Goal: Transaction & Acquisition: Purchase product/service

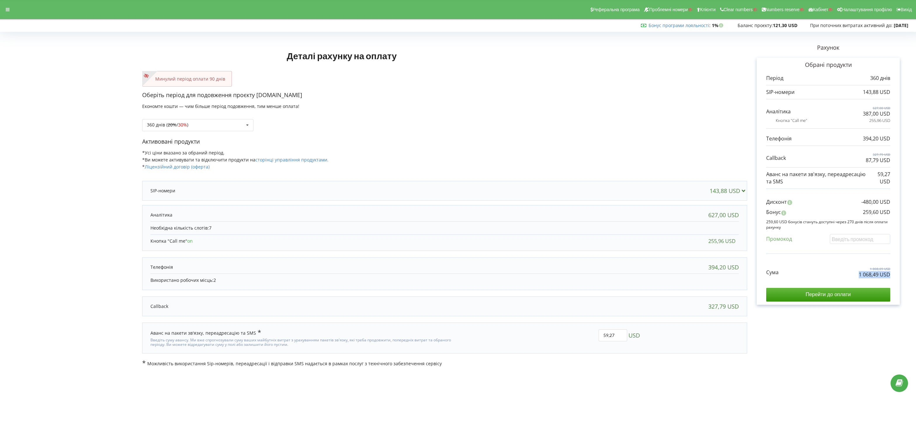
drag, startPoint x: 890, startPoint y: 277, endPoint x: 898, endPoint y: 277, distance: 8.6
click at [673, 277] on div "Обрані продукти Період 360 днів 143,88 USD 627,00 USD 387,00 USD" at bounding box center [828, 181] width 143 height 247
copy p "1 068,49 USD"
drag, startPoint x: 857, startPoint y: 212, endPoint x: 906, endPoint y: 211, distance: 48.4
click at [673, 212] on div "Рахунок Обрані продукти Період 360 днів 143,88 USD 627,00 USD 387,00 USD 255,96…" at bounding box center [828, 200] width 162 height 332
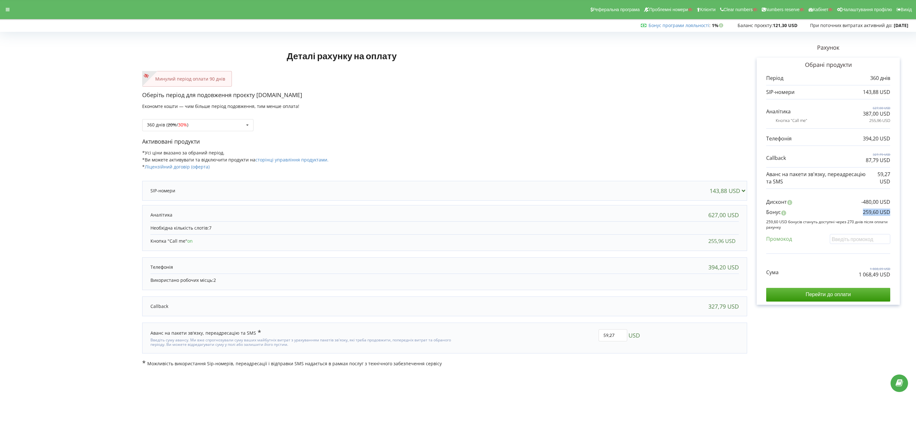
copy p "259,60 USD"
click at [222, 122] on div "360 днів ( 20% / 30% ) Поповнити баланс без подовження 20% / 30% 30% / 40%" at bounding box center [197, 125] width 111 height 12
click at [203, 196] on div "1080 днів ( 30% / 40% )" at bounding box center [198, 196] width 111 height 12
drag, startPoint x: 850, startPoint y: 277, endPoint x: 912, endPoint y: 277, distance: 62.7
click at [673, 277] on div "Деталі рахунку на оплату Минулий період оплати 90 днів Оберіть період для подов…" at bounding box center [458, 200] width 916 height 346
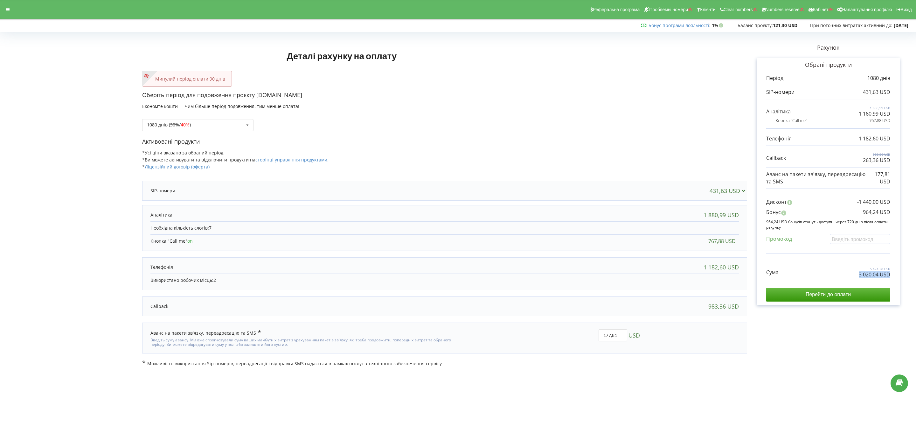
copy p "3 020,04 USD"
drag, startPoint x: 902, startPoint y: 214, endPoint x: 932, endPoint y: 214, distance: 29.3
click at [673, 214] on html "Реферальна програма Проблемні номери Клієнти Clear numbers Numbers reserve Кабі…" at bounding box center [458, 217] width 916 height 435
copy p "964,24 USD"
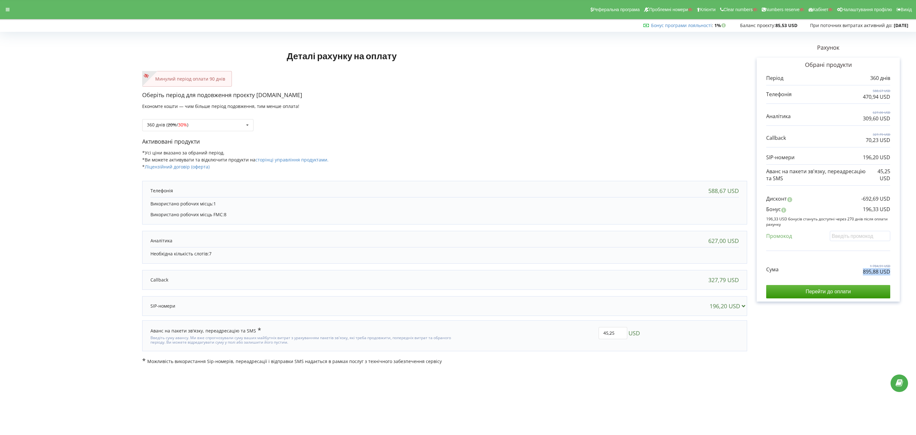
drag, startPoint x: 855, startPoint y: 272, endPoint x: 892, endPoint y: 277, distance: 36.9
click at [892, 277] on div "Обрані продукти Період 360 днів 588,67 USD 470,94 USD 627,00 USD" at bounding box center [828, 180] width 143 height 244
copy div "895,88 USD"
drag, startPoint x: 849, startPoint y: 214, endPoint x: 893, endPoint y: 213, distance: 43.9
click at [893, 213] on div "Обрані продукти Період 360 днів 588,67 USD 470,94 USD 627,00 USD" at bounding box center [828, 180] width 143 height 244
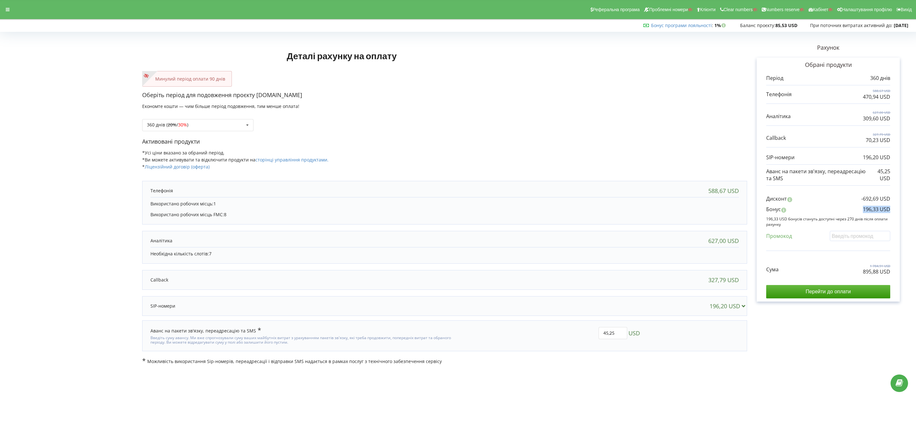
copy p "196,33 USD"
click at [220, 120] on div "360 днів ( 20% / 30% ) Поповнити баланс без подовження 20% / 30% 30% / 40%" at bounding box center [197, 125] width 111 height 12
click at [207, 194] on div "1080 днів ( 30% / 40% )" at bounding box center [198, 196] width 111 height 12
drag, startPoint x: 854, startPoint y: 273, endPoint x: 911, endPoint y: 276, distance: 56.4
click at [911, 276] on div "Деталі рахунку на оплату Минулий період оплати 90 днів Оберіть період для подов…" at bounding box center [458, 199] width 916 height 344
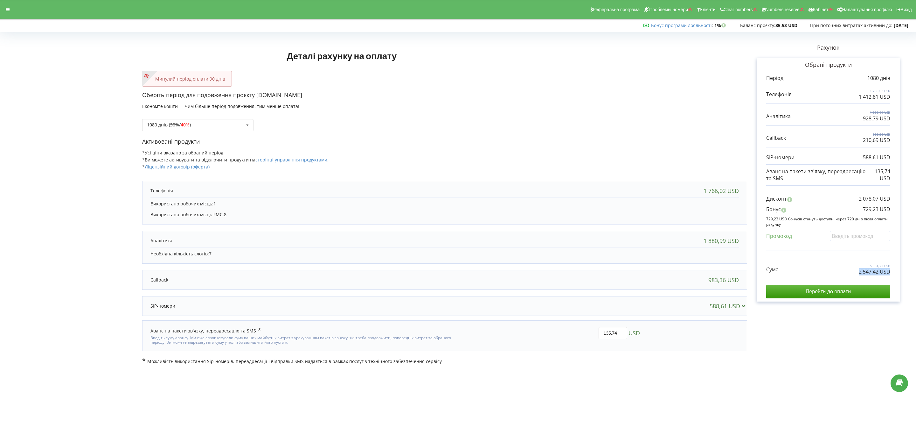
copy p "2 547,42 USD"
drag, startPoint x: 857, startPoint y: 206, endPoint x: 895, endPoint y: 205, distance: 38.2
click at [895, 205] on div "Обрані продукти Період 1080 днів 1 766,02 USD 1 412,81 USD" at bounding box center [828, 180] width 143 height 244
copy div "-2 078,07 USD Бонус"
click at [872, 212] on p "729,23 USD" at bounding box center [876, 209] width 27 height 7
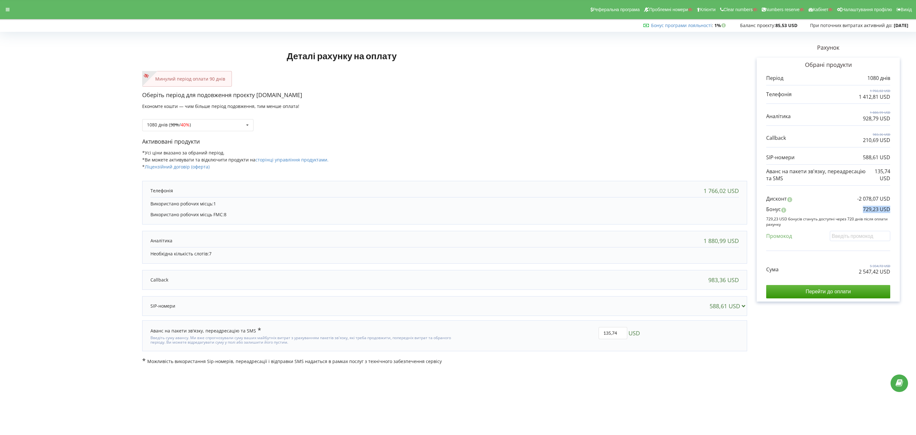
copy p "729,23 USD"
drag, startPoint x: 860, startPoint y: 208, endPoint x: 895, endPoint y: 210, distance: 35.4
click at [895, 210] on div "Обрані продукти Період 1080 днів 1 766,02 USD 1 412,81 USD" at bounding box center [828, 180] width 143 height 244
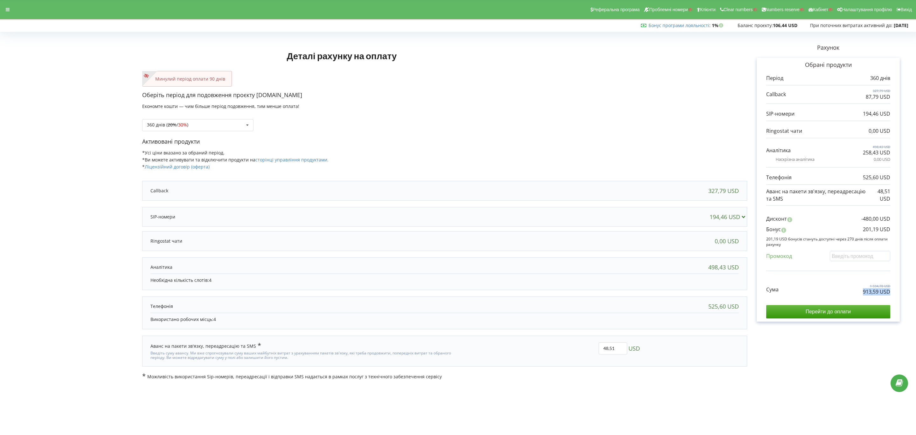
drag, startPoint x: 847, startPoint y: 296, endPoint x: 908, endPoint y: 296, distance: 61.4
click at [908, 296] on div "Рахунок Обрані продукти Період 360 днів 327,79 USD 87,79 USD 194,46 USD 0,00 US…" at bounding box center [828, 207] width 162 height 346
copy p "913,59 USD"
drag, startPoint x: 852, startPoint y: 230, endPoint x: 909, endPoint y: 227, distance: 56.4
click at [911, 227] on div "Деталі рахунку на оплату Минулий період оплати 90 днів Оберіть період для подов…" at bounding box center [458, 206] width 916 height 359
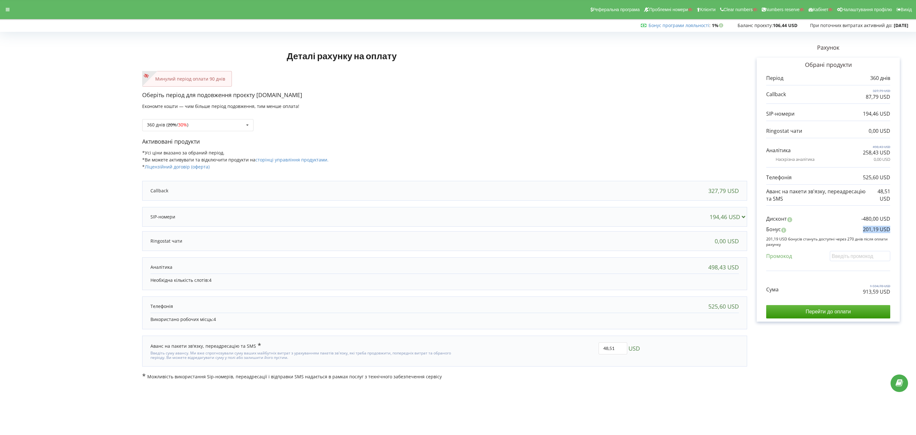
copy p "201,19 USD"
click at [234, 120] on div "360 днів ( 20% / 30% ) Поповнити баланс без подовження 20% / 30% 30% / 40%" at bounding box center [197, 125] width 111 height 12
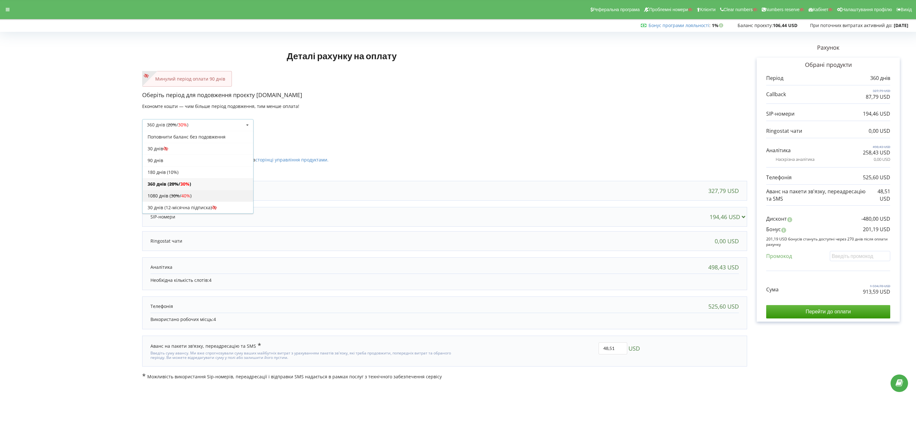
click at [221, 193] on div "1080 днів ( 30% / 40% )" at bounding box center [198, 196] width 111 height 12
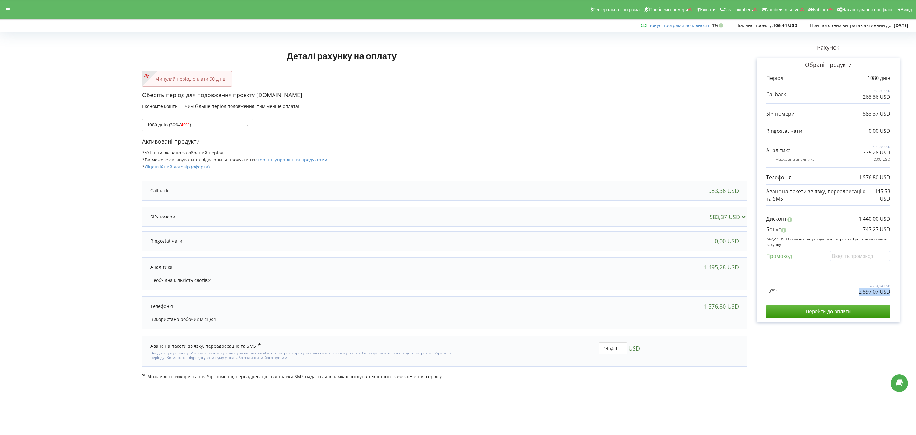
copy p "2 597,07 USD"
drag, startPoint x: 852, startPoint y: 293, endPoint x: 897, endPoint y: 294, distance: 45.2
click at [897, 294] on div "Обрані продукти Період 1080 днів 983,36 USD 263,36 USD 0,00 USD" at bounding box center [828, 190] width 143 height 264
drag, startPoint x: 855, startPoint y: 227, endPoint x: 897, endPoint y: 229, distance: 42.7
click at [897, 229] on div "Обрані продукти Період 1080 днів 983,36 USD 263,36 USD 0,00 USD" at bounding box center [828, 190] width 143 height 264
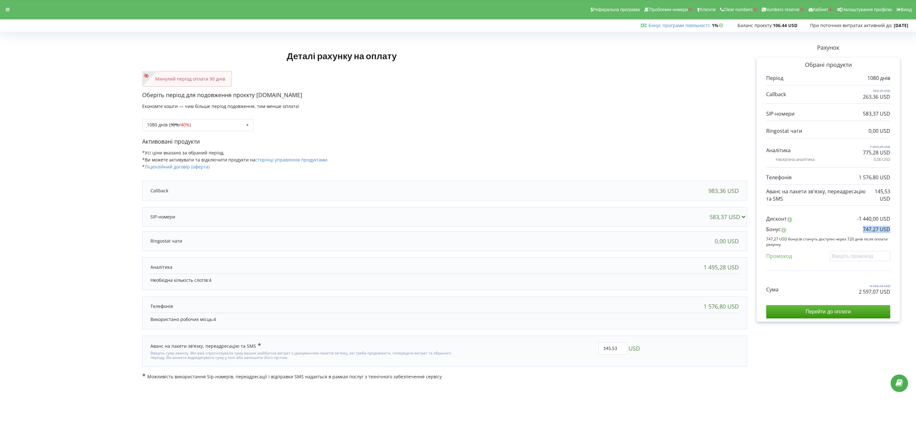
copy p "747,27 USD"
click at [7, 8] on icon at bounding box center [8, 9] width 4 height 4
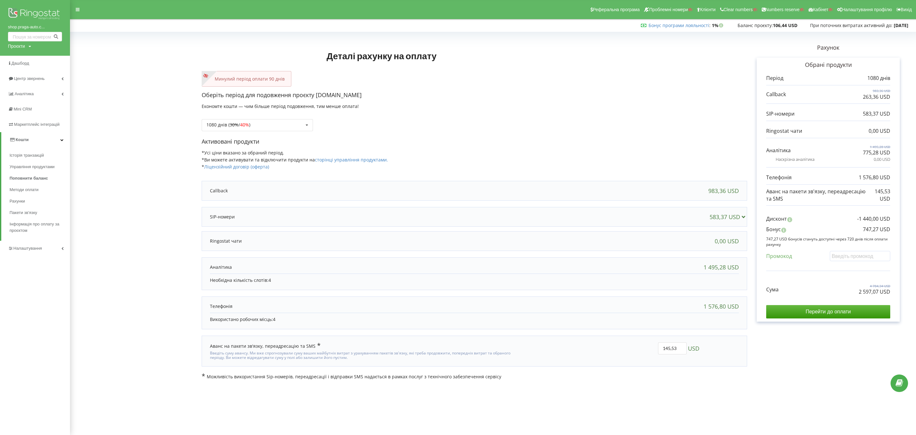
click at [24, 47] on div "Проєкти" at bounding box center [16, 46] width 17 height 6
click at [27, 55] on input "text" at bounding box center [28, 59] width 32 height 9
type input "esteo"
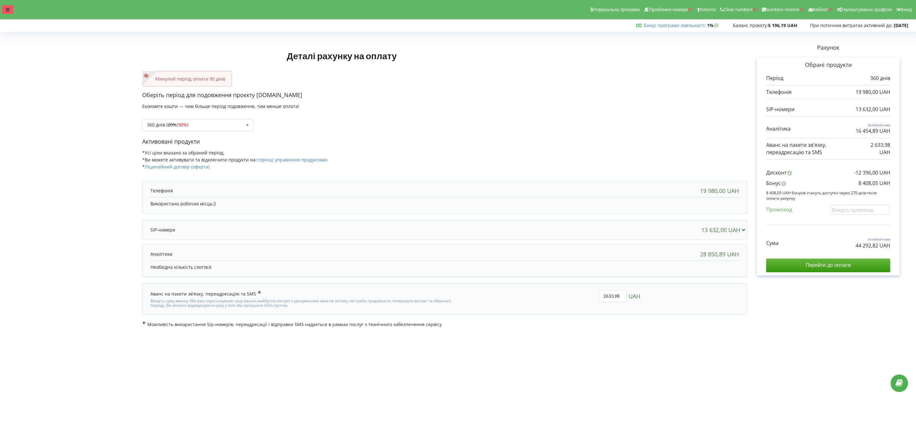
click at [10, 10] on div at bounding box center [7, 9] width 11 height 9
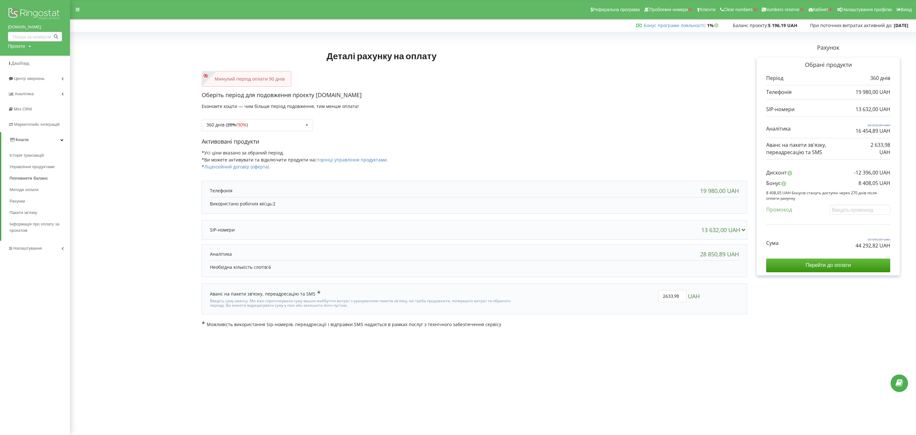
click at [617, 364] on body "Реферальна програма Проблемні номери Клієнти Clear numbers Numbers reserve Кабі…" at bounding box center [458, 217] width 916 height 435
drag, startPoint x: 875, startPoint y: 251, endPoint x: 886, endPoint y: 250, distance: 11.5
click at [886, 250] on div "Сума 65 096,87 UAH 44 292,82 UAH Перейти до оплати" at bounding box center [828, 249] width 124 height 45
click at [471, 142] on p "Активовані продукти" at bounding box center [475, 141] width 546 height 8
click at [475, 134] on div "Оберіть період для подовження проєкту 5element.ua Економте кошти — чим більше п…" at bounding box center [475, 114] width 546 height 46
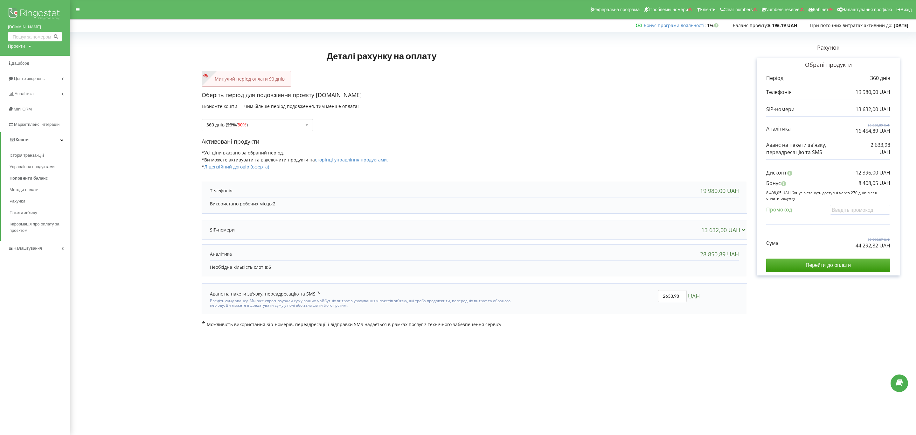
click at [620, 382] on body "Реферальна програма Проблемні номери Клієнти Clear numbers Numbers reserve Кабі…" at bounding box center [458, 217] width 916 height 435
click at [599, 351] on body "Реферальна програма Проблемні номери Клієнти Clear numbers Numbers reserve Кабі…" at bounding box center [458, 217] width 916 height 435
drag, startPoint x: 846, startPoint y: 248, endPoint x: 900, endPoint y: 248, distance: 54.7
click at [900, 248] on div "Рахунок Обрані продукти Період 360 днів 19 980,00 UAH 13 632,00 UAH 28 850,89 U…" at bounding box center [828, 180] width 162 height 293
click at [838, 246] on div "Сума 65 096,87 UAH 44 292,82 UAH" at bounding box center [828, 237] width 124 height 21
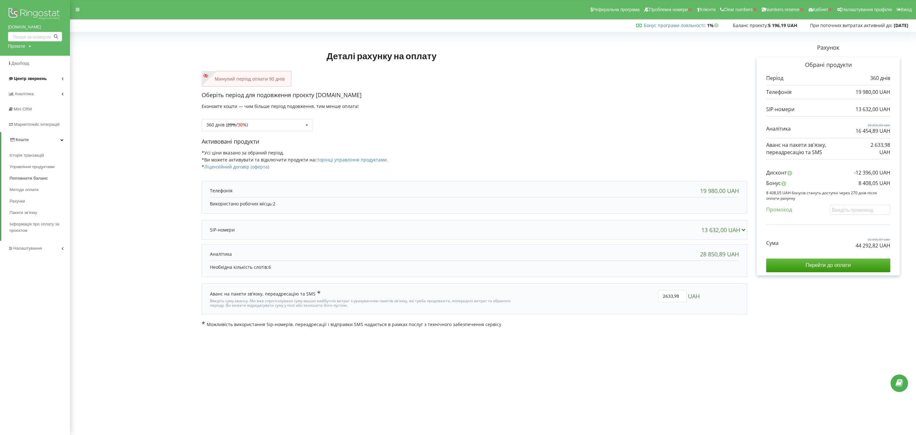
click at [20, 80] on span "Центр звернень" at bounding box center [30, 78] width 33 height 5
click at [19, 47] on div "Проєкти" at bounding box center [16, 46] width 17 height 6
drag, startPoint x: 29, startPoint y: 62, endPoint x: 32, endPoint y: 62, distance: 3.8
click at [29, 62] on input "text" at bounding box center [28, 59] width 32 height 9
paste input "stopzvuk.com.ua"
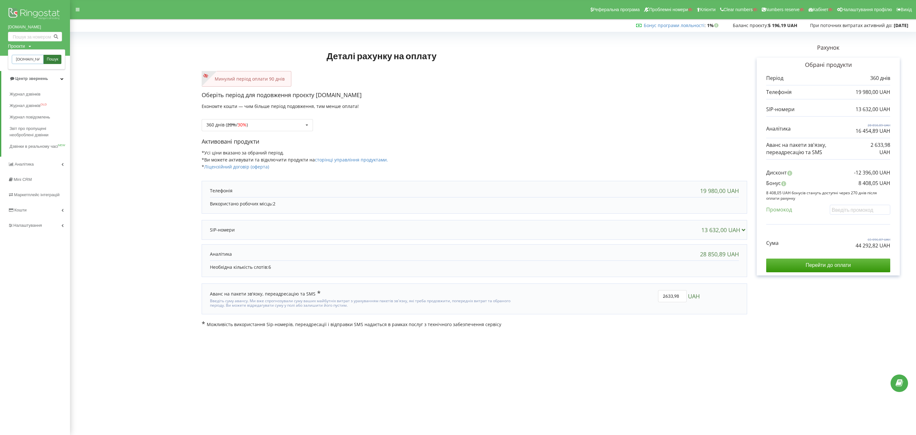
scroll to position [0, 4]
type input "stopzvuk.com.ua"
click at [45, 60] on link "Пошук" at bounding box center [53, 59] width 18 height 9
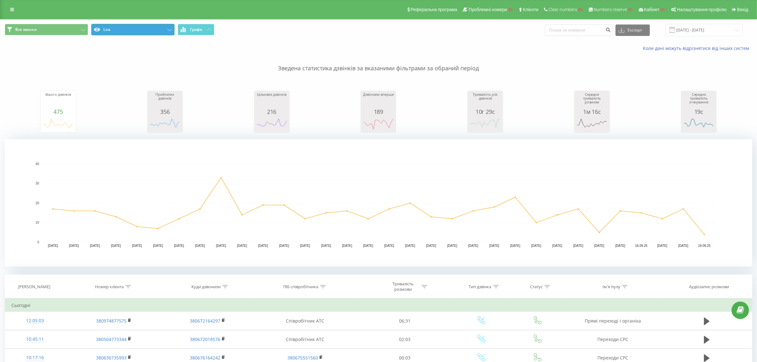
click at [120, 29] on button "Lira" at bounding box center [132, 29] width 83 height 11
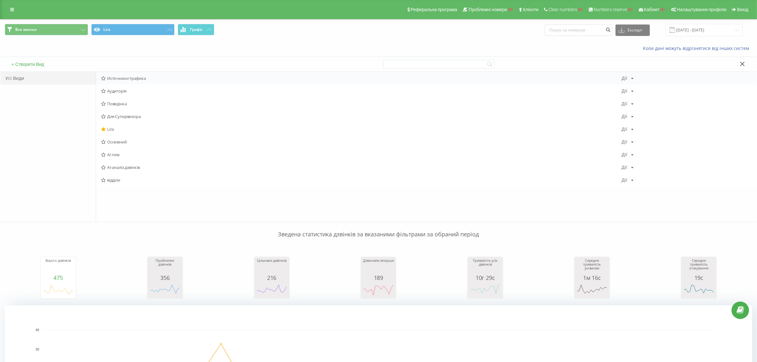
click at [129, 76] on span "Источники трафика" at bounding box center [361, 78] width 521 height 4
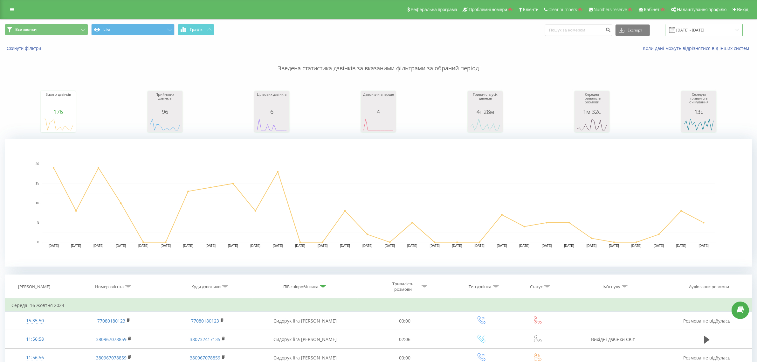
click at [711, 30] on input "[DATE] - [DATE]" at bounding box center [704, 30] width 77 height 12
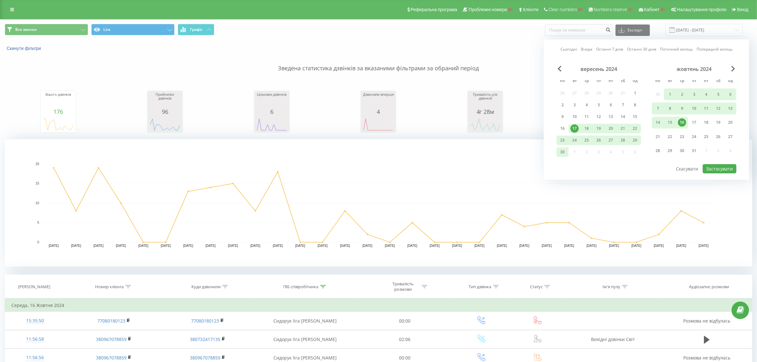
click at [573, 51] on link "Сьогодні" at bounding box center [569, 49] width 17 height 6
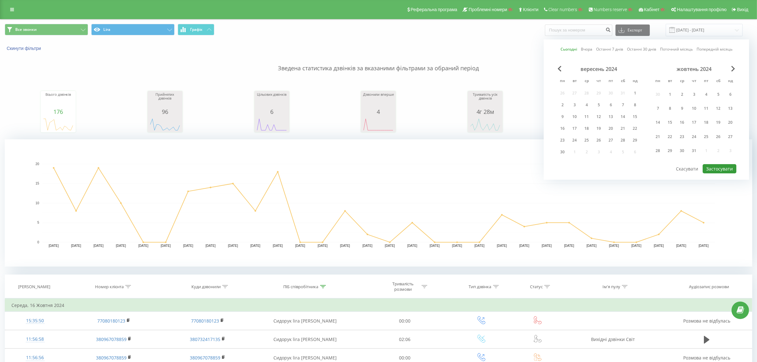
click at [716, 164] on button "Застосувати" at bounding box center [720, 168] width 34 height 9
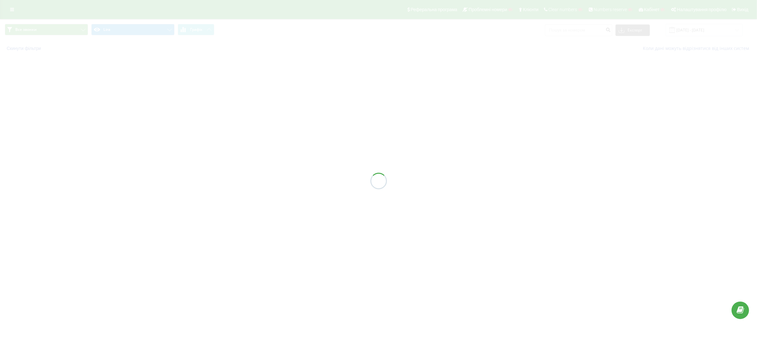
type input "[DATE] - [DATE]"
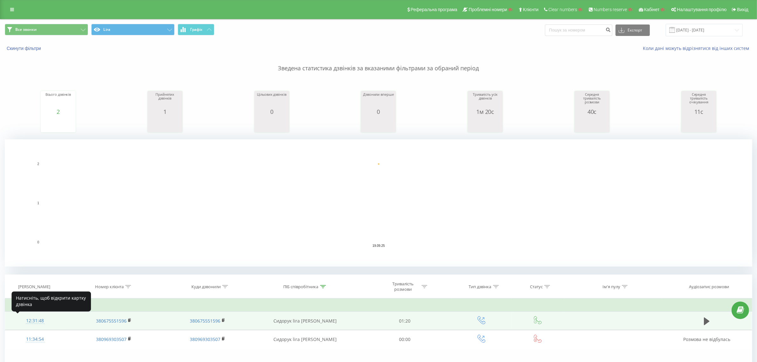
click at [36, 320] on div "12:31:48" at bounding box center [34, 321] width 47 height 12
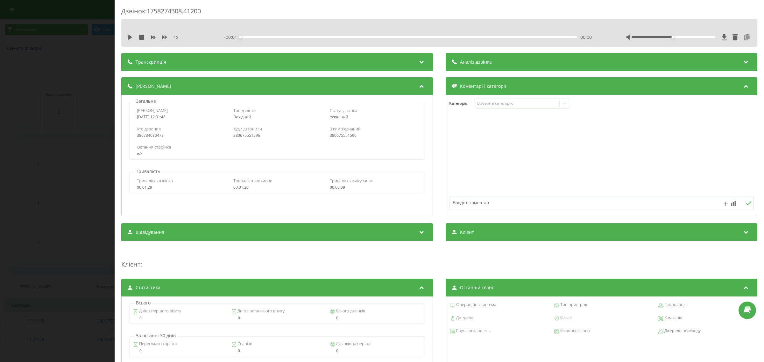
click at [743, 35] on icon at bounding box center [747, 37] width 8 height 6
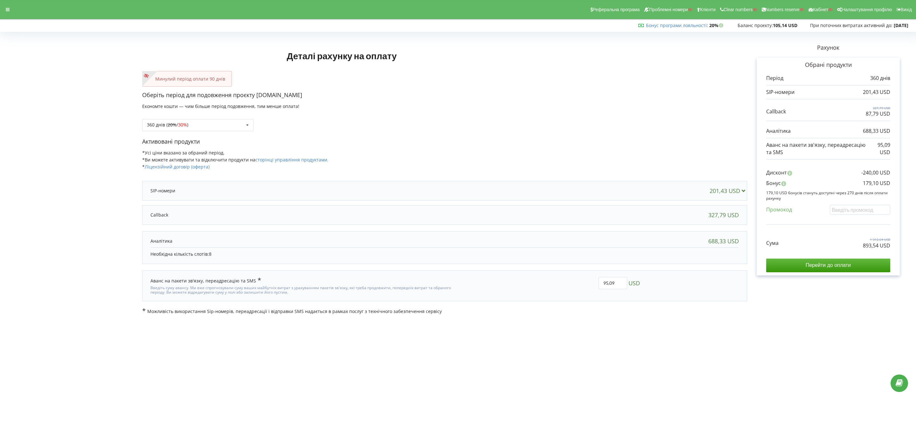
click at [542, 139] on p "Активовані продукти" at bounding box center [444, 141] width 605 height 8
click at [471, 108] on div "Оберіть період для подовження проєкту stopzvuk.com.ua Економте кошти — чим біль…" at bounding box center [444, 114] width 605 height 46
click at [638, 143] on p "Активовані продукти" at bounding box center [444, 141] width 605 height 8
click at [693, 335] on body "Реферальна програма Проблемні номери Клієнти Clear numbers Numbers reserve Кабі…" at bounding box center [458, 217] width 916 height 435
drag, startPoint x: 448, startPoint y: 129, endPoint x: 445, endPoint y: 127, distance: 3.3
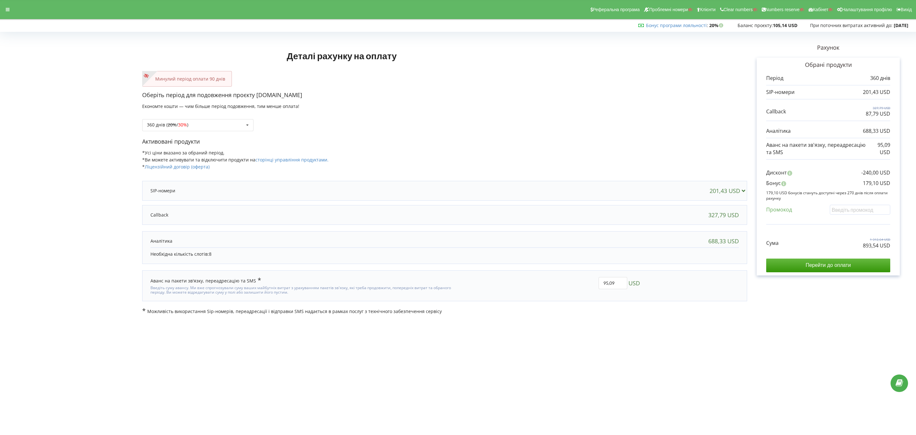
click at [448, 127] on div "360 днів ( 20% / 30% ) Поповнити баланс без подовження 20% / 30% 30% / 40%" at bounding box center [444, 120] width 605 height 22
copy div "893,54 USD"
drag, startPoint x: 862, startPoint y: 245, endPoint x: 920, endPoint y: 250, distance: 58.8
click at [916, 250] on html "Реферальна програма Проблемні номери Клієнти Clear numbers Numbers reserve Кабі…" at bounding box center [458, 217] width 916 height 435
click at [850, 179] on div "Дисконт -240,00 USD" at bounding box center [828, 174] width 124 height 10
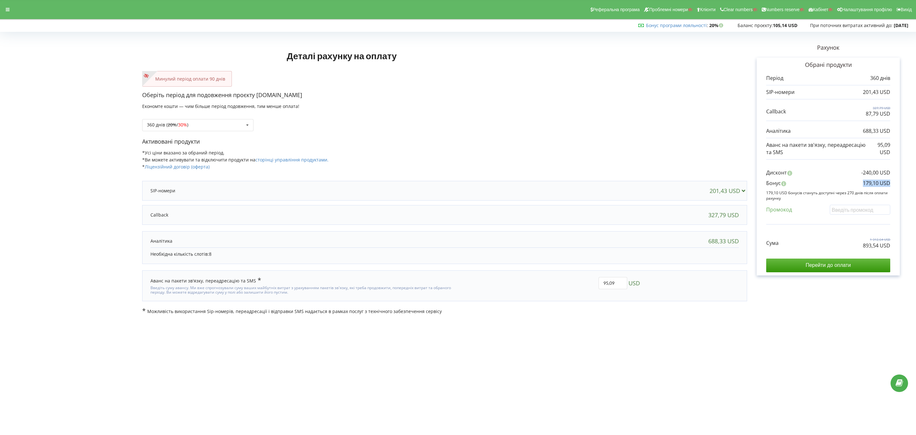
drag, startPoint x: 849, startPoint y: 183, endPoint x: 893, endPoint y: 184, distance: 43.9
click at [893, 184] on div "Обрані продукти Період 360 днів 201,43 USD 327,79 USD 87,79 USD" at bounding box center [828, 167] width 143 height 218
copy p "179,10 USD"
click at [203, 125] on div "360 днів ( 20% / 30% ) Поповнити баланс без подовження 20% / 30% 30% / 40%" at bounding box center [197, 125] width 111 height 12
click at [215, 173] on div "180 днів (10%)" at bounding box center [198, 172] width 111 height 12
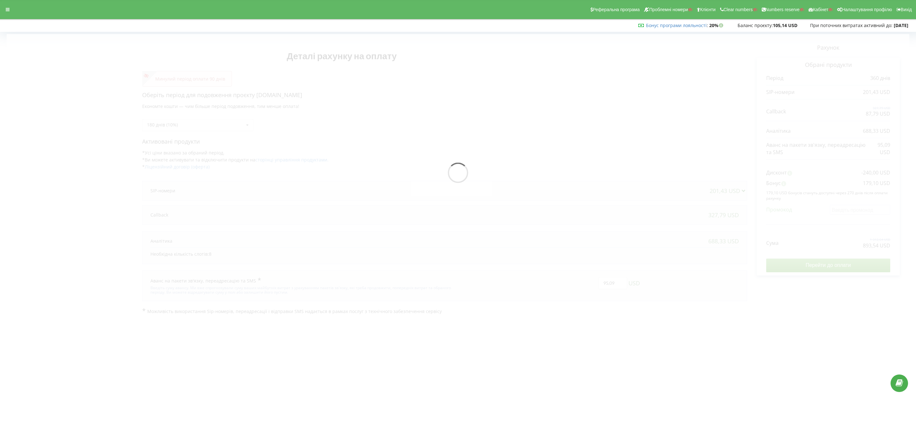
drag, startPoint x: 547, startPoint y: 396, endPoint x: 545, endPoint y: 403, distance: 7.3
click at [547, 396] on body "Реферальна програма Проблемні номери Клієнти Clear numbers Numbers reserve Кабі…" at bounding box center [458, 217] width 916 height 435
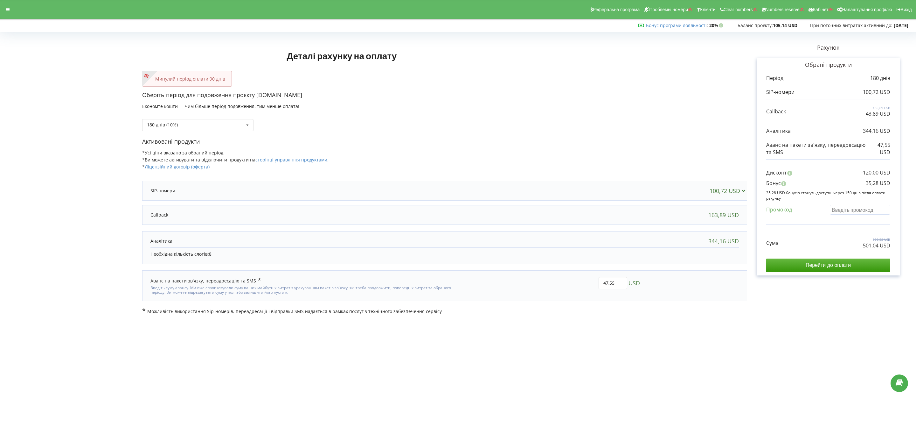
click at [850, 207] on input "text" at bounding box center [860, 210] width 60 height 10
paste input "EKLH-TLWT"
type input "EKLH-TLWT"
click at [815, 234] on div "Деталі рахунку на оплату Минулий період оплати 90 днів Оберіть період для подов…" at bounding box center [458, 174] width 903 height 280
drag, startPoint x: 861, startPoint y: 248, endPoint x: 902, endPoint y: 247, distance: 41.0
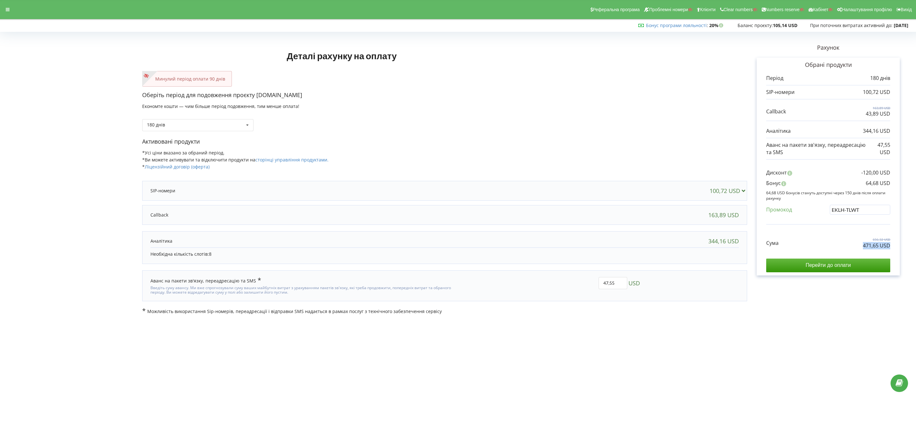
click at [902, 247] on div "Рахунок Обрані продукти Період 180 днів 100,72 USD 163,89 USD 43,89 USD 344,16 …" at bounding box center [828, 174] width 162 height 280
copy p "471,65 USD"
drag, startPoint x: 848, startPoint y: 183, endPoint x: 901, endPoint y: 181, distance: 52.5
click at [901, 181] on div "Рахунок Обрані продукти Період 180 днів 100,72 USD 163,89 USD 43,89 USD 344,16 …" at bounding box center [828, 174] width 162 height 280
copy p "64,68 USD"
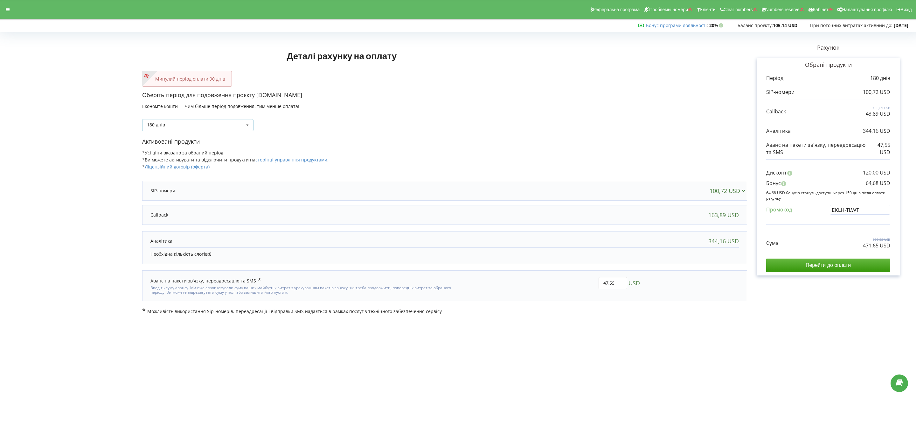
click at [244, 123] on icon at bounding box center [248, 125] width 10 height 12
click at [226, 162] on div "90 днів" at bounding box center [198, 160] width 111 height 12
drag, startPoint x: 875, startPoint y: 211, endPoint x: 760, endPoint y: 211, distance: 114.8
click at [761, 211] on div "Обрані продукти Період 90 днів 50,36 USD 81,95 USD 21,95 USD" at bounding box center [828, 167] width 143 height 218
click at [741, 333] on body "Реферальна програма Проблемні номери Клієнти Clear numbers Numbers reserve Кабі…" at bounding box center [458, 217] width 916 height 435
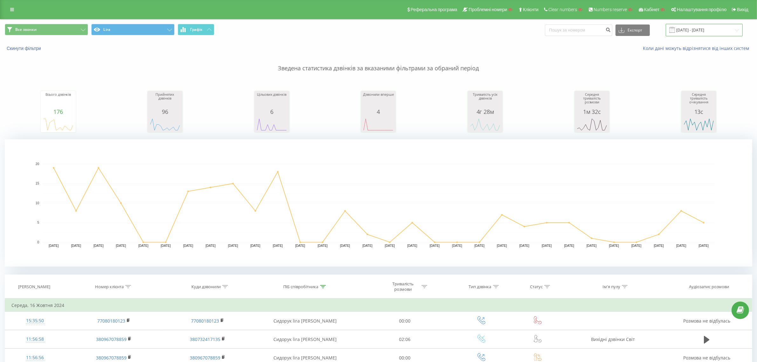
click at [706, 32] on input "17.09.2024 - 16.10.2024" at bounding box center [704, 30] width 77 height 12
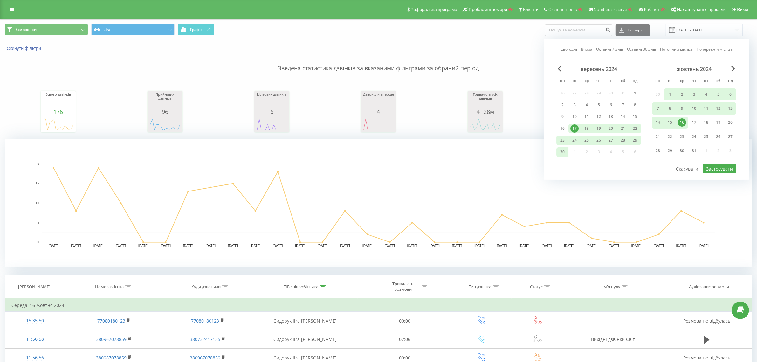
click at [574, 50] on link "Сьогодні" at bounding box center [569, 49] width 17 height 6
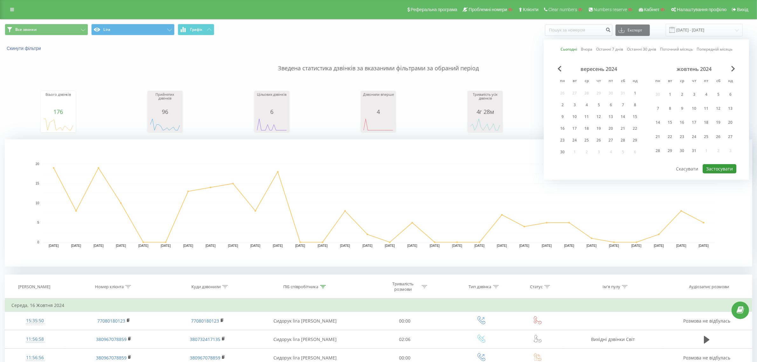
click at [716, 164] on button "Застосувати" at bounding box center [720, 168] width 34 height 9
type input "19.09.2025 - 19.09.2025"
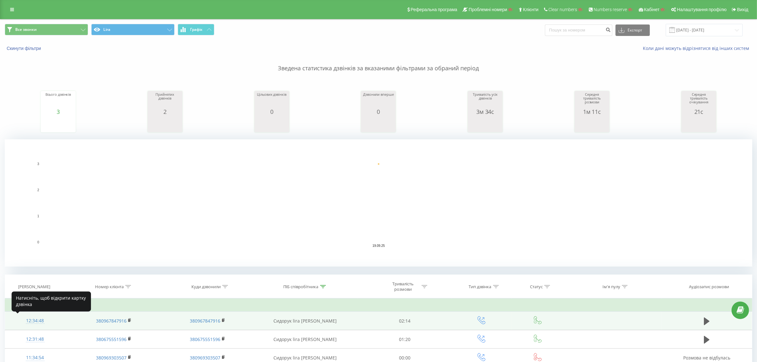
click at [24, 317] on div "12:34:48" at bounding box center [34, 321] width 47 height 12
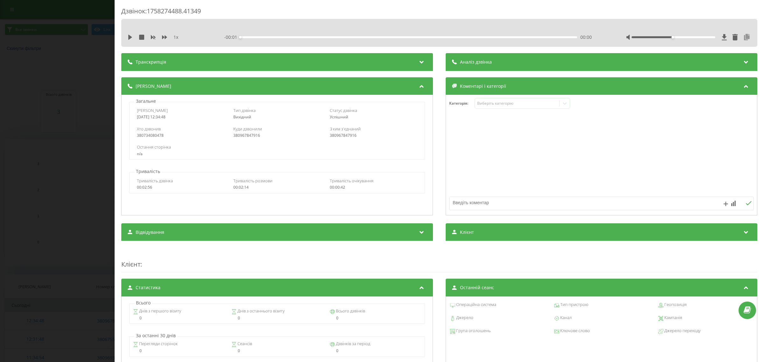
click at [743, 38] on icon at bounding box center [747, 37] width 8 height 6
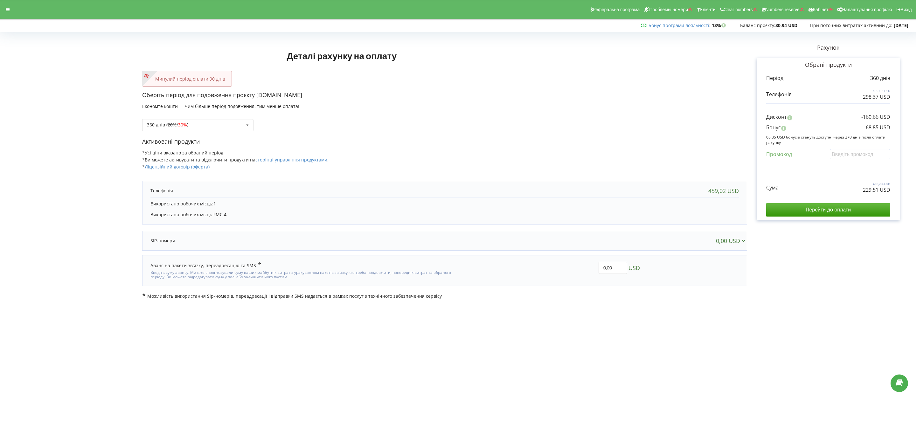
click at [471, 159] on div "Активовані продукти *Усі ціни вказано за обраний період. *Ви можете активувати …" at bounding box center [444, 156] width 605 height 39
drag, startPoint x: 862, startPoint y: 194, endPoint x: 909, endPoint y: 193, distance: 46.5
click at [909, 193] on div "Рахунок Обрані продукти Період 360 днів 459,02 USD 298,37 USD Дисконт -160,66 U…" at bounding box center [828, 166] width 162 height 265
click at [879, 193] on p "229,51 USD" at bounding box center [876, 189] width 27 height 7
drag, startPoint x: 863, startPoint y: 190, endPoint x: 878, endPoint y: 191, distance: 15.3
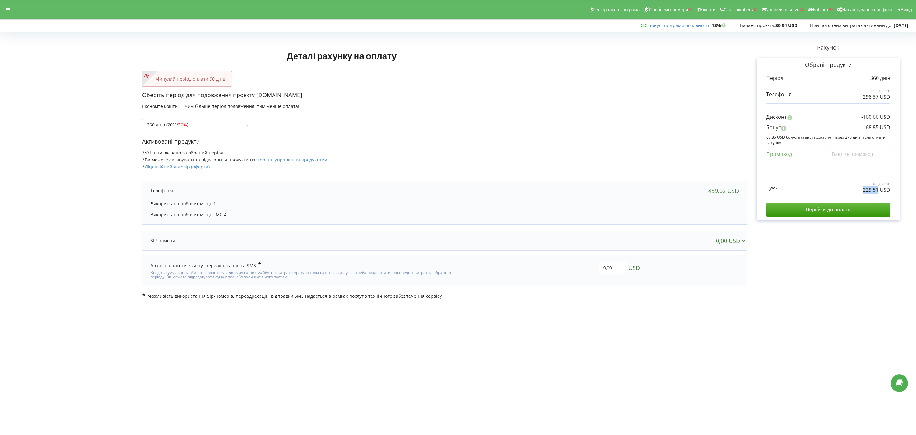
click at [878, 191] on p "229,51 USD" at bounding box center [876, 189] width 27 height 7
click at [889, 191] on p "229,51 USD" at bounding box center [876, 189] width 27 height 7
drag, startPoint x: 859, startPoint y: 130, endPoint x: 902, endPoint y: 127, distance: 43.0
click at [902, 127] on div "Рахунок Обрані продукти Період 360 днів 459,02 USD 298,37 USD Дисконт -160,66 U…" at bounding box center [828, 166] width 162 height 265
click at [879, 128] on p "68,85 USD" at bounding box center [878, 127] width 24 height 7
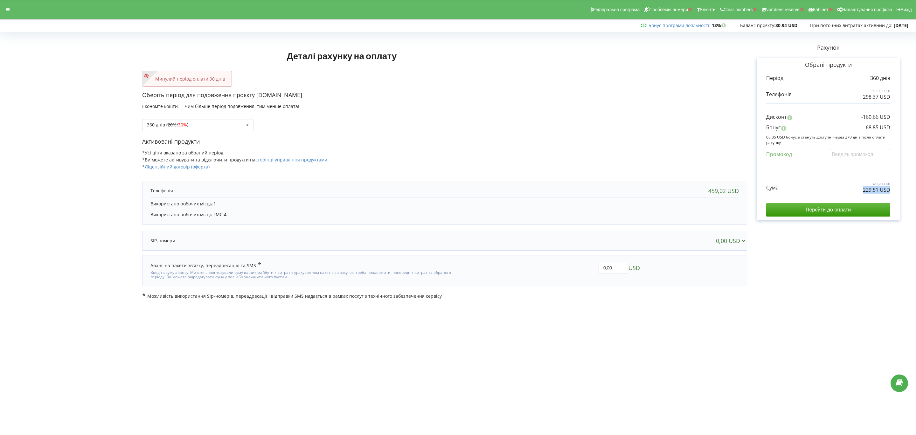
drag, startPoint x: 855, startPoint y: 192, endPoint x: 895, endPoint y: 191, distance: 40.1
click at [895, 191] on div "Обрані продукти Період 360 днів 459,02 USD 298,37 USD Бонус" at bounding box center [828, 139] width 143 height 162
click at [876, 192] on p "229,51 USD" at bounding box center [876, 189] width 27 height 7
drag, startPoint x: 862, startPoint y: 189, endPoint x: 877, endPoint y: 189, distance: 15.6
click at [877, 189] on div "Сума 459,02 USD 229,51 USD" at bounding box center [828, 182] width 124 height 21
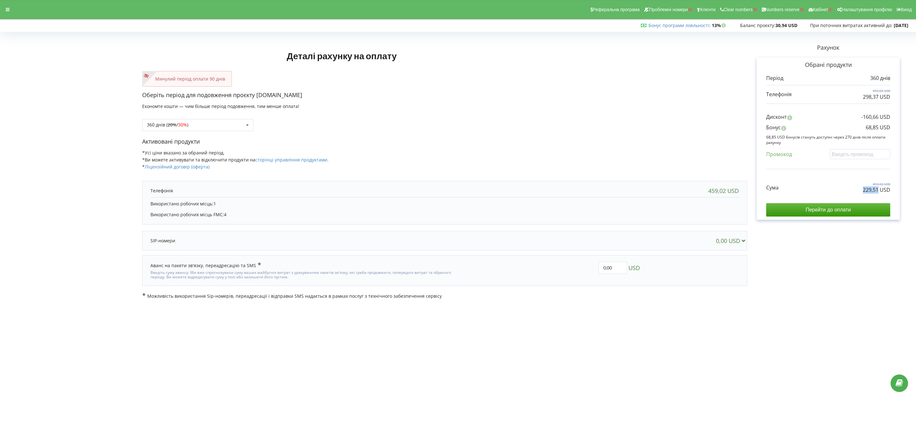
click at [867, 188] on p "229,51 USD" at bounding box center [876, 189] width 27 height 7
drag, startPoint x: 879, startPoint y: 190, endPoint x: 859, endPoint y: 190, distance: 20.0
click at [859, 190] on div "Сума 459,02 USD 229,51 USD" at bounding box center [828, 182] width 124 height 21
click at [831, 182] on div "Сума 459,02 USD 229,51 USD" at bounding box center [828, 182] width 124 height 21
click at [827, 184] on div "Сума 459,02 USD 229,51 USD" at bounding box center [828, 182] width 124 height 21
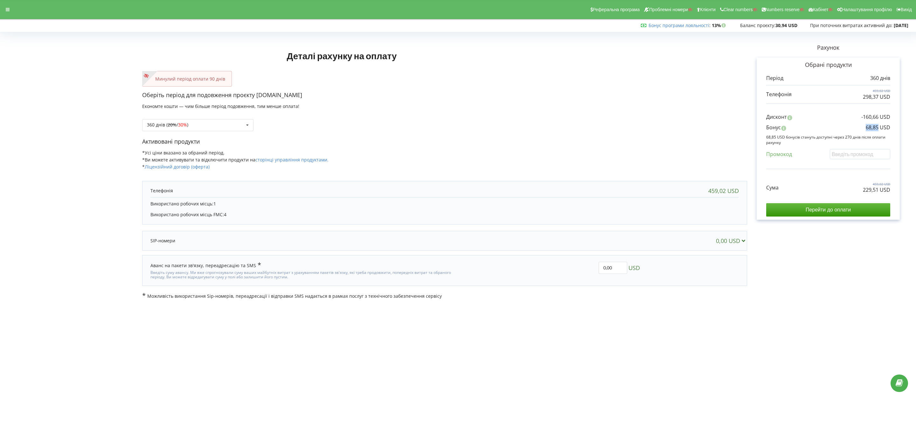
drag, startPoint x: 867, startPoint y: 126, endPoint x: 877, endPoint y: 129, distance: 11.0
click at [877, 129] on p "68,85 USD" at bounding box center [878, 127] width 24 height 7
drag, startPoint x: 890, startPoint y: 191, endPoint x: 850, endPoint y: 191, distance: 40.1
click at [850, 191] on div "Обрані продукти Період 360 днів 459,02 USD 298,37 USD Бонус" at bounding box center [828, 139] width 143 height 162
click at [847, 191] on div "Сума 459,02 USD 229,51 USD" at bounding box center [828, 182] width 124 height 21
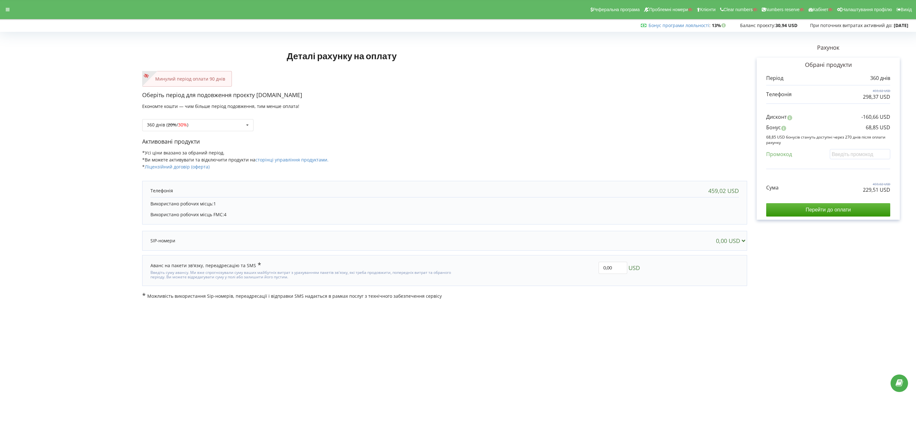
click at [671, 69] on div "Деталі рахунку на оплату Минулий період оплати 90 днів Оберіть період для подов…" at bounding box center [444, 166] width 605 height 265
click at [731, 295] on p "Можливість використання Sip-номерів, переадресації і відправки SMS надається в …" at bounding box center [444, 295] width 605 height 7
click at [841, 341] on body "Реферальна програма Проблемні номери Клієнти Clear numbers Numbers reserve Кабі…" at bounding box center [458, 217] width 916 height 435
click at [799, 325] on body "Реферальна програма Проблемні номери Клієнти Clear numbers Numbers reserve Кабі…" at bounding box center [458, 217] width 916 height 435
click at [652, 57] on div "Деталі рахунку на оплату Минулий період оплати 90 днів Оберіть період для подов…" at bounding box center [444, 166] width 605 height 265
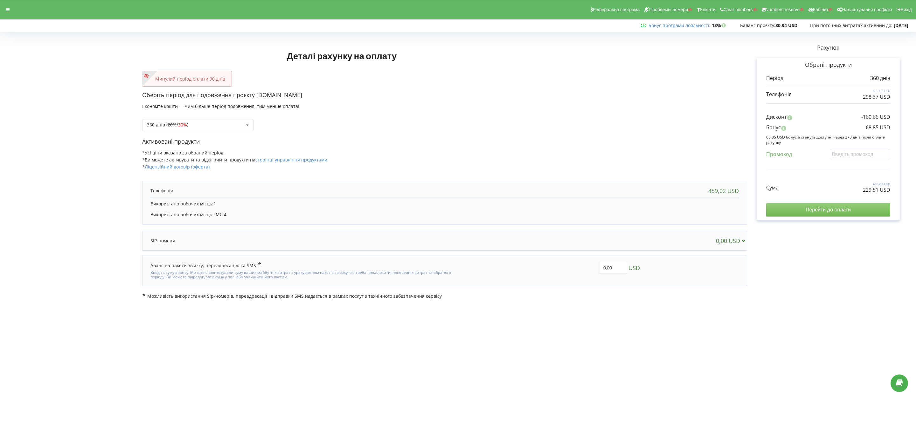
click at [822, 212] on input "Перейти до оплати" at bounding box center [828, 209] width 124 height 13
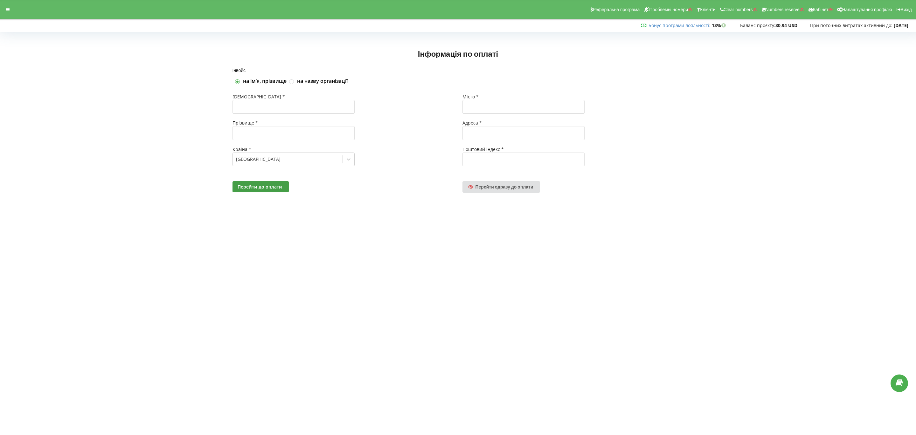
drag, startPoint x: 78, startPoint y: 120, endPoint x: 94, endPoint y: 58, distance: 64.7
click at [78, 120] on div "Інвойс на імʼя, прізвище на назву організації Імʼя * Прізвище * Країна * German…" at bounding box center [458, 138] width 903 height 140
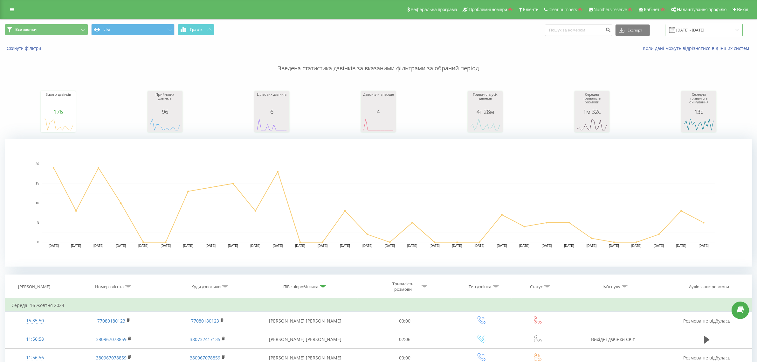
click at [686, 29] on input "[DATE] - [DATE]" at bounding box center [704, 30] width 77 height 12
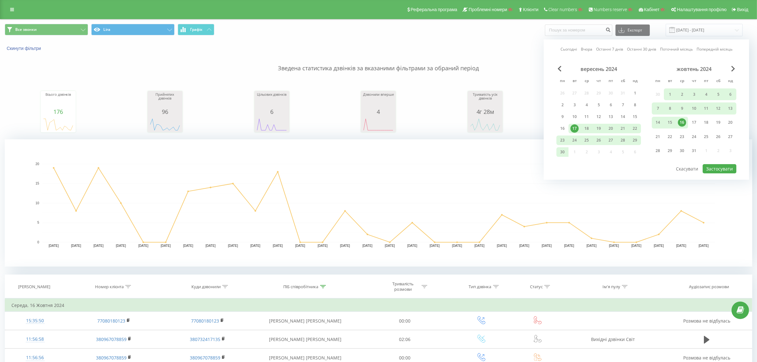
click at [568, 45] on div "Сьогодні Вчора Останні 7 днів Останні 30 днів Поточний місяць Попередній місяць…" at bounding box center [647, 109] width 206 height 140
click at [568, 47] on link "Сьогодні" at bounding box center [569, 49] width 17 height 6
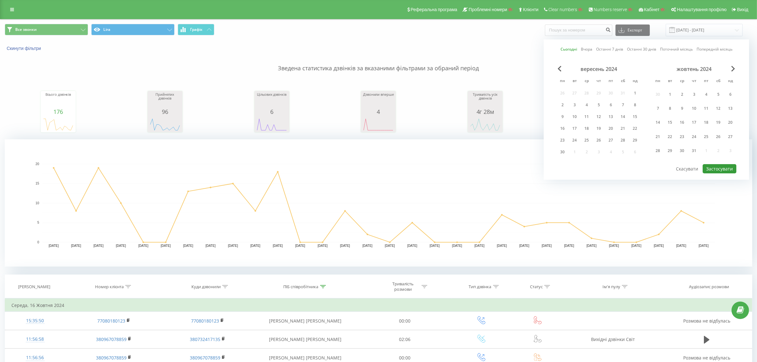
click at [718, 171] on button "Застосувати" at bounding box center [720, 168] width 34 height 9
type input "[DATE] - [DATE]"
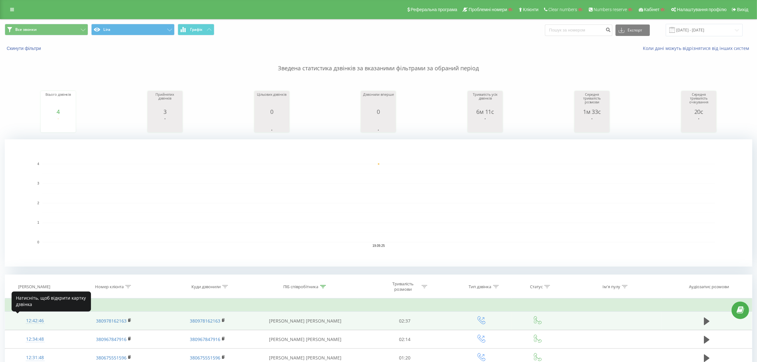
click at [32, 321] on div "12:42:46" at bounding box center [34, 321] width 47 height 12
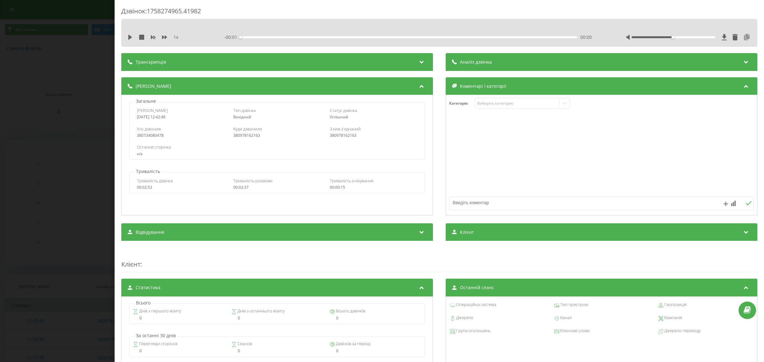
click at [743, 38] on icon at bounding box center [747, 37] width 8 height 6
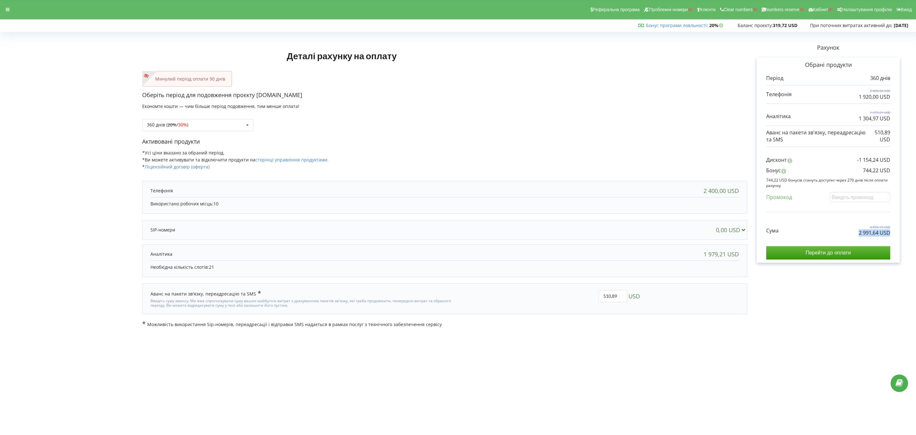
copy p "2 991,64 USD"
drag, startPoint x: 844, startPoint y: 232, endPoint x: 895, endPoint y: 237, distance: 51.1
click at [895, 237] on div "Обрані продукти Період 360 днів 2 400,00 USD 1 920,00 USD" at bounding box center [828, 160] width 143 height 205
copy p "2 991,64 USD"
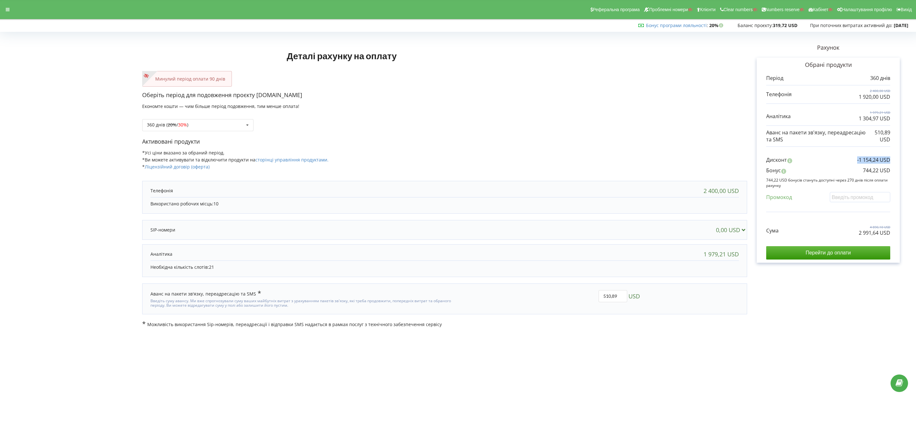
drag, startPoint x: 854, startPoint y: 166, endPoint x: 910, endPoint y: 162, distance: 55.5
click at [910, 162] on div "Деталі рахунку на оплату Минулий період оплати 90 днів Оберіть період для подов…" at bounding box center [458, 180] width 916 height 307
copy p "-1 154,24 USD"
drag, startPoint x: 878, startPoint y: 170, endPoint x: 850, endPoint y: 170, distance: 28.3
click at [850, 170] on div "Обрані продукти Період 360 днів 2 400,00 USD 1 920,00 USD" at bounding box center [828, 160] width 143 height 205
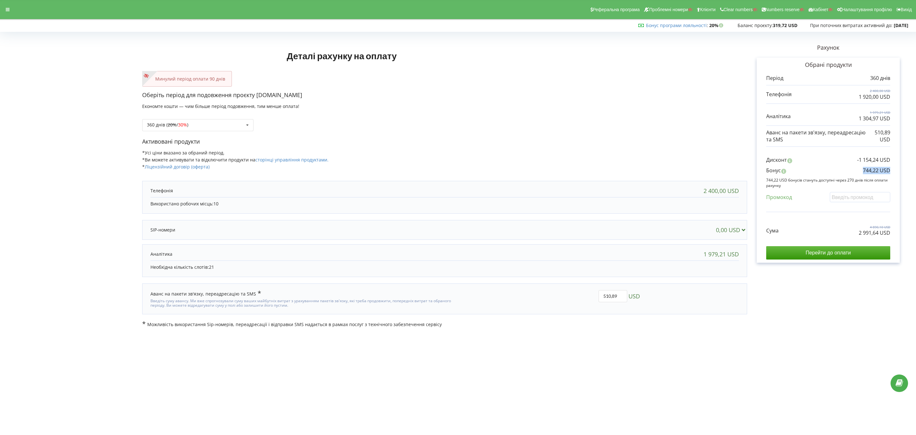
copy p "744,22 USD"
click at [204, 121] on div "360 днів ( 20% / 30% ) Поповнити баланс без подовження 20% / 30% 30% / 40%" at bounding box center [197, 125] width 111 height 12
click at [187, 193] on span "40%" at bounding box center [185, 195] width 9 height 6
copy div "8 443,32 USD"
drag, startPoint x: 833, startPoint y: 235, endPoint x: 910, endPoint y: 239, distance: 76.8
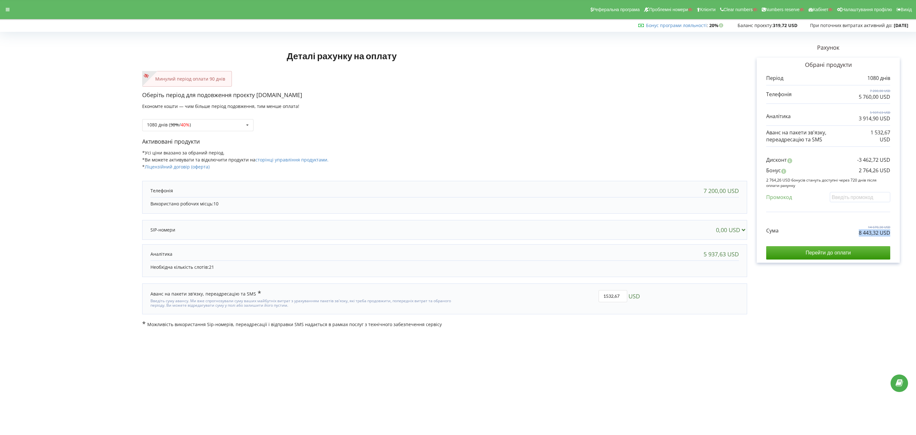
click at [910, 239] on div "Деталі рахунку на оплату Минулий період оплати 90 днів Оберіть період для подов…" at bounding box center [458, 180] width 916 height 307
drag, startPoint x: 843, startPoint y: 175, endPoint x: 897, endPoint y: 170, distance: 54.6
click at [897, 170] on div "Обрані продукти Період 1080 днів 7 200,00 USD 5 760,00 USD" at bounding box center [828, 160] width 143 height 205
copy p "2 764,26 USD"
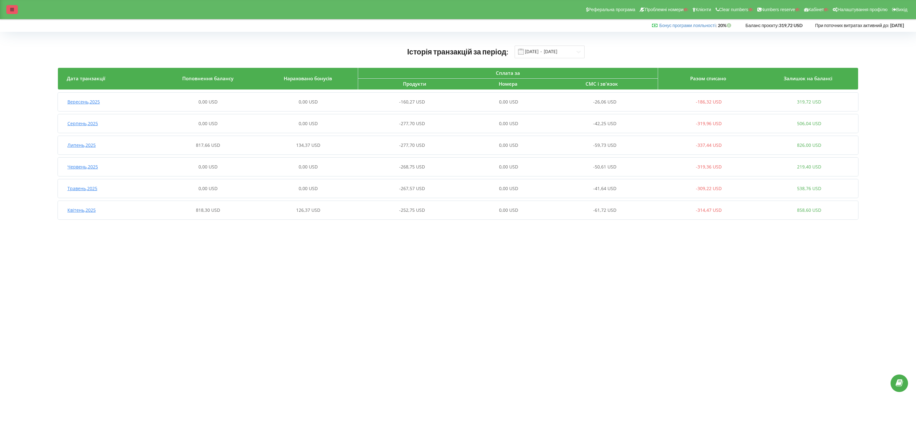
click at [13, 13] on div at bounding box center [11, 9] width 11 height 9
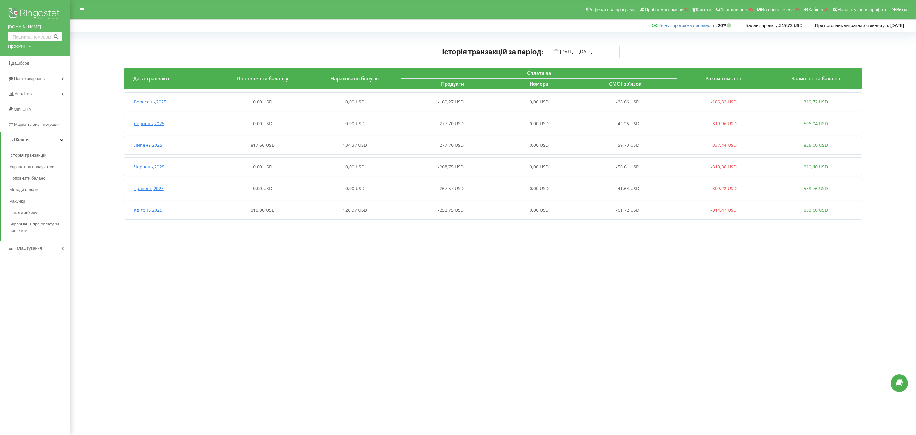
click at [17, 48] on div "Проєкти" at bounding box center [16, 46] width 17 height 6
click at [20, 54] on div "Пошук" at bounding box center [36, 59] width 57 height 20
drag, startPoint x: 31, startPoint y: 59, endPoint x: 50, endPoint y: 59, distance: 18.1
click at [31, 59] on input "text" at bounding box center [28, 59] width 32 height 9
paste input "[DOMAIN_NAME]"
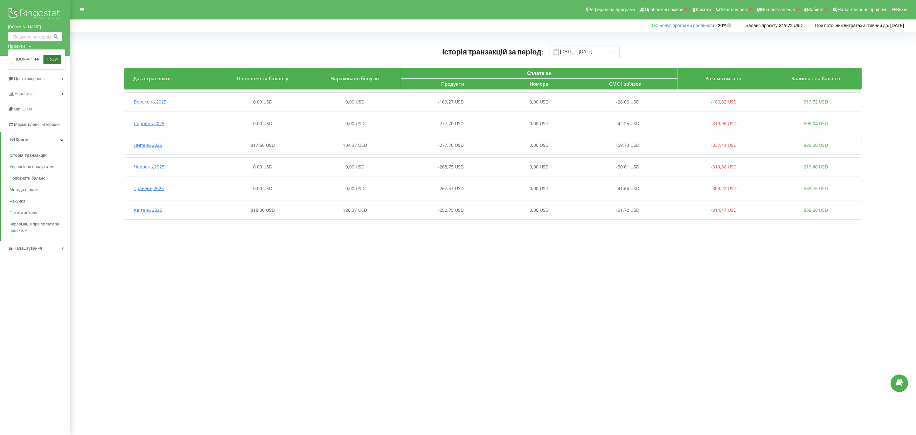
type input "[DOMAIN_NAME]"
drag, startPoint x: 53, startPoint y: 59, endPoint x: 91, endPoint y: 46, distance: 40.6
click at [53, 59] on span "Пошук" at bounding box center [52, 60] width 11 height 6
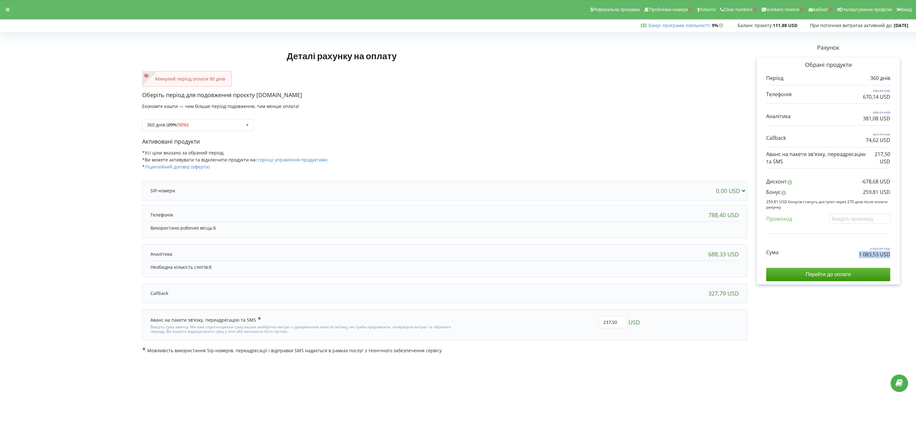
copy p "1 083,53 USD"
drag, startPoint x: 853, startPoint y: 258, endPoint x: 904, endPoint y: 258, distance: 51.2
click at [904, 258] on div "Рахунок Обрані продукти Період 360 днів 788,40 USD 670,14 USD 688,33 USD" at bounding box center [828, 193] width 162 height 319
drag, startPoint x: 850, startPoint y: 191, endPoint x: 904, endPoint y: 195, distance: 53.6
click at [904, 195] on div "Рахунок Обрані продукти Період 360 днів 788,40 USD 670,14 USD 688,33 USD" at bounding box center [828, 193] width 162 height 319
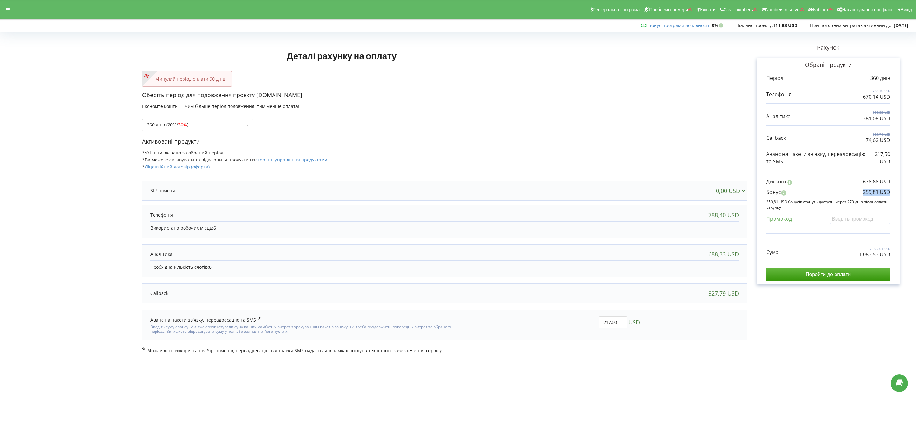
copy p "259,81 USD"
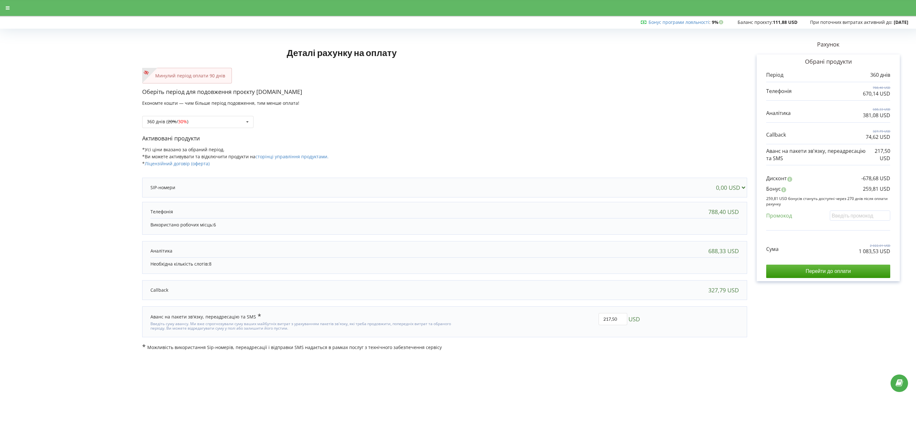
click at [220, 118] on div "360 днів ( 20% / 30% ) Поповнити баланс без подовження 20% / 30% 30% / 40%" at bounding box center [197, 122] width 111 height 12
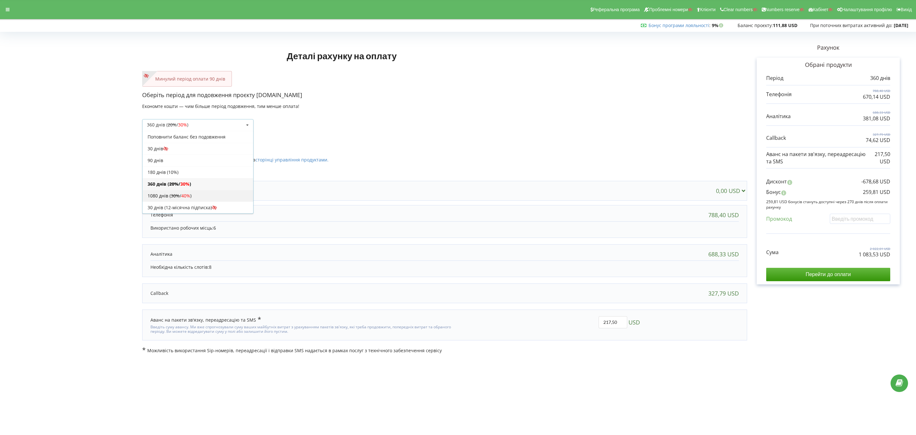
click at [213, 192] on div "1080 днів ( 30% / 40% )" at bounding box center [198, 196] width 111 height 12
copy div
drag, startPoint x: 856, startPoint y: 260, endPoint x: 907, endPoint y: 263, distance: 51.0
click at [907, 263] on div "Рахунок Обрані продукти Період 1080 днів 2 365,20 USD 2 010,42 USD 983,36 USD" at bounding box center [828, 193] width 162 height 319
drag, startPoint x: 849, startPoint y: 251, endPoint x: 905, endPoint y: 261, distance: 56.8
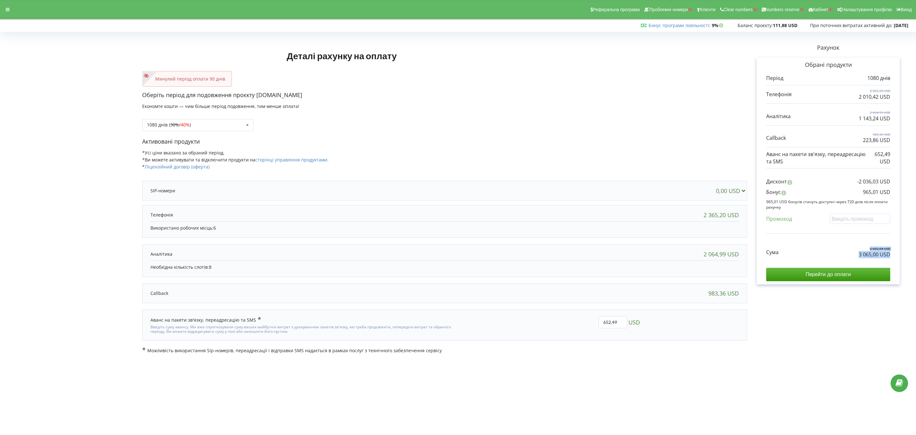
click at [905, 261] on div "Рахунок Обрані продукти Період 1080 днів 2 365,20 USD 2 010,42 USD 983,36 USD" at bounding box center [828, 193] width 162 height 319
click at [861, 258] on p "3 065,00 USD" at bounding box center [874, 254] width 31 height 7
copy p "3 065,00 USD"
drag, startPoint x: 851, startPoint y: 257, endPoint x: 896, endPoint y: 257, distance: 45.5
click at [896, 257] on div "Обрані продукти Період 1080 днів 2 365,20 USD 2 010,42 USD" at bounding box center [828, 171] width 143 height 227
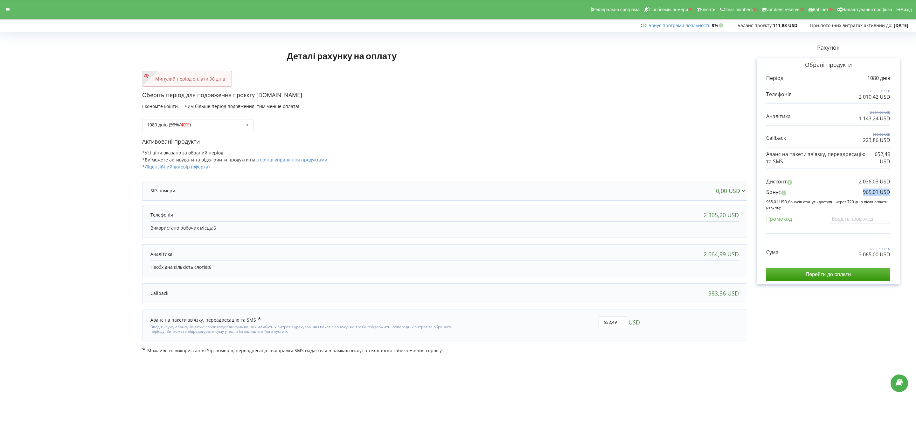
drag, startPoint x: 856, startPoint y: 190, endPoint x: 901, endPoint y: 194, distance: 45.3
click at [901, 194] on div "Рахунок Обрані продукти Період 1080 днів 2 365,20 USD 2 010,42 USD 983,36 USD" at bounding box center [828, 193] width 162 height 319
copy p "965,01 USD"
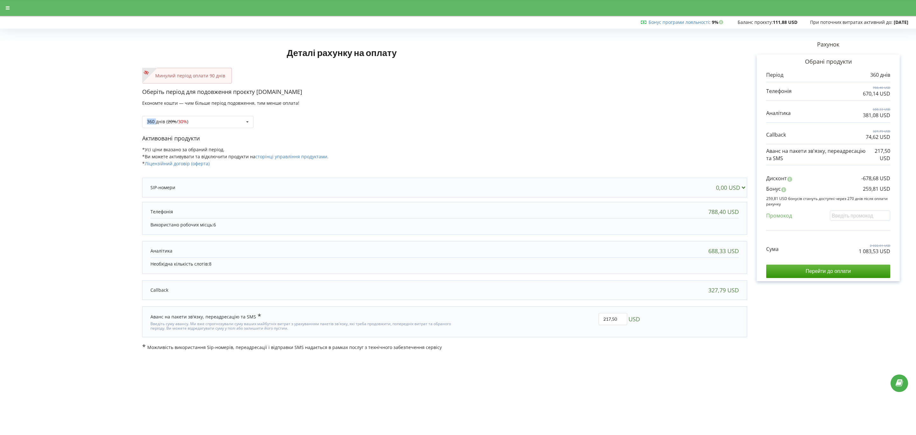
click at [189, 114] on div "360 днів ( 20% / 30% ) Поповнити баланс без подовження 20% / 30% 30% / 40%" at bounding box center [444, 117] width 605 height 22
click at [188, 120] on div "360 днів ( 20% / 30% )" at bounding box center [167, 121] width 41 height 4
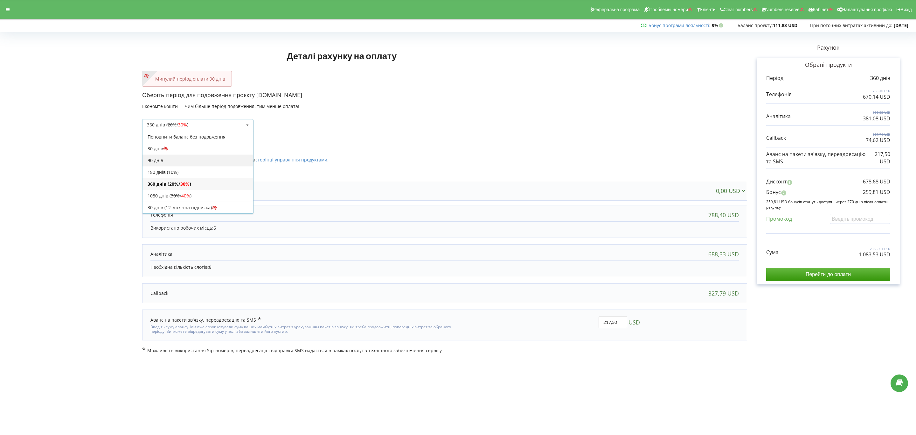
click at [203, 157] on div "90 днів" at bounding box center [198, 160] width 111 height 12
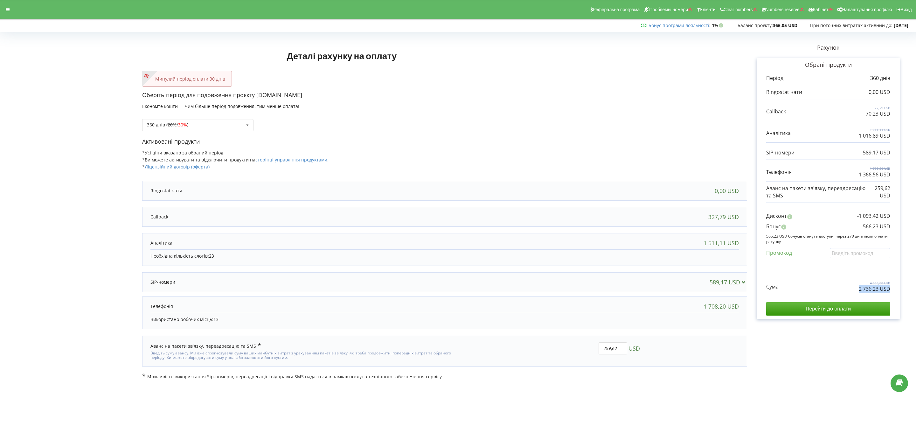
drag, startPoint x: 850, startPoint y: 290, endPoint x: 897, endPoint y: 290, distance: 47.4
click at [897, 290] on div "Обрані продукти Період 360 днів 0,00 USD 327,79 USD 70,23 USD" at bounding box center [828, 188] width 143 height 261
copy p "2 736,23 USD"
drag, startPoint x: 853, startPoint y: 229, endPoint x: 899, endPoint y: 229, distance: 46.4
click at [899, 229] on div "Обрані продукти Період 360 днів 0,00 USD 327,79 USD 70,23 USD" at bounding box center [828, 188] width 143 height 261
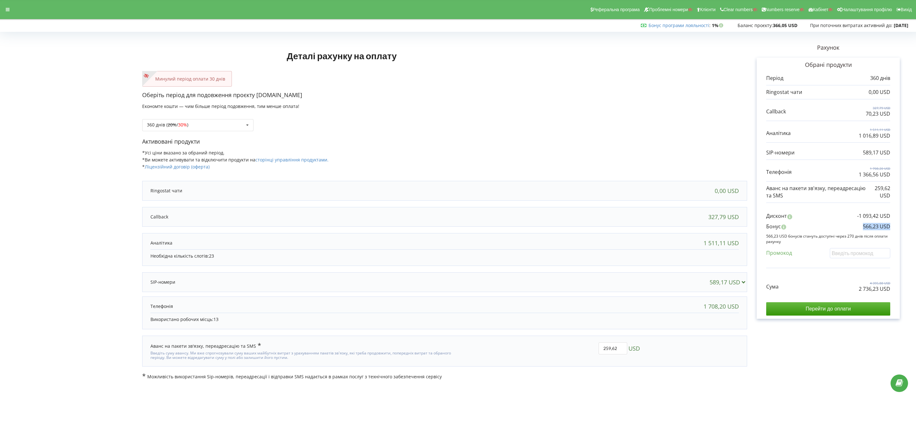
copy p "566,23 USD"
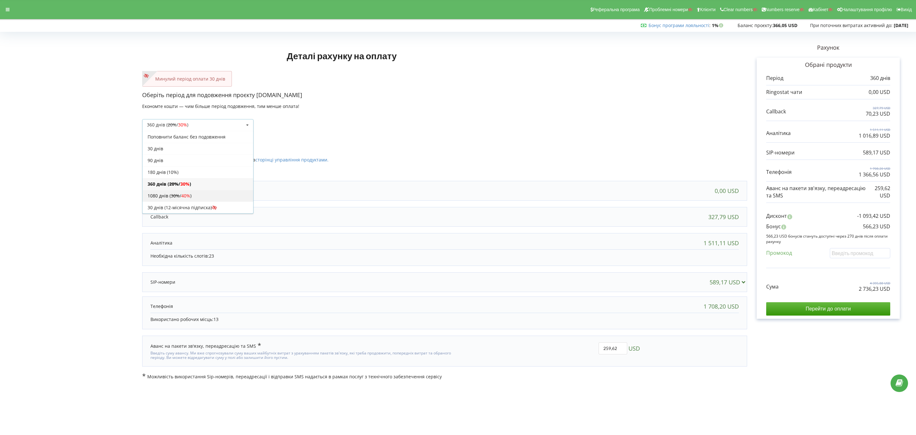
click at [193, 194] on div "1080 днів ( 30% / 40% )" at bounding box center [198, 196] width 111 height 12
drag, startPoint x: 851, startPoint y: 289, endPoint x: 906, endPoint y: 295, distance: 55.3
click at [906, 295] on div "Рахунок Обрані продукти Період 1080 днів 0,00 USD 983,36 USD 210,69 USD 4 533,3…" at bounding box center [828, 207] width 162 height 346
copy div "7 804,24 USD"
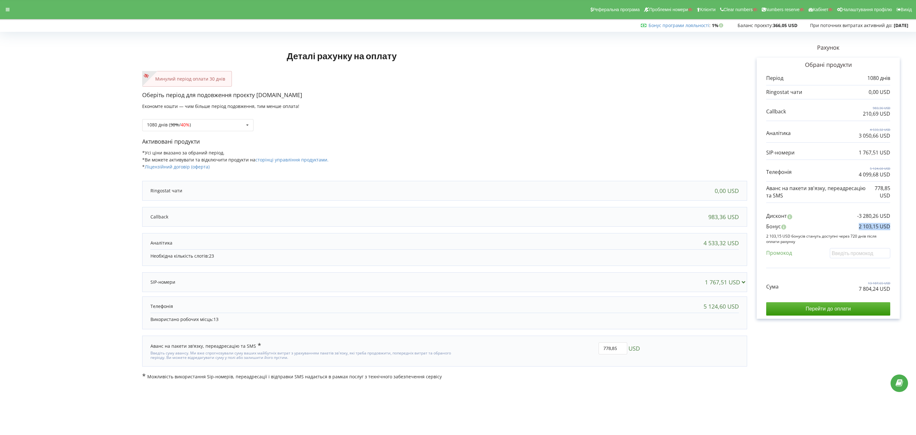
drag, startPoint x: 846, startPoint y: 227, endPoint x: 912, endPoint y: 227, distance: 66.2
click at [912, 227] on div "Деталі рахунку на оплату Минулий період оплати 30 днів Оберіть період для подов…" at bounding box center [458, 206] width 916 height 359
copy p "2 103,15 USD"
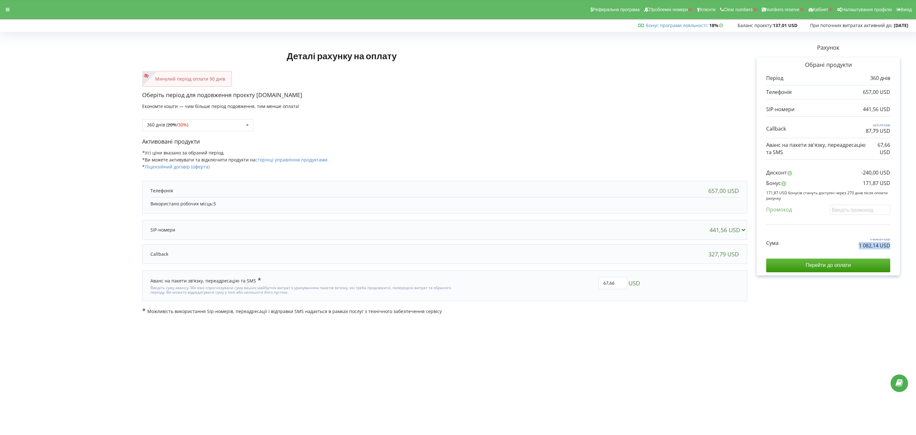
drag, startPoint x: 844, startPoint y: 250, endPoint x: 856, endPoint y: 247, distance: 13.0
click at [856, 247] on div "Сума 1 494,01 USD 1 082,14 USD Перейти до оплати" at bounding box center [828, 249] width 124 height 45
copy div "1 082,14 USD"
drag, startPoint x: 883, startPoint y: 185, endPoint x: 903, endPoint y: 185, distance: 20.0
click at [903, 185] on div "Рахунок Обрані продукти Період 360 днів 657,00 USD 441,56 USD 327,79 USD 87,79 …" at bounding box center [828, 174] width 162 height 280
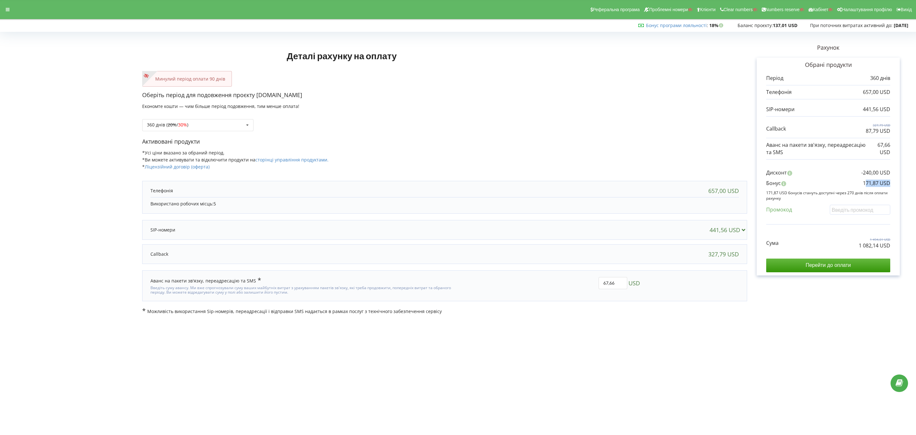
copy p "71,87 USD"
drag, startPoint x: 854, startPoint y: 181, endPoint x: 893, endPoint y: 182, distance: 39.1
click at [893, 182] on div "Обрані продукти Період 360 днів 657,00 USD 441,56 USD 327,79 USD" at bounding box center [828, 167] width 143 height 218
copy p "171,87 USD"
click at [216, 121] on div "360 днів ( 20% / 30% ) Поповнити баланс без подовження 20% / 30% 30% / 40%" at bounding box center [197, 125] width 111 height 12
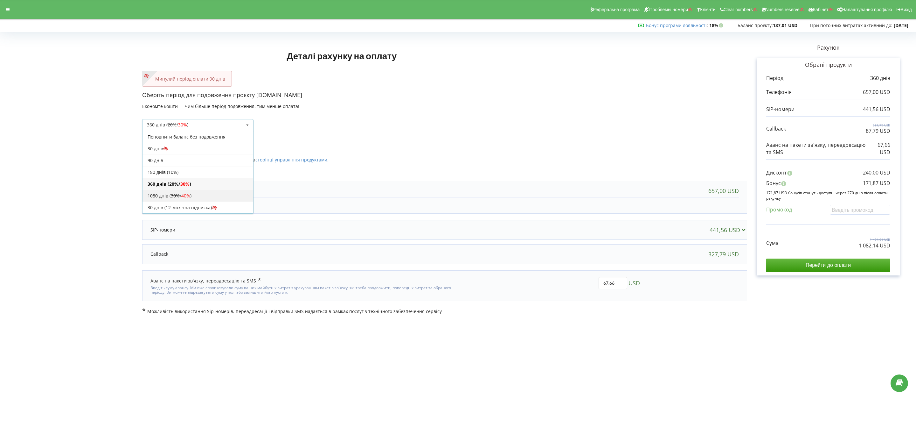
click at [200, 192] on div "1080 днів ( 30% / 40% )" at bounding box center [198, 196] width 111 height 12
drag, startPoint x: 872, startPoint y: 247, endPoint x: 909, endPoint y: 248, distance: 36.6
click at [673, 248] on div "Рахунок Обрані продукти Період 1080 днів 1 971,00 USD 1 324,69 USD 983,36 USD 2…" at bounding box center [828, 174] width 162 height 280
copy p "3 123,64 USD"
drag, startPoint x: 839, startPoint y: 189, endPoint x: 911, endPoint y: 185, distance: 72.7
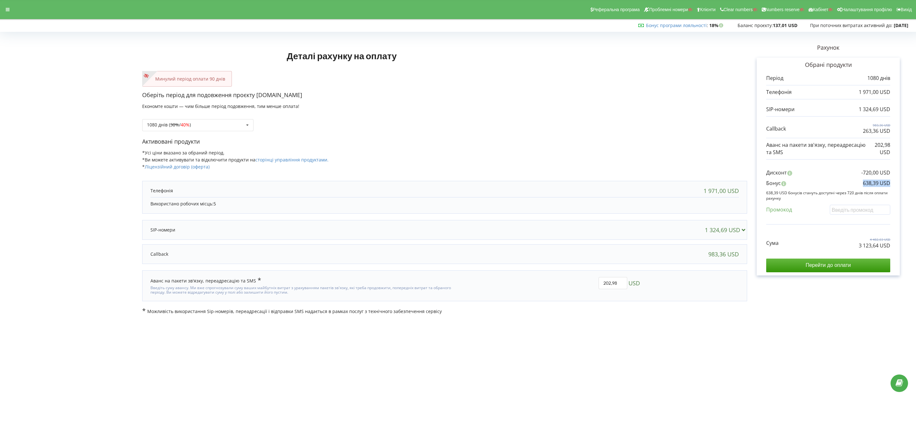
click at [673, 185] on div "Деталі рахунку на оплату Минулий період оплати 90 днів Оберіть період для подов…" at bounding box center [458, 174] width 916 height 294
copy p "638,39 USD"
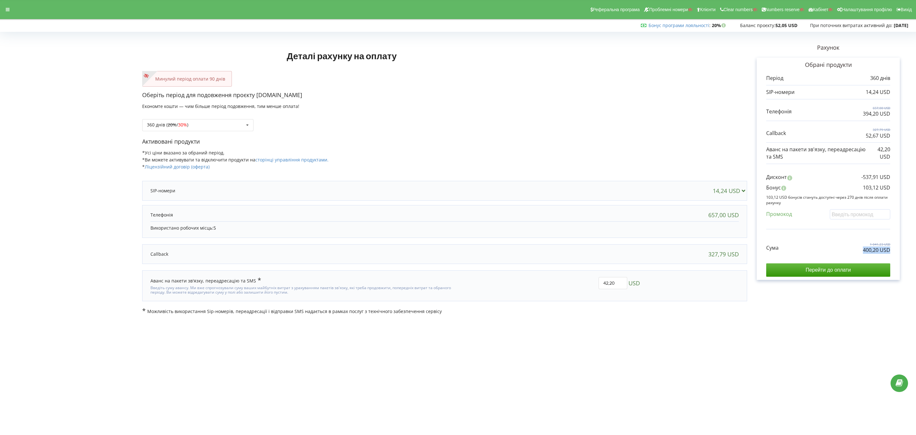
drag, startPoint x: 861, startPoint y: 249, endPoint x: 897, endPoint y: 251, distance: 36.3
click at [673, 251] on div "Обрані продукти Період 360 днів 14,24 USD 657,00 USD 394,20 USD" at bounding box center [828, 169] width 143 height 222
copy p "400,20 USD"
click at [460, 322] on body "Реферальна програма Проблемні номери Клієнти Clear numbers Numbers reserve Кабі…" at bounding box center [458, 217] width 916 height 435
copy p "400,20 USD"
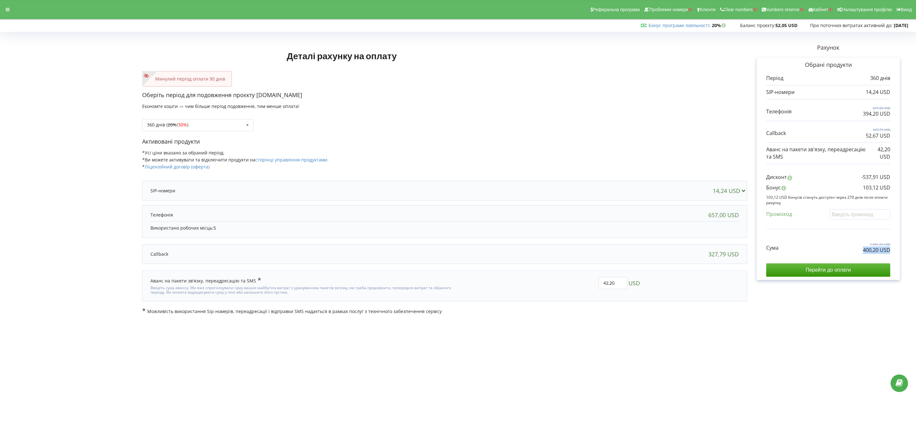
drag, startPoint x: 860, startPoint y: 251, endPoint x: 917, endPoint y: 251, distance: 56.9
click at [673, 251] on html "Реферальна програма Проблемні номери Клієнти Clear numbers Numbers reserve Кабі…" at bounding box center [458, 217] width 916 height 435
drag, startPoint x: 857, startPoint y: 189, endPoint x: 901, endPoint y: 188, distance: 43.9
click at [673, 188] on div "Рахунок Обрані продукти Період 360 днів 14,24 USD 657,00 USD 394,20 USD 327,79 …" at bounding box center [828, 174] width 162 height 280
copy p "103,12 USD"
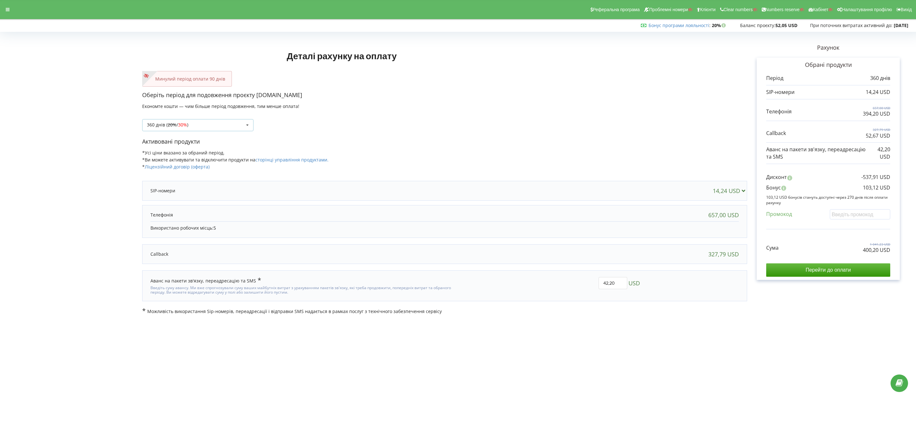
click at [215, 123] on div "360 днів ( 20% / 30% ) Поповнити баланс без подовження 20% / 30% 30% / 40%" at bounding box center [197, 125] width 111 height 12
click at [190, 198] on span "40%" at bounding box center [185, 195] width 9 height 6
copy div "1 126,92 USD"
drag, startPoint x: 892, startPoint y: 252, endPoint x: 926, endPoint y: 257, distance: 33.7
click at [673, 257] on html "Реферальна програма Проблемні номери Клієнти Clear numbers Numbers reserve Кабі…" at bounding box center [458, 217] width 916 height 435
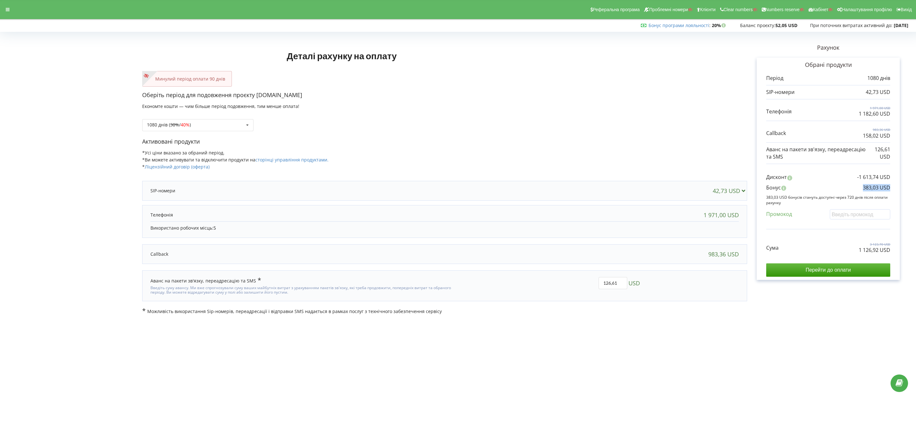
drag, startPoint x: 851, startPoint y: 189, endPoint x: 907, endPoint y: 189, distance: 55.7
click at [673, 189] on div "Рахунок Обрані продукти Період 1080 днів 42,73 USD 1 971,00 USD 1 182,60 USD 98…" at bounding box center [828, 174] width 162 height 280
copy p "383,03 USD"
drag, startPoint x: 831, startPoint y: 273, endPoint x: 791, endPoint y: 307, distance: 52.2
click at [673, 307] on div "Рахунок Обрані продукти Період 1080 днів 42,73 USD 1 971,00 USD 1 182,60 USD 98…" at bounding box center [828, 174] width 162 height 280
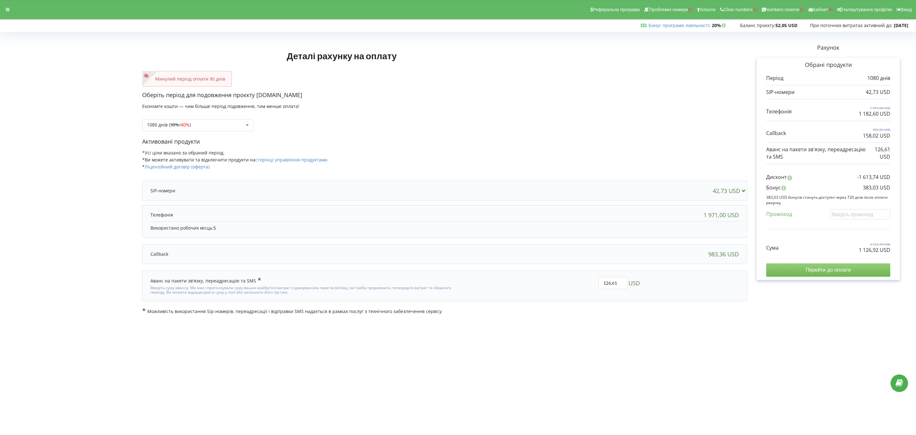
click at [673, 273] on input "Перейти до оплати" at bounding box center [828, 269] width 124 height 13
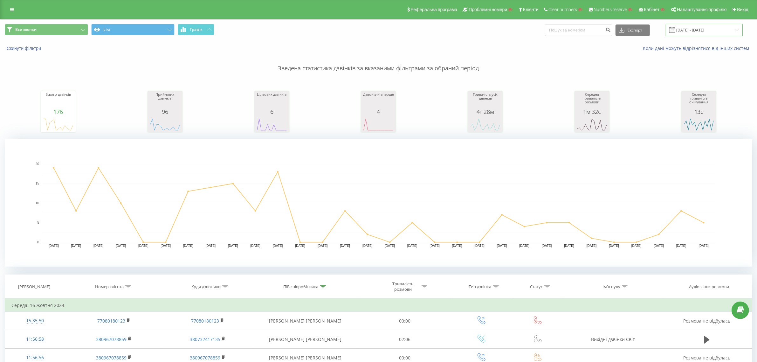
click at [697, 31] on input "17.09.2024 - 16.10.2024" at bounding box center [704, 30] width 77 height 12
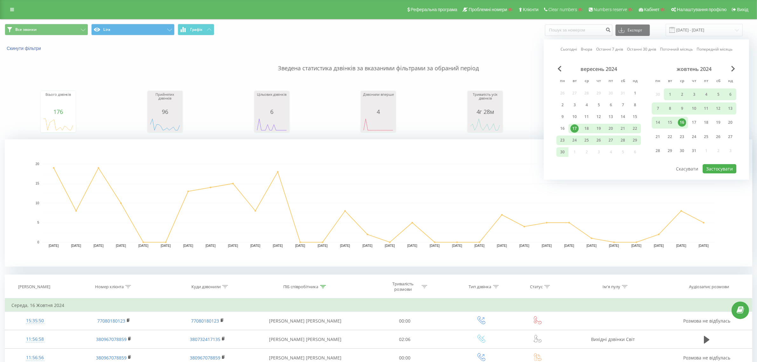
click at [569, 45] on div "Сьогодні Вчора Останні 7 днів Останні 30 днів Поточний місяць Попередній місяць…" at bounding box center [647, 109] width 206 height 140
click at [572, 49] on link "Сьогодні" at bounding box center [569, 49] width 17 height 6
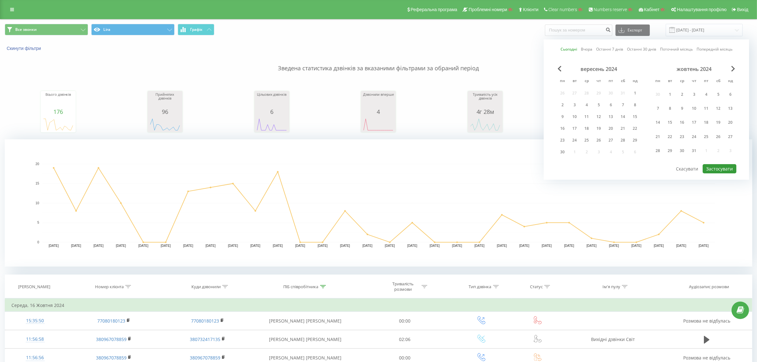
click at [722, 166] on button "Застосувати" at bounding box center [720, 168] width 34 height 9
type input "19.09.2025 - 19.09.2025"
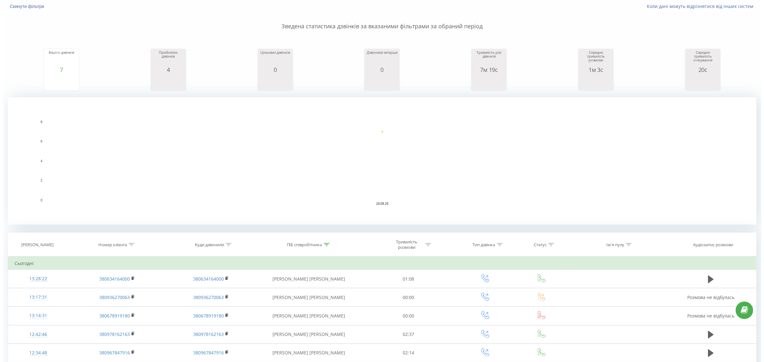
scroll to position [80, 0]
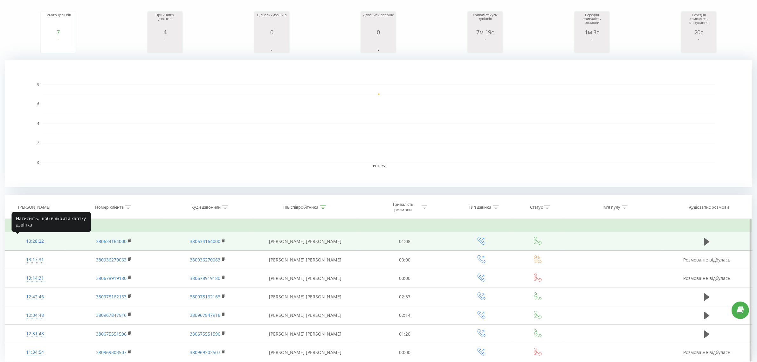
click at [28, 242] on div "13:28:22" at bounding box center [34, 241] width 47 height 12
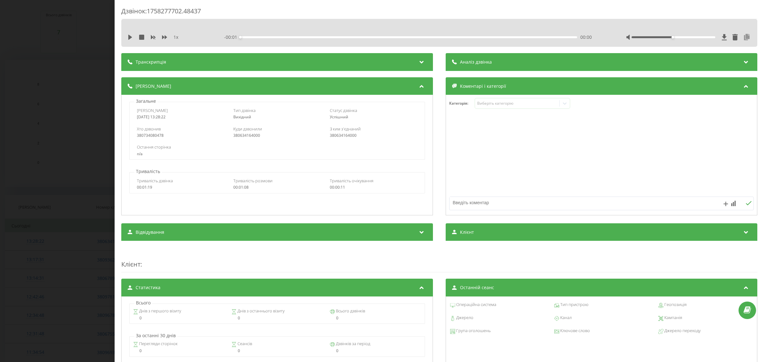
click at [743, 34] on icon at bounding box center [747, 37] width 8 height 6
click at [743, 36] on icon at bounding box center [747, 37] width 8 height 6
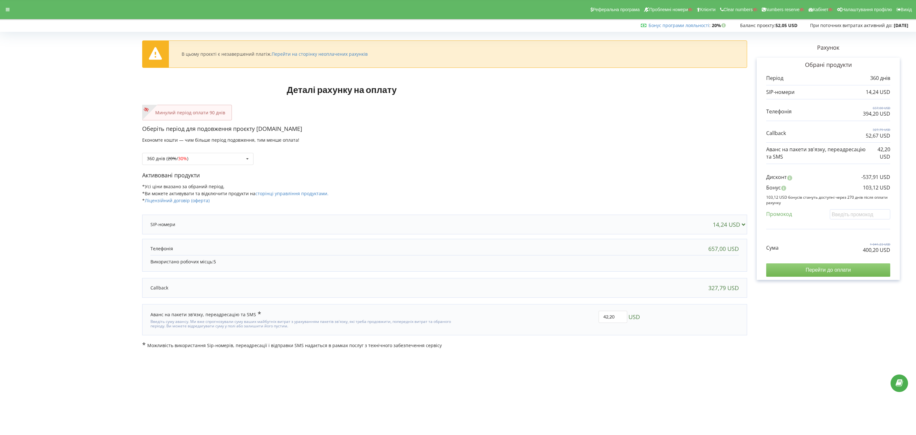
click at [803, 269] on input "Перейти до оплати" at bounding box center [828, 269] width 124 height 13
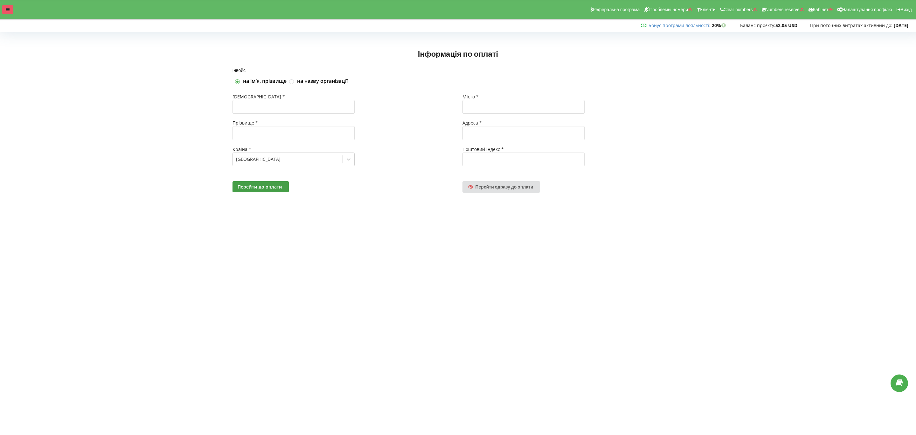
click at [11, 11] on div at bounding box center [7, 9] width 11 height 9
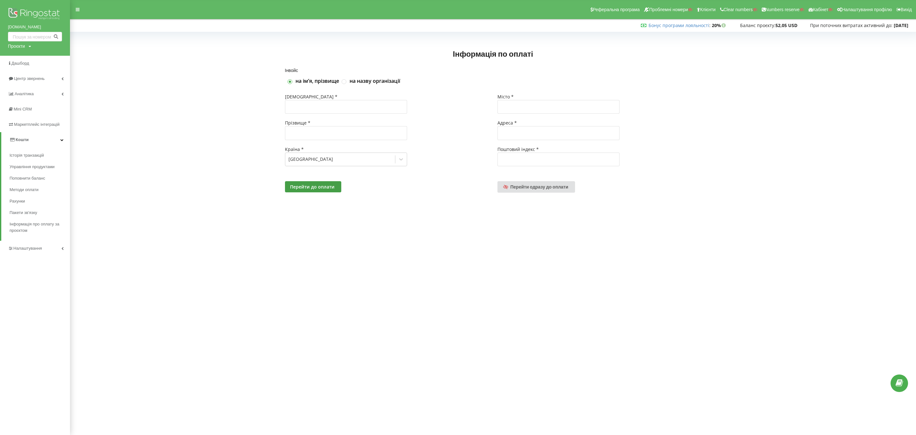
click at [26, 49] on div "Проєкти Пошук" at bounding box center [19, 46] width 23 height 6
click at [27, 58] on input "text" at bounding box center [28, 59] width 32 height 9
paste input "[DOMAIN_NAME]"
type input "[DOMAIN_NAME]"
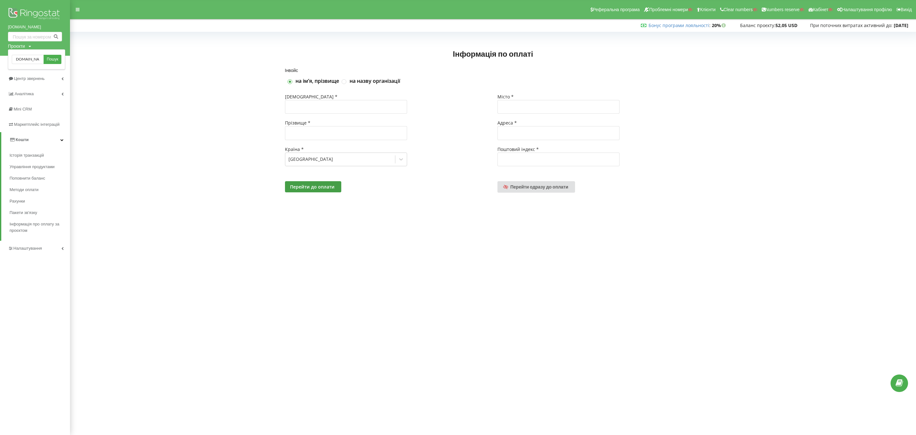
drag, startPoint x: 46, startPoint y: 61, endPoint x: 147, endPoint y: 17, distance: 110.5
click at [46, 61] on link "Пошук" at bounding box center [53, 59] width 18 height 9
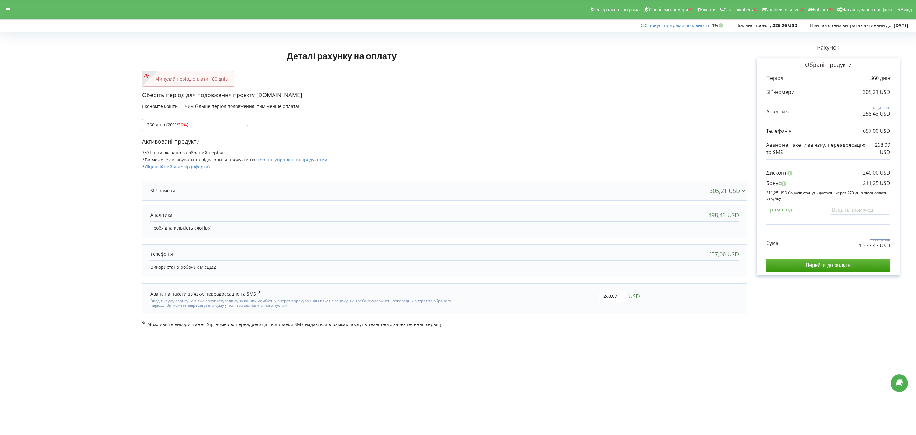
click at [193, 128] on div "360 днів ( 20% / 30% ) Поповнити баланс без подовження 20%" at bounding box center [197, 125] width 111 height 12
click at [183, 171] on div "180 днів (10%)" at bounding box center [198, 172] width 111 height 12
click at [673, 208] on input "text" at bounding box center [860, 210] width 60 height 10
paste input "EKLH-TLWT"
type input "EKLH-TLWT"
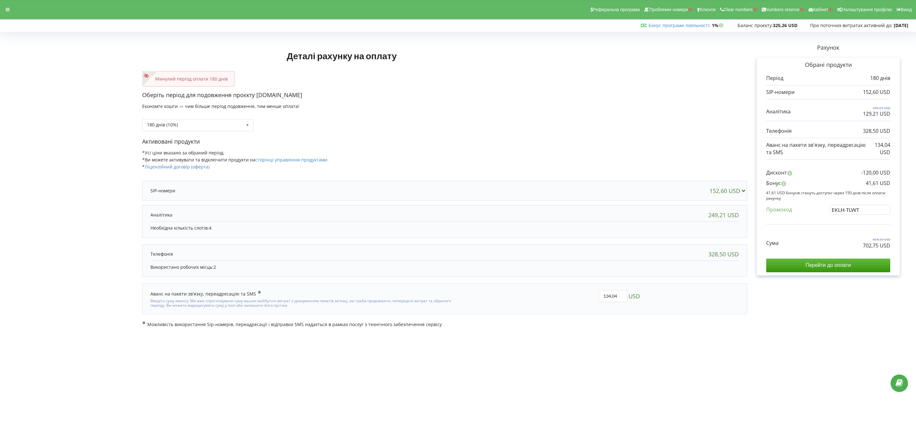
click at [673, 235] on div "Деталі рахунку на оплату Минулий період оплати 180 днів Оберіть період для подо…" at bounding box center [458, 180] width 903 height 293
click at [673, 322] on div "Деталі рахунку на оплату Минулий період оплати 180 днів Оберіть період для подо…" at bounding box center [458, 180] width 916 height 307
drag, startPoint x: 863, startPoint y: 245, endPoint x: 897, endPoint y: 249, distance: 34.6
click at [673, 249] on div "Обрані продукти Період 180 днів 152,60 USD 249,21 USD 129,21 USD" at bounding box center [828, 167] width 143 height 218
copy p "668,07 USD"
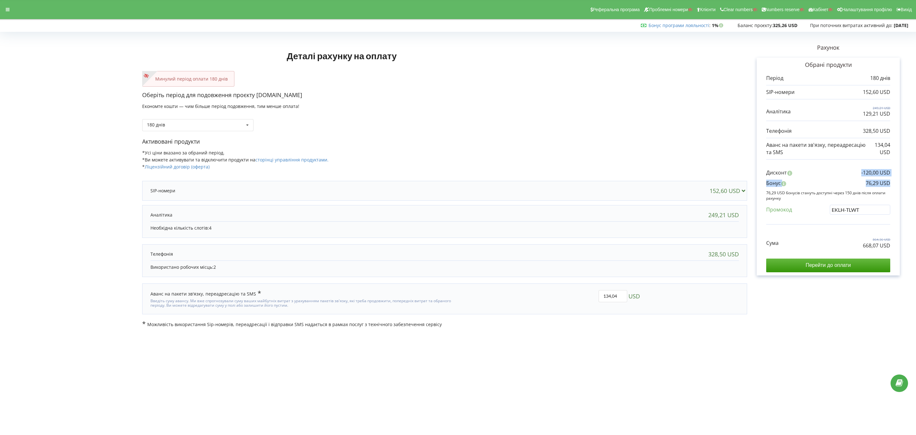
copy div "-120,00 USD Бонус 76,29 USD"
drag, startPoint x: 854, startPoint y: 178, endPoint x: 897, endPoint y: 186, distance: 44.6
click at [673, 186] on div "Обрані продукти Період 180 днів 152,60 USD 249,21 USD 129,21 USD" at bounding box center [828, 167] width 143 height 218
click at [673, 181] on p "76,29 USD" at bounding box center [878, 182] width 24 height 7
drag, startPoint x: 863, startPoint y: 185, endPoint x: 896, endPoint y: 185, distance: 32.5
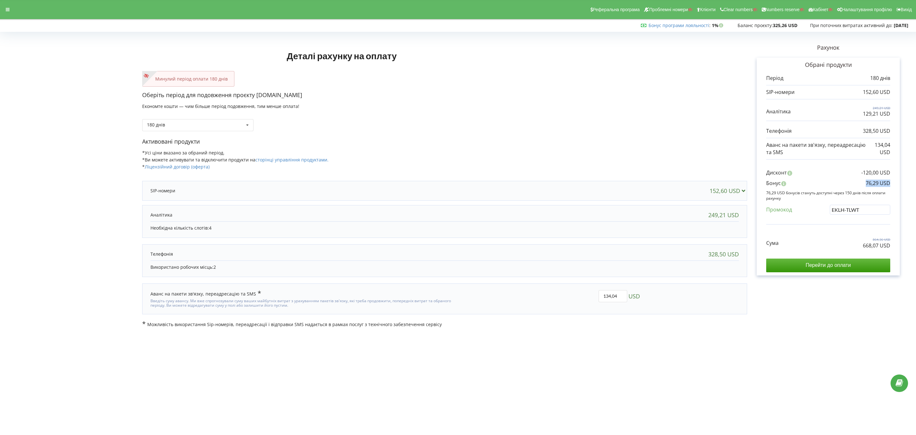
click at [673, 185] on div "Обрані продукти Період 180 днів 152,60 USD 249,21 USD 129,21 USD" at bounding box center [828, 167] width 143 height 218
copy p "76,29 USD"
drag, startPoint x: 850, startPoint y: 243, endPoint x: 910, endPoint y: 251, distance: 60.6
click at [673, 251] on div "Деталі рахунку на оплату Минулий період оплати 180 днів Оберіть період для подо…" at bounding box center [458, 180] width 916 height 307
copy div "1 277,47 USD"
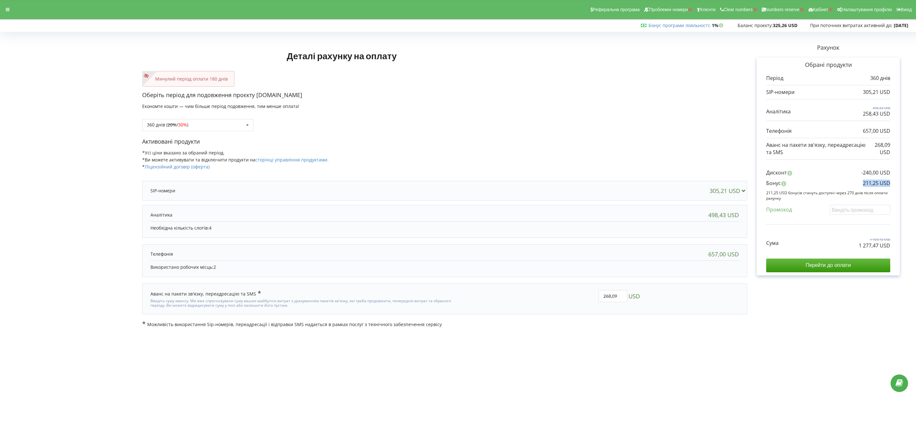
copy p "211,25 USD"
drag, startPoint x: 853, startPoint y: 187, endPoint x: 909, endPoint y: 183, distance: 56.5
click at [673, 183] on div "Рахунок Обрані продукти Період 360 днів 305,21 USD 498,43 USD 258,43 USD 657,00…" at bounding box center [828, 180] width 162 height 293
drag, startPoint x: 207, startPoint y: 121, endPoint x: 207, endPoint y: 126, distance: 5.7
click at [207, 121] on div "360 днів ( 20% / 30% ) Поповнити баланс без подовження 20%" at bounding box center [197, 125] width 111 height 12
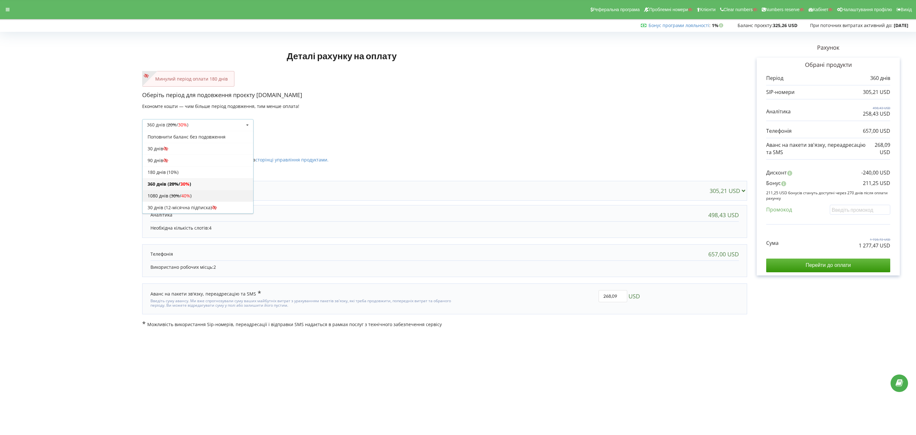
click at [204, 201] on div "1080 днів ( 30% / 40% )" at bounding box center [198, 196] width 111 height 12
drag, startPoint x: 839, startPoint y: 242, endPoint x: 944, endPoint y: 254, distance: 105.9
click at [673, 254] on html "Реферальна програма Проблемні номери Клієнти Clear numbers Numbers reserve Кабі…" at bounding box center [458, 217] width 916 height 435
click at [673, 249] on div "Сума 5 186,16 USD 3 681,51 USD Перейти до оплати" at bounding box center [828, 249] width 124 height 45
drag, startPoint x: 849, startPoint y: 246, endPoint x: 903, endPoint y: 248, distance: 53.8
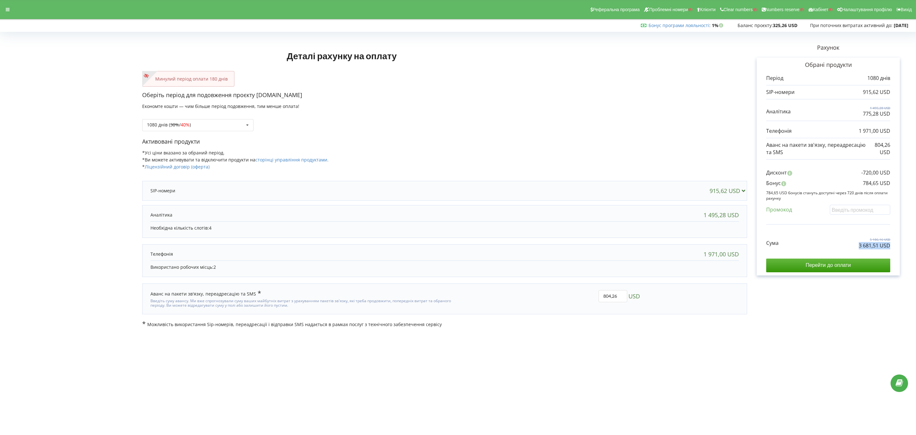
click at [673, 248] on div "Рахунок Обрані продукти Період 1080 днів 915,62 USD 1 495,28 USD 775,28 USD 1 9…" at bounding box center [828, 180] width 162 height 293
copy p "3 681,51 USD"
click at [673, 185] on div "Рахунок Обрані продукти Період 1080 днів 915,62 USD 1 495,28 USD 775,28 USD 1 9…" at bounding box center [828, 180] width 162 height 293
copy p "784,65 USD"
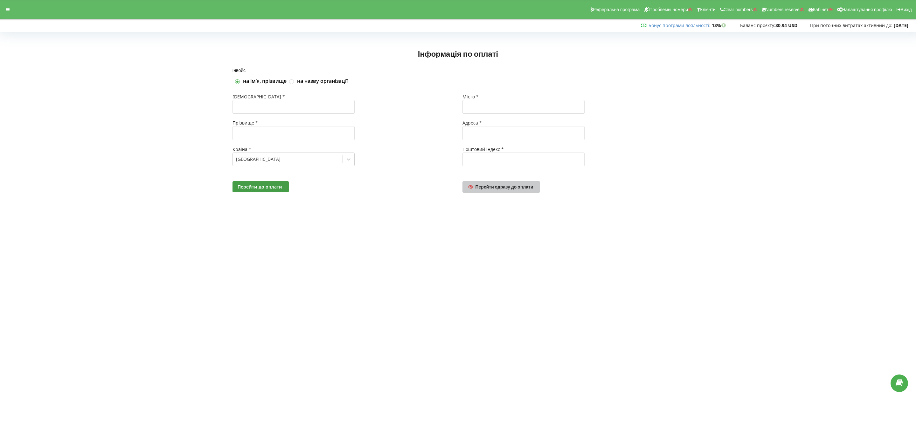
click at [499, 187] on span "Перейти одразу до оплати" at bounding box center [505, 186] width 58 height 5
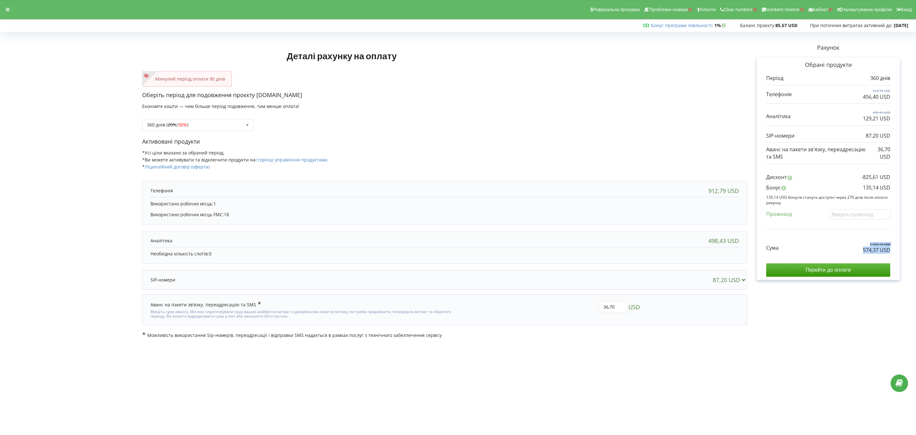
copy div "1 535,12 USD 574,37 USD"
drag, startPoint x: 842, startPoint y: 246, endPoint x: 916, endPoint y: 252, distance: 74.4
click at [916, 252] on html "Реферальна програма Проблемні номери Клієнти Clear numbers Numbers reserve Кабі…" at bounding box center [458, 217] width 916 height 435
click at [857, 245] on div "Сума 1 535,12 USD 574,37 USD" at bounding box center [828, 242] width 124 height 21
drag, startPoint x: 859, startPoint y: 251, endPoint x: 893, endPoint y: 251, distance: 33.7
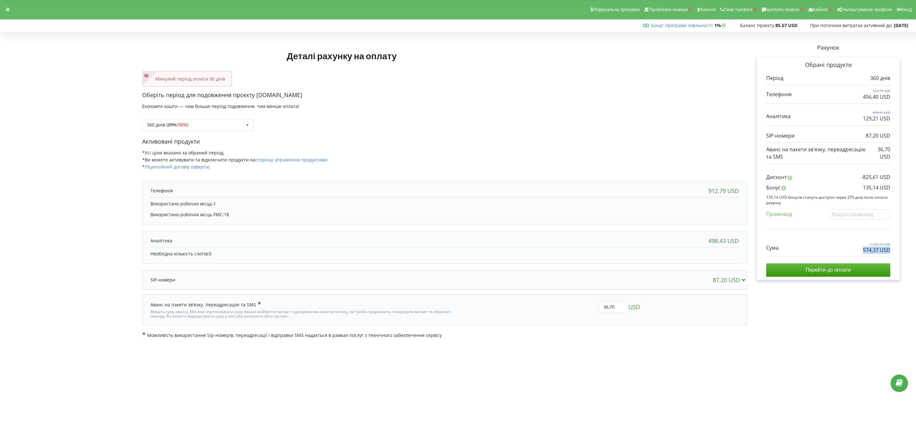
click at [892, 251] on div "Обрані продукти Період 360 днів 912,79 USD 456,40 USD 498,43 USD" at bounding box center [828, 169] width 143 height 222
copy p "574,37 USD"
copy p "135,14 USD"
drag, startPoint x: 848, startPoint y: 189, endPoint x: 891, endPoint y: 185, distance: 43.5
click at [891, 185] on div "Обрані продукти Період 360 днів 912,79 USD 456,40 USD 498,43 USD" at bounding box center [828, 169] width 143 height 222
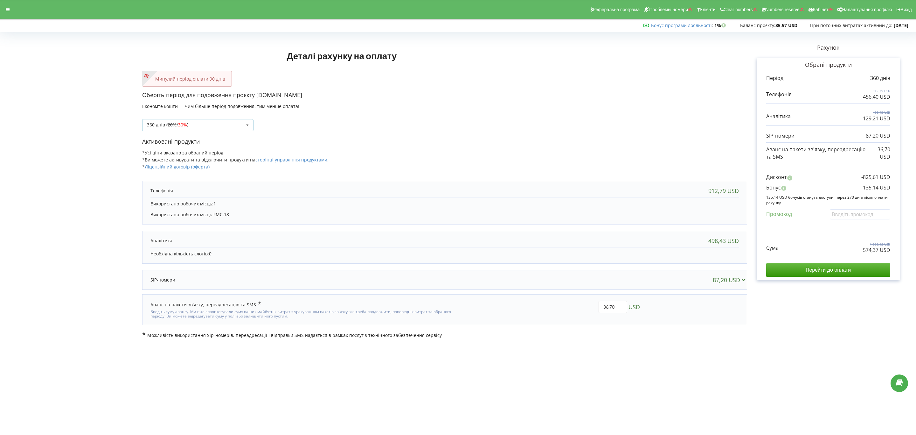
click at [199, 128] on div "360 днів ( 20% / 30% ) Поповнити баланс без подовження 20% / 30% 30% / 40%" at bounding box center [197, 125] width 111 height 12
click at [198, 190] on div "1080 днів ( 30% / 40% )" at bounding box center [198, 196] width 111 height 12
drag, startPoint x: 860, startPoint y: 250, endPoint x: 892, endPoint y: 255, distance: 31.9
click at [892, 255] on div "Деталі рахунку на оплату Минулий період оплати 90 днів Оберіть період для подов…" at bounding box center [458, 186] width 903 height 304
copy p "1 626,58 USD"
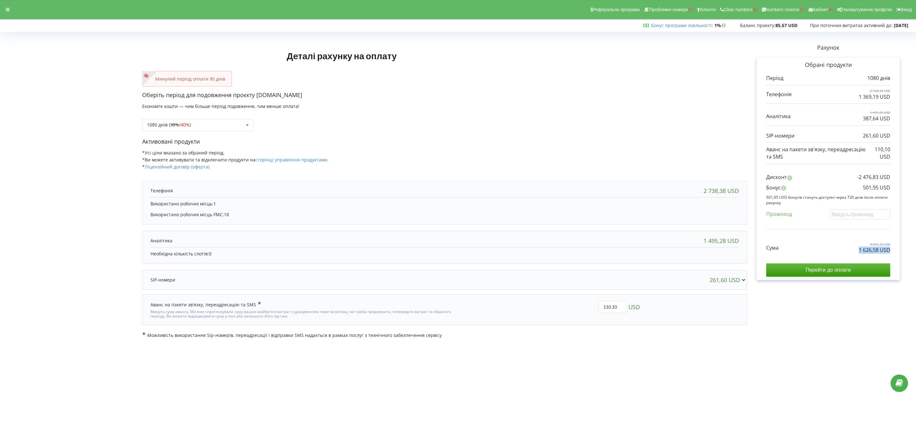
drag, startPoint x: 893, startPoint y: 254, endPoint x: 838, endPoint y: 254, distance: 55.0
click at [838, 254] on div "Обрані продукти Період 1080 днів 2 738,38 USD 1 369,19 USD" at bounding box center [828, 169] width 143 height 222
copy p "501,95 USD"
drag, startPoint x: 859, startPoint y: 189, endPoint x: 893, endPoint y: 188, distance: 34.1
click at [893, 188] on div "Обрані продукти Період 1080 днів 2 738,38 USD 1 369,19 USD" at bounding box center [828, 169] width 143 height 222
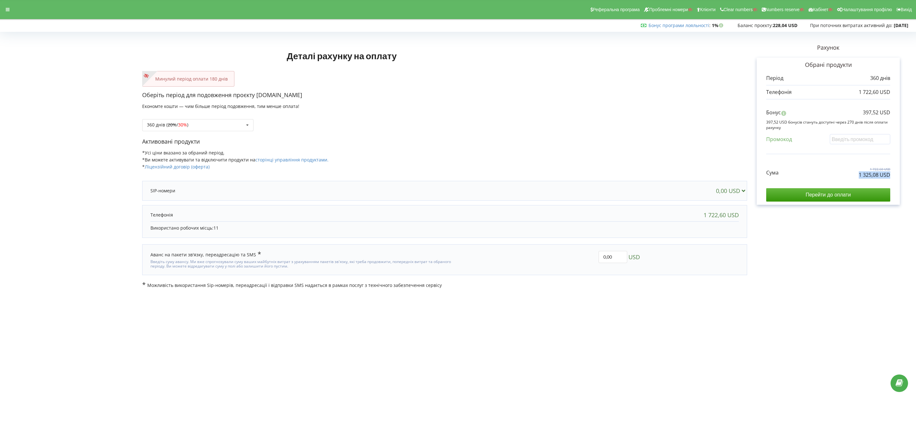
drag, startPoint x: 842, startPoint y: 175, endPoint x: 906, endPoint y: 177, distance: 64.0
click at [906, 177] on div "Рахунок Обрані продукти Період 360 днів 1 722,60 USD Бонус 397,52 USD" at bounding box center [828, 161] width 162 height 254
copy p "1 325,08 USD"
copy p "397,52 USD"
drag, startPoint x: 860, startPoint y: 115, endPoint x: 905, endPoint y: 115, distance: 44.9
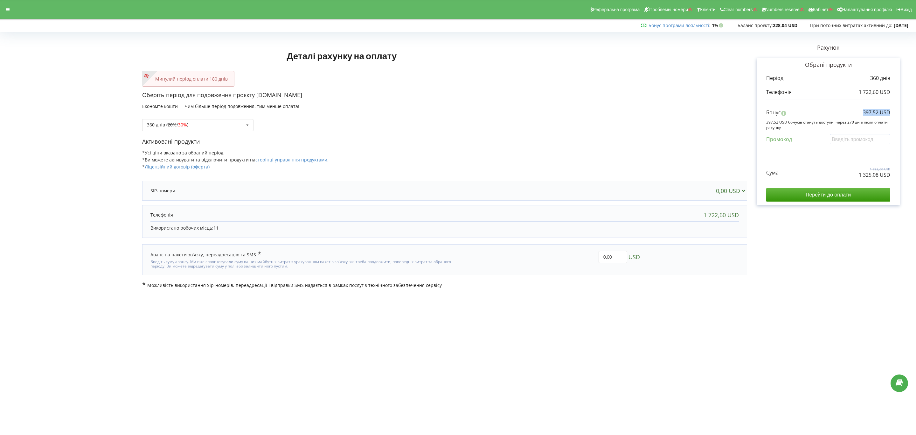
click at [905, 115] on div "Рахунок Обрані продукти Період 360 днів 1 722,60 USD Бонус 397,52 USD" at bounding box center [828, 161] width 162 height 254
click at [228, 126] on div "360 днів ( 20% / 30% ) Поповнити баланс без подовження 20%" at bounding box center [197, 125] width 111 height 12
click at [214, 198] on div "1080 днів ( 30% / 40% )" at bounding box center [198, 196] width 111 height 12
drag, startPoint x: 851, startPoint y: 177, endPoint x: 902, endPoint y: 178, distance: 51.6
click at [902, 178] on div "Рахунок Обрані продукти Період 1080 днів 5 167,80 USD Бонус 1 476,51 USD" at bounding box center [828, 161] width 162 height 254
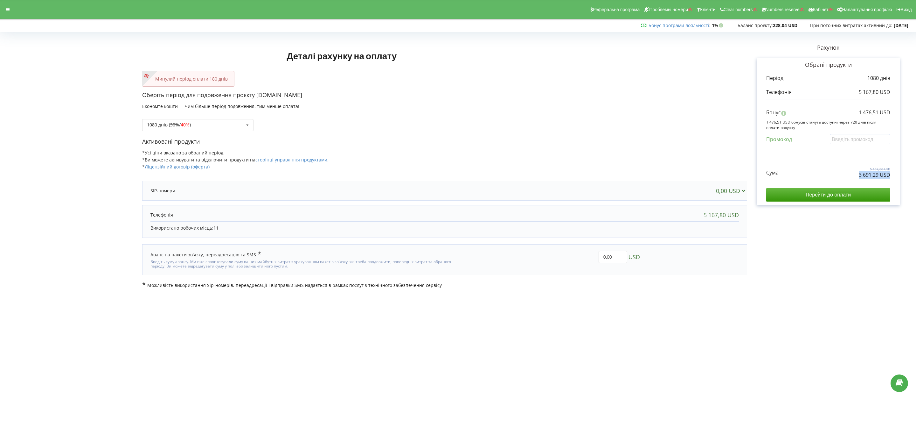
copy p "3 691,29 USD"
drag, startPoint x: 848, startPoint y: 113, endPoint x: 931, endPoint y: 113, distance: 83.0
click at [916, 113] on html "Реферальна програма Проблемні номери Клієнти Clear numbers Numbers reserve Кабі…" at bounding box center [458, 217] width 916 height 435
copy p "1 476,51 USD"
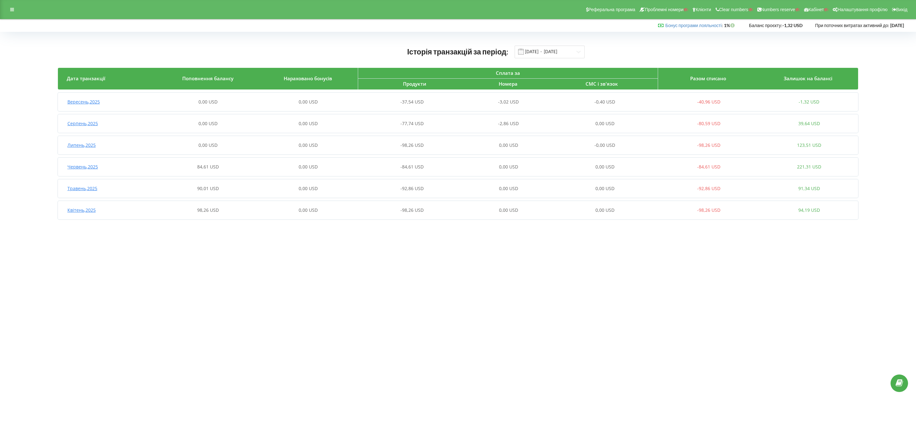
click at [581, 101] on div "-0,40 USD" at bounding box center [609, 102] width 100 height 6
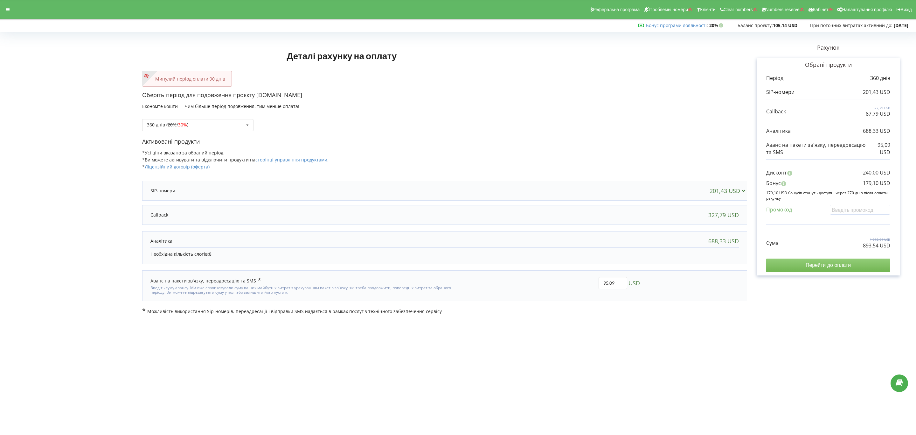
click at [827, 269] on input "Перейти до оплати" at bounding box center [828, 264] width 124 height 13
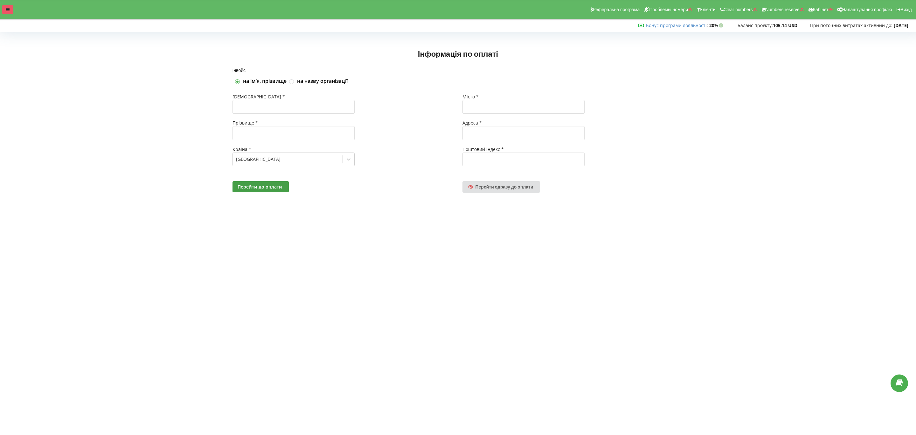
click at [9, 9] on icon at bounding box center [8, 9] width 4 height 4
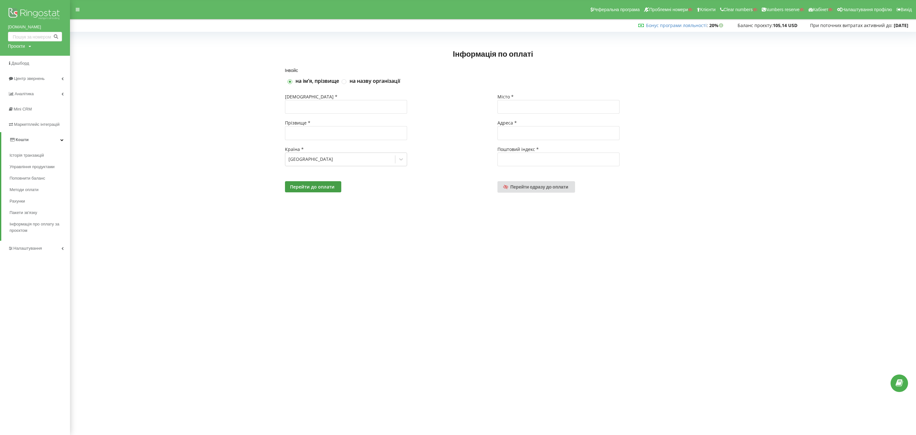
click at [22, 46] on div "Проєкти" at bounding box center [16, 46] width 17 height 6
drag, startPoint x: 29, startPoint y: 58, endPoint x: 54, endPoint y: 60, distance: 25.3
click at [29, 58] on input "text" at bounding box center [28, 59] width 32 height 9
paste input "[DOMAIN_NAME]"
type input "[DOMAIN_NAME]"
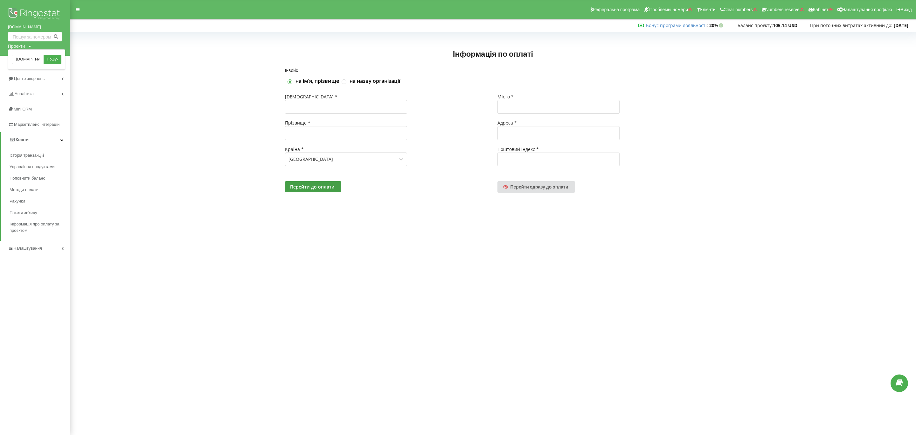
drag, startPoint x: 54, startPoint y: 60, endPoint x: 64, endPoint y: 11, distance: 49.7
click at [54, 60] on span "Пошук" at bounding box center [52, 60] width 11 height 6
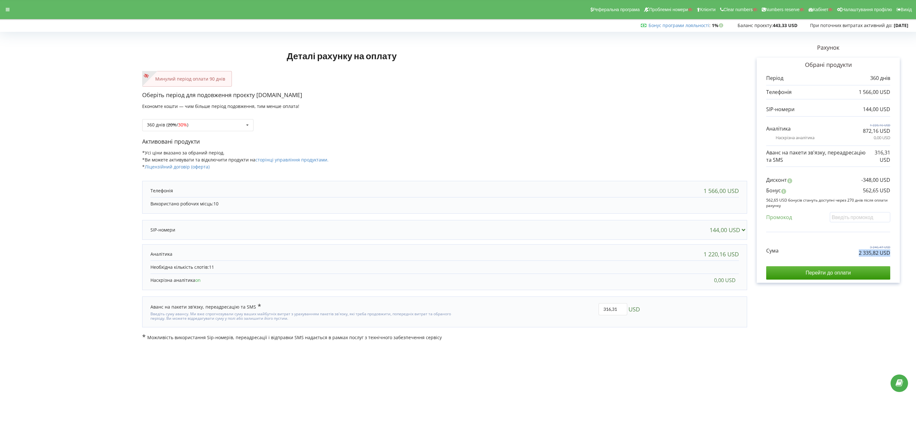
click at [896, 254] on div "Обрані продукти Період 360 днів 1 566,00 USD 144,00 USD 872,16 USD" at bounding box center [828, 170] width 143 height 225
drag, startPoint x: 657, startPoint y: 410, endPoint x: 786, endPoint y: 367, distance: 135.8
click at [657, 410] on body "Реферальна програма Проблемні номери Клієнти Clear numbers Numbers reserve Кабі…" at bounding box center [458, 217] width 916 height 435
drag, startPoint x: 894, startPoint y: 254, endPoint x: 900, endPoint y: 254, distance: 6.0
click at [900, 254] on div "Рахунок Обрані продукти Період 360 днів 1 566,00 USD 144,00 USD 1 220,16 USD 87…" at bounding box center [828, 187] width 162 height 306
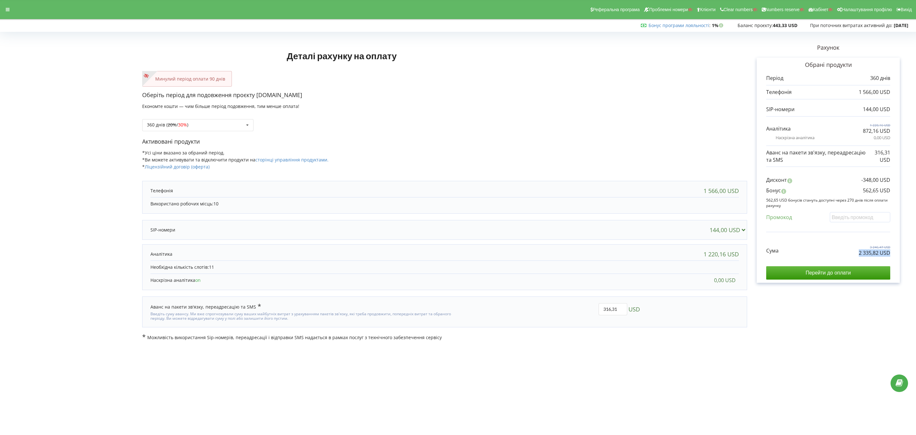
copy p "2 335,82 USD"
drag, startPoint x: 853, startPoint y: 189, endPoint x: 912, endPoint y: 190, distance: 59.2
click at [912, 190] on div "Деталі рахунку на оплату Минулий період оплати 90 днів Оберіть період для подов…" at bounding box center [458, 187] width 916 height 320
copy p "562,65 USD"
click at [199, 120] on div "360 днів ( 20% / 30% ) Поповнити баланс без подовження 20% / 30% 30% / 40%" at bounding box center [197, 125] width 111 height 12
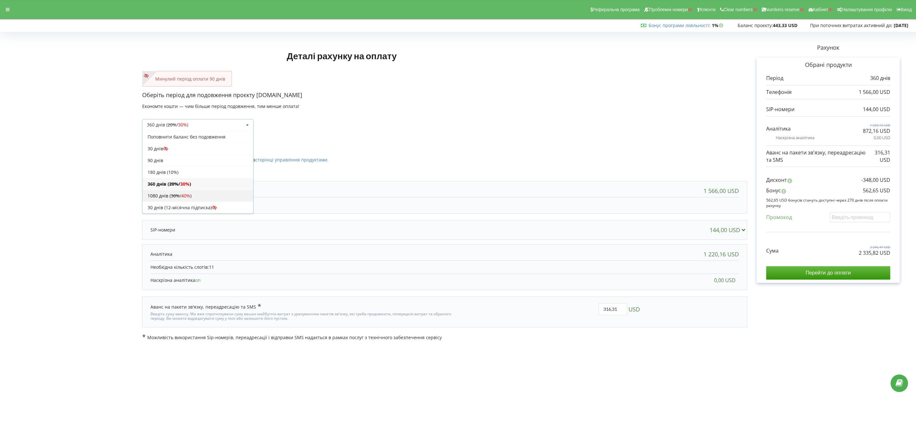
click at [187, 193] on span "40%" at bounding box center [185, 195] width 9 height 6
copy p "6 605,56 USD"
drag, startPoint x: 848, startPoint y: 257, endPoint x: 920, endPoint y: 256, distance: 71.9
click at [916, 256] on html "Реферальна програма Проблемні номери Клієнти Clear numbers Numbers reserve Кабі…" at bounding box center [458, 217] width 916 height 435
drag, startPoint x: 876, startPoint y: 192, endPoint x: 901, endPoint y: 191, distance: 25.8
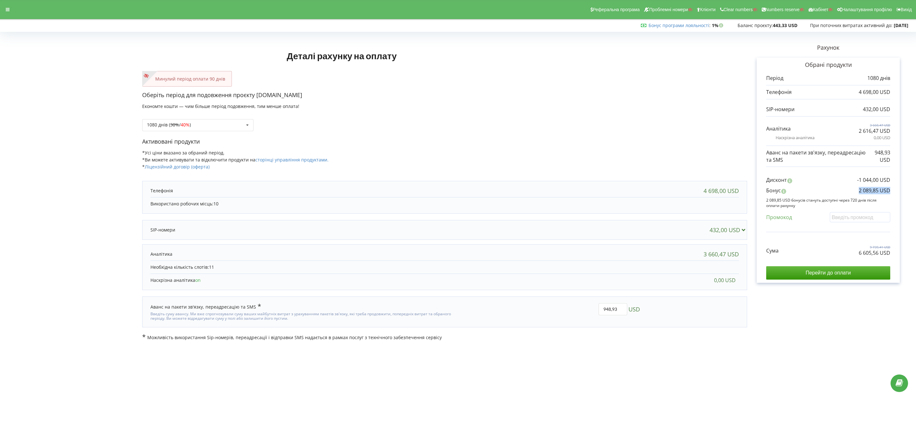
click at [901, 191] on div "Рахунок Обрані продукти Період 1080 днів 4 698,00 USD 432,00 USD 3 660,47 USD 2…" at bounding box center [828, 187] width 162 height 306
copy p "2 089,85 USD"
click at [199, 119] on div "360 днів ( 20% / 30% ) Поповнити баланс без подовження 20% / 30% 30% / 40%" at bounding box center [197, 125] width 111 height 12
click at [192, 172] on div "180 днів (10%)" at bounding box center [198, 172] width 111 height 12
click at [860, 219] on input "text" at bounding box center [860, 217] width 60 height 10
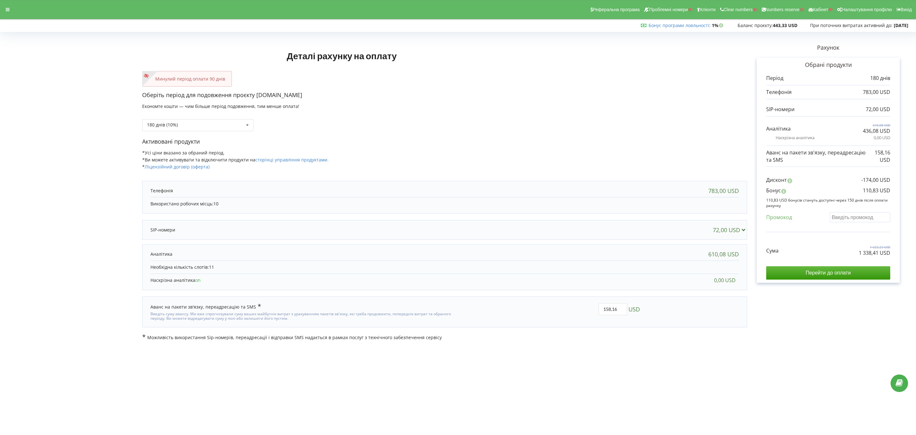
paste input "EKLH-TLWT"
type input "EKLH-TLWT"
click at [819, 246] on div "Деталі рахунку на оплату Минулий період оплати 90 днів Оберіть період для подов…" at bounding box center [458, 187] width 903 height 306
drag, startPoint x: 848, startPoint y: 256, endPoint x: 893, endPoint y: 257, distance: 44.9
click at [893, 257] on div "Деталі рахунку на оплату Минулий період оплати 90 днів Оберіть період для подов…" at bounding box center [458, 187] width 903 height 306
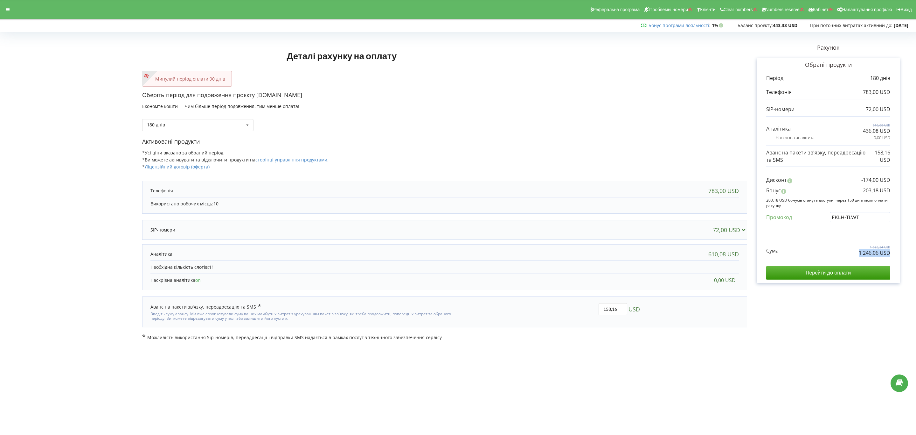
drag, startPoint x: 893, startPoint y: 256, endPoint x: 837, endPoint y: 253, distance: 56.1
click at [837, 253] on div "Обрані продукти Період 180 днів 783,00 USD 72,00 USD 610,08 USD" at bounding box center [828, 170] width 143 height 225
copy p "1 246,06 USD"
drag, startPoint x: 860, startPoint y: 192, endPoint x: 896, endPoint y: 191, distance: 36.3
click at [896, 191] on div "Обрані продукти Період 180 днів 783,00 USD 72,00 USD 610,08 USD" at bounding box center [828, 170] width 143 height 225
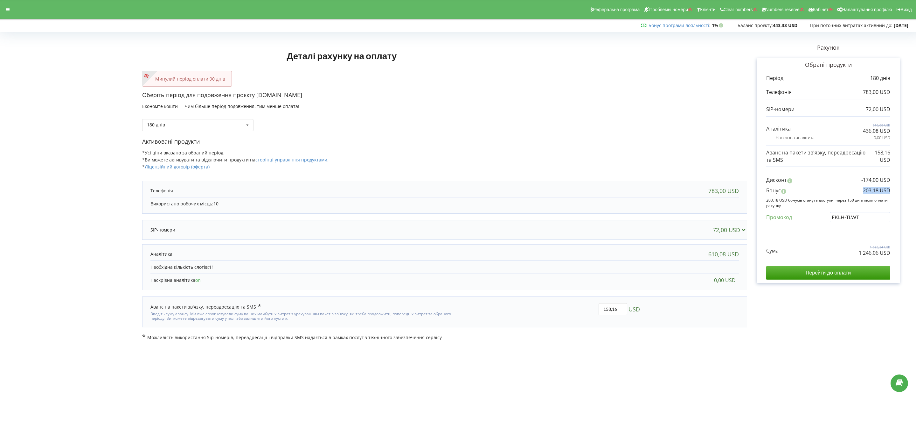
copy p "203,18 USD"
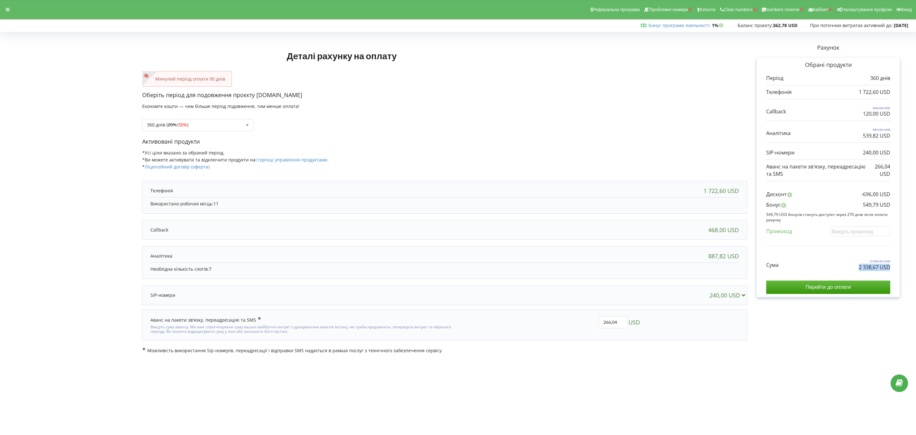
drag, startPoint x: 840, startPoint y: 267, endPoint x: 897, endPoint y: 269, distance: 57.0
click at [897, 269] on div "Обрані продукти Період 360 днів 1 722,60 USD 468,00 USD 120,00 USD" at bounding box center [828, 177] width 143 height 239
copy p "2 338,67 USD"
click at [184, 123] on span "30%" at bounding box center [182, 125] width 9 height 6
click at [200, 201] on div "1080 днів ( 30% / 40% )" at bounding box center [198, 196] width 111 height 12
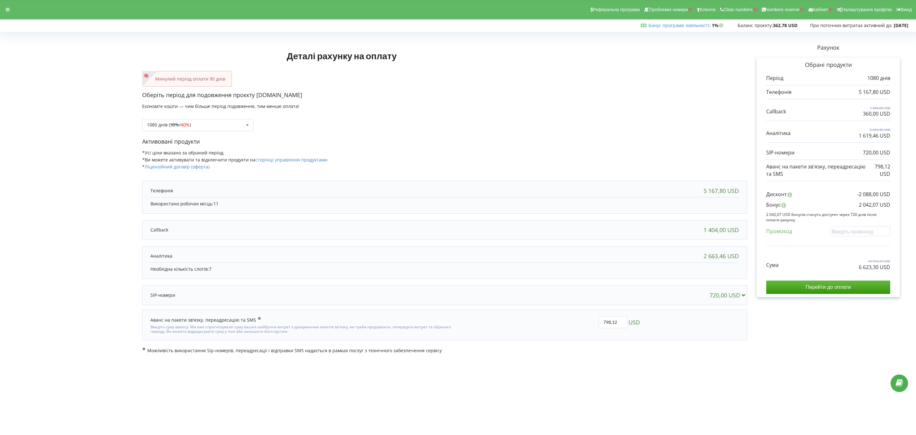
drag, startPoint x: 852, startPoint y: 272, endPoint x: 919, endPoint y: 272, distance: 66.8
click at [916, 272] on html "Реферальна програма Проблемні номери Клієнти Clear numbers Numbers reserve Кабі…" at bounding box center [458, 217] width 916 height 435
copy p "6 623,30 USD"
drag, startPoint x: 839, startPoint y: 267, endPoint x: 910, endPoint y: 270, distance: 70.7
click at [910, 270] on div "Деталі рахунку на оплату Минулий період оплати 90 днів Оберіть період для подов…" at bounding box center [458, 193] width 916 height 333
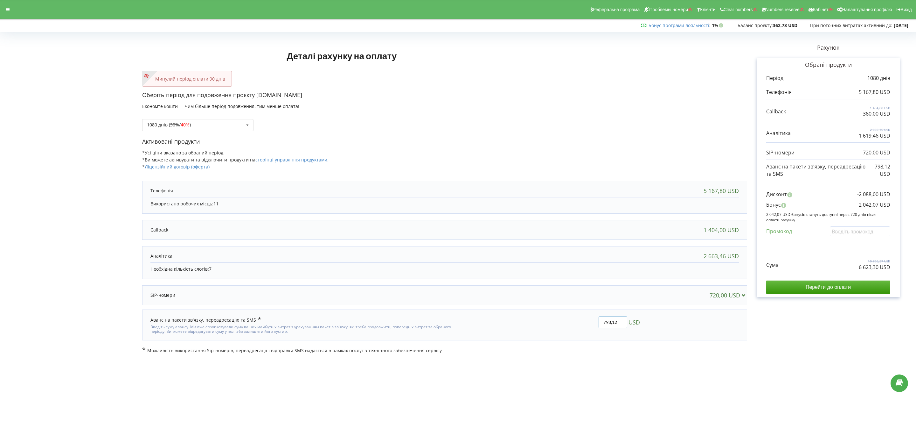
drag, startPoint x: 611, startPoint y: 323, endPoint x: 564, endPoint y: 323, distance: 46.8
click at [564, 323] on div "798,12 USD" at bounding box center [551, 324] width 187 height 27
type input "2"
type input "0"
click at [404, 169] on div "Деталі рахунку на оплату Минулий період оплати 90 днів Оберіть період для подов…" at bounding box center [458, 193] width 903 height 319
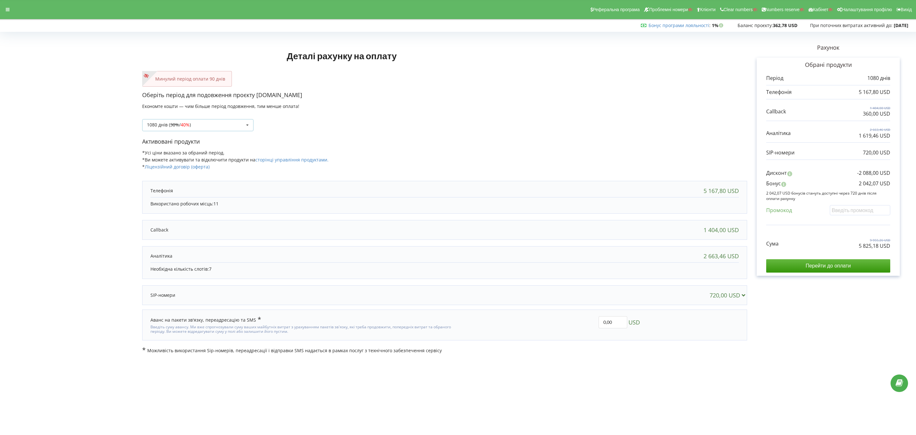
click at [224, 126] on div "1080 днів ( 30% / 40% ) Поповнити баланс без подовження 20% / 30% 30% / 40%" at bounding box center [197, 125] width 111 height 12
click at [201, 175] on div "180 днів (10%)" at bounding box center [198, 172] width 111 height 12
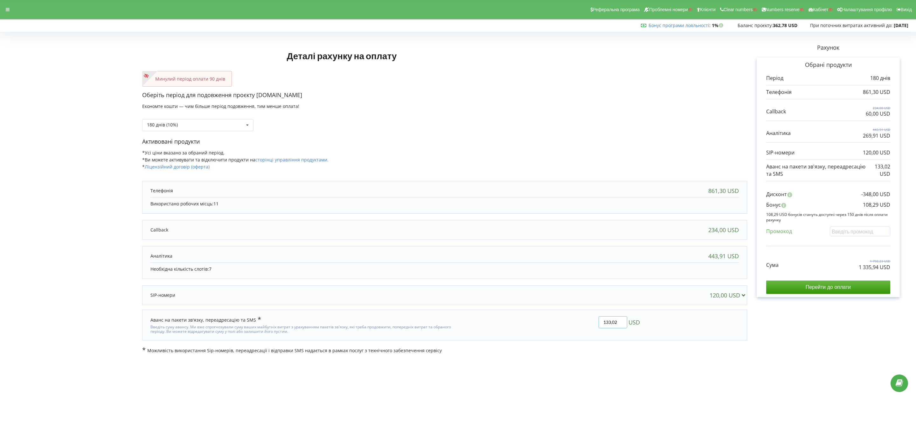
click at [569, 321] on div "133,02 USD" at bounding box center [551, 324] width 187 height 27
type input "0"
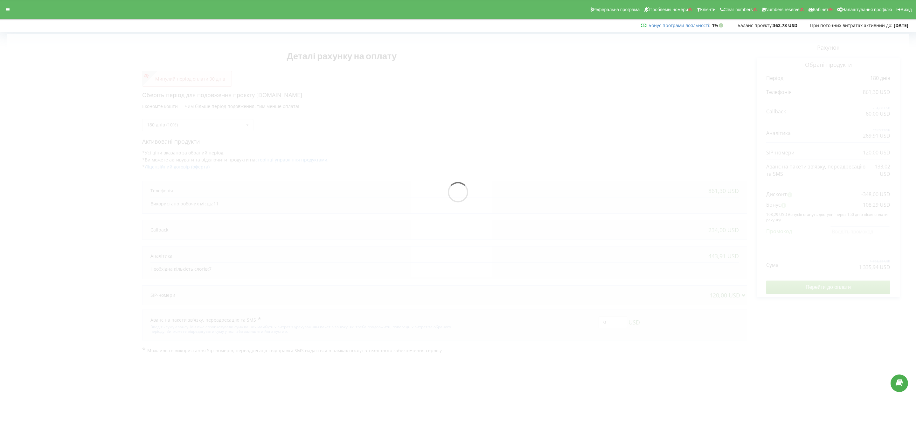
drag, startPoint x: 564, startPoint y: 320, endPoint x: 555, endPoint y: 327, distance: 12.2
click at [555, 327] on div "Деталі рахунку на оплату Минулий період оплати 90 днів Оберіть період для подов…" at bounding box center [458, 193] width 903 height 319
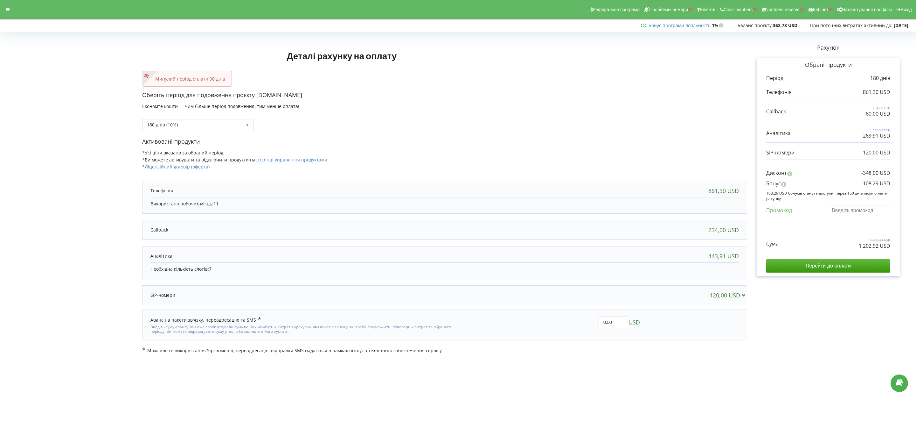
click at [866, 215] on input "text" at bounding box center [860, 210] width 60 height 10
paste input "EKLH-TLWT"
type input "EKLH-TLWT"
click at [838, 232] on div "Деталі рахунку на оплату Минулий період оплати 90 днів Оберіть період для подов…" at bounding box center [458, 193] width 903 height 319
drag, startPoint x: 846, startPoint y: 248, endPoint x: 911, endPoint y: 248, distance: 64.9
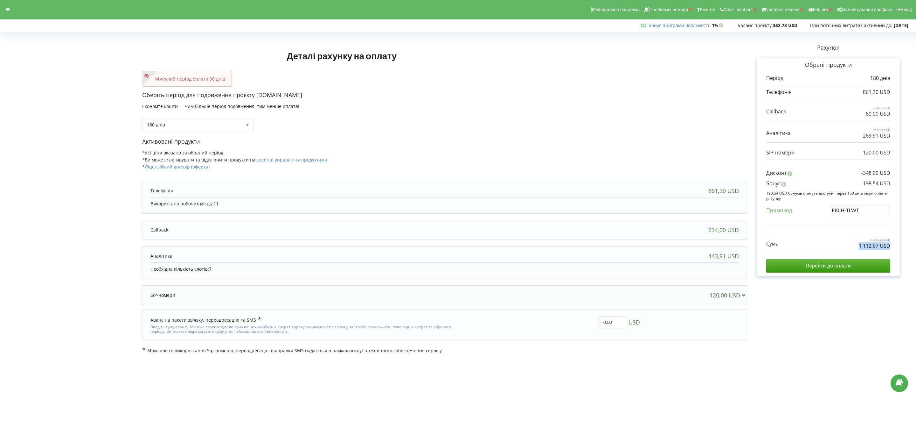
click at [911, 248] on div "Деталі рахунку на оплату Минулий період оплати 90 днів Оберіть період для подов…" at bounding box center [458, 193] width 916 height 333
copy p "1 112,67 USD"
click at [897, 184] on div "Обрані продукти Період 180 днів 861,30 USD 234,00 USD 60,00 USD" at bounding box center [828, 167] width 143 height 218
copy p "198,54 USD"
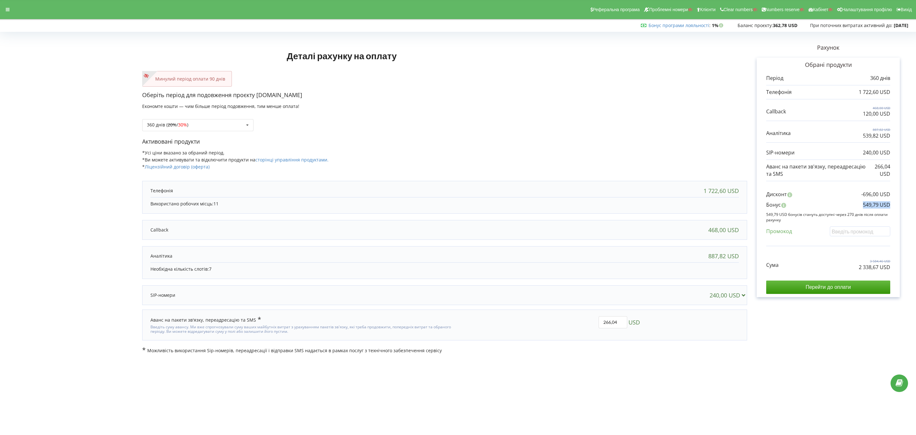
copy p "549,79 USD"
drag, startPoint x: 845, startPoint y: 204, endPoint x: 888, endPoint y: 234, distance: 52.3
click at [673, 207] on div "Деталі рахунку на оплату Минулий період оплати 90 днів Оберіть період для подов…" at bounding box center [458, 193] width 916 height 333
drag, startPoint x: 616, startPoint y: 324, endPoint x: 542, endPoint y: 326, distance: 73.5
click at [543, 322] on div "266,04 USD" at bounding box center [551, 324] width 187 height 27
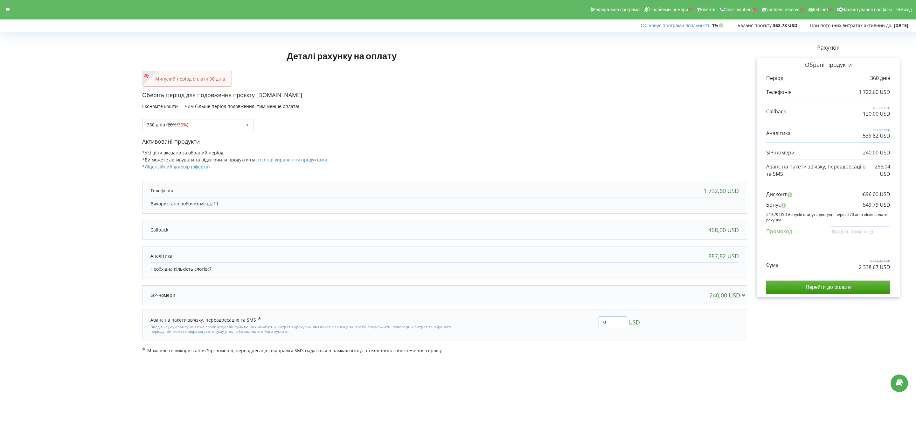
type input "0"
click at [458, 297] on div "Деталі рахунку на оплату Минулий період оплати 90 днів Оберіть період для подов…" at bounding box center [458, 193] width 903 height 319
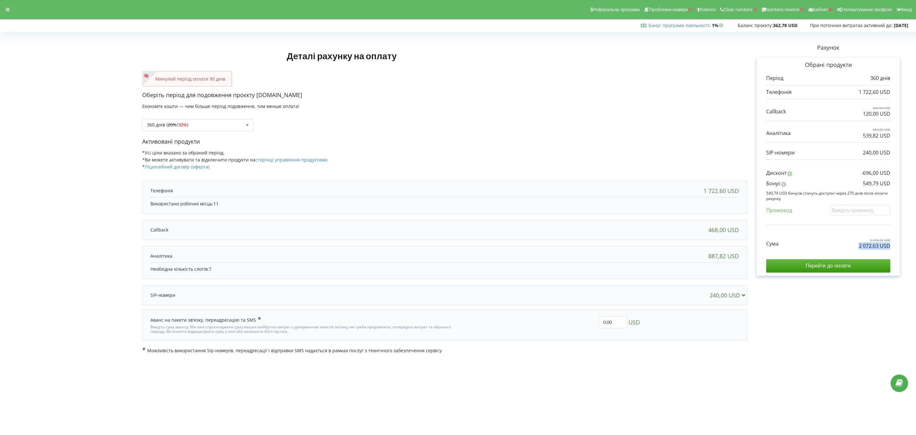
drag, startPoint x: 852, startPoint y: 248, endPoint x: 920, endPoint y: 244, distance: 68.9
click at [673, 244] on html "Реферальна програма Проблемні номери Клієнти Clear numbers Numbers reserve Кабі…" at bounding box center [458, 217] width 916 height 435
copy p "2 072,63 USD"
drag, startPoint x: 853, startPoint y: 180, endPoint x: 895, endPoint y: 186, distance: 41.8
click at [673, 186] on div "Обрані продукти Період 360 днів 1 722,60 USD 468,00 USD 120,00 USD" at bounding box center [828, 167] width 143 height 218
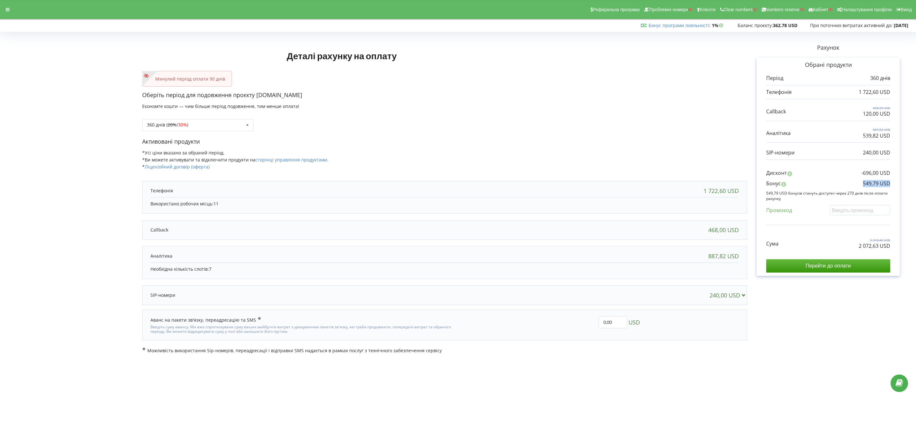
copy p "549,79 USD"
click at [169, 124] on s "20%" at bounding box center [172, 125] width 9 height 6
click at [177, 192] on div "1080 днів ( 30% / 40% )" at bounding box center [198, 196] width 111 height 12
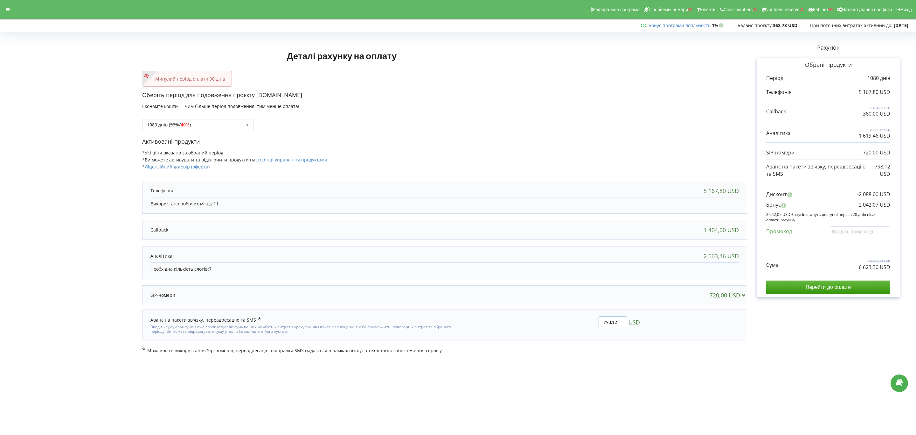
click at [618, 322] on input "798,12" at bounding box center [613, 322] width 29 height 12
paste input "EKLH-TLWT"
type input "EKLH-TLWT"
type input "0"
click at [645, 322] on div "Деталі рахунку на оплату Минулий період оплати 90 днів Оберіть період для подов…" at bounding box center [458, 193] width 903 height 319
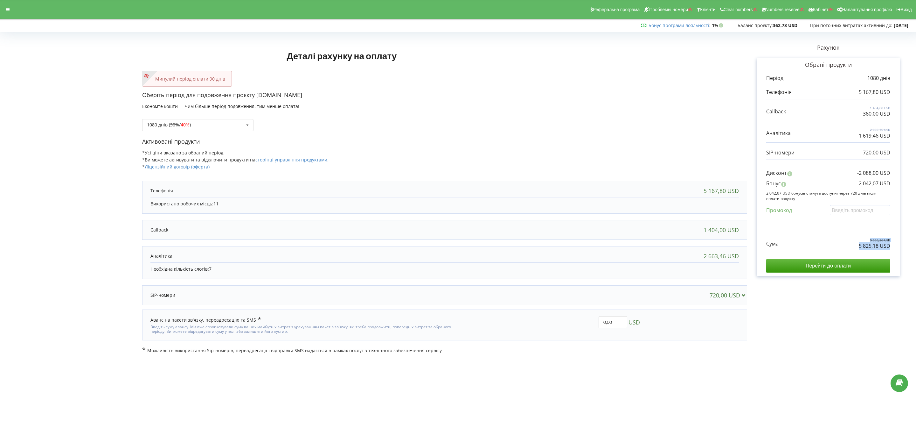
copy div "9 955,26 USD 5 825,18 USD"
drag, startPoint x: 858, startPoint y: 243, endPoint x: 898, endPoint y: 244, distance: 40.1
click at [673, 244] on div "Обрані продукти Період 1080 днів 5 167,80 USD 1 404,00 USD" at bounding box center [828, 167] width 143 height 218
click at [673, 249] on div "Сума 9 955,26 USD 5 825,18 USD" at bounding box center [828, 238] width 124 height 21
drag, startPoint x: 888, startPoint y: 247, endPoint x: 905, endPoint y: 247, distance: 16.9
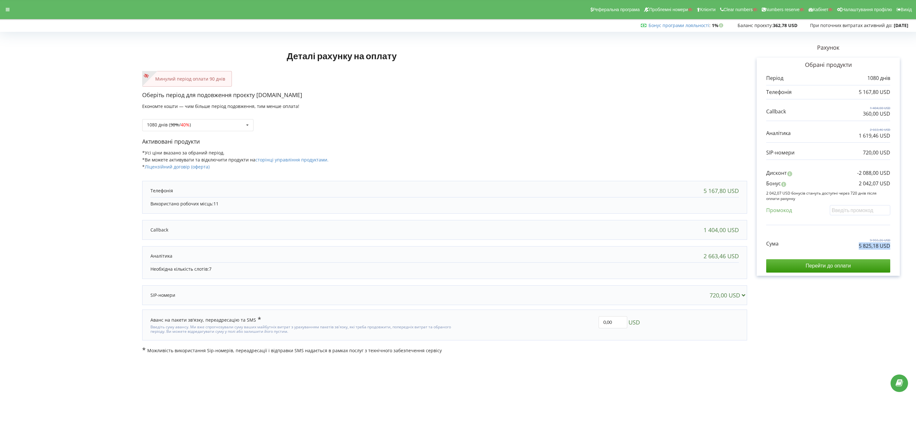
click at [673, 247] on div "Рахунок Обрані продукти Період 1080 днів 5 167,80 USD 1 404,00 USD 360,00 USD 2…" at bounding box center [828, 193] width 162 height 319
drag, startPoint x: 846, startPoint y: 185, endPoint x: 928, endPoint y: 185, distance: 82.1
click at [673, 185] on html "Реферальна програма Проблемні номери Клієнти Clear numbers Numbers reserve Кабі…" at bounding box center [458, 217] width 916 height 435
copy p "2 042,07 USD"
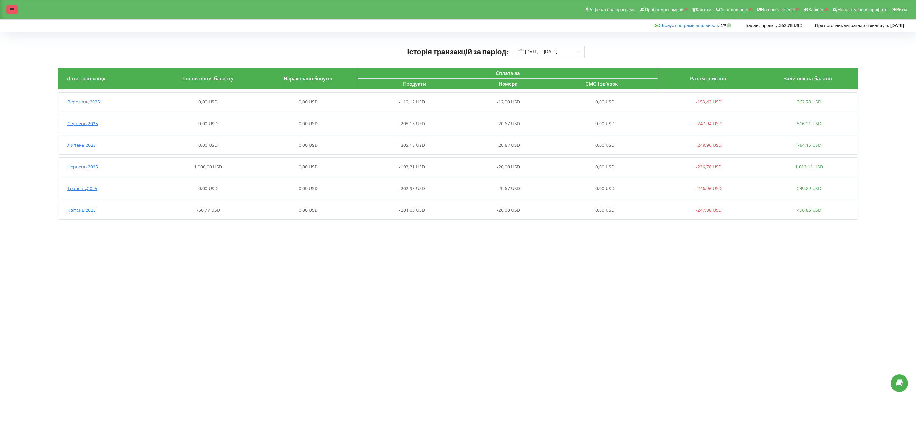
click at [10, 14] on div at bounding box center [11, 9] width 11 height 9
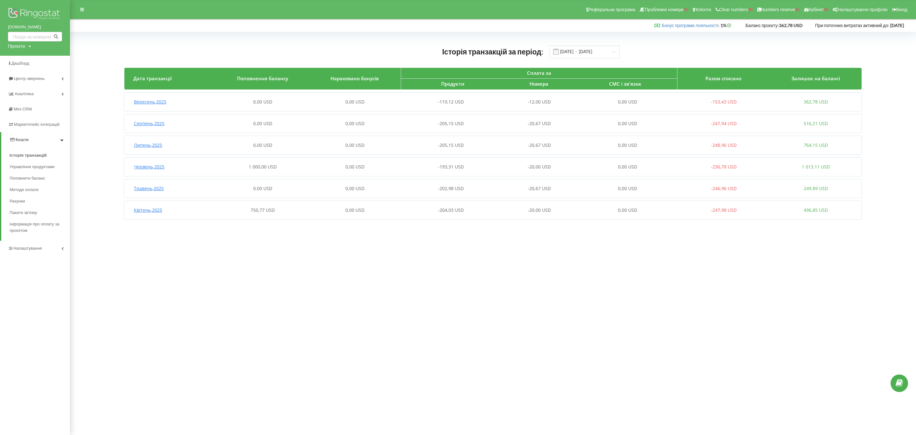
click at [606, 112] on article "Вересень , 2025 0,00 USD 0,00 USD -119,12 USD -12,00 USD 0,00 USD -153,43 USD 3…" at bounding box center [492, 156] width 737 height 127
click at [591, 126] on div "0,00 USD" at bounding box center [631, 123] width 92 height 6
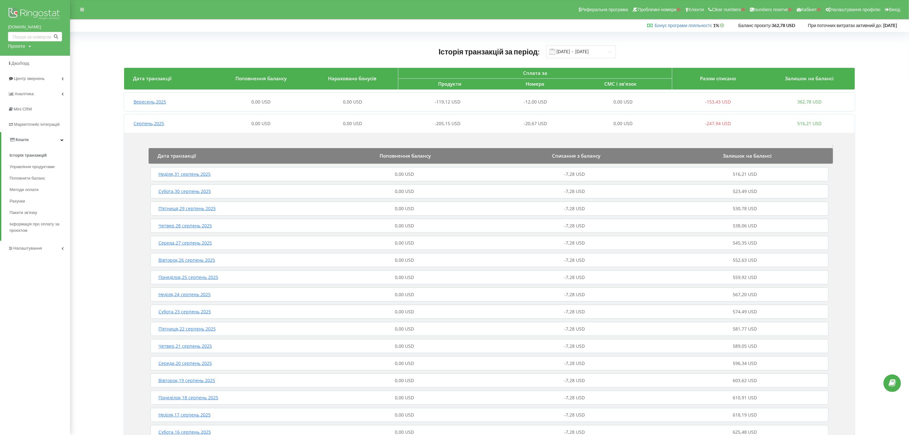
click at [576, 208] on span "-7,28 USD" at bounding box center [574, 208] width 21 height 6
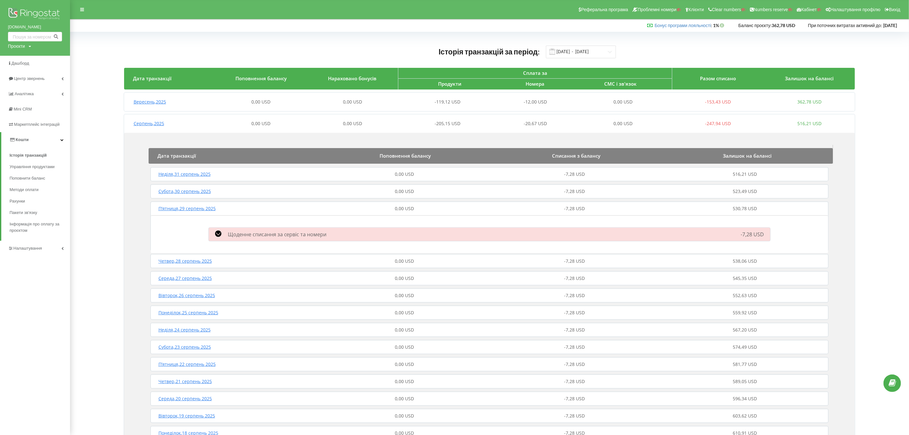
click at [579, 206] on span "-7,28 USD" at bounding box center [574, 208] width 21 height 6
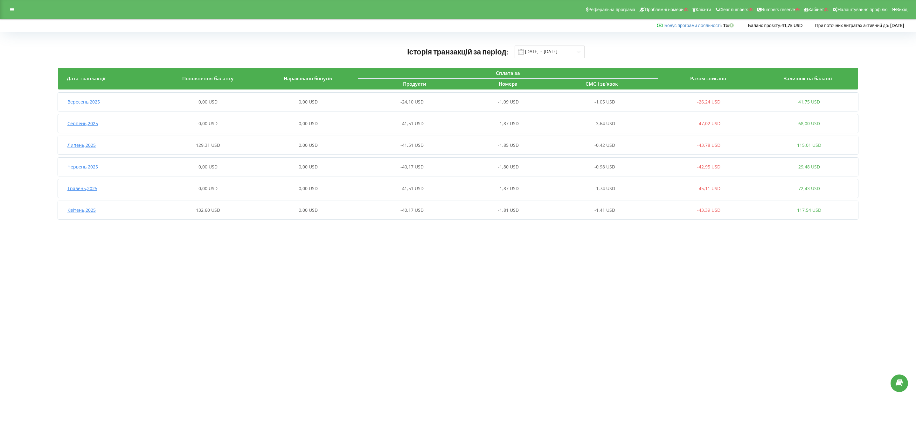
click at [299, 147] on span "0,00 USD" at bounding box center [308, 145] width 19 height 6
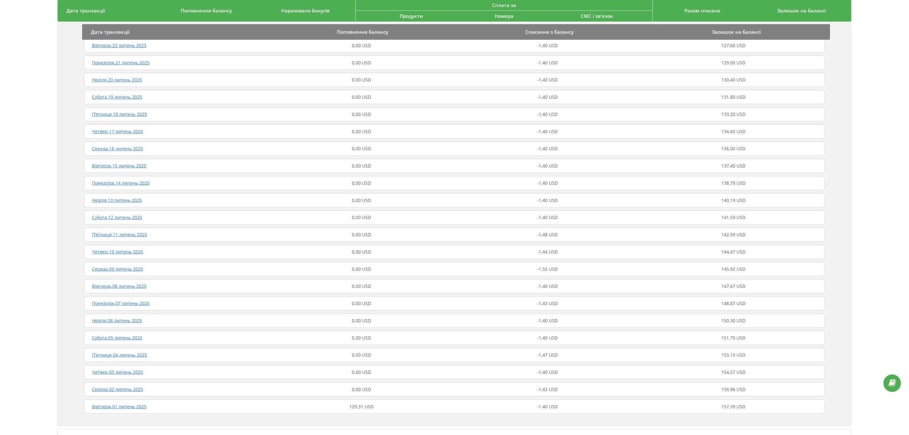
scroll to position [377, 0]
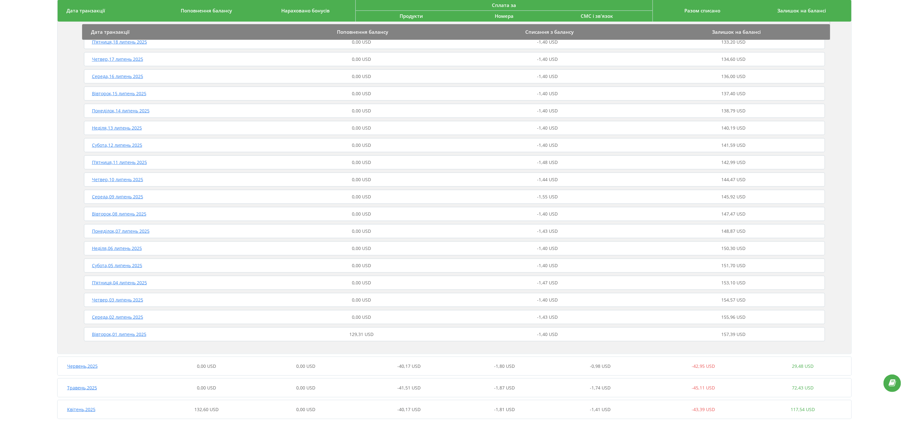
click at [388, 337] on div "129,31 USD" at bounding box center [362, 334] width 186 height 6
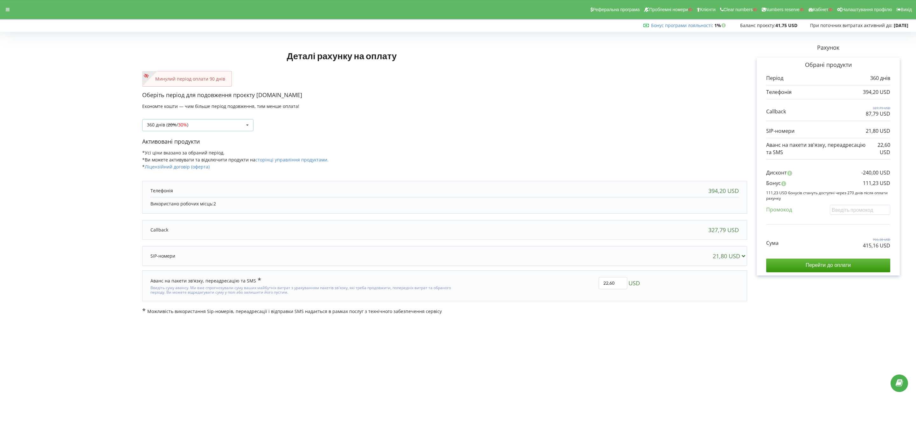
click at [204, 122] on div "360 днів ( 20% / 30% ) Поповнити баланс без подовження 20% / 30% 30% / 40%" at bounding box center [197, 125] width 111 height 12
click at [192, 175] on div "180 днів (10%)" at bounding box center [198, 172] width 111 height 12
click at [673, 212] on input "text" at bounding box center [860, 210] width 60 height 10
paste input "EKLH-TLWT"
type input "EKLH-TLWT"
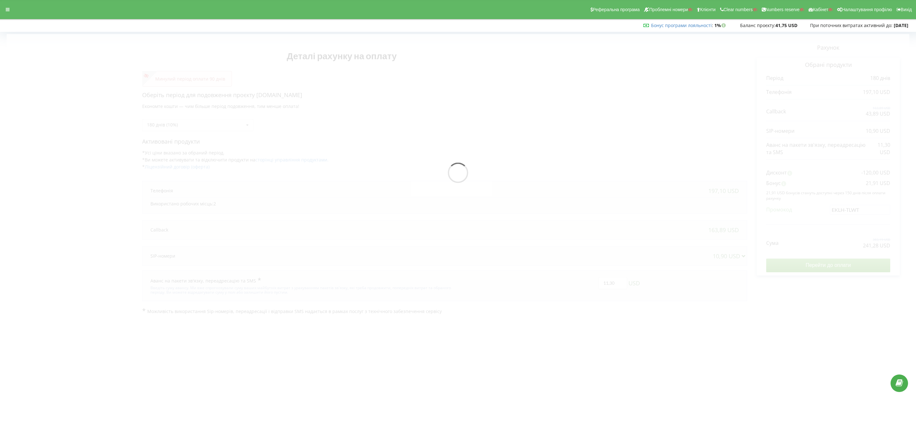
click at [673, 236] on div "Деталі рахунку на оплату Минулий період оплати 90 днів Оберіть період для подов…" at bounding box center [458, 174] width 903 height 280
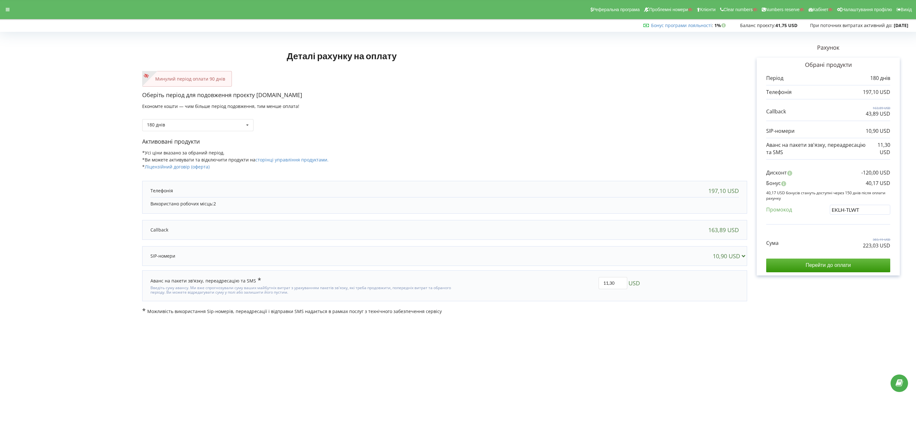
drag, startPoint x: 855, startPoint y: 248, endPoint x: 901, endPoint y: 248, distance: 45.5
click at [673, 248] on div "Деталі рахунку на оплату Минулий період оплати 90 днів Оберіть період для подов…" at bounding box center [458, 174] width 903 height 280
copy div
copy p "223,03 USD"
drag, startPoint x: 889, startPoint y: 244, endPoint x: 851, endPoint y: 246, distance: 38.2
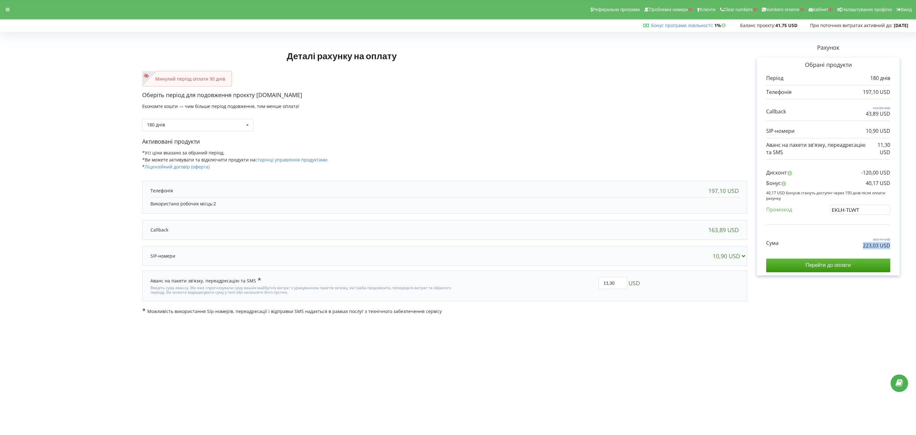
click at [673, 246] on div "Обрані продукти Період 180 днів 197,10 USD 163,89 USD 43,89 USD" at bounding box center [828, 167] width 143 height 218
copy p "40,17 USD"
drag, startPoint x: 858, startPoint y: 184, endPoint x: 921, endPoint y: 185, distance: 62.7
click at [673, 185] on html "Реферальна програма Проблемні номери Клієнти Clear numbers Numbers reserve Кабі…" at bounding box center [458, 217] width 916 height 435
click at [5, 8] on div at bounding box center [7, 9] width 11 height 9
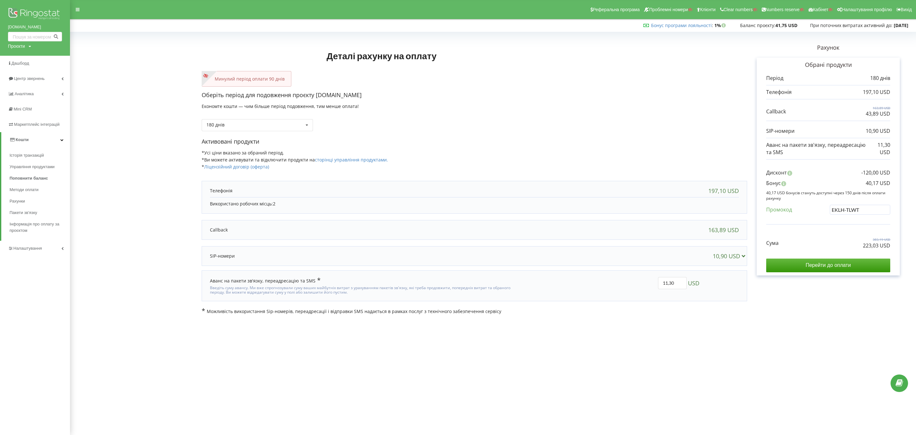
drag, startPoint x: 25, startPoint y: 48, endPoint x: 19, endPoint y: 61, distance: 14.8
click at [25, 48] on div "Проєкти Пошук" at bounding box center [19, 46] width 23 height 6
click at [19, 62] on input "text" at bounding box center [28, 59] width 32 height 9
paste input "[DOMAIN_NAME]"
type input "[DOMAIN_NAME]"
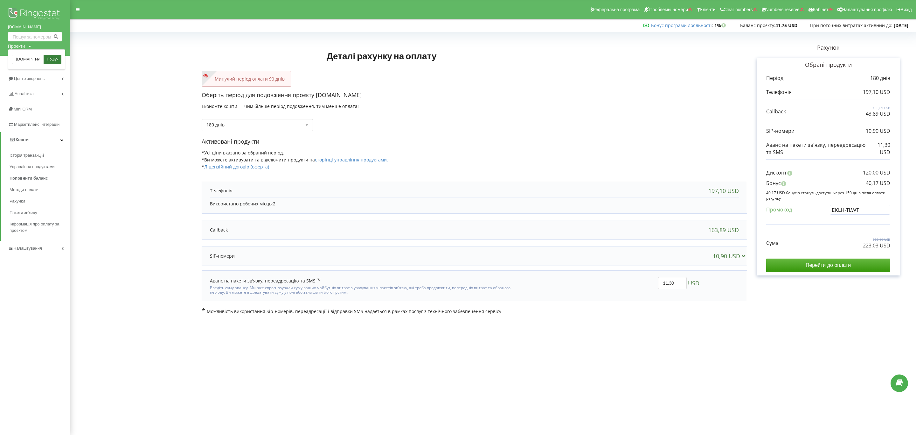
click at [50, 61] on span "Пошук" at bounding box center [52, 60] width 11 height 6
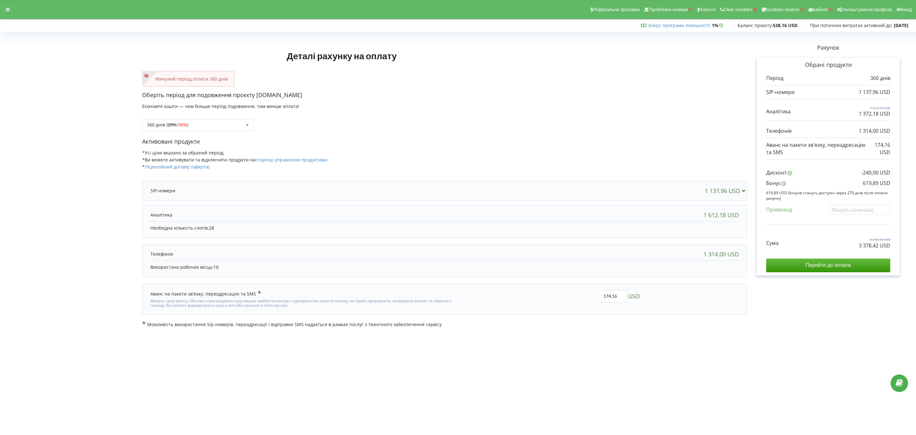
click at [301, 94] on p "Оберіть період для подовження проєкту [DOMAIN_NAME]" at bounding box center [444, 95] width 605 height 8
drag, startPoint x: 849, startPoint y: 249, endPoint x: 899, endPoint y: 251, distance: 50.6
click at [899, 251] on div "Обрані продукти Період 360 днів 1 137,96 USD 1 612,18 USD Сума" at bounding box center [828, 167] width 143 height 218
copy div "3 378,42 USD"
drag, startPoint x: 855, startPoint y: 179, endPoint x: 903, endPoint y: 179, distance: 48.7
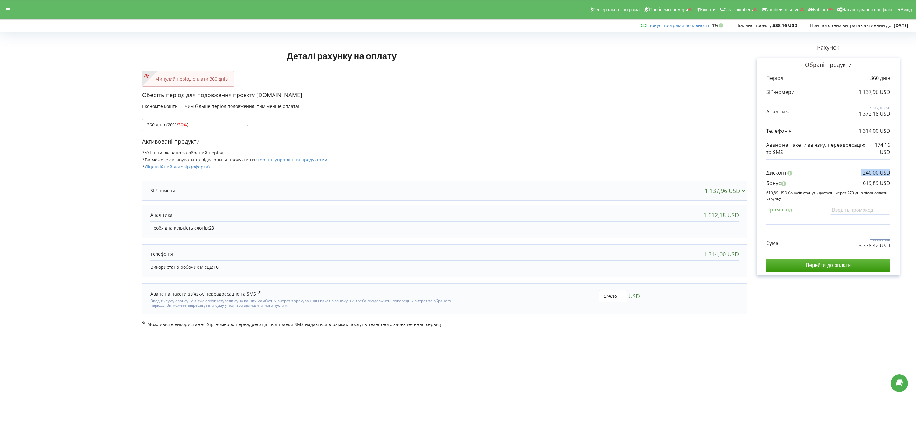
click at [903, 179] on div "Рахунок Обрані продукти Період 360 днів 1 137,96 USD 1 612,18 USD 1 372,18 USD …" at bounding box center [828, 180] width 162 height 293
click at [857, 184] on div "Бонус 619,89 USD" at bounding box center [828, 184] width 124 height 10
copy p "619,89 USD"
drag, startPoint x: 865, startPoint y: 183, endPoint x: 895, endPoint y: 183, distance: 30.5
click at [895, 183] on div "Обрані продукти Період 360 днів 1 137,96 USD 1 612,18 USD Сума" at bounding box center [828, 167] width 143 height 218
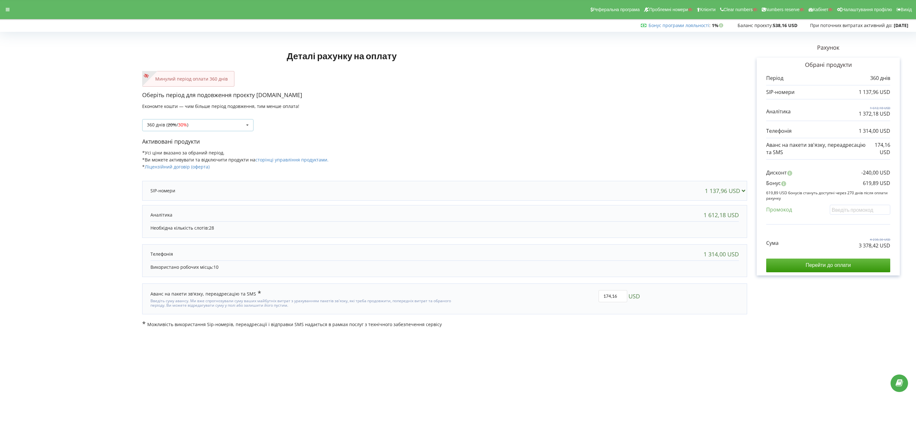
click at [163, 120] on div "360 днів ( 20% / 30% ) Поповнити баланс без подовження 20%" at bounding box center [197, 125] width 111 height 12
click at [201, 192] on div "1080 днів ( 30% / 40% )" at bounding box center [198, 196] width 111 height 12
drag, startPoint x: 864, startPoint y: 252, endPoint x: 903, endPoint y: 252, distance: 39.4
click at [903, 252] on div "Рахунок Обрані продукти Період 1080 днів 3 413,89 USD 4 836,55 USD 4 116,55 USD…" at bounding box center [828, 180] width 162 height 293
copy p "9 692,47 USD"
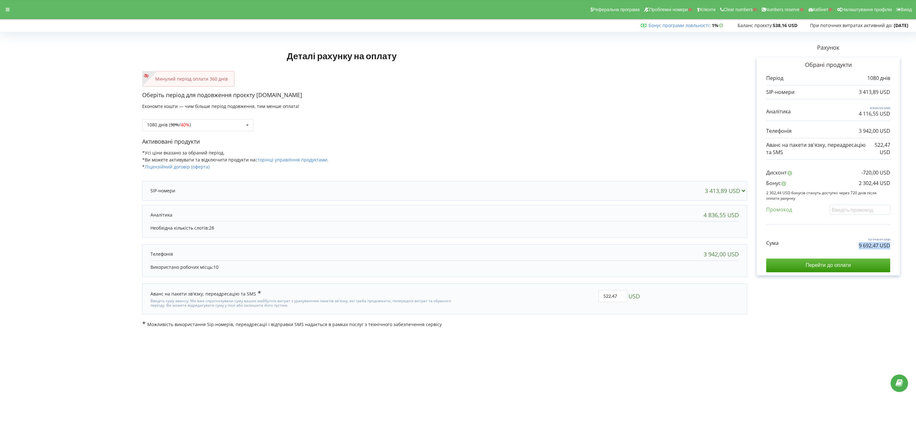
drag, startPoint x: 854, startPoint y: 245, endPoint x: 891, endPoint y: 244, distance: 37.9
click at [891, 244] on div "Обрані продукти Період 1080 днів 3 413,89 USD 4 836,55 USD" at bounding box center [828, 167] width 143 height 218
drag, startPoint x: 846, startPoint y: 188, endPoint x: 915, endPoint y: 185, distance: 69.4
click at [915, 185] on div "Деталі рахунку на оплату Минулий період оплати 360 днів Оберіть період для подо…" at bounding box center [458, 180] width 916 height 307
copy p "2 302,44 USD"
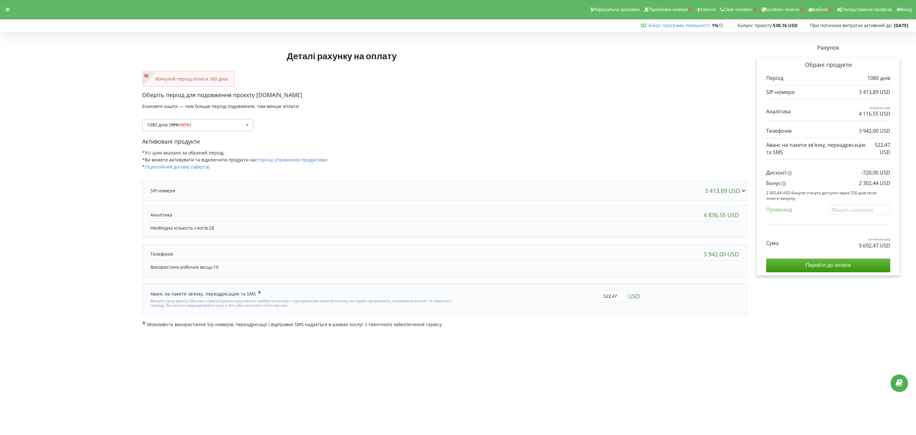
click at [230, 125] on div "1080 днів ( 30% / 40% ) Поповнити баланс без подовження 20%" at bounding box center [197, 125] width 111 height 12
click at [178, 174] on div "180 днів (10%)" at bounding box center [198, 172] width 111 height 12
click at [854, 206] on input "text" at bounding box center [860, 210] width 60 height 10
paste input "EKLH-TLWT"
type input "EKLH-TLWT"
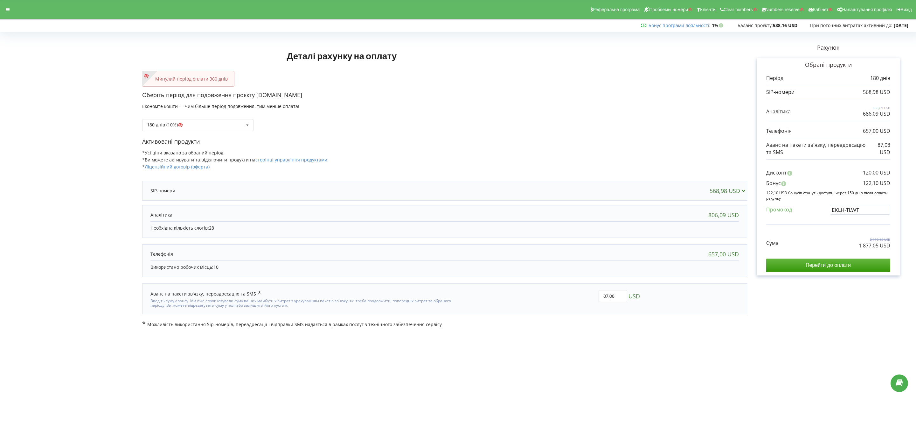
click at [834, 222] on div "Деталі рахунку на оплату Минулий період оплати 360 днів Оберіть період для подо…" at bounding box center [458, 180] width 903 height 293
copy div "1 775,30 USD"
drag, startPoint x: 854, startPoint y: 244, endPoint x: 904, endPoint y: 251, distance: 50.5
click at [904, 251] on div "Рахунок Обрані продукти Період 180 днів 568,98 USD 806,09 USD 686,09 USD 657,00…" at bounding box center [828, 180] width 162 height 293
drag, startPoint x: 862, startPoint y: 184, endPoint x: 890, endPoint y: 184, distance: 28.0
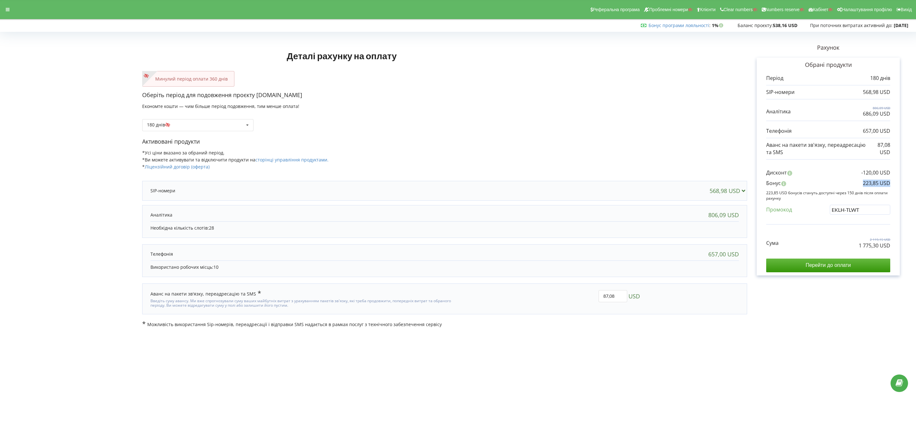
click at [890, 184] on div "Бонус 223,85 USD" at bounding box center [828, 184] width 124 height 10
copy p "223,85 USD"
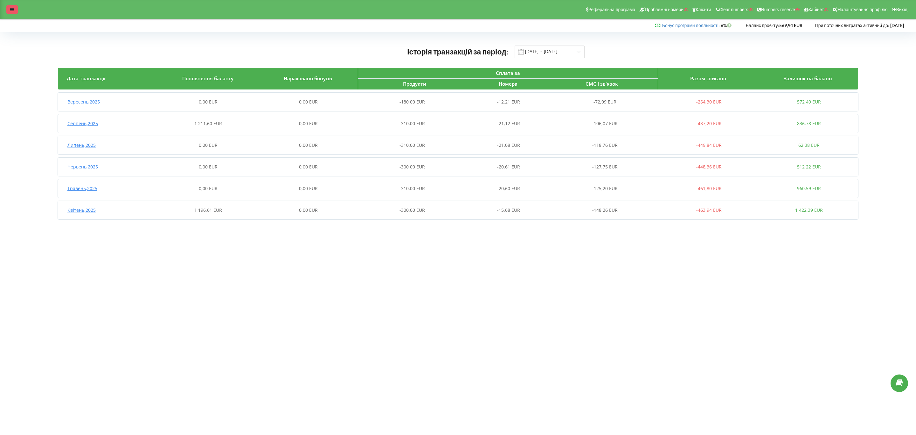
click at [12, 10] on icon at bounding box center [12, 9] width 4 height 4
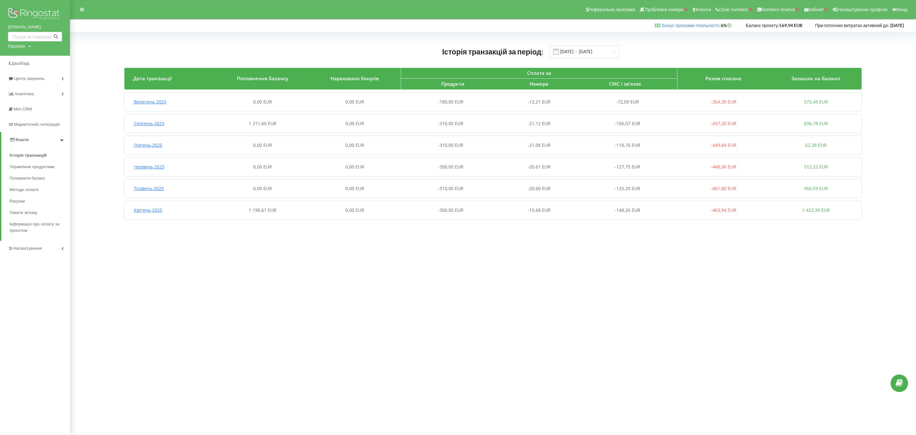
click at [17, 44] on div "Проєкти" at bounding box center [16, 46] width 17 height 6
drag, startPoint x: 27, startPoint y: 55, endPoint x: 50, endPoint y: 60, distance: 23.6
click at [27, 55] on input "text" at bounding box center [28, 59] width 32 height 9
paste input "[DOMAIN_NAME]"
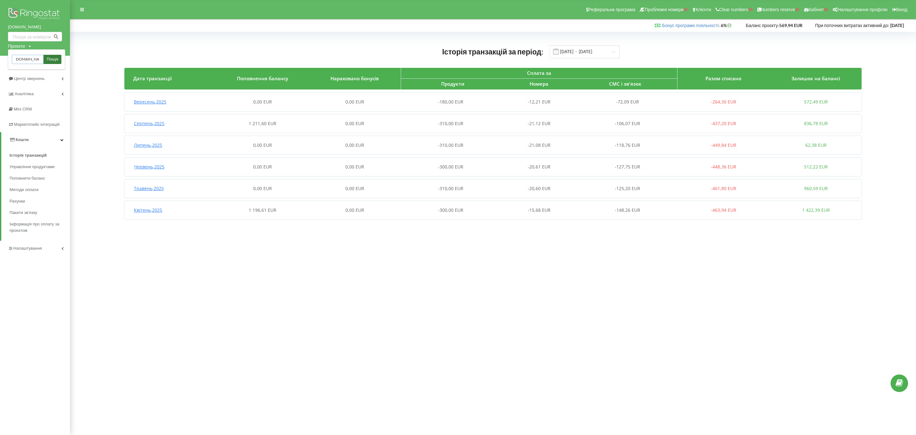
type input "[DOMAIN_NAME]"
drag, startPoint x: 53, startPoint y: 61, endPoint x: 57, endPoint y: 59, distance: 4.3
click at [53, 61] on span "Пошук" at bounding box center [52, 60] width 11 height 6
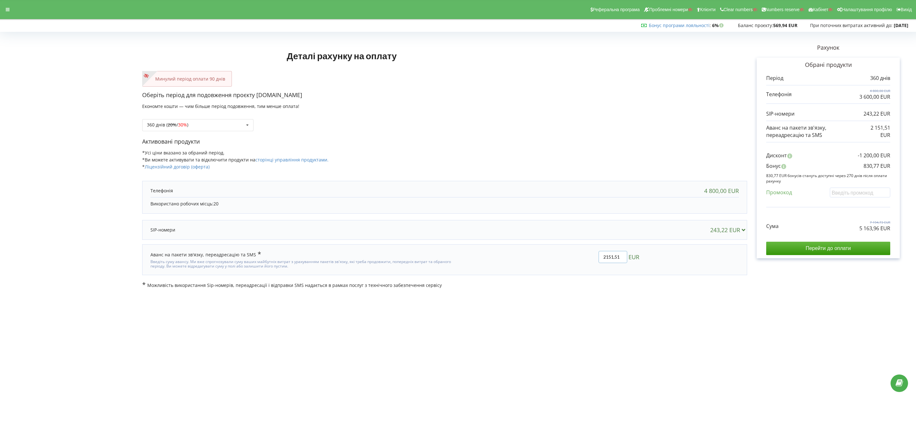
drag, startPoint x: 620, startPoint y: 256, endPoint x: 596, endPoint y: 253, distance: 25.0
click at [599, 253] on input "2151,51" at bounding box center [613, 257] width 29 height 12
type input "1416"
click at [592, 292] on div "Деталі рахунку на оплату Минулий період оплати 90 днів Оберіть період для подов…" at bounding box center [458, 161] width 916 height 268
click at [5, 8] on div at bounding box center [7, 9] width 11 height 9
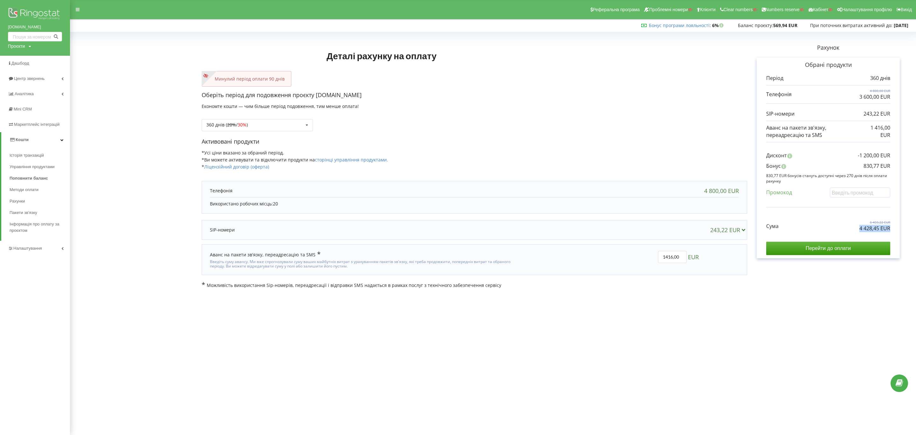
drag, startPoint x: 851, startPoint y: 229, endPoint x: 895, endPoint y: 232, distance: 44.0
click at [678, 232] on div "Обрані продукти Період 360 днів 4 800,00 EUR 3 600,00 EUR" at bounding box center [828, 158] width 143 height 200
copy p "4 428,45 EUR"
drag, startPoint x: 856, startPoint y: 167, endPoint x: 908, endPoint y: 167, distance: 51.5
click at [678, 167] on div "Рахунок Обрані продукти Період 360 днів 4 800,00 EUR 3 600,00 EUR 243,22 EUR 1 …" at bounding box center [828, 161] width 162 height 254
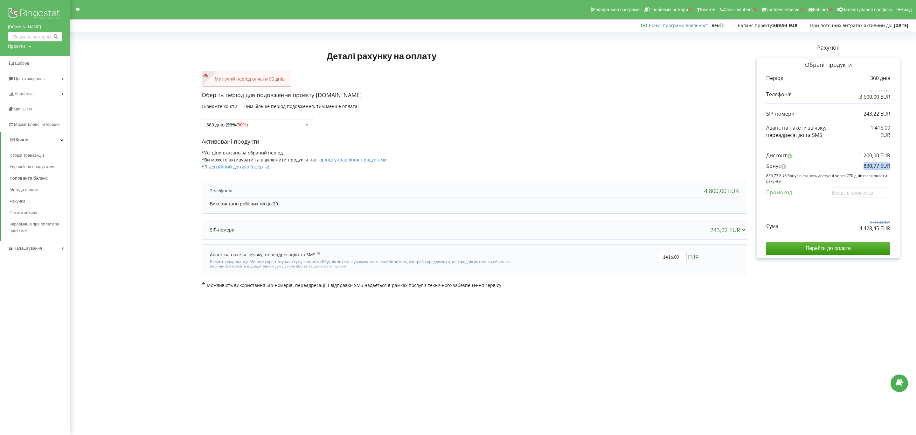
copy p "830,77 EUR"
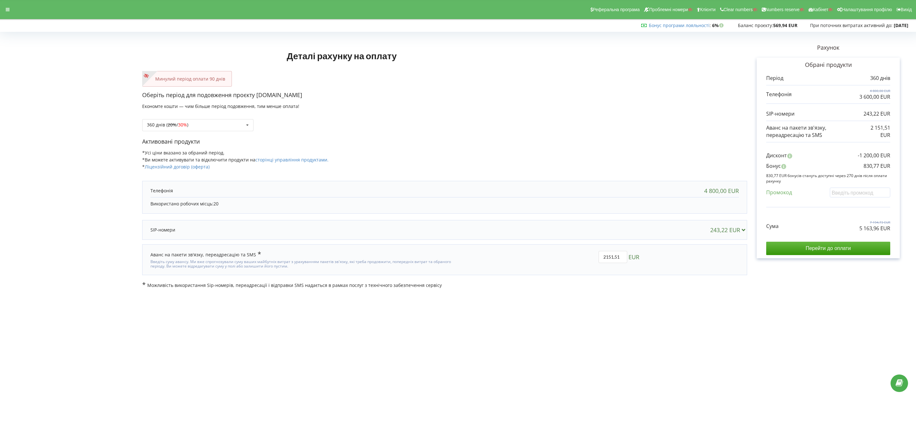
click at [224, 118] on div "360 днів ( 20% / 30% ) Поповнити баланс без подовження 20% / 30% 30% / 40%" at bounding box center [444, 120] width 605 height 22
click at [219, 124] on div "360 днів ( 20% / 30% ) Поповнити баланс без подовження 20% / 30% 30% / 40%" at bounding box center [197, 125] width 111 height 12
click at [204, 194] on div "1080 днів ( 30% / 40% )" at bounding box center [198, 196] width 111 height 12
drag, startPoint x: 618, startPoint y: 257, endPoint x: 564, endPoint y: 256, distance: 53.1
click at [564, 256] on div "6454,53 EUR" at bounding box center [551, 259] width 187 height 27
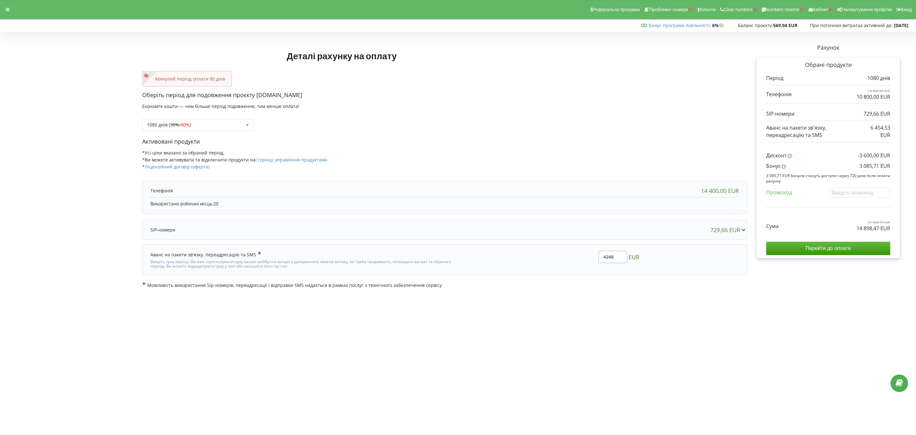
type input "4248"
click at [556, 279] on div "Деталі рахунку на оплату Минулий період оплати 90 днів Оберіть період для подов…" at bounding box center [458, 161] width 903 height 254
drag, startPoint x: 834, startPoint y: 233, endPoint x: 900, endPoint y: 230, distance: 66.2
click at [678, 230] on div "Рахунок Обрані продукти Період 1080 днів 14 400,00 EUR 10 800,00 EUR 729,66 EUR…" at bounding box center [828, 161] width 162 height 254
copy div "12 691,94 EUR"
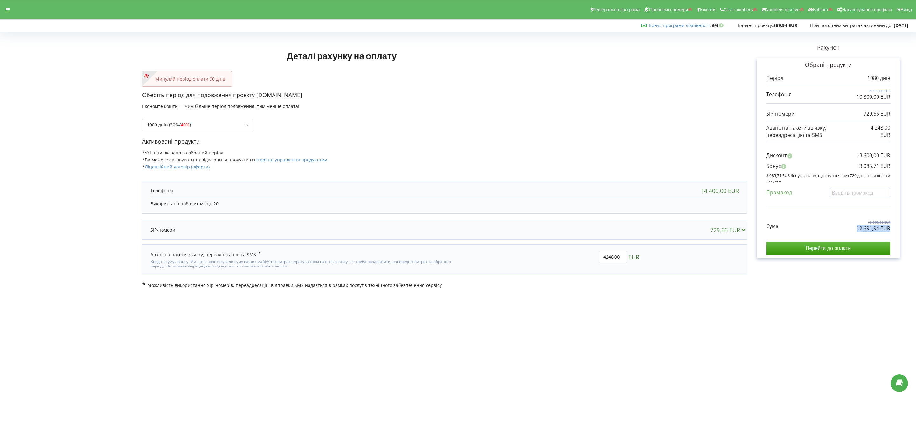
copy p "12 691,94 EUR"
drag, startPoint x: 850, startPoint y: 226, endPoint x: 902, endPoint y: 229, distance: 51.6
click at [678, 229] on div "Рахунок Обрані продукти Період 1080 днів 14 400,00 EUR 10 800,00 EUR 729,66 EUR…" at bounding box center [828, 161] width 162 height 254
drag, startPoint x: 887, startPoint y: 165, endPoint x: 904, endPoint y: 165, distance: 17.5
click at [678, 165] on div "Рахунок Обрані продукти Період 1080 днів 14 400,00 EUR 10 800,00 EUR 729,66 EUR…" at bounding box center [828, 161] width 162 height 254
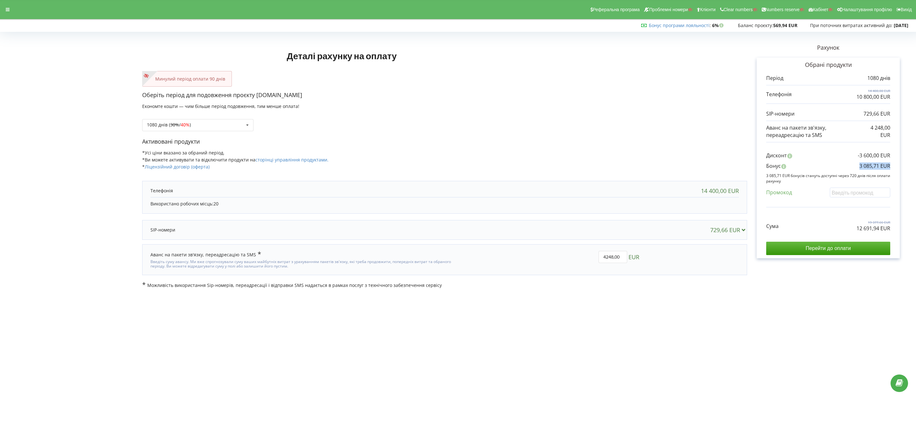
copy p "3 085,71 EUR"
drag, startPoint x: 836, startPoint y: 229, endPoint x: 896, endPoint y: 233, distance: 59.6
click at [678, 233] on div "Обрані продукти Період 1080 днів 14 400,00 EUR 10 800,00 EUR" at bounding box center [828, 158] width 143 height 200
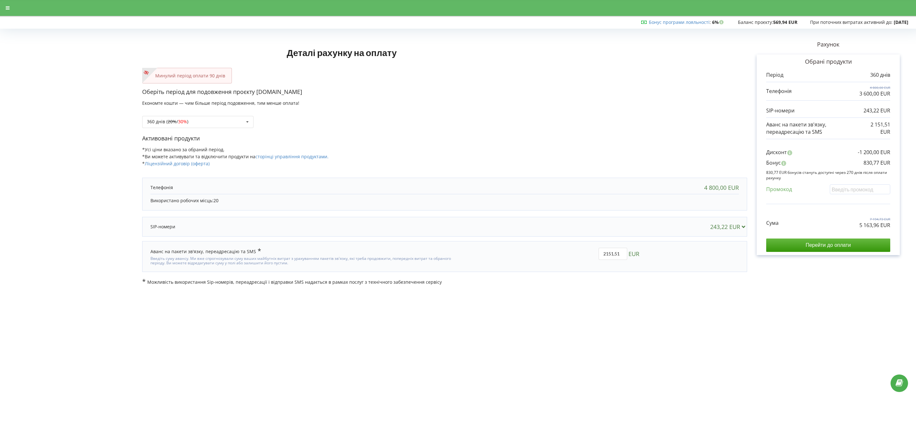
click at [203, 110] on div "360 днів ( 20% / 30% ) Поповнити баланс без подовження 20% / 30% 30% / 40%" at bounding box center [444, 117] width 605 height 22
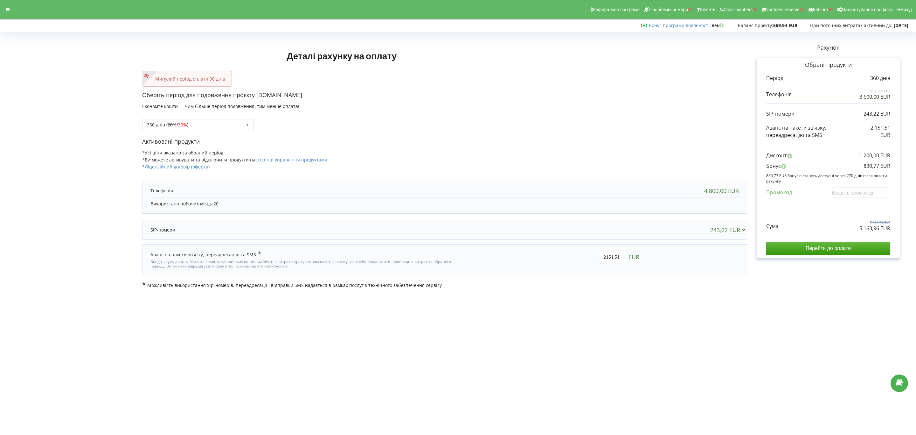
click at [202, 116] on div "360 днів ( 20% / 30% ) Поповнити баланс без подовження 20% / 30% 30% / 40%" at bounding box center [444, 120] width 605 height 22
click at [218, 128] on div "360 днів ( 20% / 30% ) Поповнити баланс без подовження 20% / 30% 30% / 40%" at bounding box center [197, 125] width 111 height 12
click at [195, 169] on div "180 днів (10%)" at bounding box center [198, 172] width 111 height 12
click at [856, 191] on input "text" at bounding box center [860, 192] width 60 height 10
paste input "EKLH-TLWT"
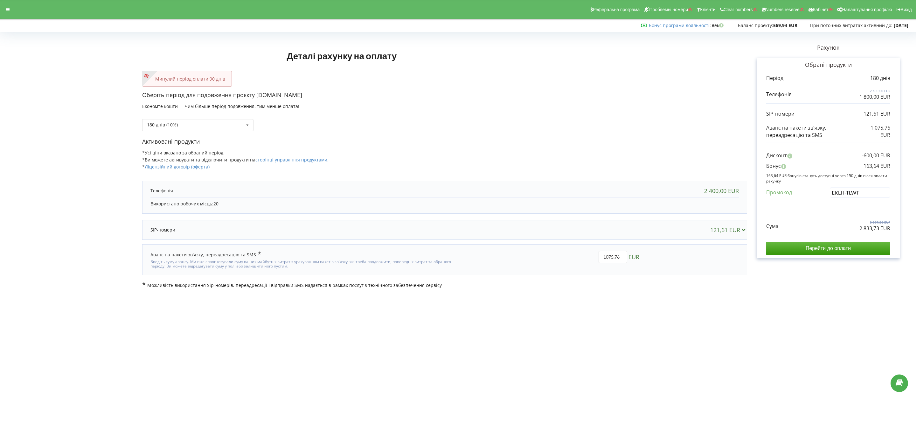
type input "EKLH-TLWT"
click at [824, 217] on div "Деталі рахунку на оплату Минулий період оплати 90 днів Оберіть період для подов…" at bounding box center [458, 161] width 903 height 254
drag, startPoint x: 618, startPoint y: 253, endPoint x: 576, endPoint y: 252, distance: 41.0
click at [576, 252] on div "1075,76 EUR" at bounding box center [551, 259] width 187 height 27
type input "708"
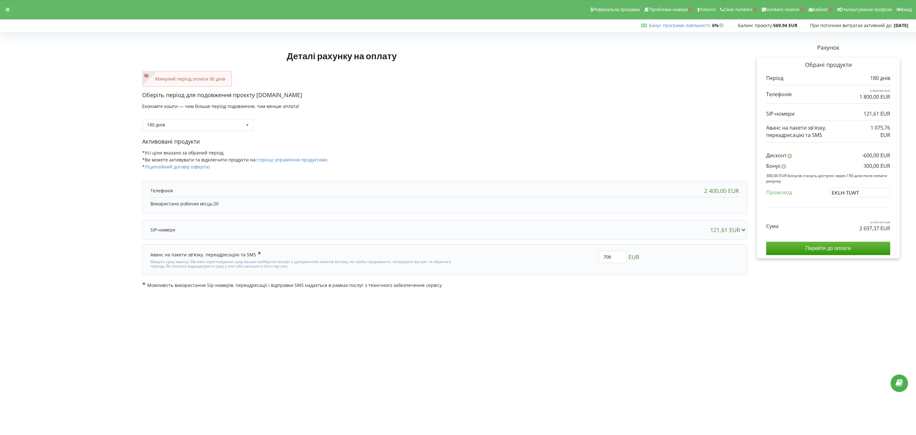
click at [576, 253] on div "Деталі рахунку на оплату Минулий період оплати 90 днів Оберіть період для подов…" at bounding box center [458, 161] width 903 height 254
drag, startPoint x: 851, startPoint y: 229, endPoint x: 912, endPoint y: 232, distance: 61.2
click at [912, 233] on div "Деталі рахунку на оплату Минулий період оплати 90 днів Оберіть період для подов…" at bounding box center [458, 161] width 916 height 268
copy div "2 329,61 EUR"
copy p "300,00 EUR"
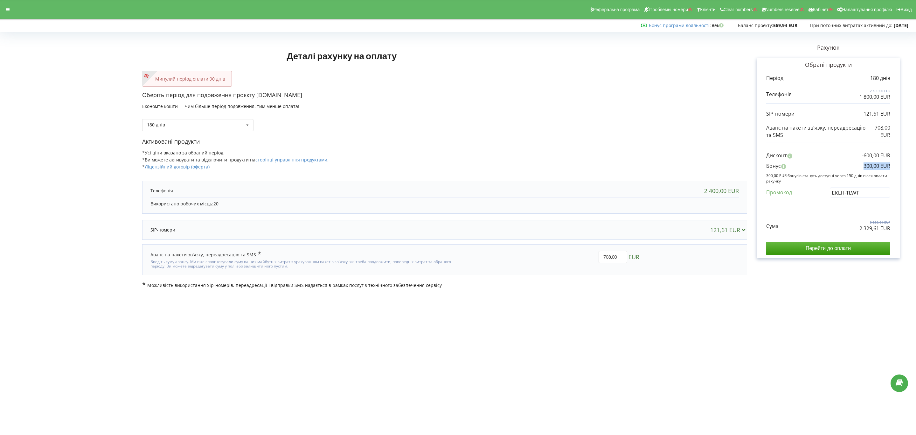
drag, startPoint x: 861, startPoint y: 169, endPoint x: 892, endPoint y: 167, distance: 30.6
click at [892, 167] on div "Обрані продукти Період 180 днів 2 400,00 EUR 1 800,00 EUR" at bounding box center [828, 158] width 143 height 200
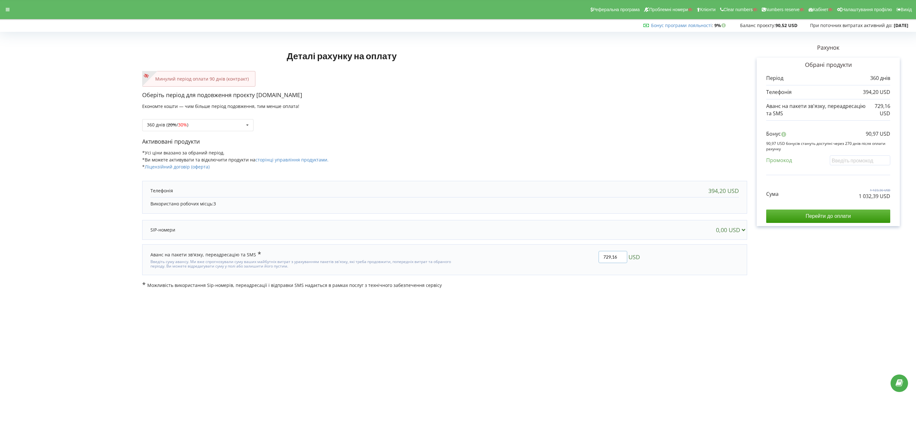
drag, startPoint x: 598, startPoint y: 256, endPoint x: 583, endPoint y: 256, distance: 15.3
click at [583, 255] on div "729,16 USD" at bounding box center [551, 259] width 187 height 27
type input "650"
click at [451, 262] on div "Деталі рахунку на оплату Минулий період оплати 90 днів (контракт) Оберіть періо…" at bounding box center [458, 161] width 903 height 254
drag, startPoint x: 855, startPoint y: 199, endPoint x: 910, endPoint y: 199, distance: 55.0
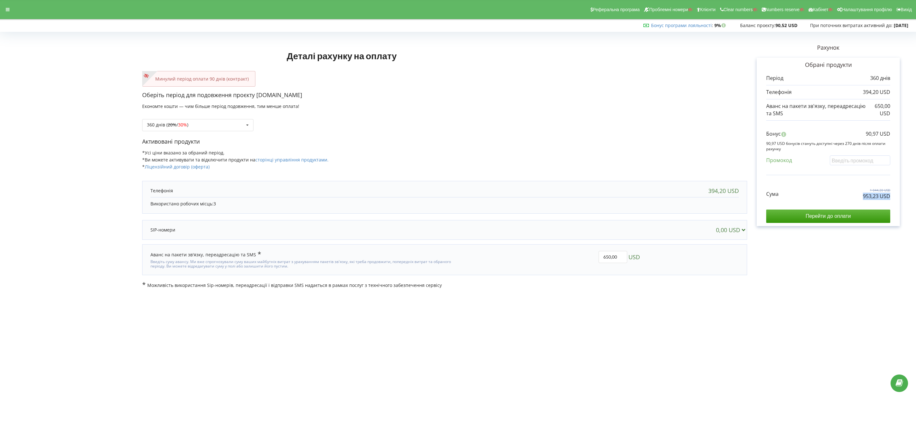
click at [910, 199] on div "Деталі рахунку на оплату Минулий період оплати 90 днів (контракт) Оберіть періо…" at bounding box center [458, 161] width 916 height 268
copy p "953,23 USD"
drag, startPoint x: 857, startPoint y: 129, endPoint x: 904, endPoint y: 133, distance: 46.9
click at [904, 133] on div "Рахунок Обрані продукти Період 360 днів 394,20 USD" at bounding box center [828, 161] width 162 height 254
copy p "90,97 USD"
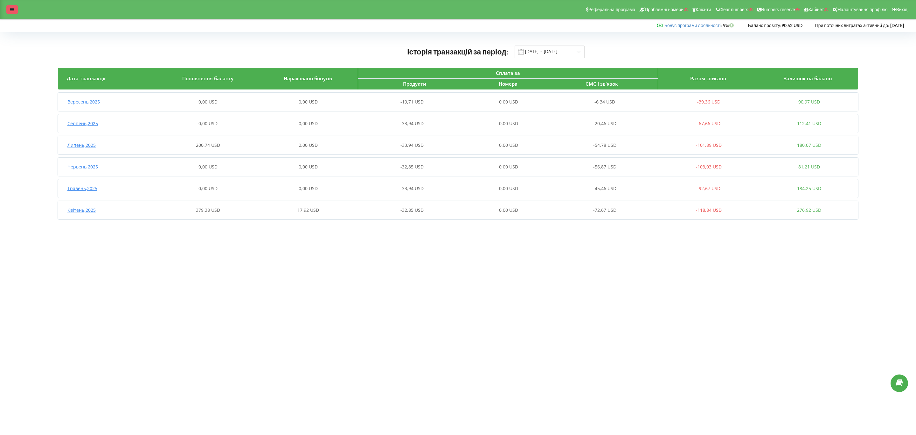
click at [9, 9] on div at bounding box center [11, 9] width 11 height 9
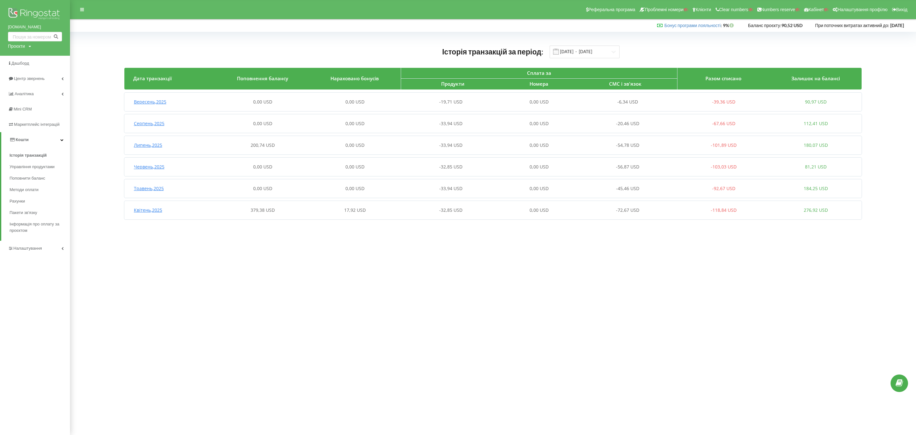
click at [23, 48] on div "Проєкти" at bounding box center [16, 46] width 17 height 6
drag, startPoint x: 28, startPoint y: 57, endPoint x: 41, endPoint y: 59, distance: 13.5
click at [28, 57] on input "text" at bounding box center [28, 59] width 32 height 9
paste input "nikmebel.com"
type input "nikmebel.com"
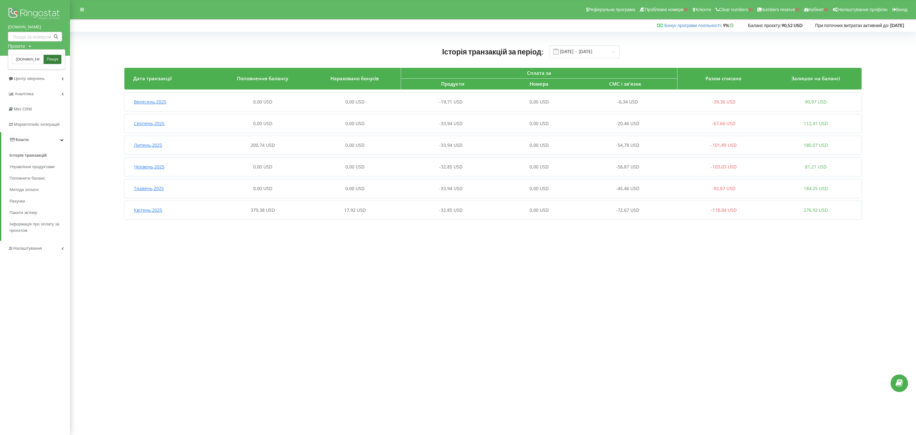
click at [52, 59] on span "Пошук" at bounding box center [52, 60] width 11 height 6
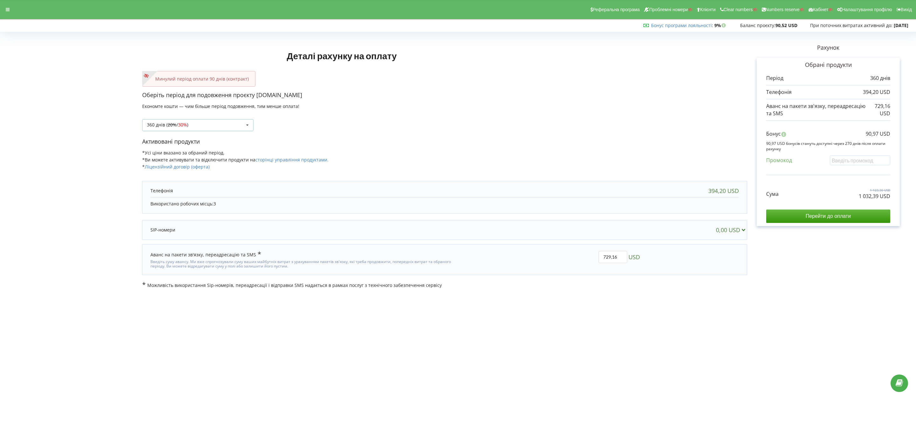
click at [199, 130] on div "360 днів ( 20% / 30% ) Поповнити баланс без подовження 20%" at bounding box center [197, 125] width 111 height 12
click at [186, 176] on div "180 днів (10%)" at bounding box center [198, 172] width 111 height 12
drag, startPoint x: 614, startPoint y: 256, endPoint x: 563, endPoint y: 253, distance: 50.6
click at [563, 254] on div "364,58 USD" at bounding box center [551, 259] width 187 height 27
type input "324"
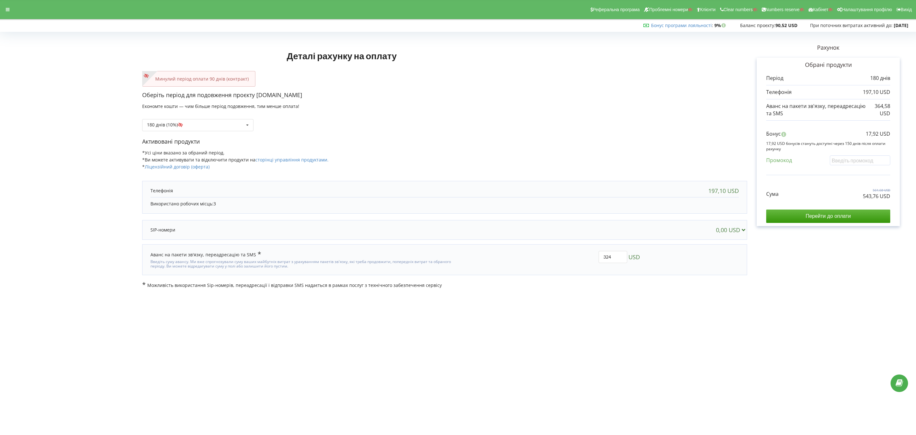
click at [563, 253] on div "Деталі рахунку на оплату Минулий період оплати 90 днів (контракт) Оберіть періо…" at bounding box center [458, 161] width 903 height 254
drag, startPoint x: 230, startPoint y: 126, endPoint x: 234, endPoint y: 158, distance: 32.6
click at [230, 126] on div "360 днів ( 20% / 30% ) Поповнити баланс без подовження 20%" at bounding box center [197, 125] width 111 height 12
click at [219, 199] on div "1080 днів ( 30% / 40% )" at bounding box center [198, 196] width 111 height 12
drag, startPoint x: 618, startPoint y: 255, endPoint x: 585, endPoint y: 254, distance: 33.1
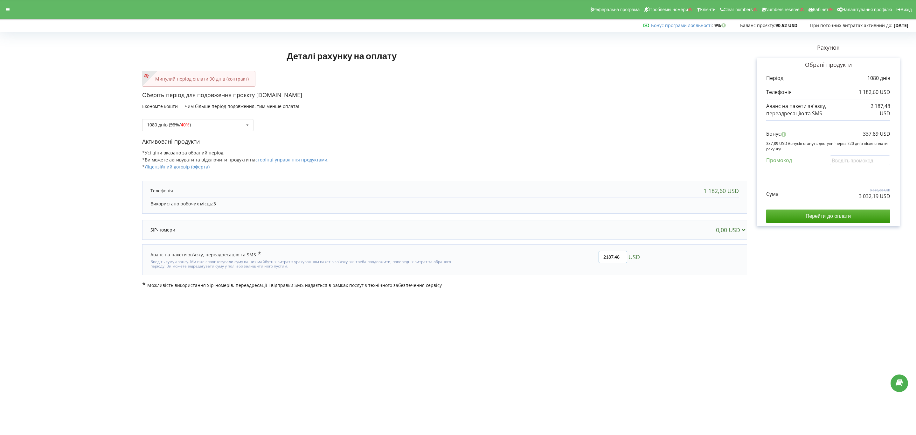
click at [587, 254] on div "2187,48 USD" at bounding box center [551, 259] width 187 height 27
type input "1944"
click at [583, 320] on body "Реферальна програма Проблемні номери Клієнти Clear numbers Numbers reserve Кабі…" at bounding box center [458, 217] width 916 height 435
copy div "2 788,71 USD"
drag, startPoint x: 849, startPoint y: 196, endPoint x: 901, endPoint y: 201, distance: 52.8
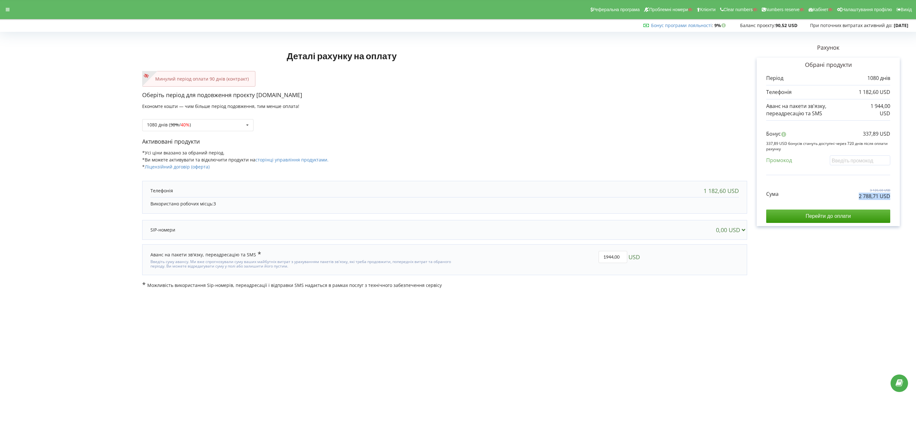
click at [678, 201] on div "Рахунок Обрані продукти Період 1080 днів 1 182,60 USD" at bounding box center [828, 161] width 162 height 254
copy p "337,89 USD"
drag, startPoint x: 852, startPoint y: 132, endPoint x: 912, endPoint y: 132, distance: 59.5
click at [678, 132] on div "Деталі рахунку на оплату Минулий період оплати 90 днів (контракт) Оберіть періо…" at bounding box center [458, 161] width 916 height 268
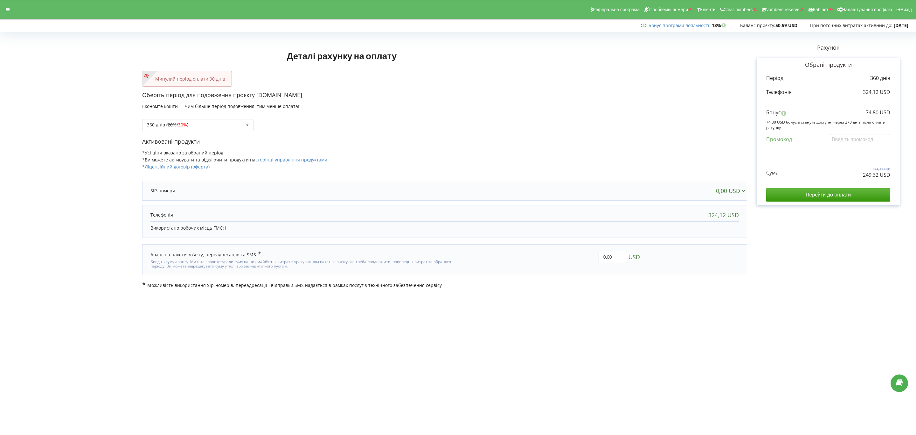
click at [207, 116] on div "360 днів ( 20% / 30% ) Поповнити баланс без подовження 20% / 30% 30% / 40%" at bounding box center [444, 120] width 605 height 22
click at [909, 178] on div "Рахунок Обрані продукти Період 360 днів 324,12 USD Бонус 74,80 USD" at bounding box center [828, 161] width 162 height 254
copy p "249,32 USD"
copy p "74,80 USD"
drag, startPoint x: 861, startPoint y: 108, endPoint x: 916, endPoint y: 112, distance: 54.5
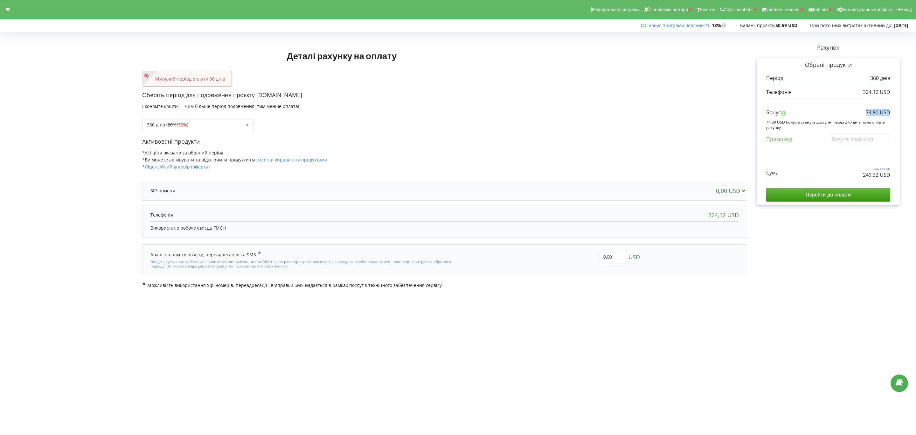
click at [916, 112] on div "Деталі рахунку на оплату Минулий період оплати 90 днів Оберіть період для подов…" at bounding box center [458, 161] width 916 height 268
click at [203, 124] on div "360 днів ( 20% / 30% ) Поповнити баланс без подовження 20% / 30% 30% / 40%" at bounding box center [197, 125] width 111 height 12
click at [190, 194] on span "40%" at bounding box center [185, 195] width 9 height 6
copy p "694,54 USD"
drag, startPoint x: 841, startPoint y: 177, endPoint x: 899, endPoint y: 179, distance: 57.9
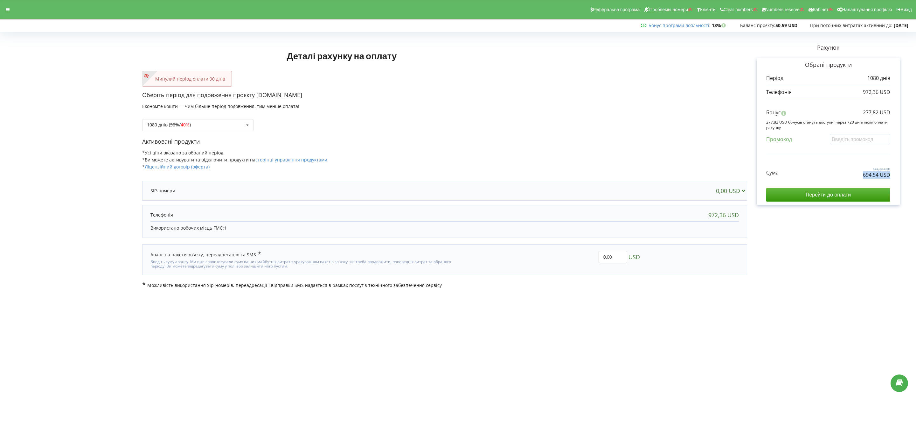
click at [678, 179] on div "Обрані продукти Період 1080 днів 972,36 USD Бонус" at bounding box center [828, 131] width 143 height 147
drag, startPoint x: 851, startPoint y: 116, endPoint x: 915, endPoint y: 116, distance: 64.6
click at [678, 116] on div "Деталі рахунку на оплату Минулий період оплати 90 днів Оберіть період для подов…" at bounding box center [458, 161] width 916 height 268
copy p "277,82 USD"
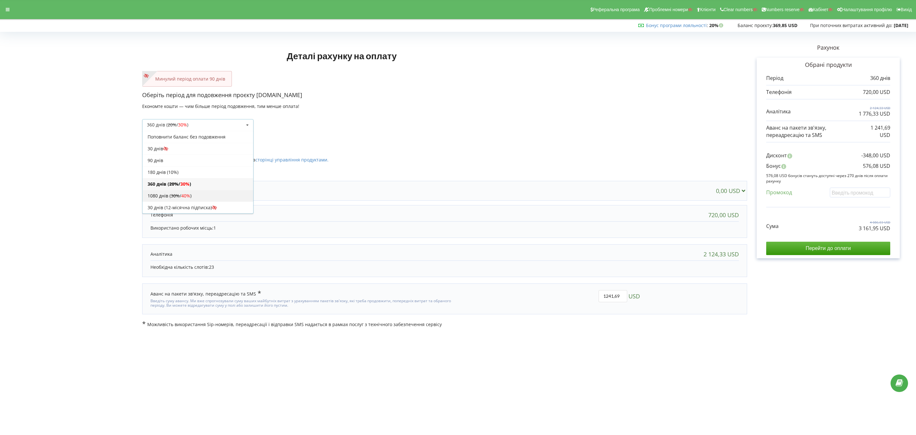
click at [205, 194] on div "1080 днів ( 30% / 40% )" at bounding box center [198, 196] width 111 height 12
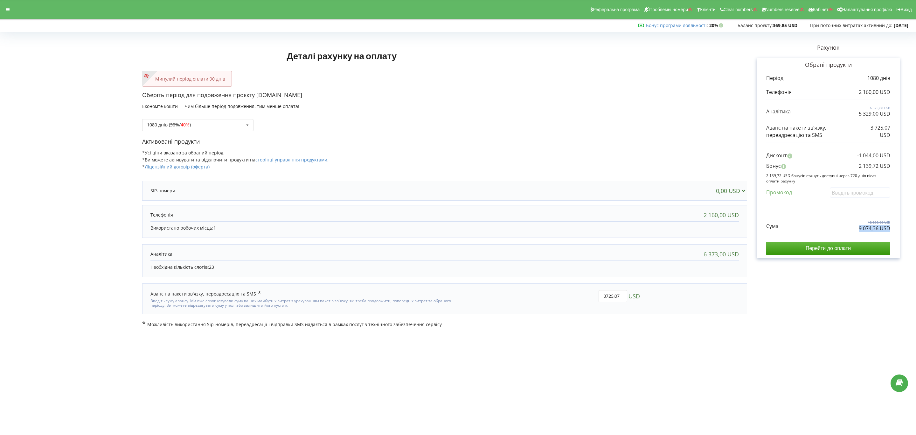
copy p "9 074,36 USD"
drag, startPoint x: 849, startPoint y: 228, endPoint x: 902, endPoint y: 231, distance: 53.2
click at [902, 231] on div "Рахунок Обрані продукти Період 1080 днів 2 160,00 USD 6 373,00 USD Бонус" at bounding box center [828, 180] width 162 height 293
drag, startPoint x: 849, startPoint y: 169, endPoint x: 895, endPoint y: 168, distance: 45.2
click at [895, 168] on div "Обрані продукти Період 1080 днів 2 160,00 USD 6 373,00 USD" at bounding box center [828, 158] width 143 height 200
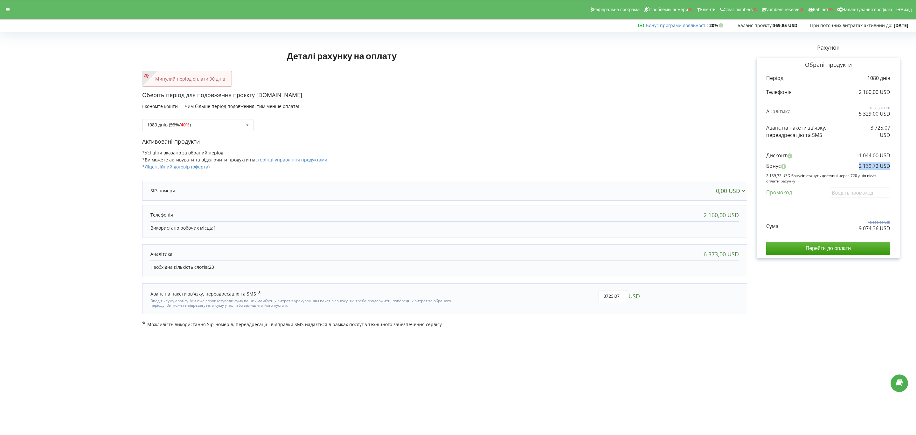
copy p "2 139,72 USD"
click at [398, 149] on div "Активовані продукти *Усі ціни вказано за обраний період. *Ви можете активувати …" at bounding box center [444, 156] width 605 height 39
drag, startPoint x: 853, startPoint y: 228, endPoint x: 908, endPoint y: 224, distance: 55.5
click at [908, 225] on div "Рахунок Обрані продукти Період 360 днів 720,00 USD 2 124,33 USD 1 776,33 USD" at bounding box center [828, 180] width 162 height 293
copy div "4 086,03 USD"
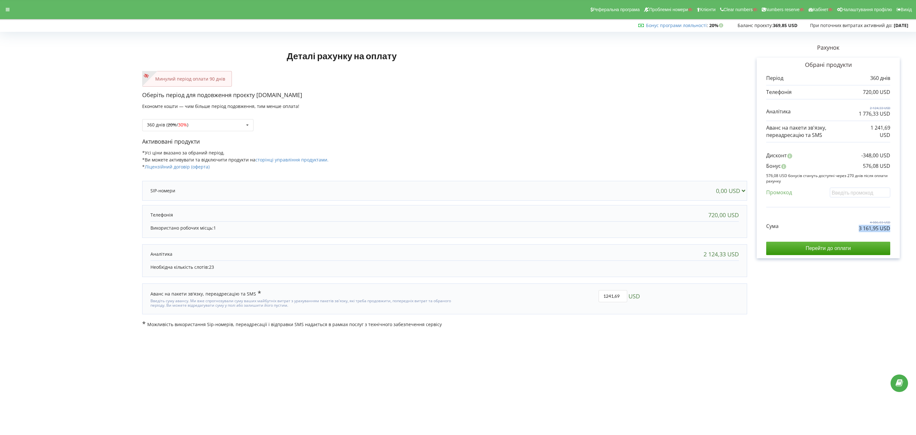
copy p "3 161,95 USD"
drag, startPoint x: 894, startPoint y: 230, endPoint x: 826, endPoint y: 230, distance: 68.7
click at [826, 230] on div "Обрані продукти Період 360 днів 720,00 USD 2 124,33 USD" at bounding box center [828, 158] width 143 height 200
drag, startPoint x: 859, startPoint y: 166, endPoint x: 906, endPoint y: 163, distance: 46.9
click at [906, 163] on div "Рахунок Обрані продукти Період 360 днів 720,00 USD 2 124,33 USD 1 776,33 USD" at bounding box center [828, 180] width 162 height 293
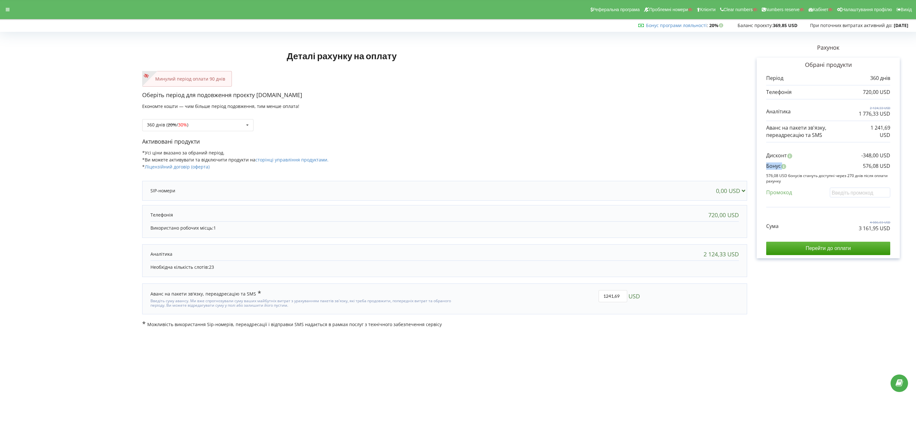
copy div "Бонус"
click at [834, 166] on div "Бонус 576,08 USD" at bounding box center [828, 167] width 124 height 10
drag, startPoint x: 849, startPoint y: 164, endPoint x: 902, endPoint y: 168, distance: 53.6
click at [902, 168] on div "Рахунок Обрані продукти Період 360 днів 720,00 USD 2 124,33 USD 1 776,33 USD" at bounding box center [828, 180] width 162 height 293
copy p "576,08 USD"
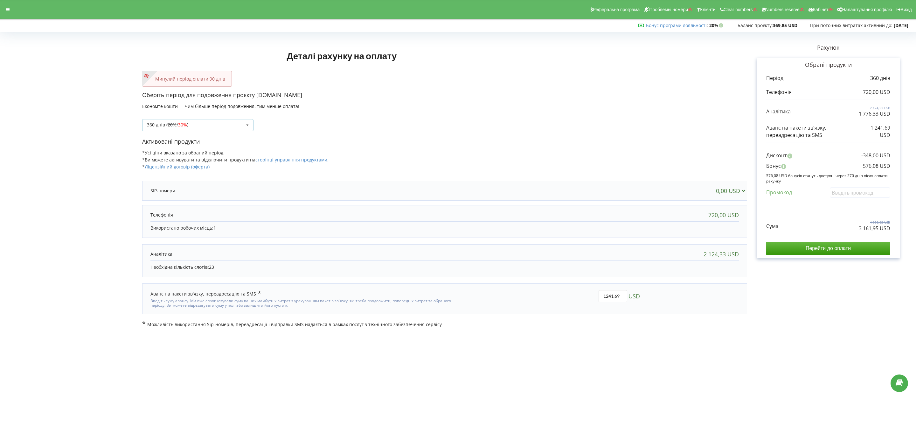
click at [168, 126] on s "20%" at bounding box center [172, 125] width 9 height 6
click at [170, 173] on div "180 днів (10%)" at bounding box center [198, 172] width 111 height 12
click at [869, 185] on div "Дисконт -174,00 USD Бонус 113,47 USD Промокод" at bounding box center [828, 176] width 124 height 62
click at [868, 193] on input "text" at bounding box center [860, 192] width 60 height 10
paste input "EKLH-TLWT"
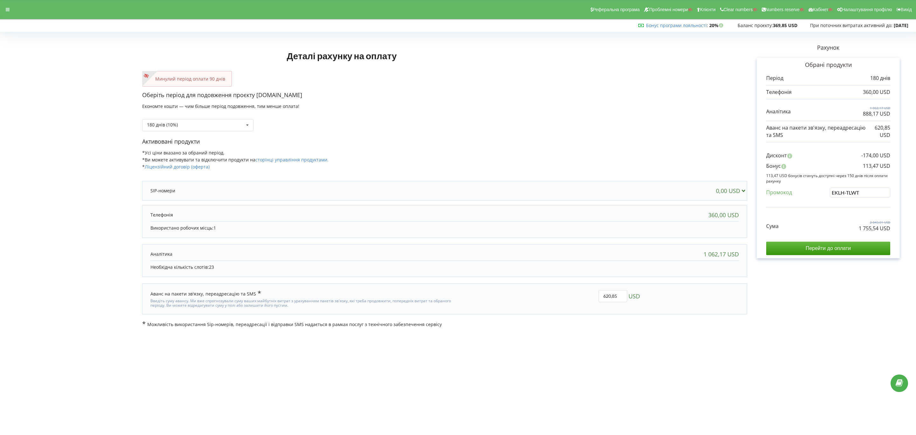
type input "EKLH-TLWT"
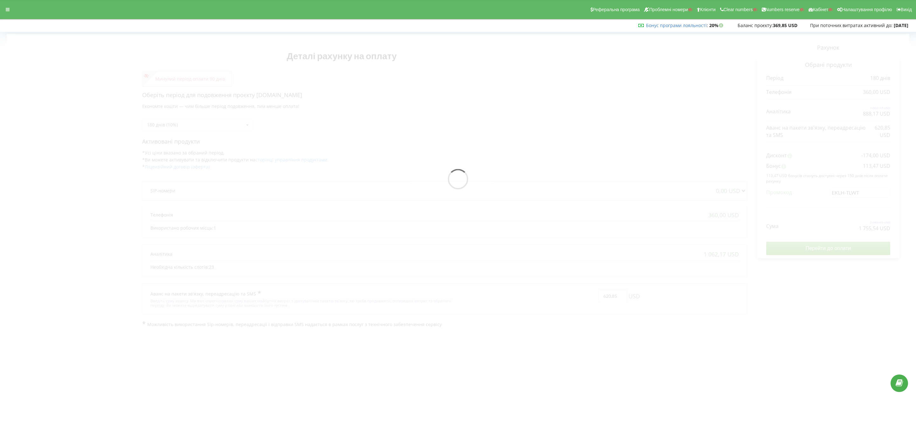
click at [832, 218] on div "Деталі рахунку на оплату Минулий період оплати 90 днів Оберіть період для подов…" at bounding box center [458, 180] width 903 height 293
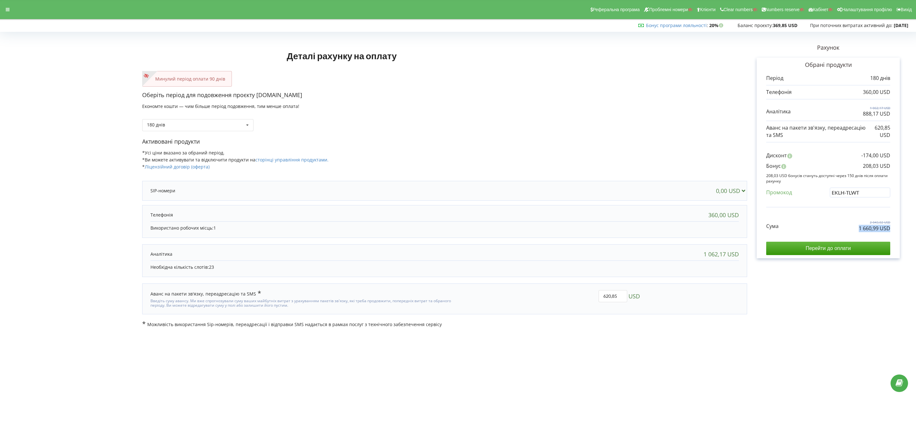
drag, startPoint x: 852, startPoint y: 232, endPoint x: 897, endPoint y: 228, distance: 45.3
click at [897, 228] on div "Обрані продукти Період 180 днів 360,00 USD 1 062,17 USD" at bounding box center [828, 158] width 143 height 200
copy p "1 660,99 USD"
drag, startPoint x: 853, startPoint y: 164, endPoint x: 905, endPoint y: 167, distance: 52.6
click at [905, 167] on div "Рахунок Обрані продукти Період 180 днів 360,00 USD 1 062,17 USD 888,17 USD" at bounding box center [828, 180] width 162 height 293
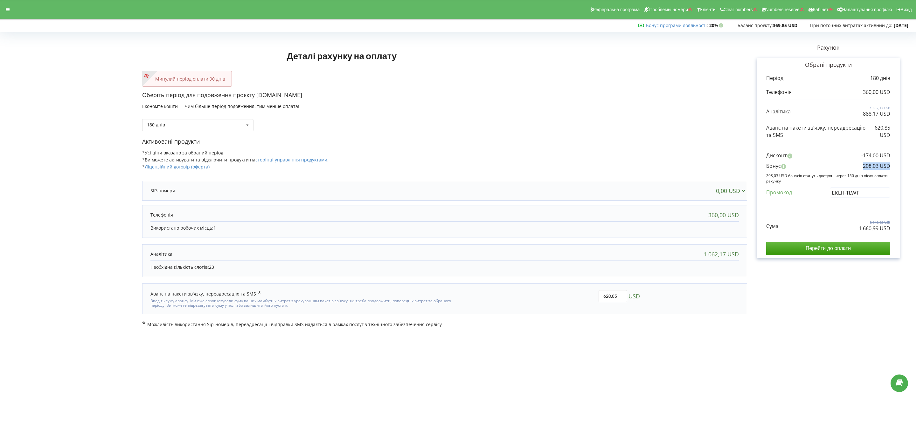
copy p "208,03 USD"
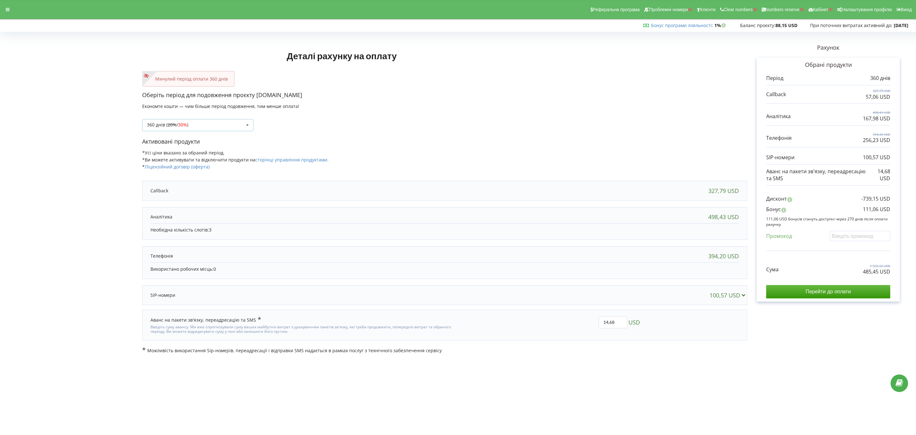
click at [230, 120] on div "360 днів ( 20% / 30% ) Поповнити баланс без подовження 20%" at bounding box center [197, 125] width 111 height 12
drag, startPoint x: 567, startPoint y: 86, endPoint x: 572, endPoint y: 8, distance: 78.4
click at [567, 87] on div "Деталі рахунку на оплату Минулий період оплати 360 днів Оберіть період для подо…" at bounding box center [444, 193] width 605 height 319
drag, startPoint x: 839, startPoint y: 276, endPoint x: 918, endPoint y: 278, distance: 79.2
click at [916, 278] on html "Реферальна програма Проблемні номери Клієнти Clear numbers Numbers reserve Кабі…" at bounding box center [458, 217] width 916 height 435
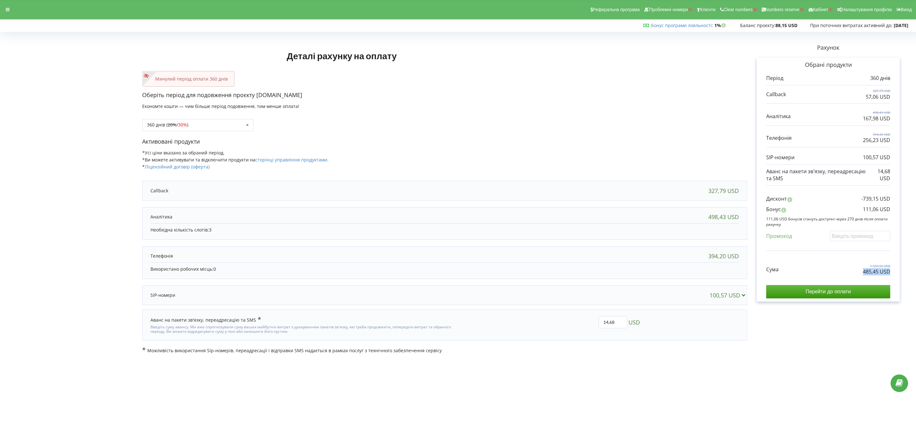
copy div "485,45 USD"
drag, startPoint x: 853, startPoint y: 211, endPoint x: 932, endPoint y: 207, distance: 79.9
click at [916, 207] on html "Реферальна програма Проблемні номери Клієнти Clear numbers Numbers reserve Кабі…" at bounding box center [458, 217] width 916 height 435
copy p "111,06 USD"
click at [223, 118] on div "360 днів ( 20% / 30% ) Поповнити баланс без подовження 20% / 30% 30% / 40%" at bounding box center [444, 120] width 605 height 22
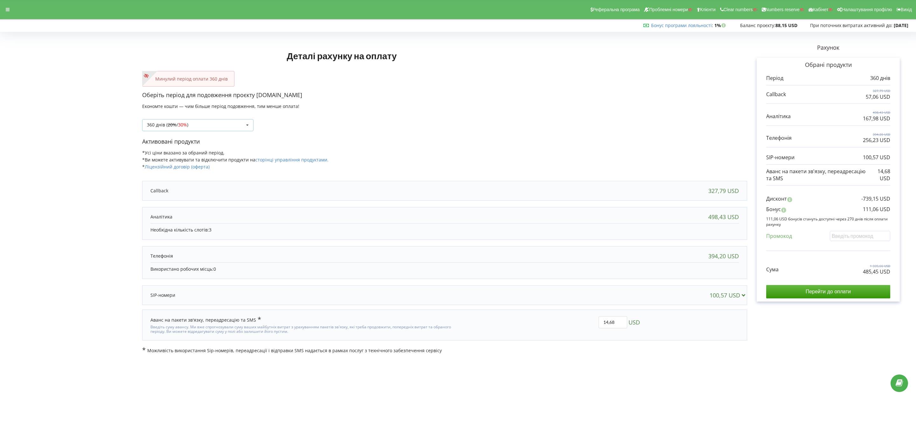
click at [220, 125] on div "360 днів ( 20% / 30% ) Поповнити баланс без подовження 20%" at bounding box center [197, 125] width 111 height 12
click at [186, 192] on div "1080 днів ( 30% / 40% )" at bounding box center [198, 196] width 111 height 12
drag, startPoint x: 880, startPoint y: 275, endPoint x: 902, endPoint y: 275, distance: 22.0
click at [673, 275] on div "Рахунок Обрані продукти Період 1080 днів 983,36 USD 171,18 USD 1 495,28 USD 503…" at bounding box center [828, 193] width 162 height 319
copy p "1 377,03 USD"
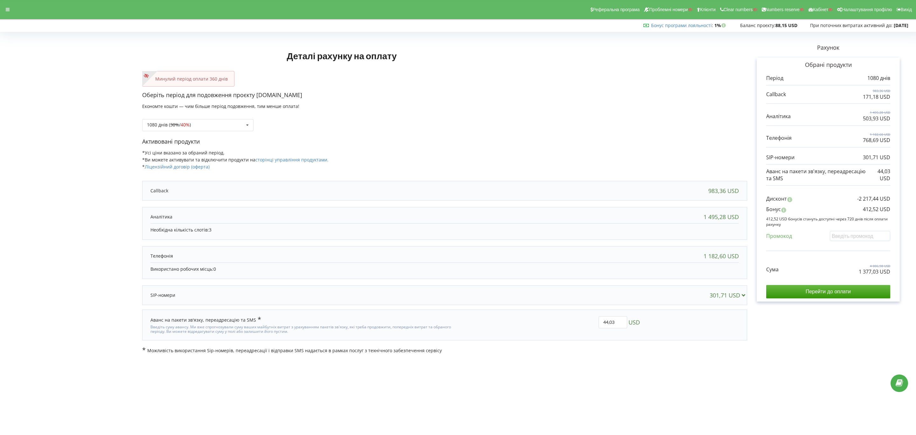
click at [673, 213] on div "Бонус 412,52 USD" at bounding box center [828, 211] width 124 height 10
drag, startPoint x: 855, startPoint y: 210, endPoint x: 916, endPoint y: 209, distance: 61.1
click at [673, 209] on html "Реферальна програма Проблемні номери Клієнти Clear numbers Numbers reserve Кабі…" at bounding box center [458, 217] width 916 height 435
copy p "412,52 USD"
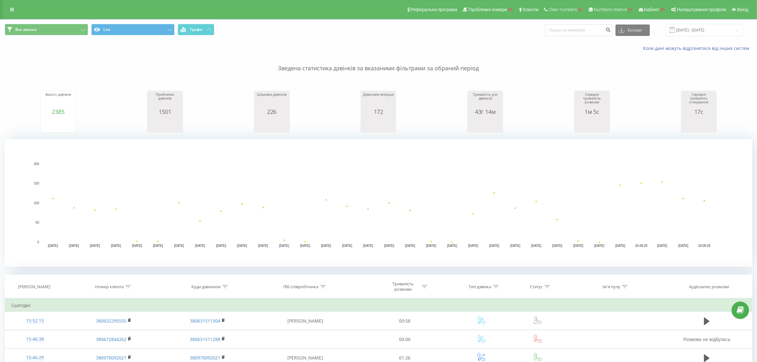
scroll to position [159, 0]
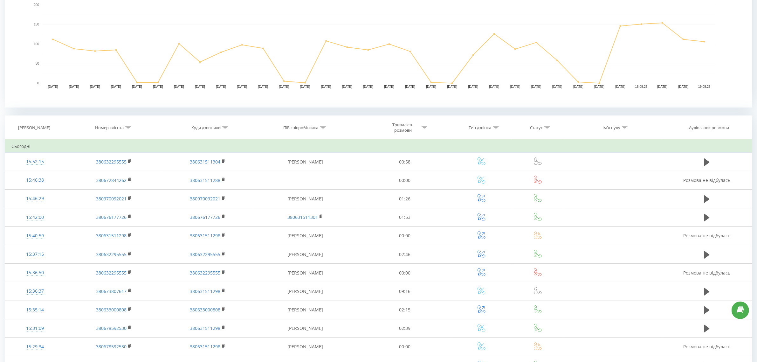
click at [227, 127] on icon at bounding box center [225, 127] width 6 height 3
click at [211, 179] on input "text" at bounding box center [208, 173] width 56 height 11
type input "4886"
click button "OK" at bounding box center [221, 186] width 27 height 8
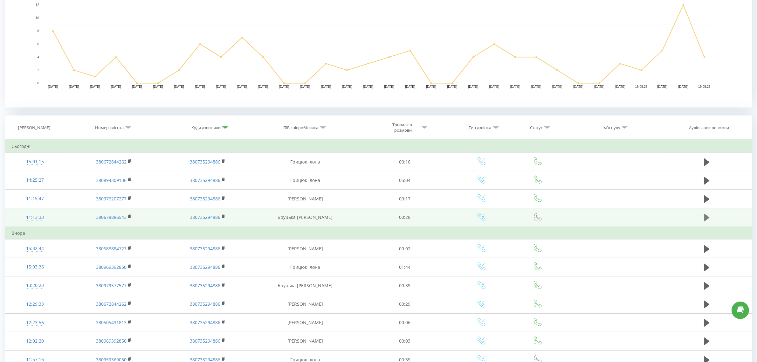
click at [703, 217] on button at bounding box center [707, 218] width 10 height 10
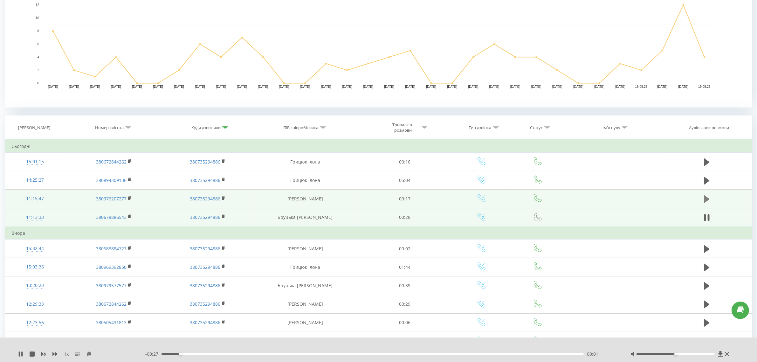
click at [708, 197] on icon at bounding box center [707, 199] width 6 height 9
click at [709, 199] on icon at bounding box center [709, 199] width 2 height 7
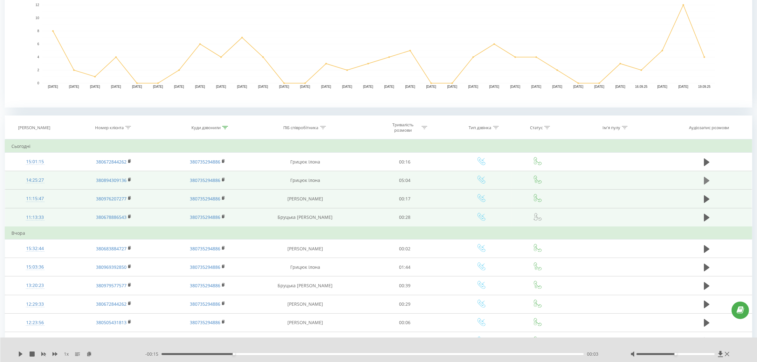
click at [706, 180] on icon at bounding box center [707, 181] width 6 height 8
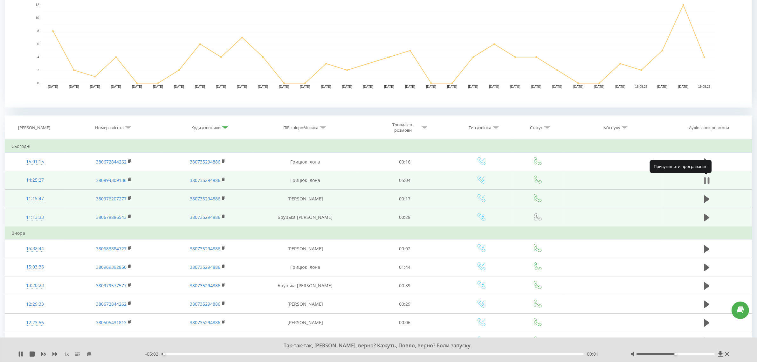
click at [705, 184] on icon at bounding box center [705, 180] width 2 height 7
click at [32, 199] on div "11:15:47" at bounding box center [34, 198] width 47 height 12
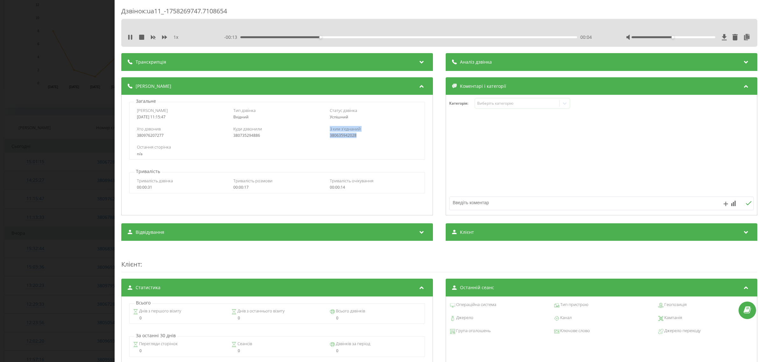
drag, startPoint x: 360, startPoint y: 135, endPoint x: 308, endPoint y: 135, distance: 52.2
click at [308, 135] on div "Хто дзвонив 380976207277 Куди дзвонили 380735294886 З ким з'єднаний 380635942028" at bounding box center [276, 132] width 295 height 18
copy div "З ким з'єднаний 380635942028"
click at [323, 137] on div "Хто дзвонив 380976207277 Куди дзвонили 380735294886 З ким з'єднаний 380635942028" at bounding box center [276, 132] width 295 height 18
click at [362, 134] on div "380635942028" at bounding box center [373, 135] width 87 height 4
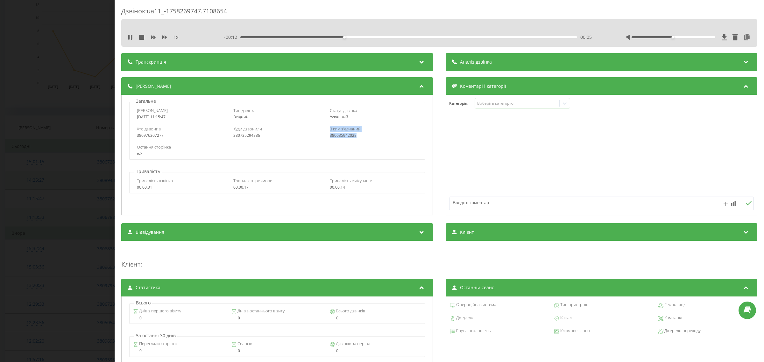
click at [362, 136] on div "380635942028" at bounding box center [373, 135] width 87 height 4
drag, startPoint x: 357, startPoint y: 137, endPoint x: 313, endPoint y: 135, distance: 44.0
click at [313, 135] on div "Хто дзвонив 380976207277 Куди дзвонили 380735294886 З ким з'єднаний 380635942028" at bounding box center [276, 132] width 295 height 18
copy div "З ким з'єднаний 380635942028"
click at [333, 132] on div "З ким з'єднаний 380635942028" at bounding box center [373, 132] width 87 height 12
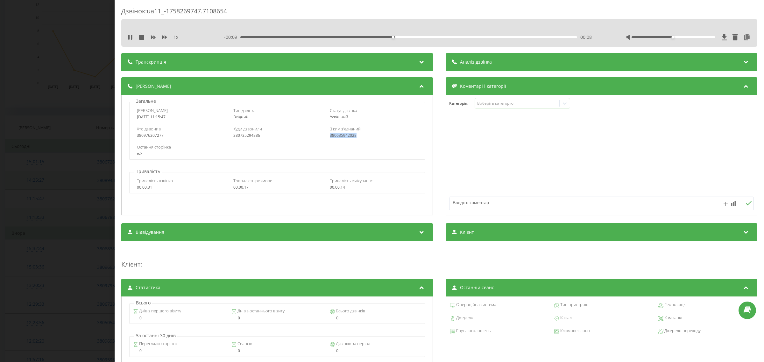
copy div "380635942028"
drag, startPoint x: 328, startPoint y: 137, endPoint x: 371, endPoint y: 138, distance: 42.7
click at [371, 138] on div "Хто дзвонив 380976207277 Куди дзвонили 380735294886 З ким з'єднаний 380635942028" at bounding box center [276, 132] width 295 height 18
click at [72, 247] on div "Дзвінок : ua11_-1758269747.7108654 1 x - 00:09 00:09 00:09 Транскрипція Для AI-…" at bounding box center [382, 181] width 764 height 362
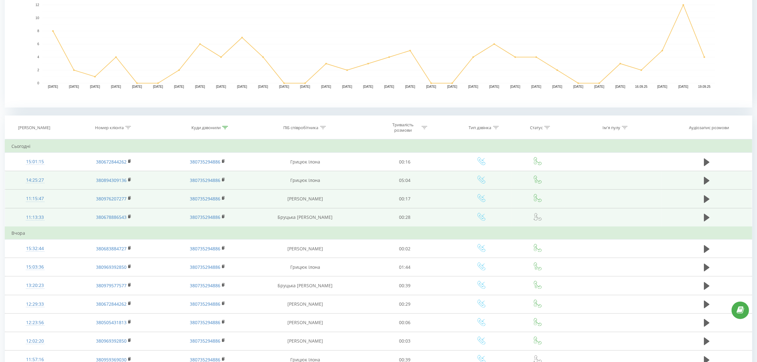
drag, startPoint x: 276, startPoint y: 198, endPoint x: 350, endPoint y: 198, distance: 74.1
click at [350, 198] on td "Аліна Андрієвська" at bounding box center [305, 199] width 105 height 18
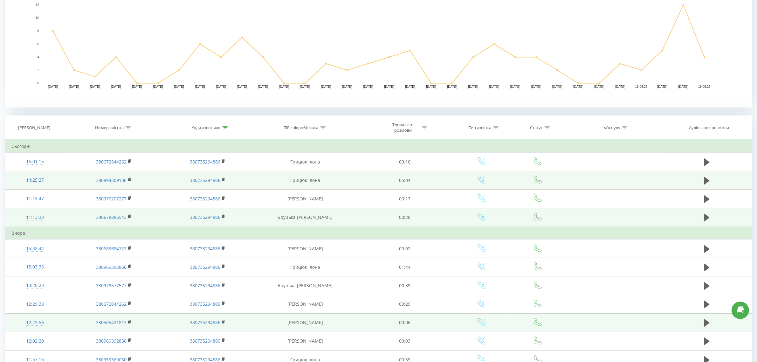
copy td "Аліна Андрієвська"
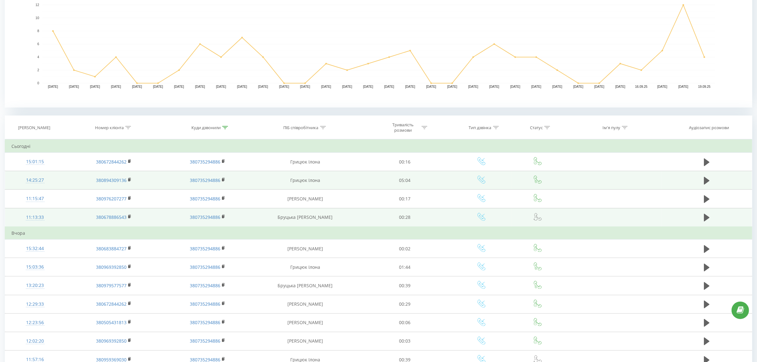
click at [226, 126] on icon at bounding box center [225, 127] width 6 height 3
click at [190, 189] on button "Скасувати" at bounding box center [193, 186] width 27 height 8
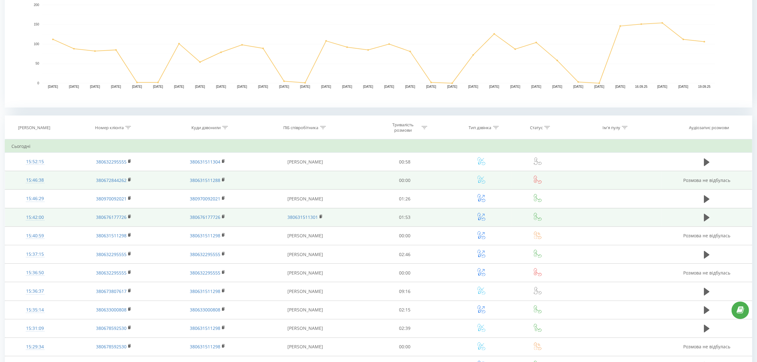
click at [128, 128] on icon at bounding box center [128, 127] width 6 height 3
click at [115, 175] on input "text" at bounding box center [114, 173] width 56 height 11
paste input "+380660847048"
click at [89, 174] on input "+380660847048" at bounding box center [114, 173] width 56 height 11
type input "380660847048"
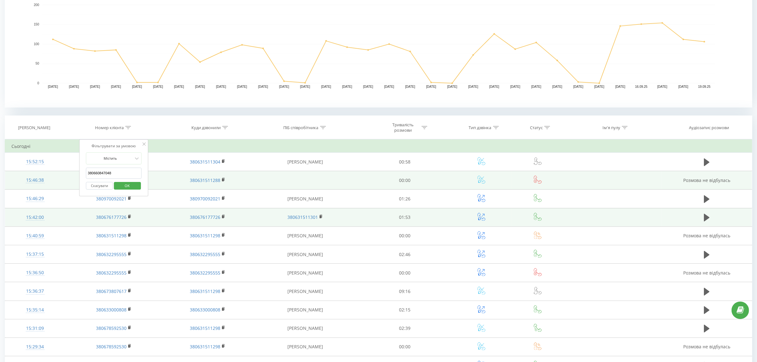
click button "OK" at bounding box center [127, 186] width 27 height 8
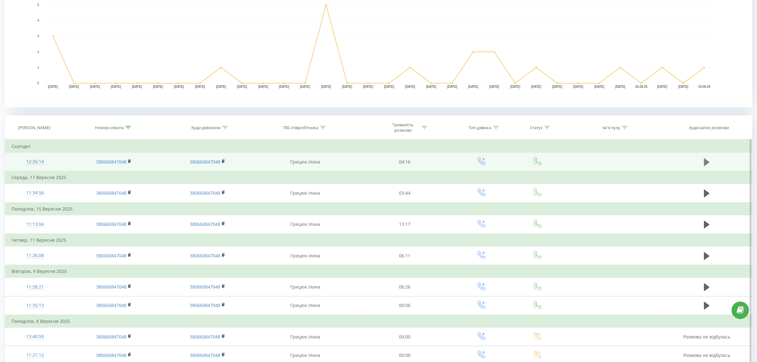
click at [708, 164] on icon at bounding box center [707, 162] width 6 height 8
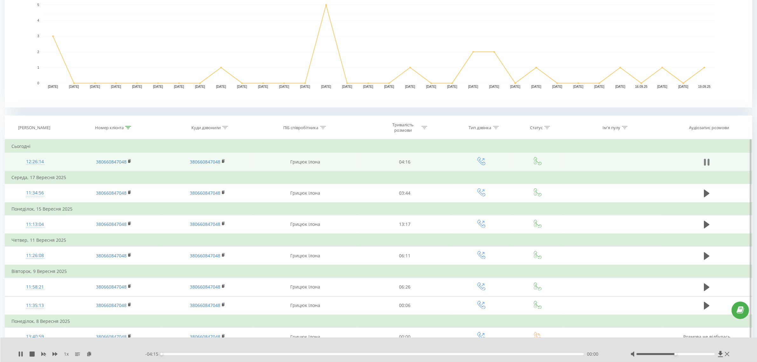
click at [707, 158] on icon at bounding box center [707, 162] width 6 height 9
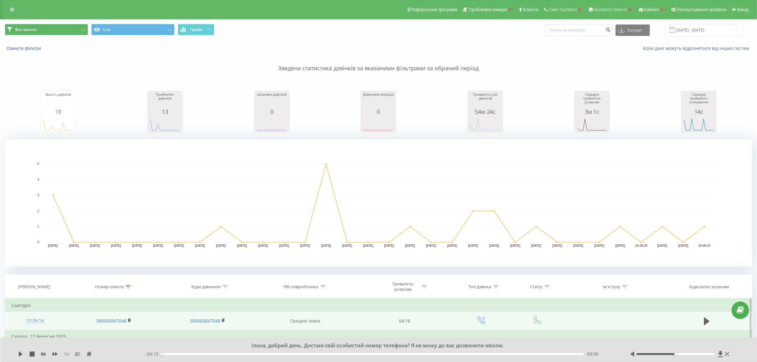
drag, startPoint x: 12, startPoint y: 10, endPoint x: 23, endPoint y: 34, distance: 26.0
click at [12, 10] on icon at bounding box center [12, 9] width 4 height 4
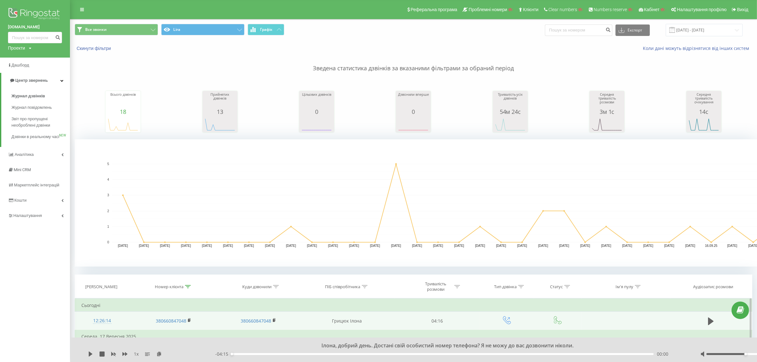
click at [18, 46] on div "Проекти" at bounding box center [16, 48] width 17 height 6
click at [23, 52] on div "Пошук" at bounding box center [35, 57] width 54 height 13
drag, startPoint x: 30, startPoint y: 57, endPoint x: 43, endPoint y: 57, distance: 13.4
click at [30, 57] on input "text" at bounding box center [26, 57] width 32 height 9
paste input "mlnka.com"
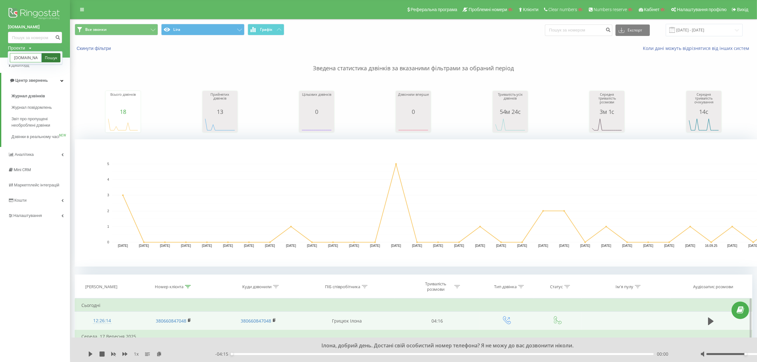
type input "mlnka.com"
drag, startPoint x: 47, startPoint y: 57, endPoint x: 258, endPoint y: 2, distance: 218.0
click at [47, 57] on link "Пошук" at bounding box center [51, 57] width 19 height 9
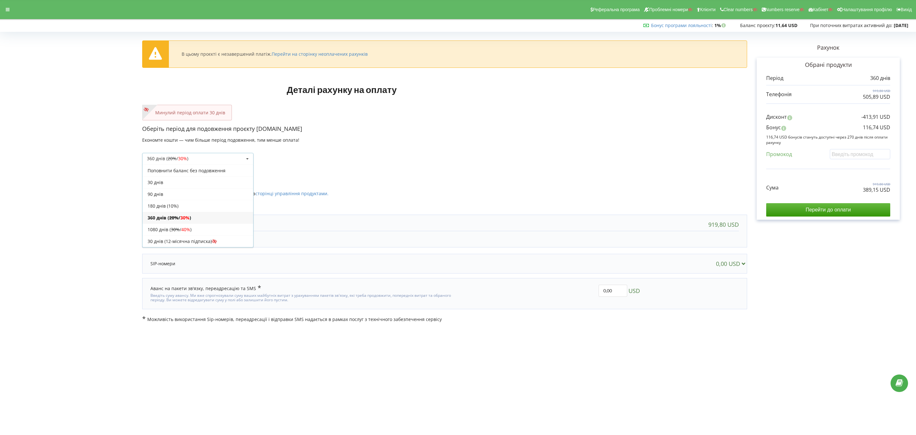
click at [566, 163] on div "360 днів ( 20% / 30% ) Поповнити баланс без подовження 20% / 30% 30% / 40%" at bounding box center [444, 154] width 605 height 22
drag, startPoint x: 907, startPoint y: 200, endPoint x: 954, endPoint y: 202, distance: 46.8
click at [916, 202] on html "Реферальна програма Проблемні номери Клієнти Clear numbers Numbers reserve Кабі…" at bounding box center [458, 217] width 916 height 435
copy div "389,15 USD"
click at [196, 184] on div "30 днів" at bounding box center [198, 182] width 111 height 12
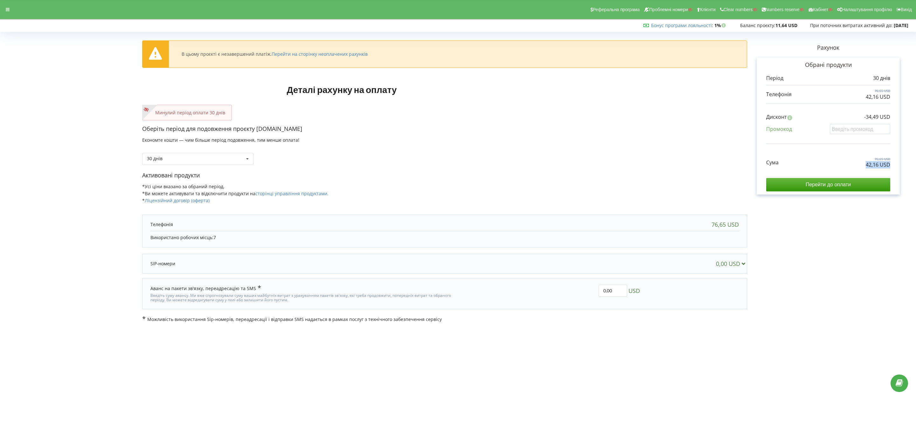
drag, startPoint x: 853, startPoint y: 168, endPoint x: 893, endPoint y: 172, distance: 40.9
click at [893, 172] on div "Обрані продукти Період 30 днів 76,65 USD 42,16 USD -34,49 USD" at bounding box center [828, 126] width 143 height 137
copy div "42,16 USD"
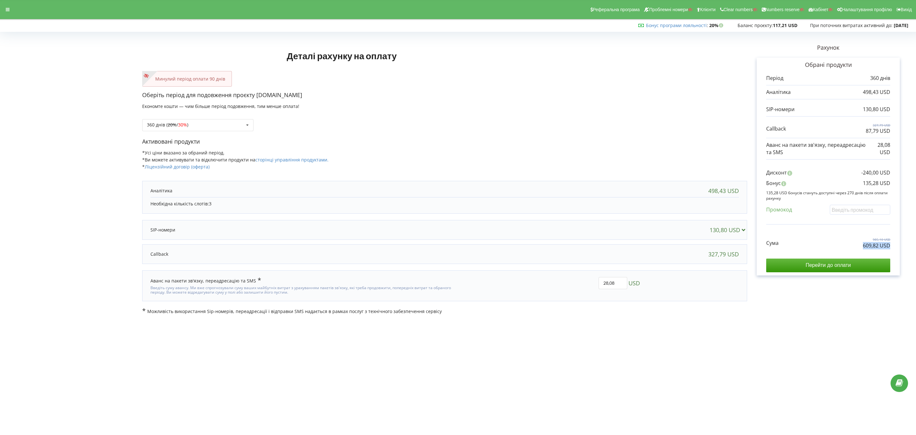
drag, startPoint x: 846, startPoint y: 246, endPoint x: 929, endPoint y: 252, distance: 83.6
click at [916, 252] on html "Реферальна програма Проблемні номери Клієнти Clear numbers Numbers reserve Кабі…" at bounding box center [458, 217] width 916 height 435
copy div "609,82 USD"
copy p "-240,00 USD"
drag, startPoint x: 840, startPoint y: 179, endPoint x: 901, endPoint y: 180, distance: 60.8
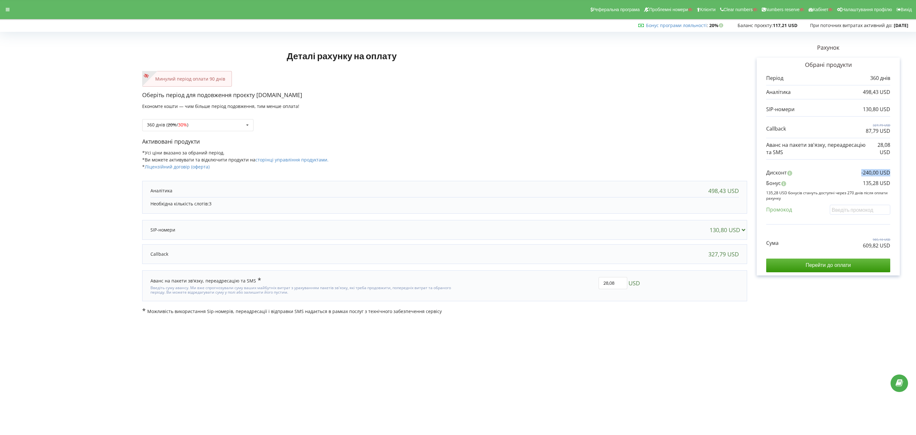
click at [901, 180] on div "Рахунок Обрані продукти Період 360 днів 498,43 USD 130,80 USD 327,79 USD 87,79 …" at bounding box center [828, 174] width 162 height 280
click at [851, 187] on div "Бонус 135,28 USD" at bounding box center [828, 184] width 124 height 10
copy p "135,28 US"
copy p "135,28 USD"
drag, startPoint x: 846, startPoint y: 184, endPoint x: 891, endPoint y: 184, distance: 44.9
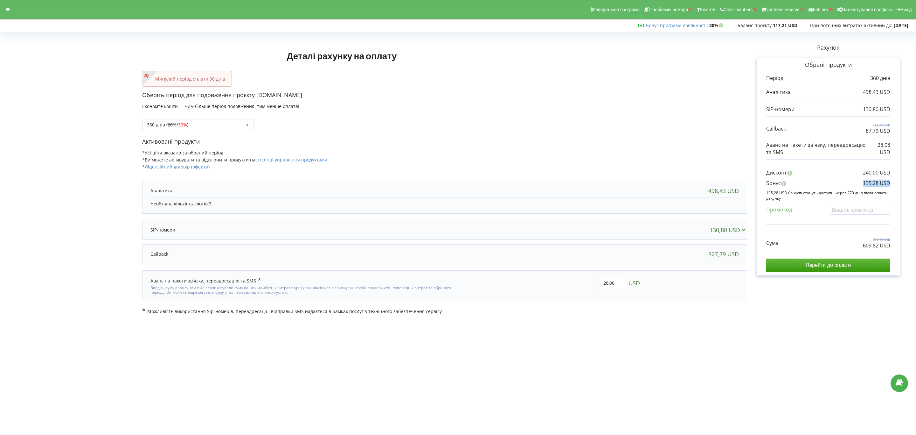
click at [891, 184] on div "Обрані продукти Період 360 днів 498,43 USD 130,80 USD 327,79 USD" at bounding box center [828, 167] width 143 height 218
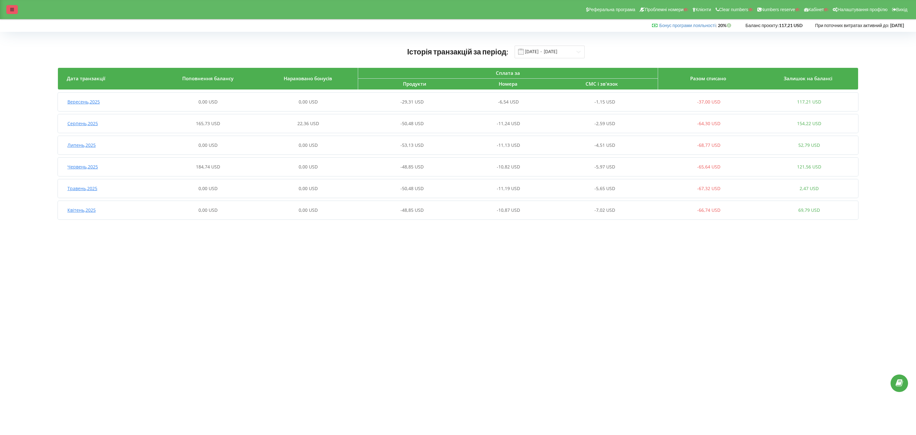
click at [12, 8] on icon at bounding box center [12, 9] width 4 height 4
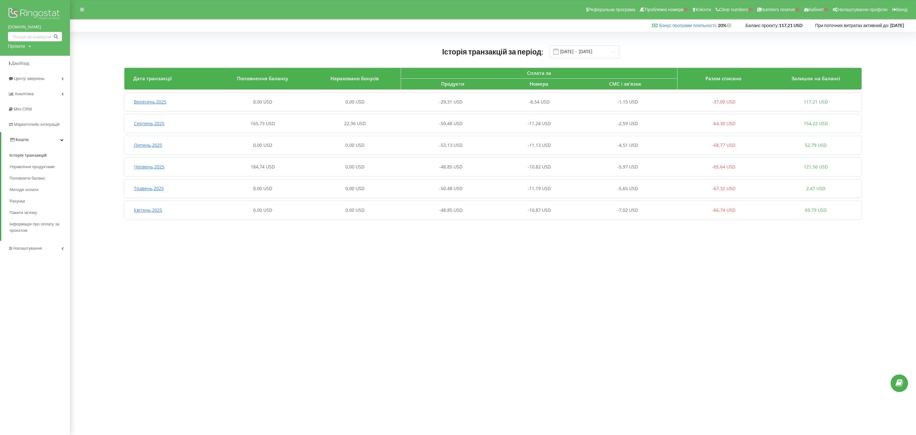
drag, startPoint x: 24, startPoint y: 48, endPoint x: 27, endPoint y: 52, distance: 4.8
click at [24, 48] on div "Проєкти" at bounding box center [16, 46] width 17 height 6
click at [28, 57] on input "text" at bounding box center [28, 59] width 32 height 9
paste input "kupi-rakushku.od.ua"
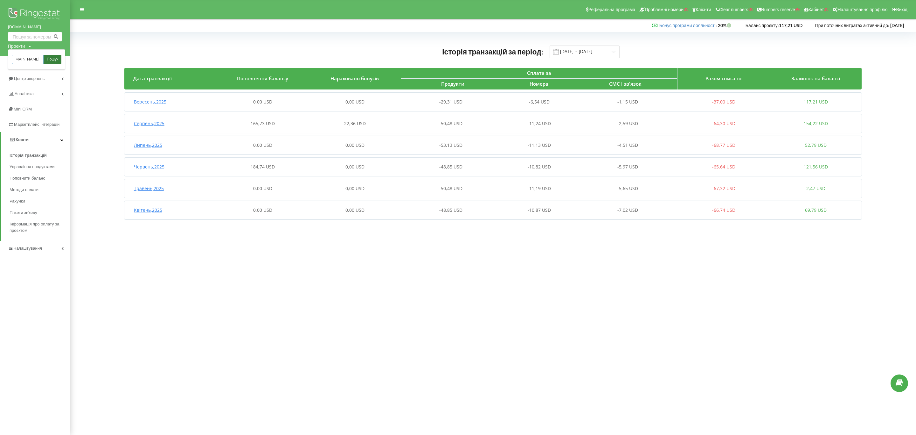
type input "kupi-rakushku.od.ua"
drag, startPoint x: 54, startPoint y: 61, endPoint x: 69, endPoint y: 73, distance: 18.8
click at [54, 61] on span "Пошук" at bounding box center [52, 60] width 11 height 6
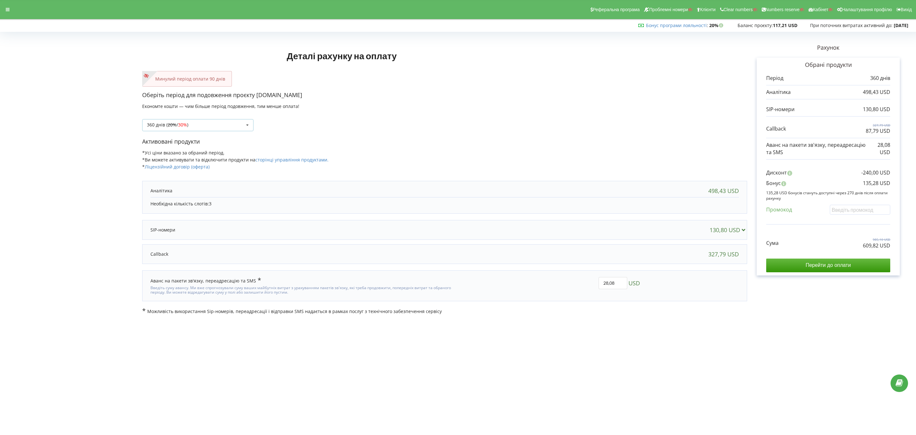
click at [213, 125] on div "360 днів ( 20% / 30% ) Поповнити баланс без подовження 20% / 30% 30% / 40%" at bounding box center [197, 125] width 111 height 12
click at [210, 196] on div "1080 днів ( 30% / 40% )" at bounding box center [198, 196] width 111 height 12
copy p "1 732,82 USD"
drag, startPoint x: 824, startPoint y: 249, endPoint x: 900, endPoint y: 248, distance: 76.0
click at [673, 248] on div "Рахунок Обрані продукти Період 1080 днів 1 495,28 USD 392,41 USD 983,36 USD 263…" at bounding box center [828, 174] width 162 height 280
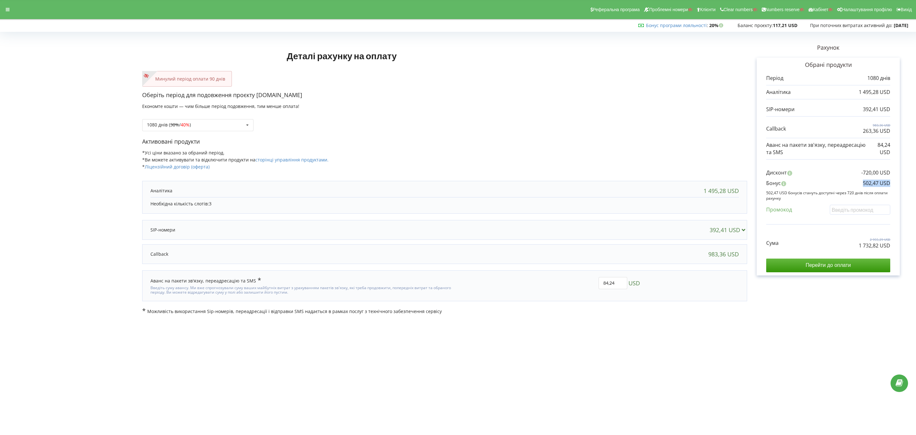
drag, startPoint x: 838, startPoint y: 180, endPoint x: 932, endPoint y: 185, distance: 93.7
click at [673, 185] on html "Реферальна програма Проблемні номери Клієнти Clear numbers Numbers reserve Кабі…" at bounding box center [458, 217] width 916 height 435
copy p "502,47 USD"
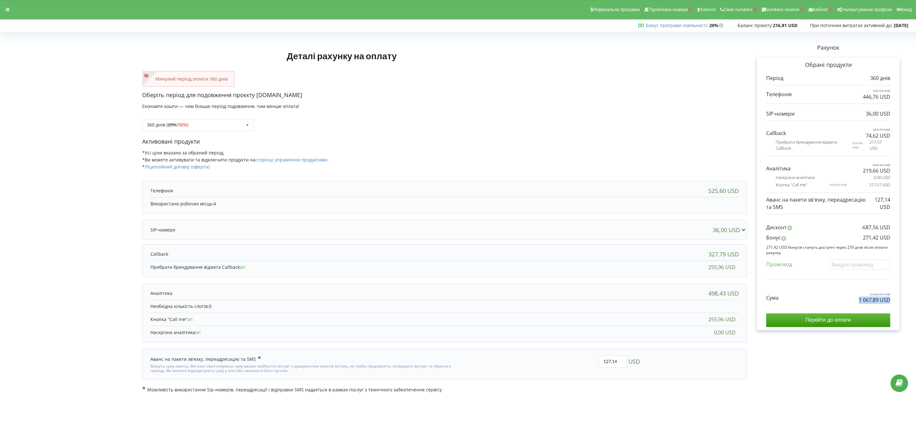
drag, startPoint x: 853, startPoint y: 303, endPoint x: 902, endPoint y: 303, distance: 48.7
click at [902, 303] on div "Рахунок Обрані продукти Період 360 днів 525,60 USD 446,76 USD 36,00 USD 327,79 …" at bounding box center [828, 213] width 162 height 359
copy p "1 067,89 USD"
drag, startPoint x: 860, startPoint y: 241, endPoint x: 903, endPoint y: 237, distance: 43.1
click at [903, 237] on div "Рахунок Обрані продукти Період 360 днів 525,60 USD 446,76 USD 36,00 USD 327,79 …" at bounding box center [828, 213] width 162 height 359
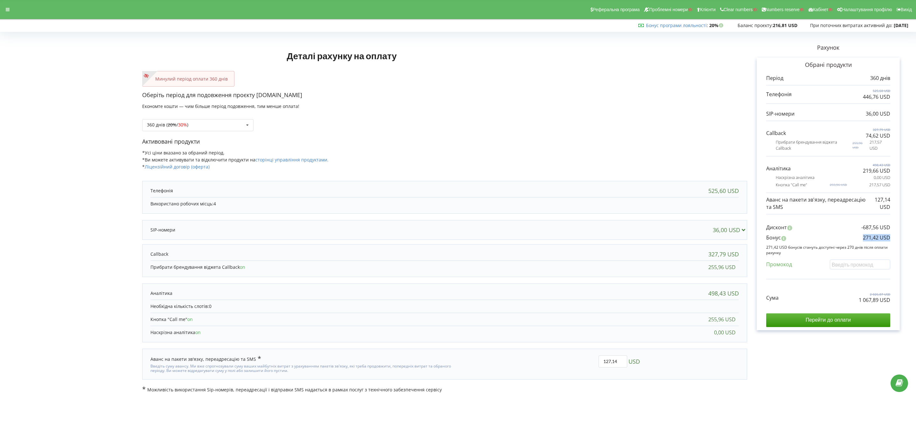
copy p "271,42 USD"
click at [222, 119] on div "360 днів ( 20% / 30% ) Поповнити баланс без подовження 20%" at bounding box center [197, 125] width 111 height 12
click at [199, 195] on div "1080 днів ( 30% / 40% )" at bounding box center [198, 196] width 111 height 12
drag, startPoint x: 851, startPoint y: 303, endPoint x: 890, endPoint y: 302, distance: 39.8
click at [890, 302] on div "Обрані продукти Період 1080 днів 1 576,80 USD 1 340,28 USD" at bounding box center [828, 194] width 143 height 272
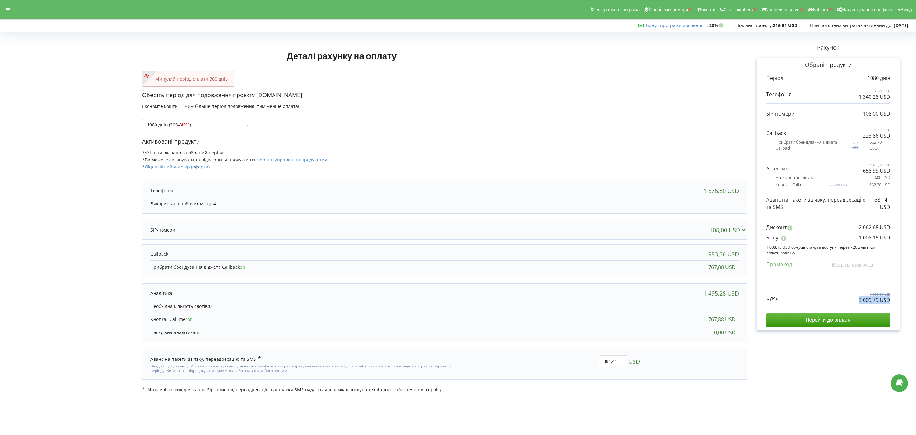
copy p "3 009,79 USD"
drag, startPoint x: 854, startPoint y: 238, endPoint x: 904, endPoint y: 235, distance: 49.7
click at [904, 235] on div "Рахунок Обрані продукти Період 1080 днів 1 576,80 USD 1 340,28 USD 108,00 USD 9…" at bounding box center [828, 213] width 162 height 359
copy p "1 008,15 USD"
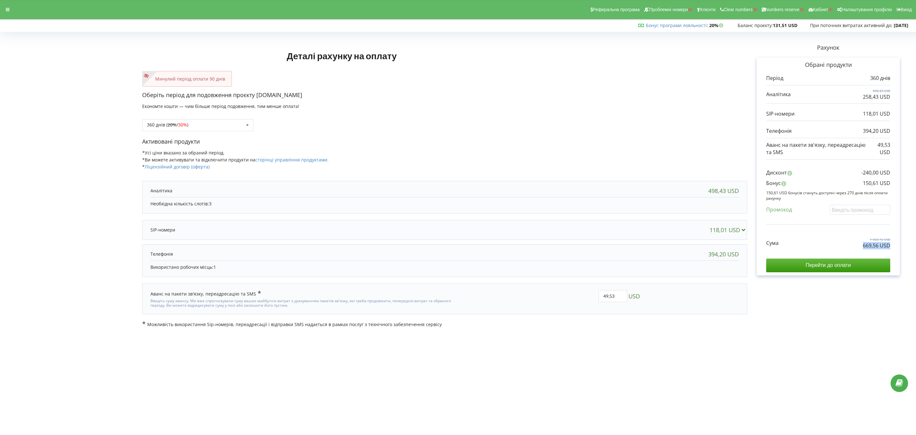
copy p "669,56 USD"
drag, startPoint x: 848, startPoint y: 242, endPoint x: 911, endPoint y: 243, distance: 63.3
click at [911, 243] on div "Деталі рахунку на оплату Минулий період оплати 90 днів Оберіть період для подов…" at bounding box center [458, 180] width 916 height 307
drag, startPoint x: 853, startPoint y: 183, endPoint x: 898, endPoint y: 181, distance: 45.5
click at [898, 181] on div "Обрані продукти Період 360 днів 498,43 USD 258,43 USD 118,01 USD" at bounding box center [828, 167] width 143 height 218
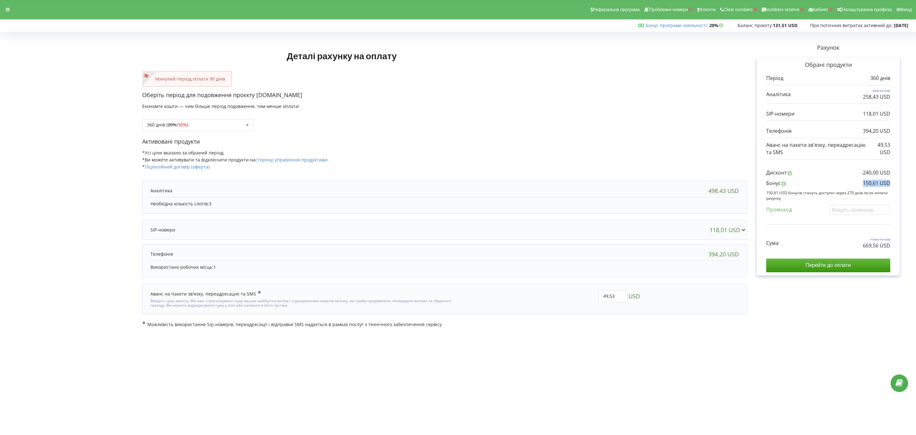
copy p "150,61 USD"
click at [208, 129] on div "360 днів ( 20% / 30% ) Поповнити баланс без подовження 20% / 30% 30% / 40%" at bounding box center [197, 125] width 111 height 12
click at [198, 200] on div "1080 днів ( 30% / 40% )" at bounding box center [198, 196] width 111 height 12
drag, startPoint x: 857, startPoint y: 247, endPoint x: 916, endPoint y: 248, distance: 59.2
click at [673, 248] on html "Реферальна програма Проблемні номери Клієнти Clear numbers Numbers reserve Кабі…" at bounding box center [458, 217] width 916 height 435
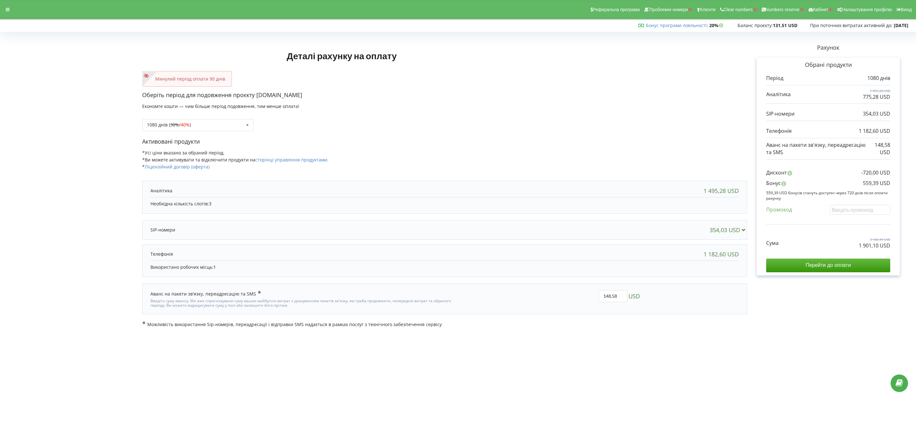
copy div "1 901,10 USD"
copy p "1 901,10 USD"
drag, startPoint x: 890, startPoint y: 247, endPoint x: 851, endPoint y: 244, distance: 39.9
click at [673, 244] on div "Обрані продукти Період 1080 днів 1 495,28 USD 775,28 USD" at bounding box center [828, 167] width 143 height 218
drag, startPoint x: 851, startPoint y: 182, endPoint x: 903, endPoint y: 185, distance: 51.7
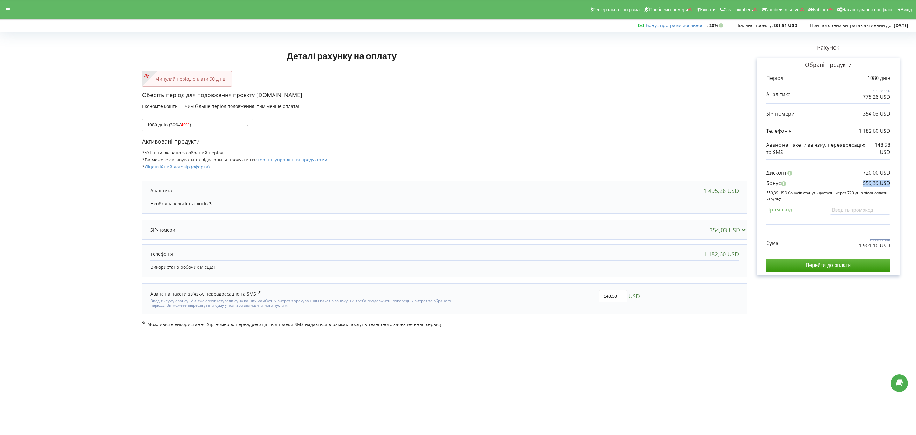
click at [673, 185] on div "Рахунок Обрані продукти Період 1080 днів 1 495,28 USD 775,28 USD 354,03 USD 1 1…" at bounding box center [828, 180] width 162 height 293
copy p "559,39 USD"
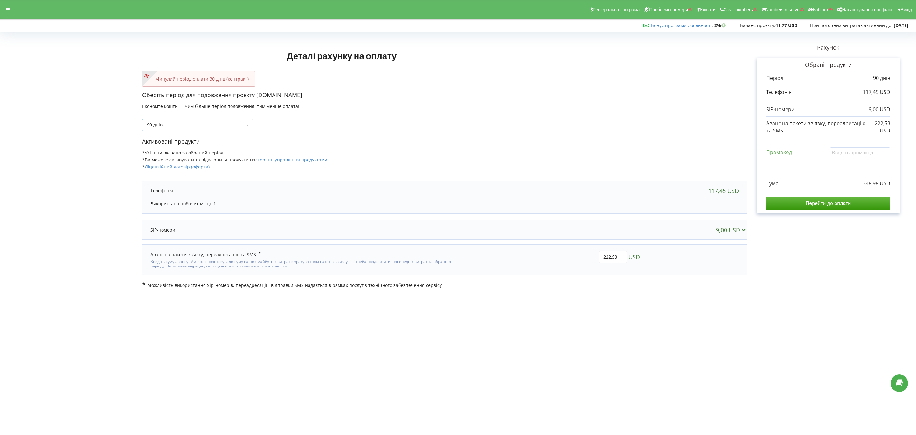
click at [182, 123] on div "90 днів Поповнити баланс без подовження 30 днів 20% / 30% 30% / 40%" at bounding box center [197, 125] width 111 height 12
click at [202, 185] on div "360 днів ( 20% / 30% )" at bounding box center [198, 184] width 111 height 12
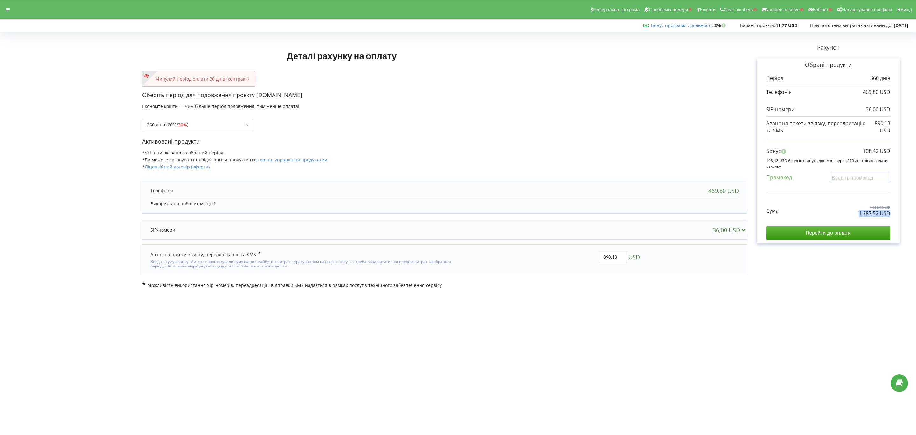
copy p "1 287,52 USD"
drag, startPoint x: 877, startPoint y: 212, endPoint x: 896, endPoint y: 211, distance: 18.2
click at [896, 211] on div "Обрані продукти Період 360 днів 469,80 USD 36,00 USD 890,13 USD" at bounding box center [828, 150] width 143 height 185
copy p "108,42 USD"
drag, startPoint x: 860, startPoint y: 148, endPoint x: 899, endPoint y: 153, distance: 39.7
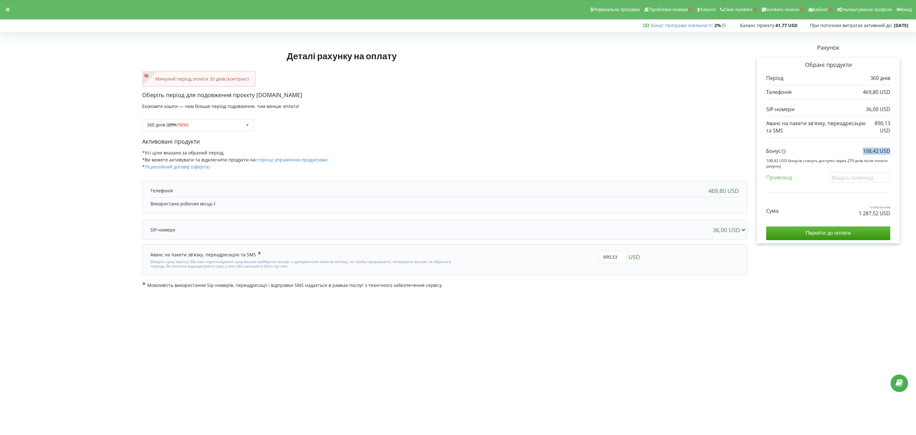
click at [899, 153] on div "Обрані продукти Період 360 днів 469,80 USD 36,00 USD 890,13 USD" at bounding box center [828, 150] width 143 height 185
drag, startPoint x: 612, startPoint y: 259, endPoint x: 575, endPoint y: 256, distance: 37.0
click at [575, 256] on div "890,13 USD" at bounding box center [551, 259] width 187 height 27
type input "3"
type input "660"
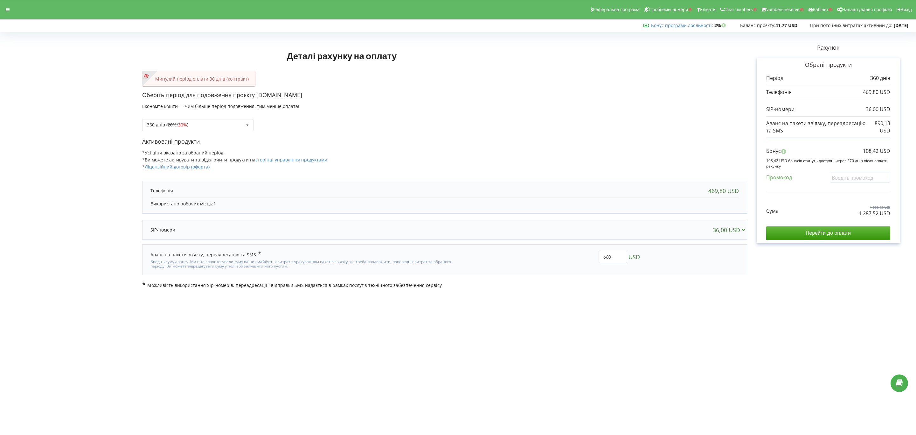
click at [534, 217] on div "Деталі рахунку на оплату Минулий період оплати 30 днів (контракт) Оберіть періо…" at bounding box center [458, 161] width 903 height 254
copy p "1 057,38 USD"
drag, startPoint x: 838, startPoint y: 212, endPoint x: 895, endPoint y: 215, distance: 57.0
click at [895, 215] on div "Обрані продукти Період 360 днів 469,80 USD 36,00 USD 660,00 USD" at bounding box center [828, 150] width 143 height 185
drag, startPoint x: 872, startPoint y: 154, endPoint x: 910, endPoint y: 154, distance: 37.2
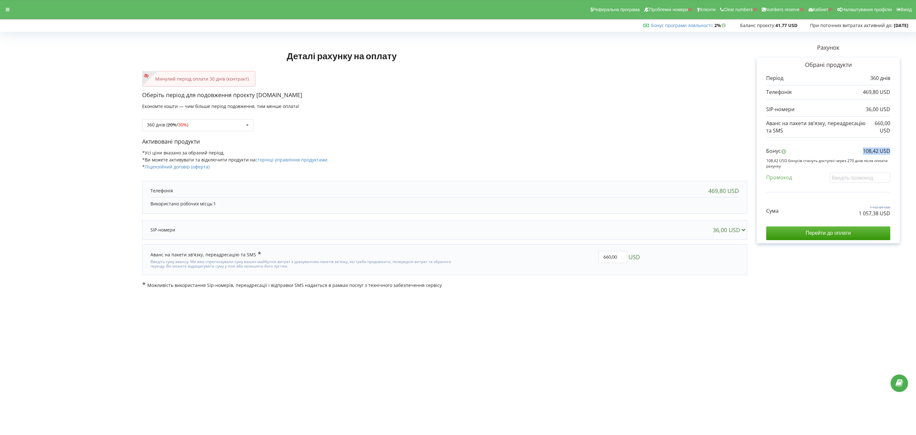
click at [909, 154] on div "Рахунок Обрані продукти Період 360 днів 469,80 USD 36,00 USD 660,00 USD Бонус 1…" at bounding box center [828, 161] width 162 height 254
copy p "108,42 USD"
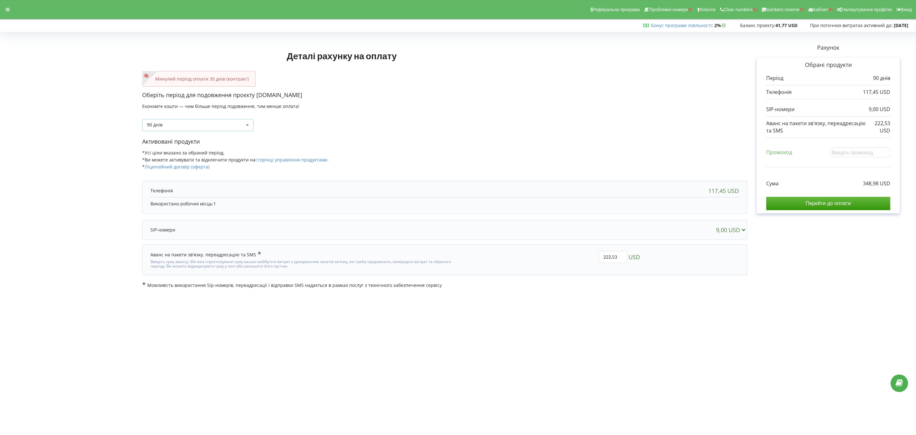
click at [202, 122] on div "90 днів Поповнити баланс без подовження 30 днів 20% / 30% 30% / 40%" at bounding box center [197, 125] width 111 height 12
click at [194, 196] on div "1080 днів ( 30% / 40% )" at bounding box center [198, 196] width 111 height 12
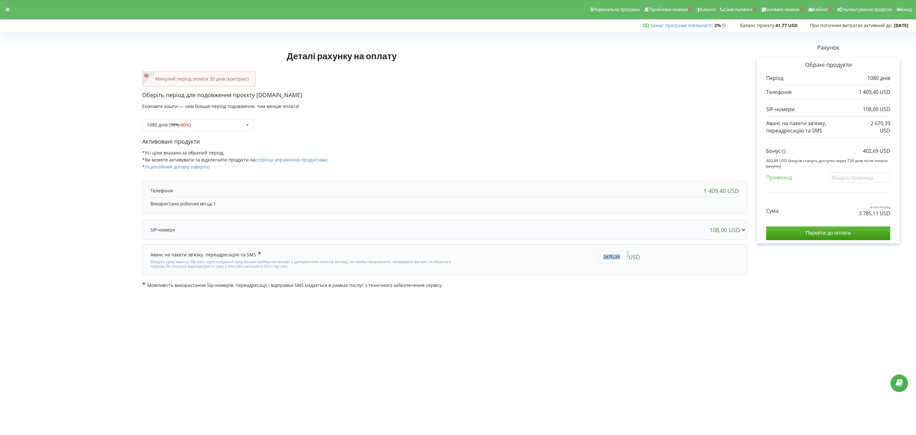
drag, startPoint x: 624, startPoint y: 261, endPoint x: 567, endPoint y: 258, distance: 56.7
click at [567, 258] on div "2670,39 USD" at bounding box center [551, 259] width 187 height 27
click at [627, 250] on div "2670,39 USD" at bounding box center [551, 259] width 187 height 27
drag, startPoint x: 619, startPoint y: 259, endPoint x: 570, endPoint y: 251, distance: 50.2
click at [571, 251] on div "2670,39 USD" at bounding box center [551, 259] width 187 height 27
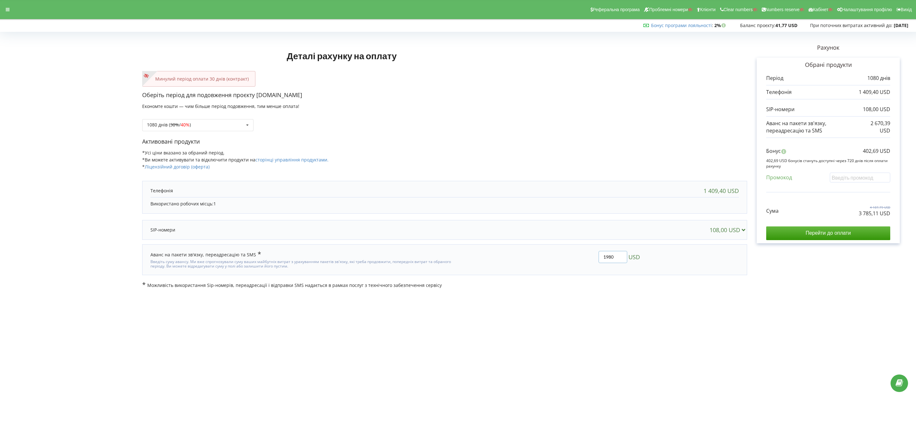
type input "1980"
click at [573, 260] on div "Деталі рахунку на оплату Минулий період оплати 30 днів (контракт) Оберіть періо…" at bounding box center [458, 161] width 903 height 254
drag, startPoint x: 858, startPoint y: 209, endPoint x: 896, endPoint y: 214, distance: 38.2
click at [896, 214] on div "Обрані продукти Період 1080 днів 1 409,40 USD 108,00 USD Бонус" at bounding box center [828, 150] width 143 height 185
click at [858, 217] on div "Сума 3 497,40 USD 3 094,71 USD" at bounding box center [828, 205] width 124 height 21
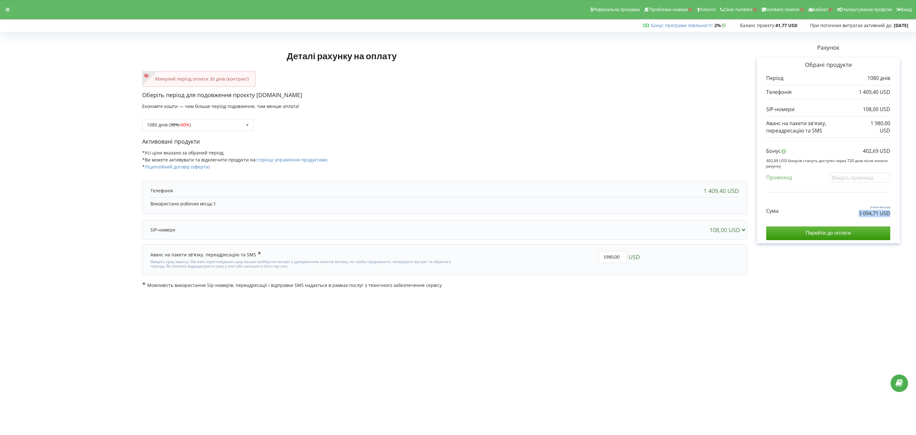
drag, startPoint x: 855, startPoint y: 214, endPoint x: 901, endPoint y: 217, distance: 45.9
click at [901, 217] on div "Рахунок Обрані продукти Період 1080 днів 1 409,40 USD 108,00 USD 1 980,00 USD Б…" at bounding box center [828, 161] width 162 height 254
copy p "3 094,71 USD"
drag, startPoint x: 853, startPoint y: 149, endPoint x: 900, endPoint y: 144, distance: 47.0
click at [907, 150] on div "Рахунок Обрані продукти Період 1080 днів 1 409,40 USD 108,00 USD 1 980,00 USD Б…" at bounding box center [828, 161] width 162 height 254
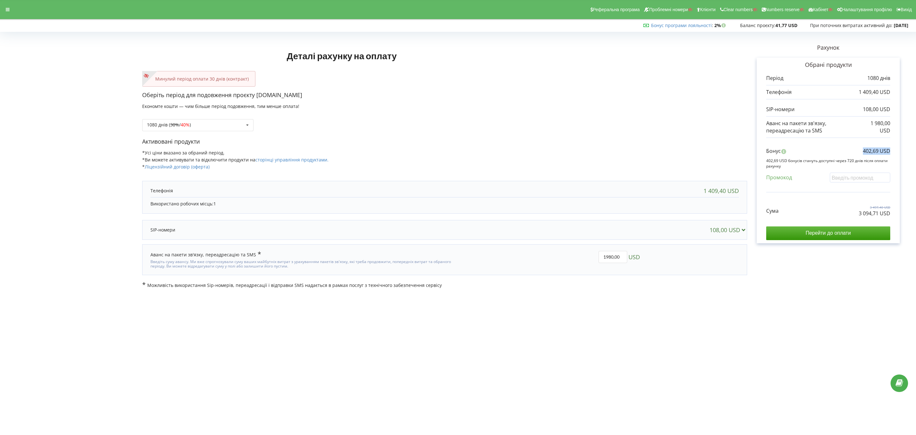
copy p "402,69 USD"
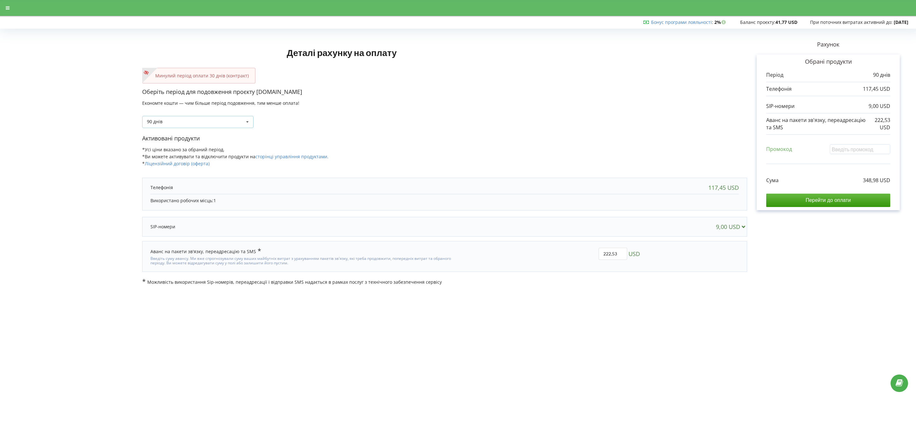
click at [206, 122] on div "90 днів Поповнити баланс без подовження 30 днів 20% / 30% 30% / 40%" at bounding box center [197, 122] width 111 height 12
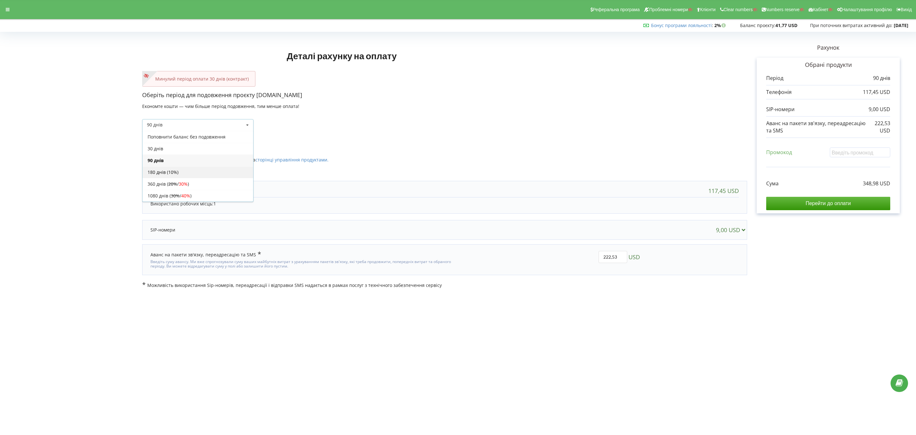
click at [206, 172] on div "180 днів (10%)" at bounding box center [198, 172] width 111 height 12
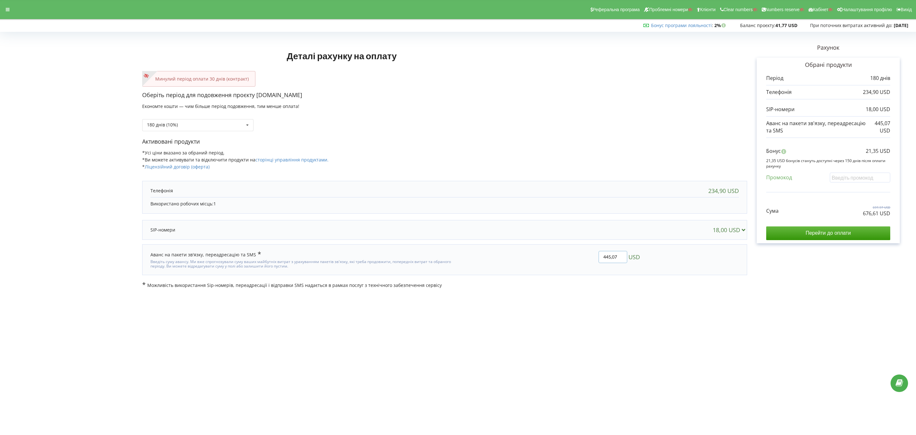
drag, startPoint x: 615, startPoint y: 259, endPoint x: 568, endPoint y: 256, distance: 46.8
click at [568, 256] on div "445,07 USD" at bounding box center [551, 259] width 187 height 27
type input "330"
click at [601, 180] on div "Деталі рахунку на оплату Минулий період оплати 30 днів (контракт) Оберіть періо…" at bounding box center [458, 161] width 903 height 254
copy p "561,55 USD"
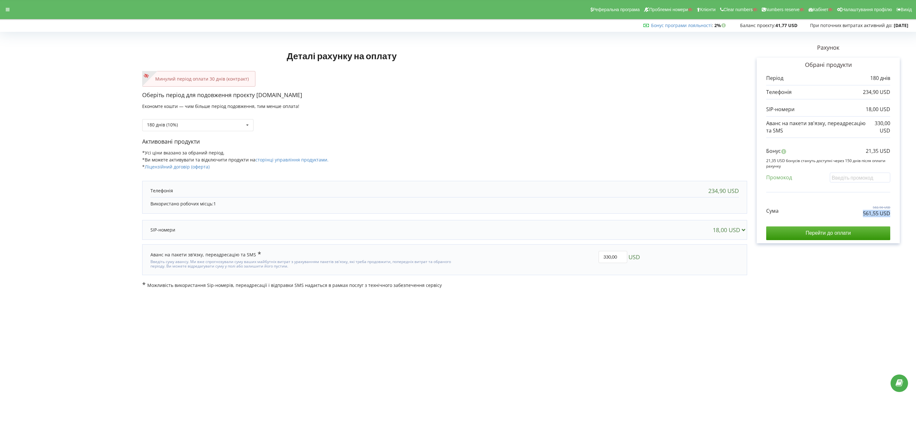
drag, startPoint x: 839, startPoint y: 212, endPoint x: 901, endPoint y: 214, distance: 62.4
click at [901, 214] on div "Рахунок Обрані продукти Період 180 днів 234,90 USD 18,00 USD 330,00 USD Бонус 2…" at bounding box center [828, 161] width 162 height 254
drag, startPoint x: 846, startPoint y: 152, endPoint x: 925, endPoint y: 152, distance: 79.5
click at [916, 152] on html "Реферальна програма Проблемні номери Клієнти Clear numbers Numbers reserve Кабі…" at bounding box center [458, 217] width 916 height 435
copy p "21,35 USD"
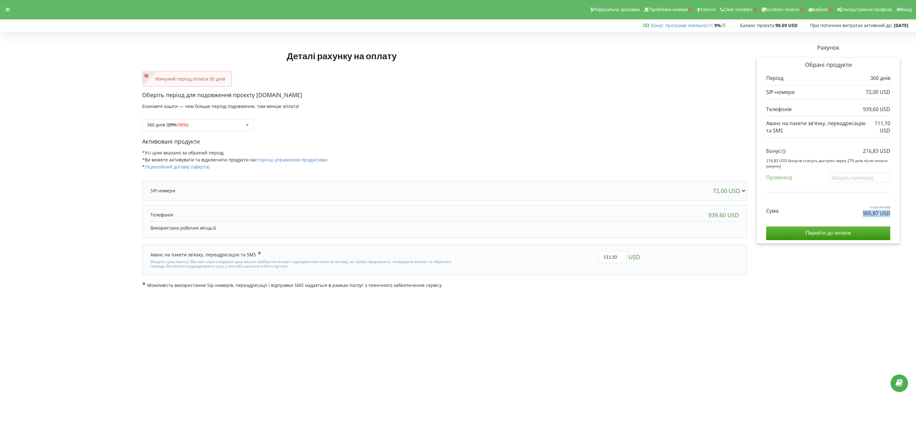
drag, startPoint x: 848, startPoint y: 215, endPoint x: 893, endPoint y: 215, distance: 44.9
click at [893, 215] on div "Обрані продукти Період 360 днів 72,00 USD 939,60 USD 111,10 USD" at bounding box center [828, 150] width 143 height 185
drag, startPoint x: 854, startPoint y: 153, endPoint x: 902, endPoint y: 153, distance: 48.7
click at [902, 153] on div "Рахунок Обрані продукти Період 360 днів 72,00 USD 939,60 USD 111,10 USD Бонус 2…" at bounding box center [828, 161] width 162 height 254
copy p "216,83 USD"
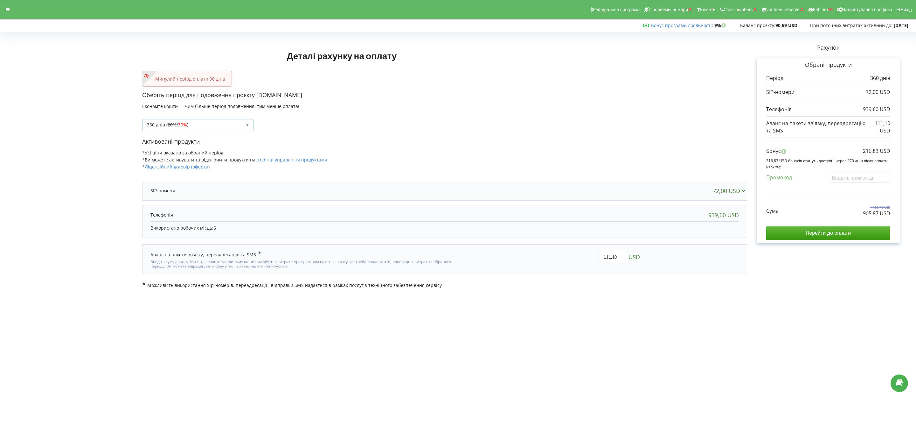
click at [197, 122] on div "360 днів ( 20% / 30% ) Поповнити баланс без подовження 20% / 30% 30% / 40%" at bounding box center [197, 125] width 111 height 12
click at [171, 171] on div "180 днів (10%)" at bounding box center [198, 172] width 111 height 12
drag, startPoint x: 851, startPoint y: 212, endPoint x: 901, endPoint y: 217, distance: 50.1
click at [901, 217] on div "Рахунок Обрані продукти Період 180 днів 36,00 USD 469,80 USD 55,55 USD Бонус 42…" at bounding box center [828, 161] width 162 height 254
copy p "518,64 USD"
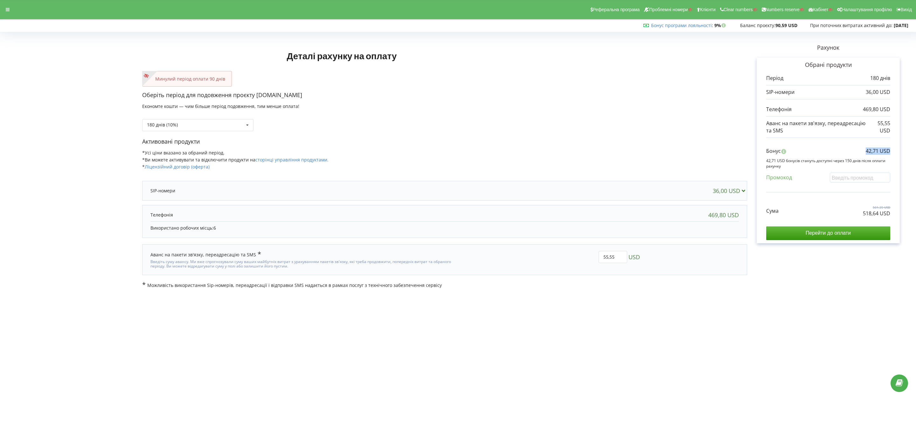
drag, startPoint x: 853, startPoint y: 150, endPoint x: 901, endPoint y: 149, distance: 48.7
click at [901, 149] on div "Рахунок Обрані продукти Період 180 днів 36,00 USD 469,80 USD 55,55 USD Бонус 42…" at bounding box center [828, 161] width 162 height 254
copy p "42,71 USD"
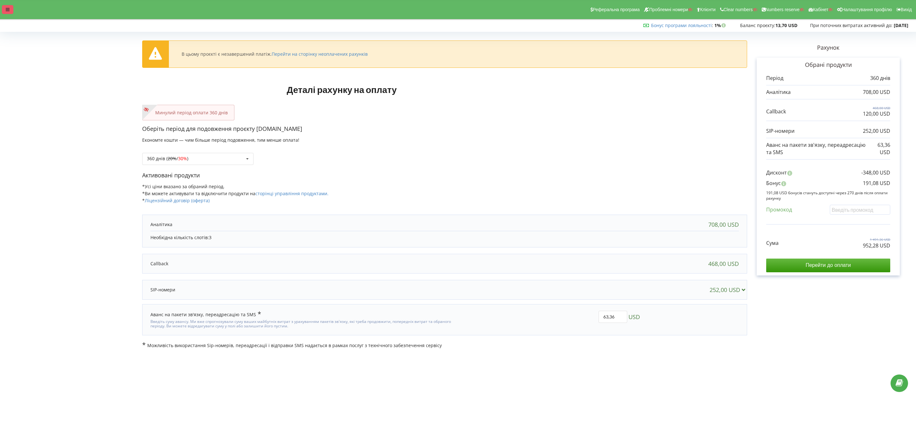
click at [12, 10] on div at bounding box center [7, 9] width 11 height 9
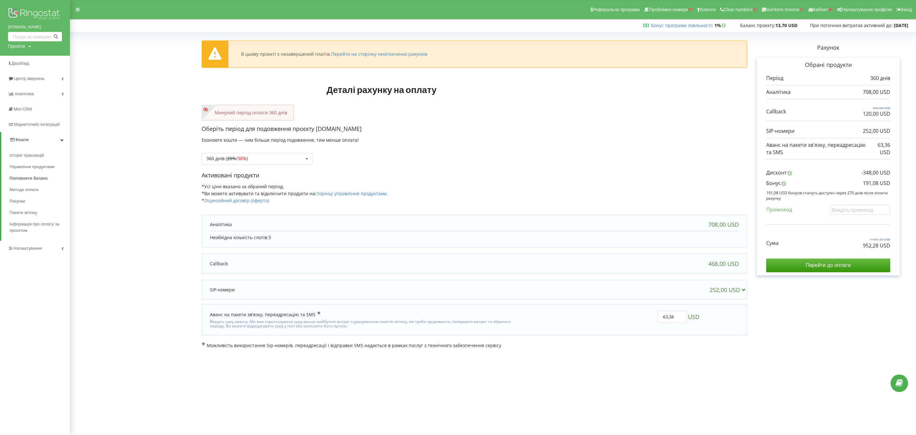
click at [23, 45] on div "Проєкти" at bounding box center [16, 46] width 17 height 6
drag, startPoint x: 373, startPoint y: 131, endPoint x: 315, endPoint y: 132, distance: 57.9
click at [315, 132] on p "Оберіть період для подовження проєкту hyundai-hcck.kz" at bounding box center [475, 129] width 546 height 8
copy p "hyundai-hcck.kz"
drag, startPoint x: 673, startPoint y: 316, endPoint x: 611, endPoint y: 315, distance: 62.0
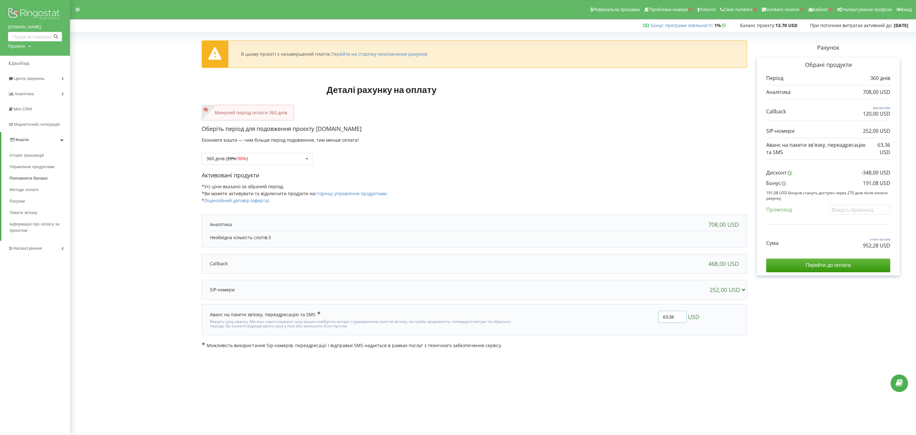
click at [611, 315] on div "63,36 USD" at bounding box center [610, 319] width 187 height 27
paste input "247.44"
type input "247.44"
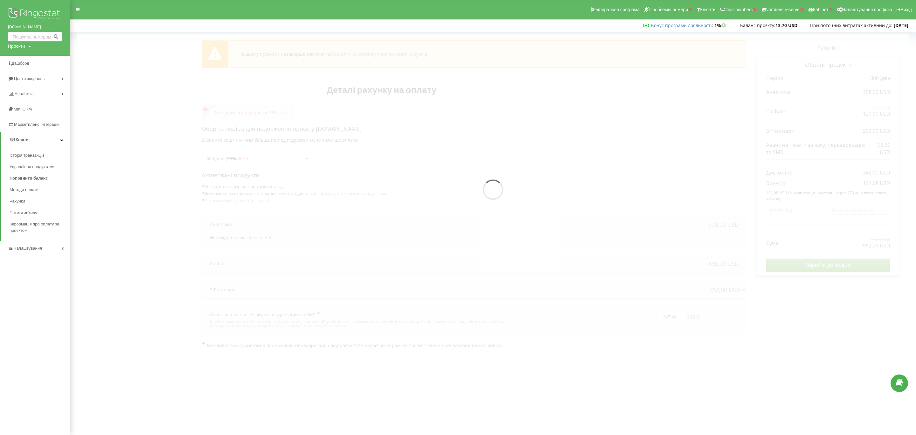
click at [665, 322] on div "В цьому проєкті є незавершений платіж. Перейти на сторінку неоплачених рахунків…" at bounding box center [493, 191] width 846 height 328
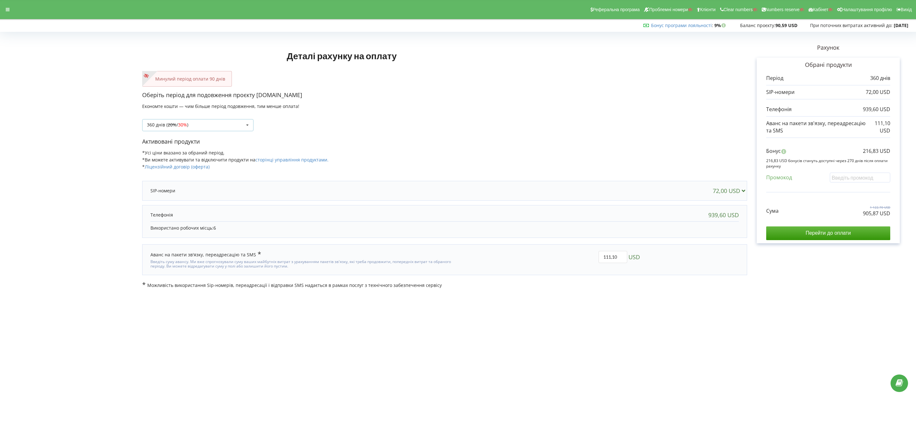
click at [187, 124] on span "30%" at bounding box center [182, 125] width 9 height 6
click at [174, 197] on s "30%" at bounding box center [175, 195] width 9 height 6
drag, startPoint x: 834, startPoint y: 213, endPoint x: 902, endPoint y: 215, distance: 68.8
click at [678, 215] on div "Рахунок Обрані продукти Період 1080 днів 216,00 USD 2 818,80 USD 333,31 USD Бон…" at bounding box center [828, 161] width 162 height 254
copy p "2 562,73 USD"
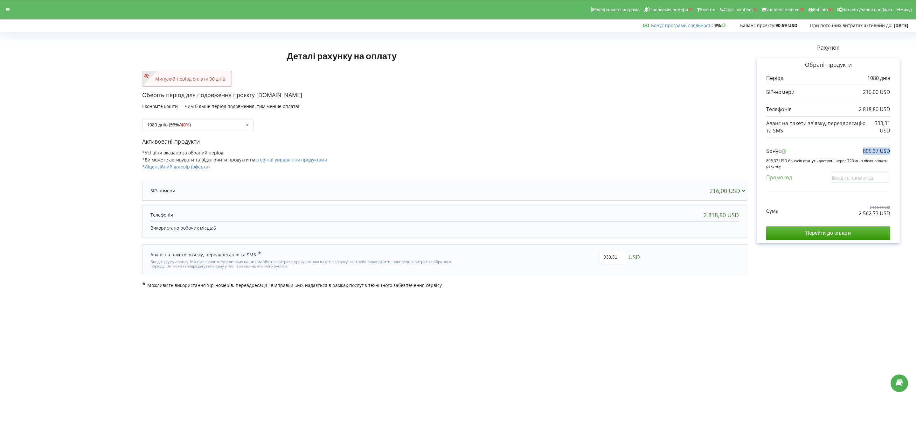
drag, startPoint x: 849, startPoint y: 153, endPoint x: 909, endPoint y: 154, distance: 59.2
click at [678, 154] on div "Рахунок Обрані продукти Період 1080 днів 216,00 USD 2 818,80 USD 333,31 USD Бон…" at bounding box center [828, 161] width 162 height 254
copy p "805,37 USD"
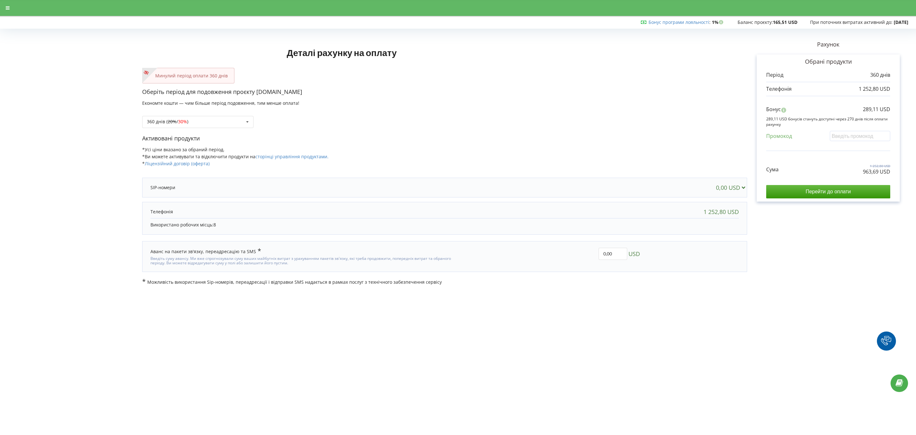
click at [193, 125] on div "360 днів ( 20% / 30% ) Поповнити баланс без подовження 20%" at bounding box center [197, 122] width 111 height 12
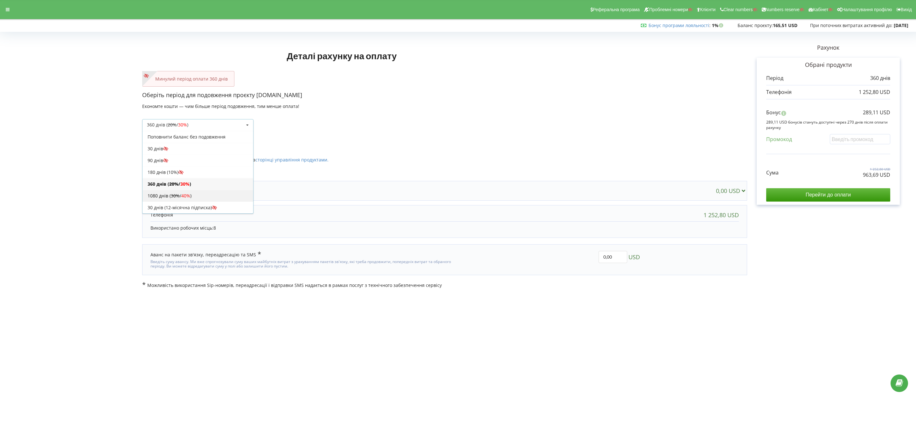
click at [181, 198] on div "1080 днів ( 30% / 40% )" at bounding box center [198, 196] width 111 height 12
copy div "2 684,57 USD"
drag, startPoint x: 853, startPoint y: 178, endPoint x: 948, endPoint y: 187, distance: 94.9
click at [916, 187] on html "Реферальна програма Проблемні номери Клієнти Clear numbers Numbers reserve Кабі…" at bounding box center [458, 217] width 916 height 435
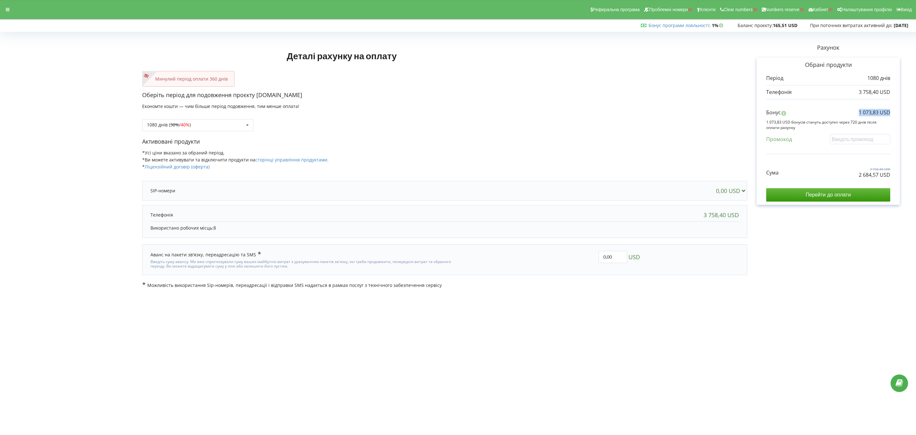
drag, startPoint x: 901, startPoint y: 115, endPoint x: 915, endPoint y: 115, distance: 14.3
click at [915, 115] on div "Деталі рахунку на оплату Минулий період оплати 360 днів Оберіть період для подо…" at bounding box center [458, 161] width 916 height 268
copy p "1 073,83 USD"
copy p "963,69 USD"
drag, startPoint x: 836, startPoint y: 173, endPoint x: 899, endPoint y: 177, distance: 62.8
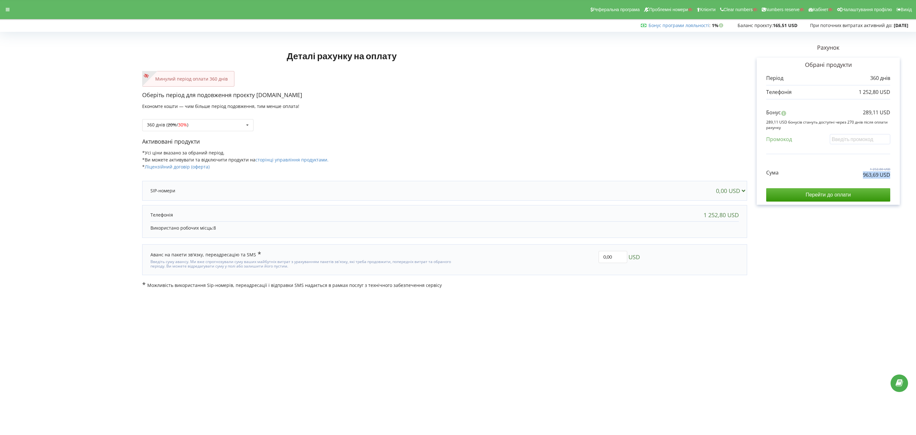
click at [678, 177] on div "Обрані продукти Період 360 днів 1 252,80 USD Бонус" at bounding box center [828, 131] width 143 height 147
drag, startPoint x: 846, startPoint y: 112, endPoint x: 902, endPoint y: 112, distance: 56.3
click at [678, 112] on div "Рахунок Обрані продукти Період 360 днів 1 252,80 USD Бонус 289,11 USD" at bounding box center [828, 161] width 162 height 254
copy p "289,11 USD"
click at [199, 173] on div "180 днів (10%)" at bounding box center [198, 172] width 111 height 12
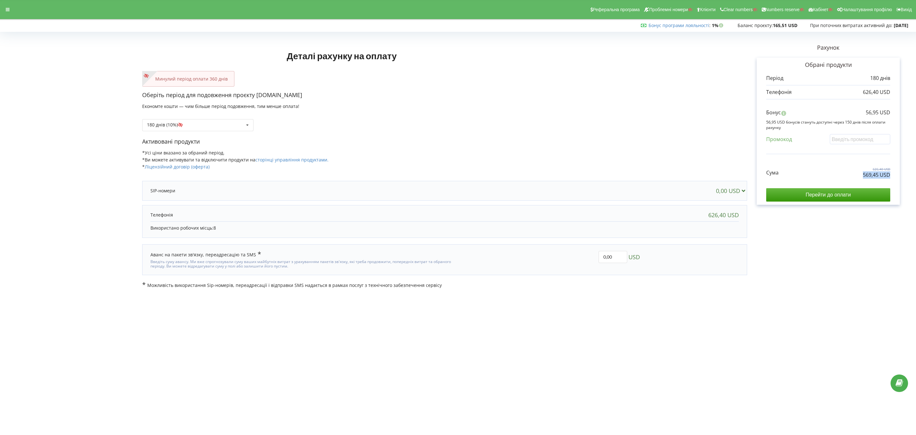
drag, startPoint x: 855, startPoint y: 176, endPoint x: 904, endPoint y: 178, distance: 49.3
click at [904, 178] on div "Рахунок Обрані продукти Період 180 днів 626,40 USD Бонус 56,95 USD" at bounding box center [828, 161] width 162 height 254
copy p "569,45 USD"
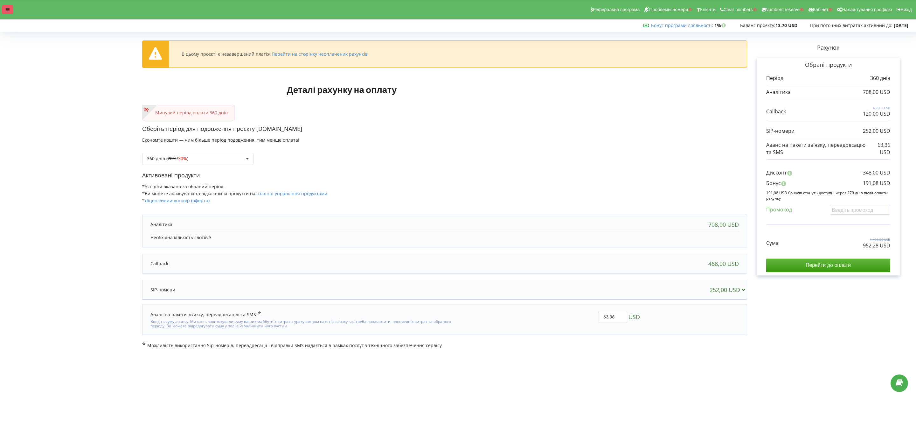
click at [6, 8] on icon at bounding box center [8, 9] width 4 height 4
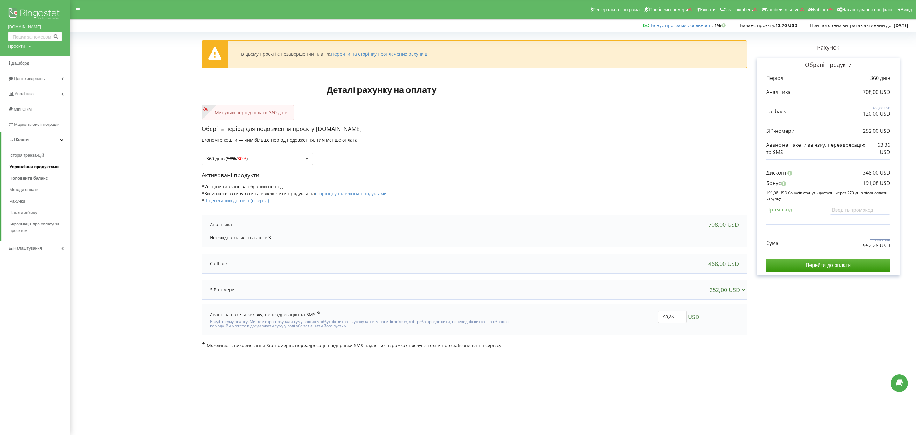
drag, startPoint x: 38, startPoint y: 157, endPoint x: 22, endPoint y: 168, distance: 18.8
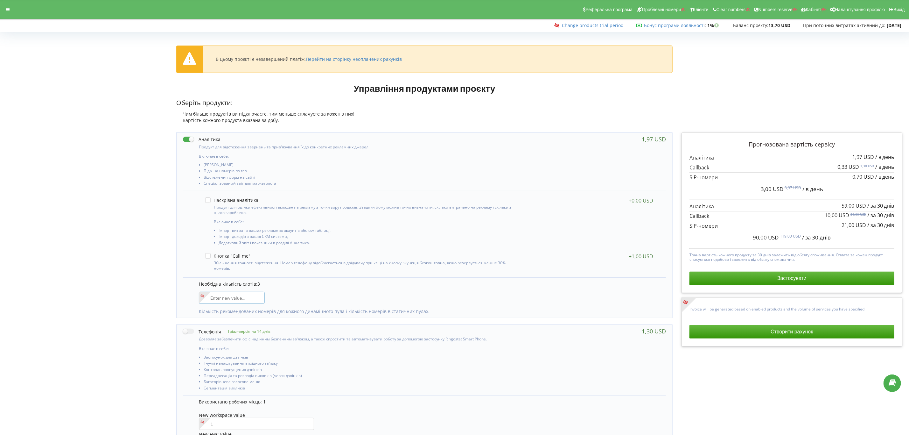
click at [248, 300] on input"] "number" at bounding box center [232, 297] width 66 height 12
type input"] "8"
click at [339, 290] on div "Необхідна кількість слотів: 3 8 Кількість рекомендованих номерів для кожного ди…" at bounding box center [424, 297] width 483 height 40
click at [733, 330] on button "Створити рахунок" at bounding box center [791, 331] width 205 height 13
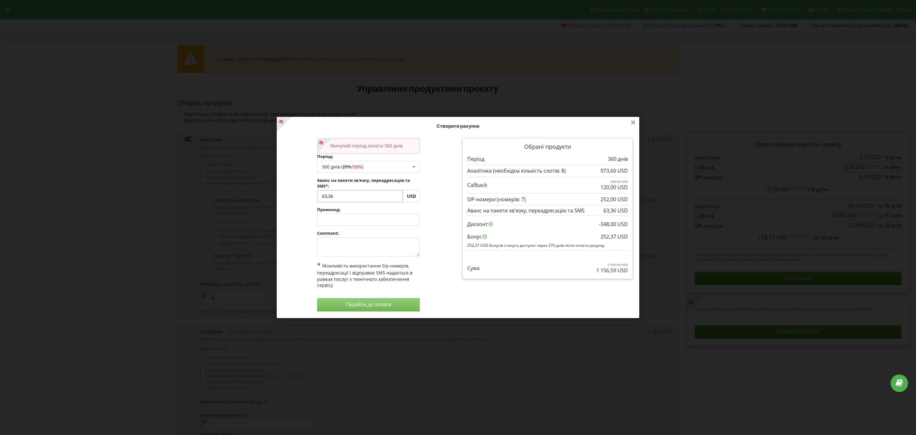
drag, startPoint x: 348, startPoint y: 195, endPoint x: 289, endPoint y: 195, distance: 59.2
click at [290, 195] on div "Минулий період оплати 360 днів Період: 360 днів ( 20% / 30% ) Поповнити баланс …" at bounding box center [368, 224] width 179 height 182
paste input "43.13"
type input "43.13"
click at [346, 245] on div "Обробка... Створити рахунок Минулий період оплати 360 днів Період: 360 днів ( 2…" at bounding box center [458, 217] width 363 height 201
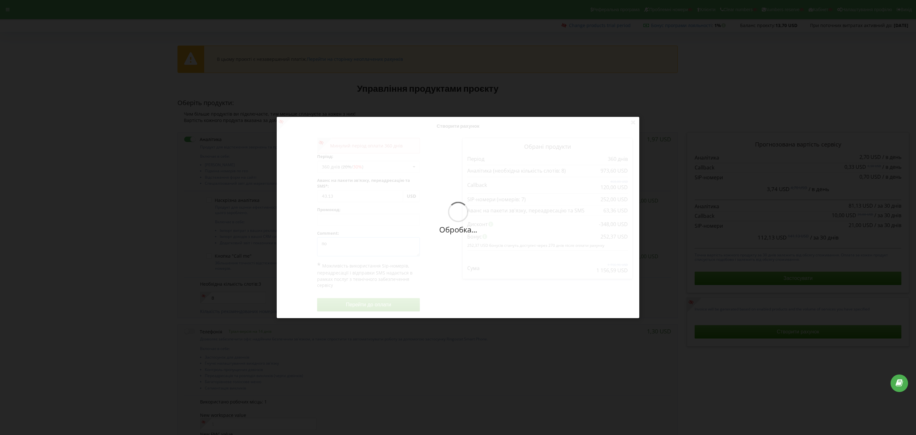
type textarea "по"
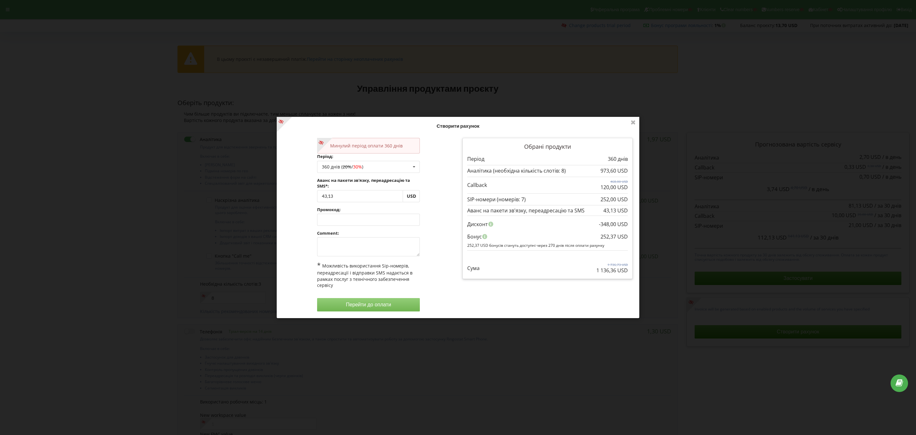
click at [344, 246] on div "Обробка... Створити рахунок Минулий період оплати 360 днів Період: 360 днів ( 2…" at bounding box center [458, 217] width 363 height 201
click at [344, 246] on textarea at bounding box center [368, 246] width 103 height 19
type textarea "по акции"
click at [386, 302] on button "Перейти до оплати" at bounding box center [368, 304] width 103 height 13
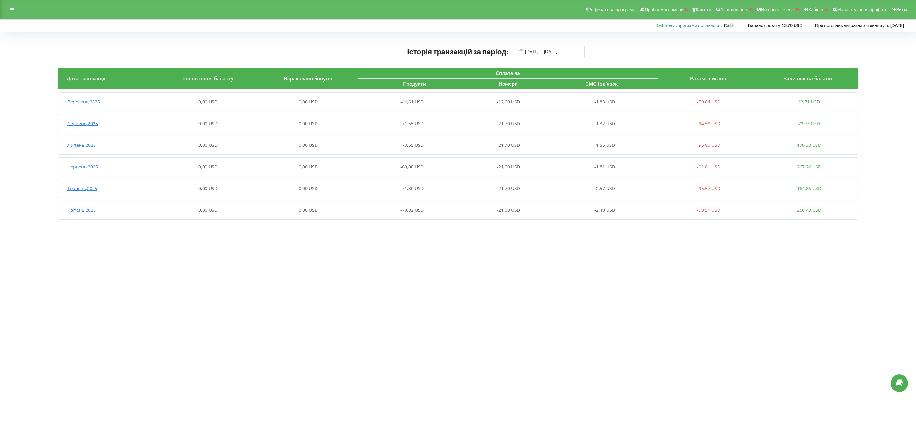
click at [325, 99] on div "0,00 USD" at bounding box center [308, 102] width 100 height 6
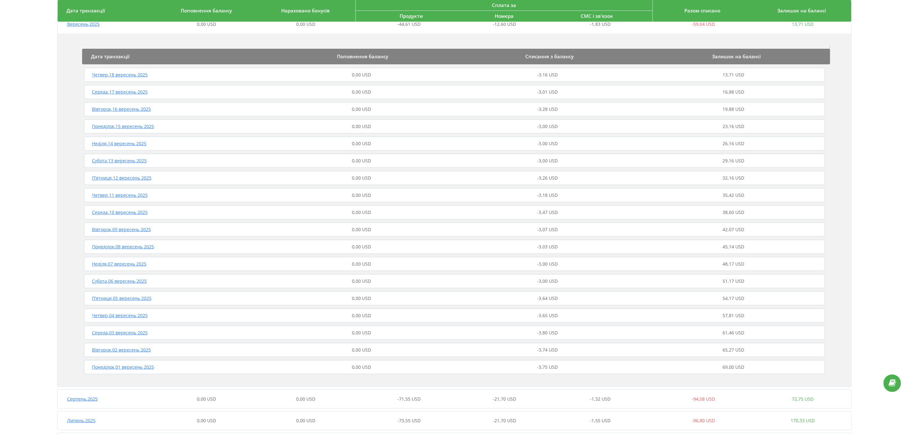
scroll to position [154, 0]
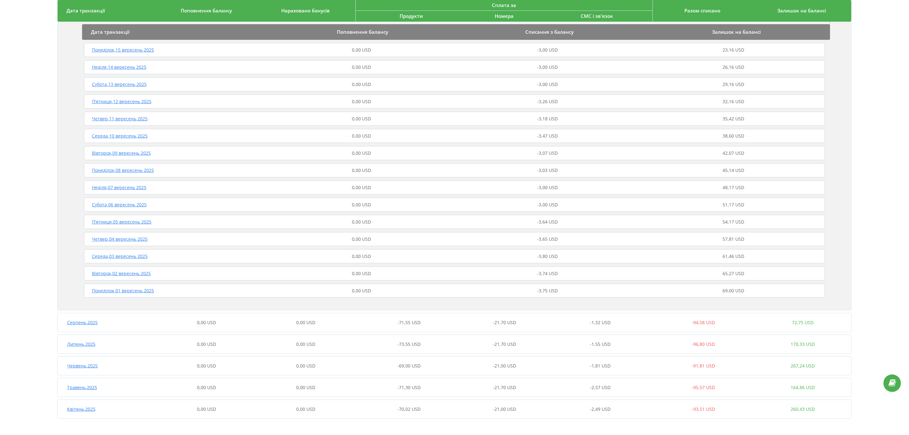
click at [428, 252] on div "Середа , 03 вересень 2025 0,00 USD -3,80 USD 61,46 USD" at bounding box center [454, 255] width 744 height 15
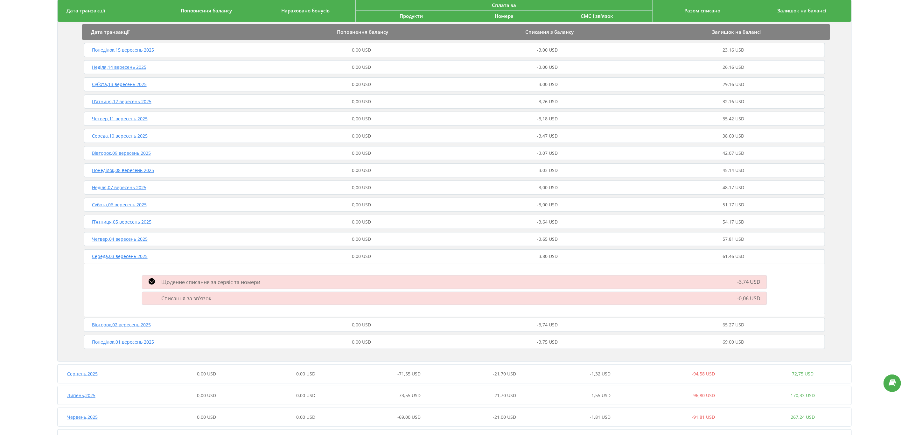
click at [415, 281] on div "Щоденне списання за сервіс та номери" at bounding box center [355, 282] width 435 height 8
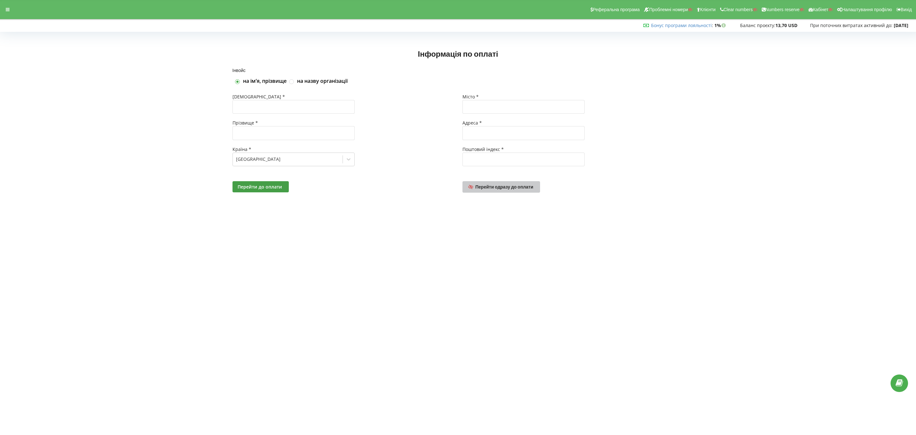
click at [482, 186] on span "Перейти одразу до оплати" at bounding box center [505, 186] width 58 height 5
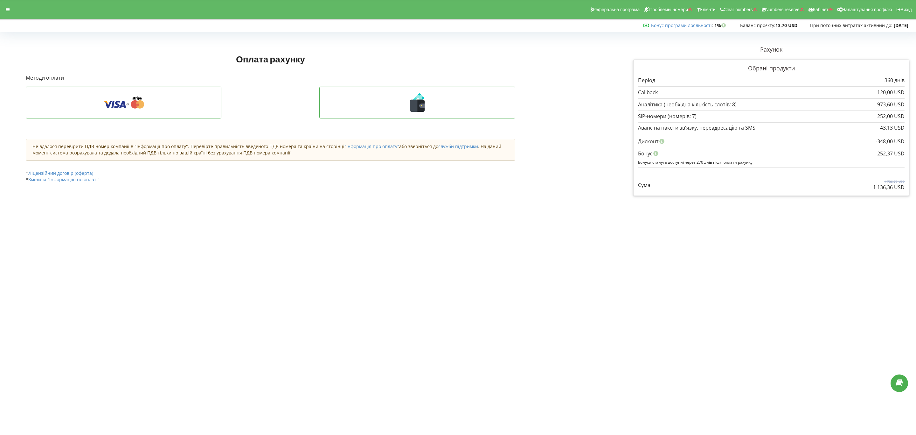
drag, startPoint x: 636, startPoint y: 91, endPoint x: 909, endPoint y: 133, distance: 275.8
click at [909, 133] on div "Обрані продукти Період 360 днів 120,00 USD" at bounding box center [771, 127] width 276 height 136
drag, startPoint x: 834, startPoint y: 281, endPoint x: 827, endPoint y: 283, distance: 6.9
click at [834, 281] on body "Реферальна програма Проблемні номери Клієнти Clear numbers Numbers reserve Кабі…" at bounding box center [458, 217] width 916 height 435
drag, startPoint x: 668, startPoint y: 346, endPoint x: 588, endPoint y: 261, distance: 117.0
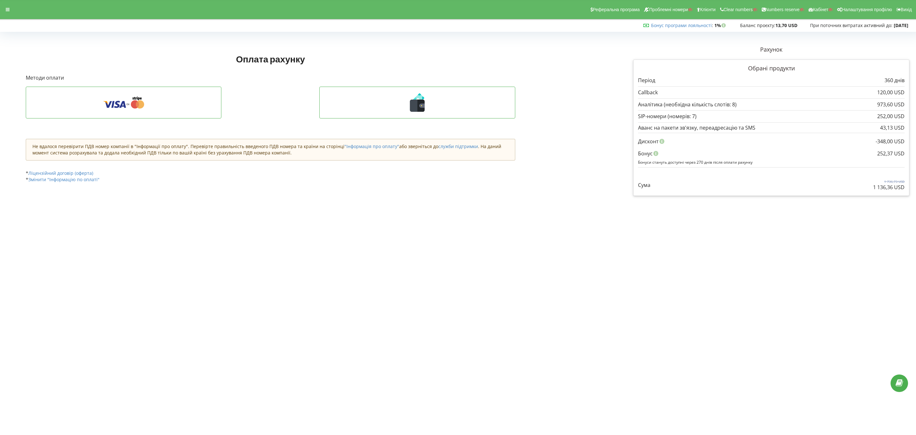
click at [669, 346] on body "Реферальна програма Проблемні номери Клієнти Clear numbers Numbers reserve Кабі…" at bounding box center [458, 217] width 916 height 435
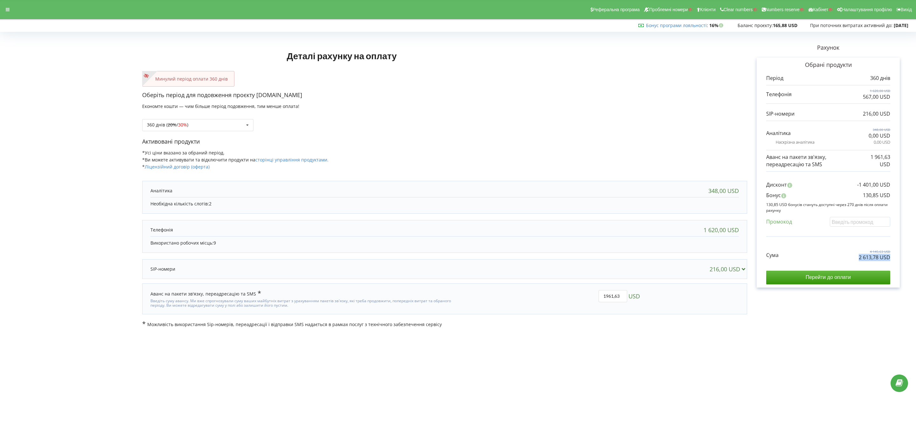
drag, startPoint x: 841, startPoint y: 261, endPoint x: 893, endPoint y: 263, distance: 51.6
click at [893, 263] on div "Обрані продукти Період 360 днів 1 620,00 USD 0,00 USD" at bounding box center [828, 173] width 143 height 230
copy div "2 613,78 USD"
drag, startPoint x: 601, startPoint y: 294, endPoint x: 558, endPoint y: 290, distance: 43.1
click at [560, 291] on div "1961,63 USD" at bounding box center [551, 298] width 187 height 27
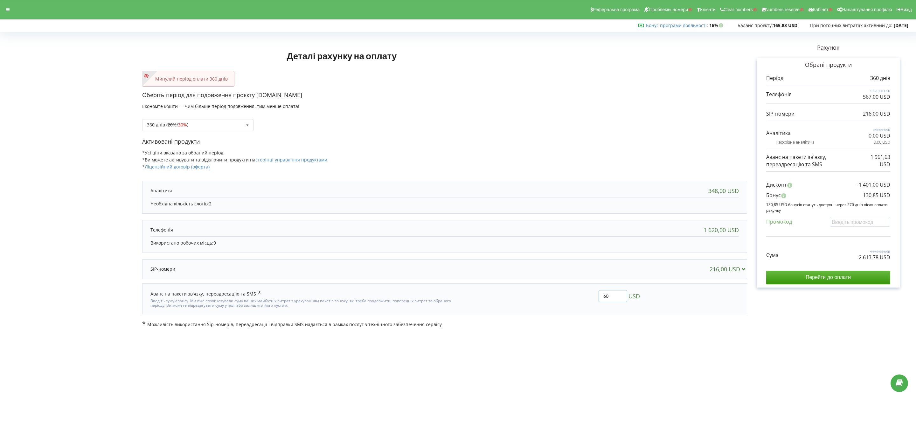
type input "60"
click at [558, 290] on div "Деталі рахунку на оплату Минулий період оплати 360 днів Оберіть період для подо…" at bounding box center [458, 180] width 903 height 293
drag, startPoint x: 854, startPoint y: 259, endPoint x: 902, endPoint y: 263, distance: 48.5
click at [902, 263] on div "Рахунок Обрані продукти Період 360 днів 1 620,00 USD 567,00 USD 216,00 USD" at bounding box center [828, 180] width 162 height 293
copy div "712,15 USD"
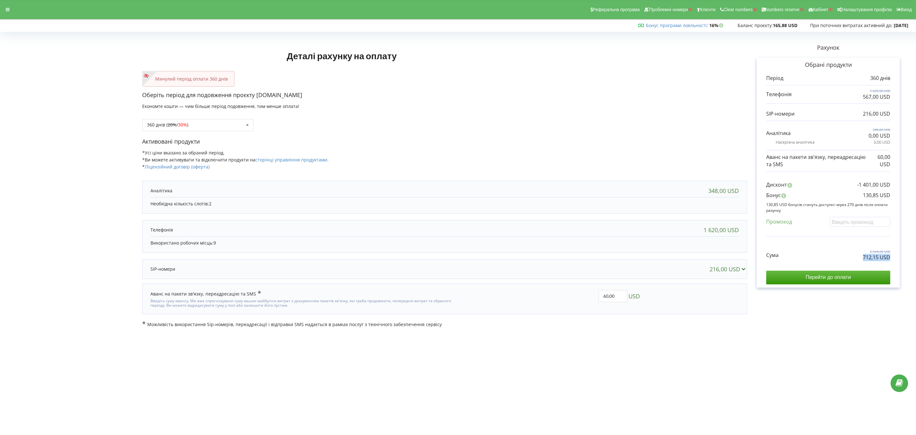
copy div "712,15 USD"
drag, startPoint x: 857, startPoint y: 192, endPoint x: 889, endPoint y: 194, distance: 31.2
click at [889, 194] on div "Бонус 130,85 USD" at bounding box center [828, 197] width 124 height 10
copy p "130,85 US"
drag, startPoint x: 870, startPoint y: 194, endPoint x: 859, endPoint y: 195, distance: 10.5
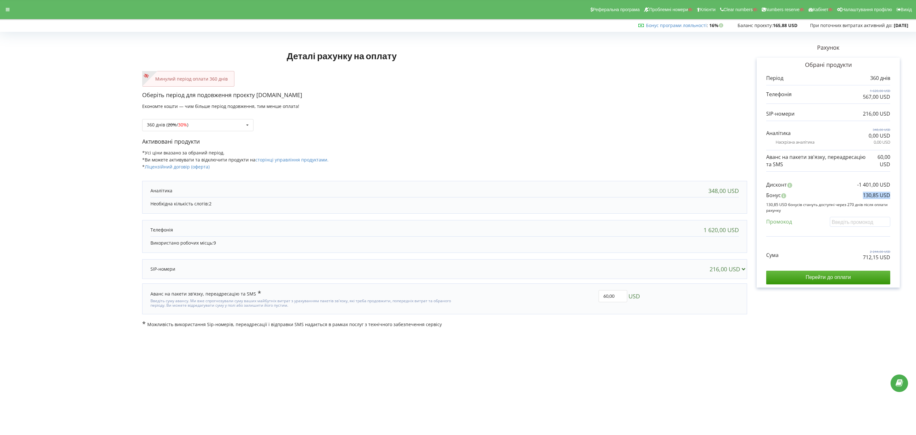
click at [859, 195] on div "Обрані продукти Період 360 днів 1 620,00 USD 0,00 USD" at bounding box center [828, 173] width 143 height 230
copy p "130,85 USD"
click at [211, 115] on div "360 днів ( 20% / 30% ) Поповнити баланс без подовження 20% / 30% 30% / 40%" at bounding box center [444, 120] width 605 height 22
click at [211, 124] on div "360 днів ( 20% / 30% ) Поповнити баланс без подовження 20%" at bounding box center [197, 125] width 111 height 12
click at [202, 195] on div "1080 днів ( 30% / 40% )" at bounding box center [198, 196] width 111 height 12
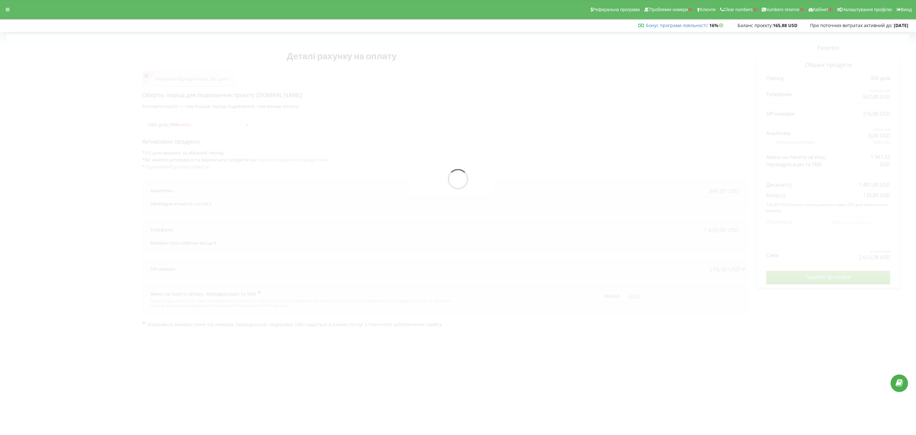
click at [5, 15] on div "Реферальна програма Проблемні номери Клієнти Clear numbers Numbers reserve Кабі…" at bounding box center [458, 9] width 925 height 19
click at [7, 10] on icon at bounding box center [8, 9] width 4 height 4
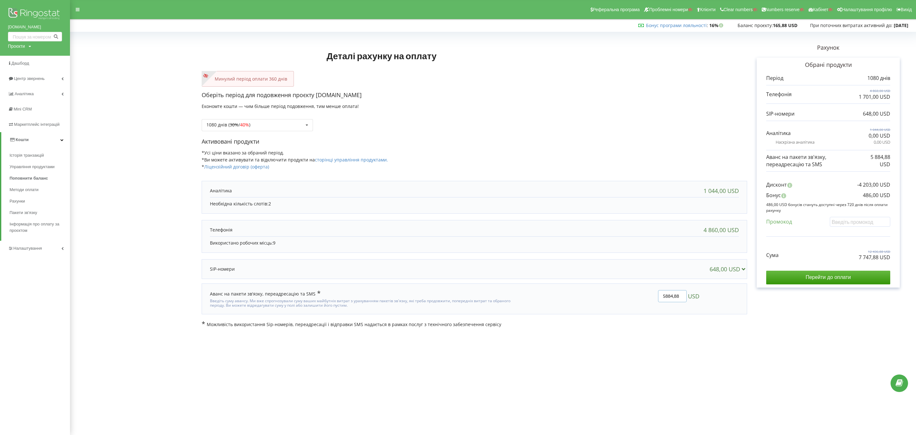
drag, startPoint x: 679, startPoint y: 299, endPoint x: 648, endPoint y: 292, distance: 31.0
click at [658, 294] on input "5884,88" at bounding box center [672, 296] width 29 height 12
click at [649, 293] on div "5884,88 USD" at bounding box center [610, 298] width 187 height 27
click at [663, 294] on input "5884,88" at bounding box center [672, 296] width 29 height 12
drag, startPoint x: 660, startPoint y: 298, endPoint x: 700, endPoint y: 298, distance: 40.4
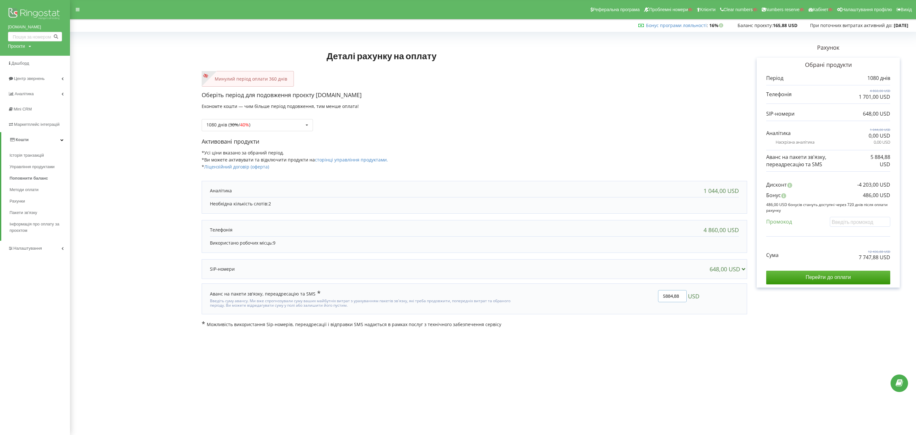
click at [700, 298] on div "5884,88 USD" at bounding box center [610, 298] width 187 height 27
type input "180"
click at [717, 287] on div "Деталі рахунку на оплату Минулий період оплати 360 днів Оберіть період для подо…" at bounding box center [493, 180] width 833 height 293
drag, startPoint x: 855, startPoint y: 258, endPoint x: 895, endPoint y: 257, distance: 40.7
click at [895, 257] on div "Обрані продукти Період 1080 днів 4 860,00 USD" at bounding box center [828, 173] width 143 height 230
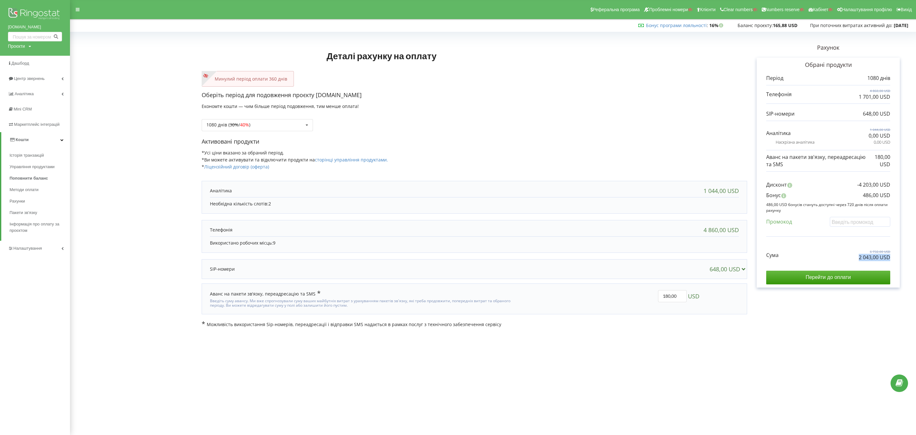
copy p "2 043,00 USD"
copy p "486,00 USD"
drag, startPoint x: 861, startPoint y: 197, endPoint x: 894, endPoint y: 195, distance: 32.8
click at [894, 195] on div "Обрані продукти Період 1080 днів 4 860,00 USD" at bounding box center [828, 173] width 143 height 230
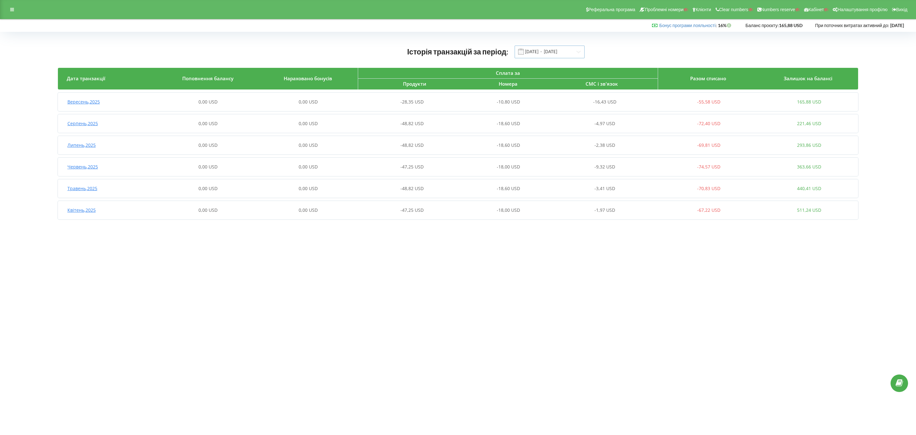
click at [560, 52] on input "[DATE] - [DATE]" at bounding box center [550, 51] width 70 height 13
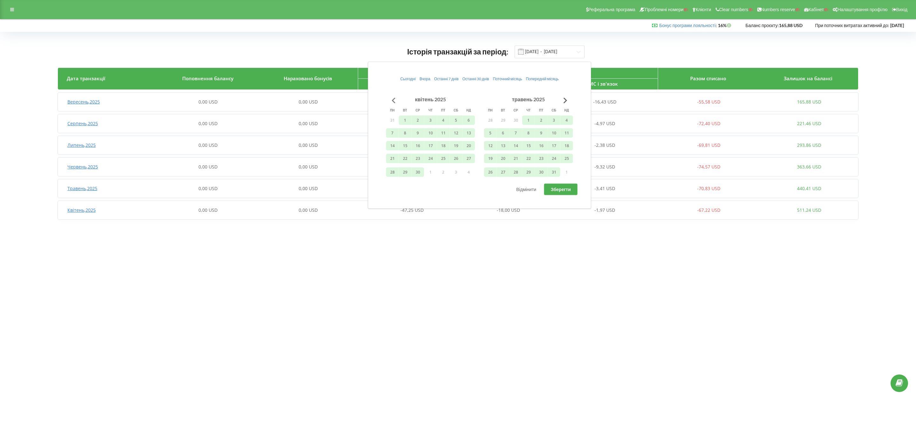
click at [393, 101] on button "Go to previous month" at bounding box center [393, 100] width 13 height 13
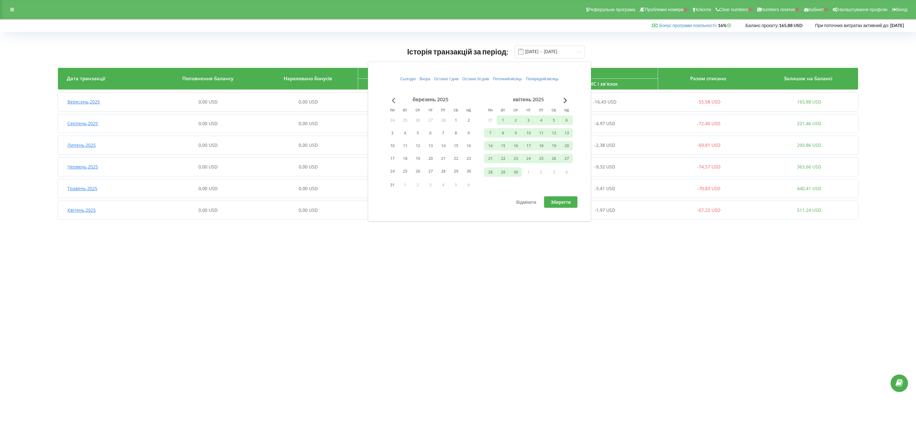
click at [393, 101] on button "Go to previous month" at bounding box center [393, 100] width 13 height 13
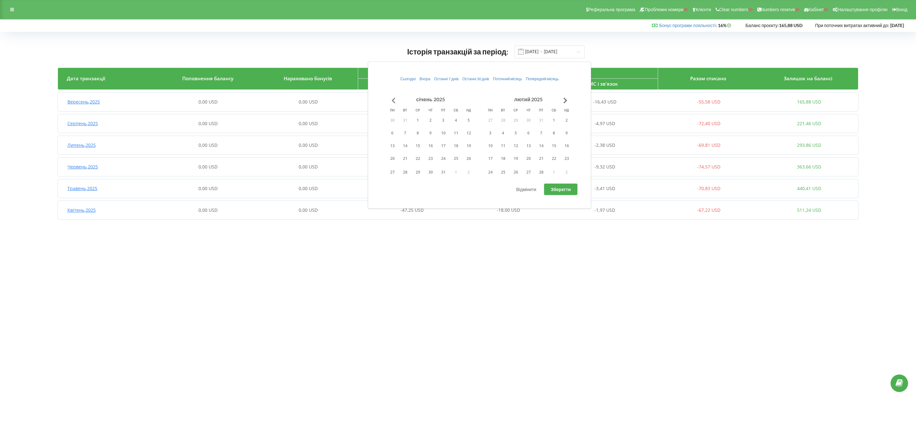
click at [393, 101] on button "Go to previous month" at bounding box center [393, 100] width 13 height 13
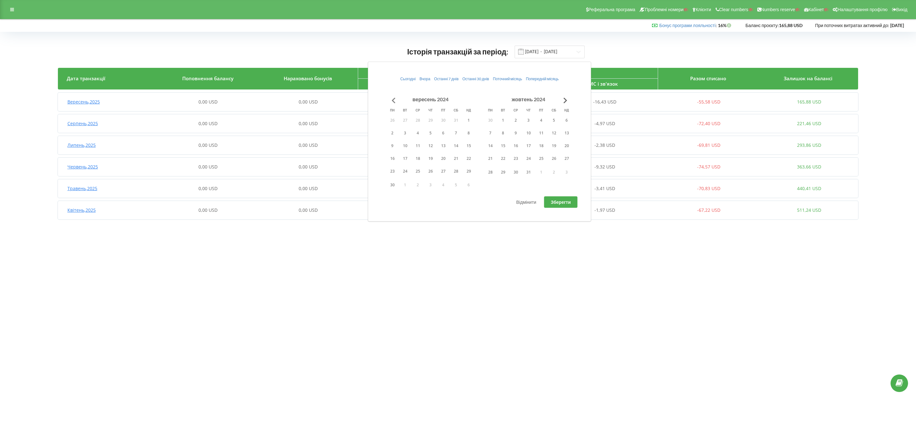
click at [393, 101] on button "Go to previous month" at bounding box center [393, 100] width 13 height 13
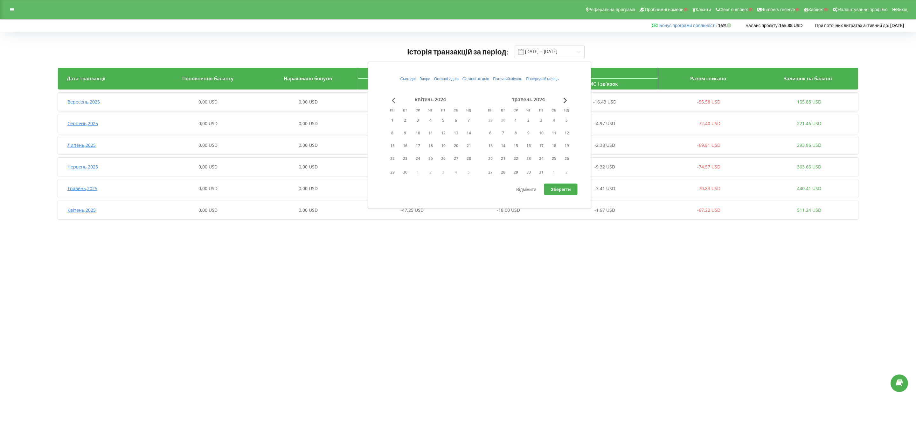
click at [393, 101] on button "Go to previous month" at bounding box center [393, 100] width 13 height 13
click at [431, 119] on button "1" at bounding box center [430, 120] width 13 height 10
click at [567, 101] on button "Go to next month" at bounding box center [565, 100] width 13 height 13
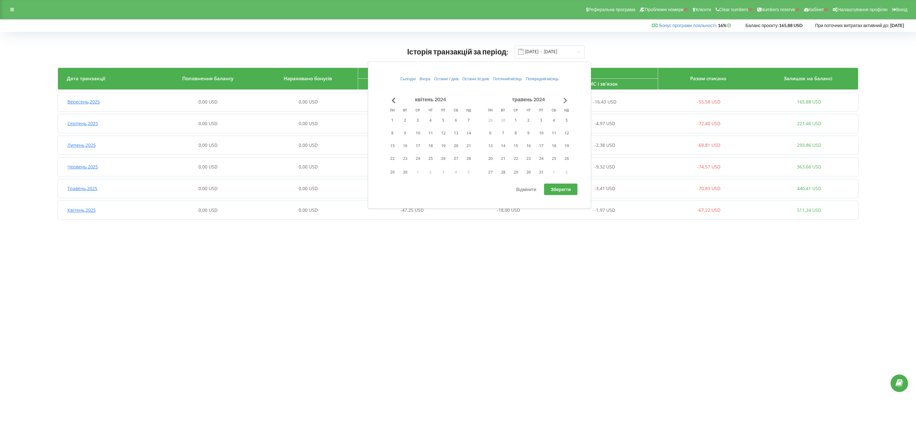
click at [567, 101] on button "Go to next month" at bounding box center [565, 100] width 13 height 13
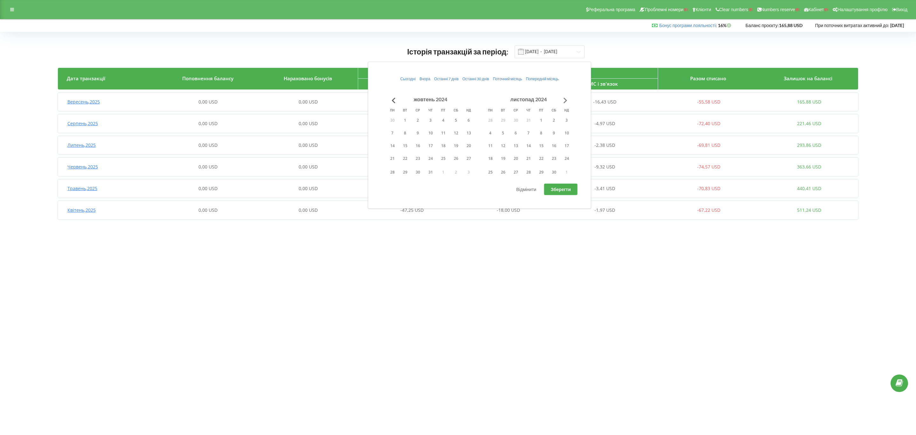
click at [567, 101] on button "Go to next month" at bounding box center [565, 100] width 13 height 13
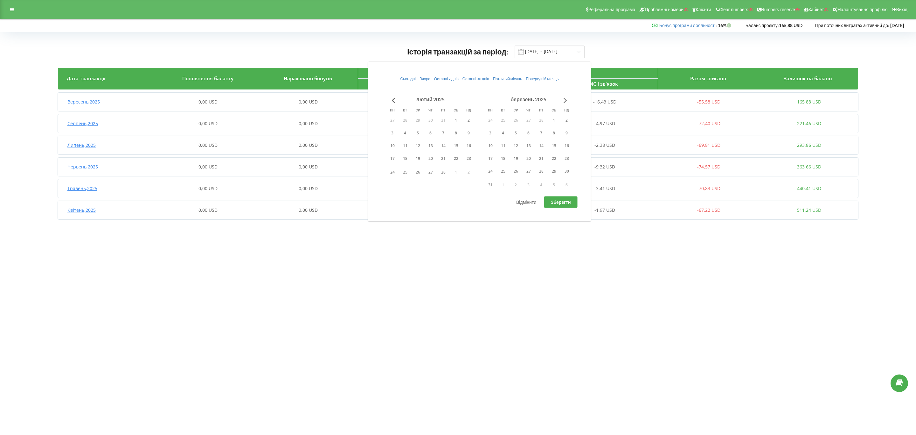
click at [567, 101] on button "Go to next month" at bounding box center [565, 100] width 13 height 13
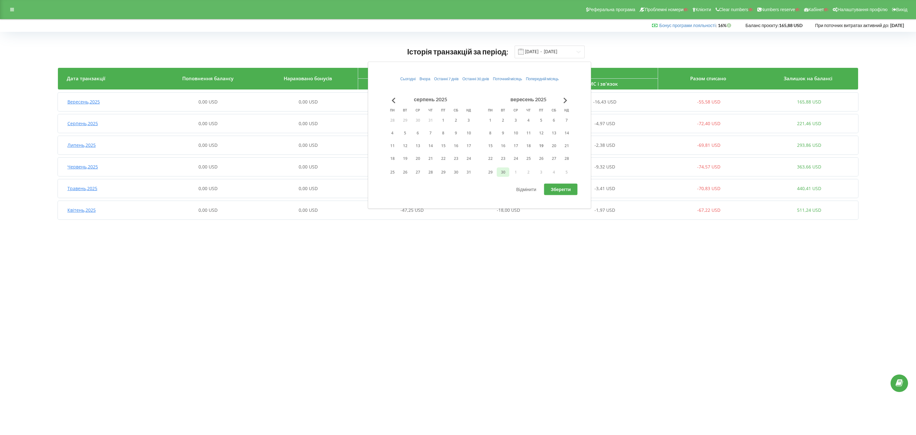
click at [503, 173] on button "30" at bounding box center [503, 172] width 13 height 10
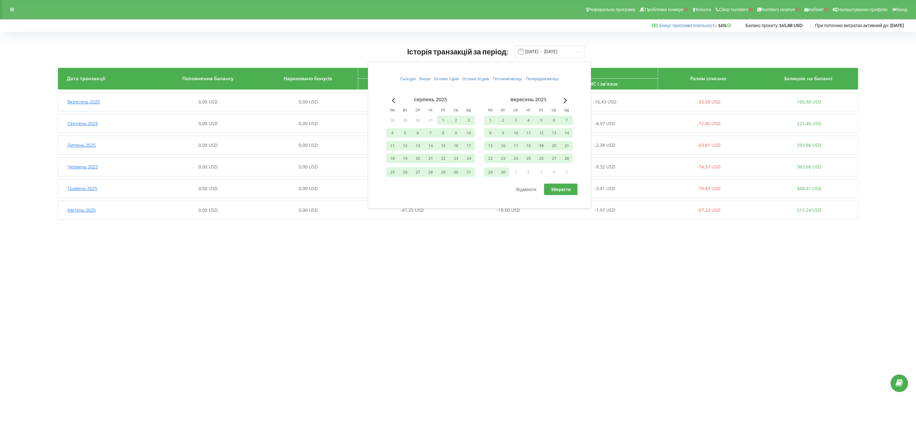
click at [560, 192] on span "Зберегти" at bounding box center [561, 188] width 20 height 5
type input "01.02.2024 - 30.09.2025"
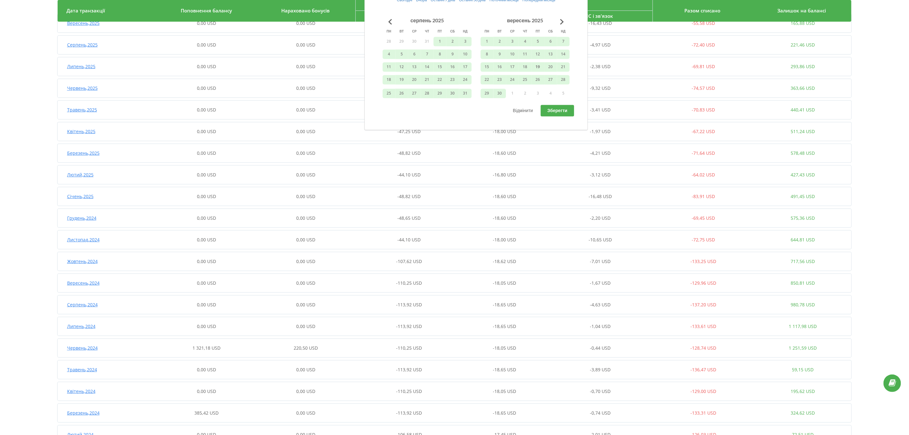
scroll to position [95, 0]
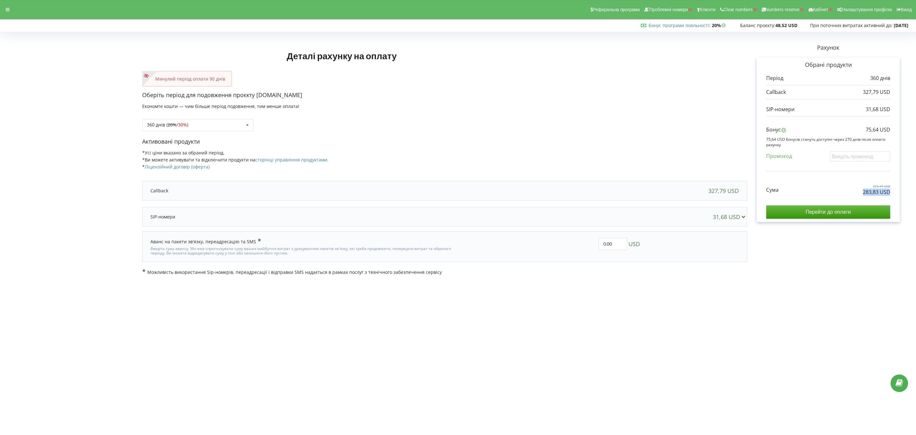
copy div "283,83 USD"
drag, startPoint x: 861, startPoint y: 189, endPoint x: 901, endPoint y: 198, distance: 40.9
click at [678, 198] on div "Рахунок Обрані продукти Період 360 днів 327,79 USD 31,68 USD Бонус 75,64 USD Су…" at bounding box center [828, 154] width 162 height 241
copy p "75,64 USD"
drag, startPoint x: 862, startPoint y: 129, endPoint x: 909, endPoint y: 130, distance: 46.8
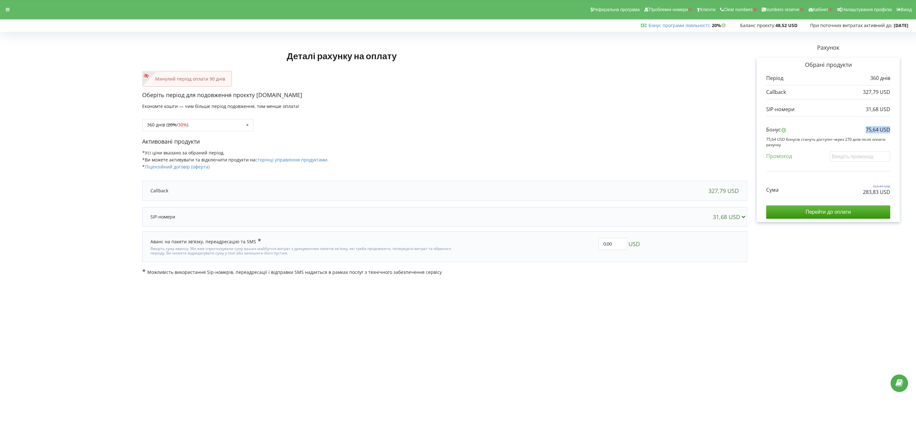
click at [678, 130] on div "Рахунок Обрані продукти Період 360 днів 327,79 USD 31,68 USD Бонус 75,64 USD Су…" at bounding box center [828, 154] width 162 height 241
click at [186, 126] on span "30%" at bounding box center [182, 125] width 9 height 6
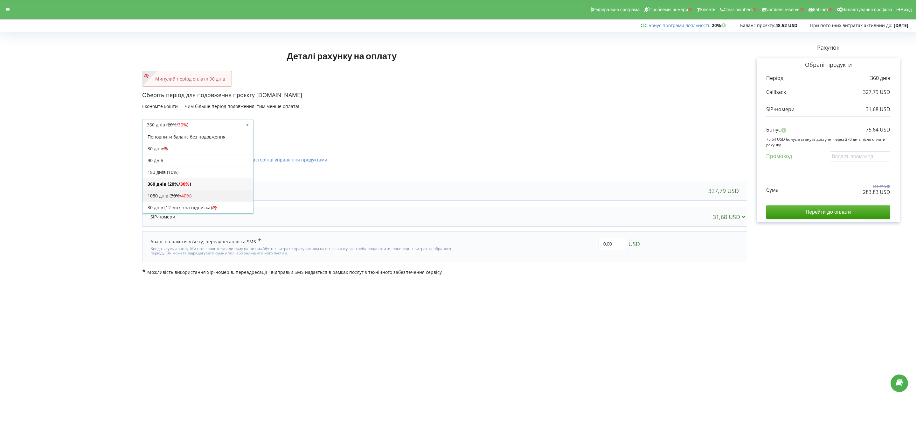
click at [197, 197] on div "1080 днів ( 30% / 40% )" at bounding box center [198, 196] width 111 height 12
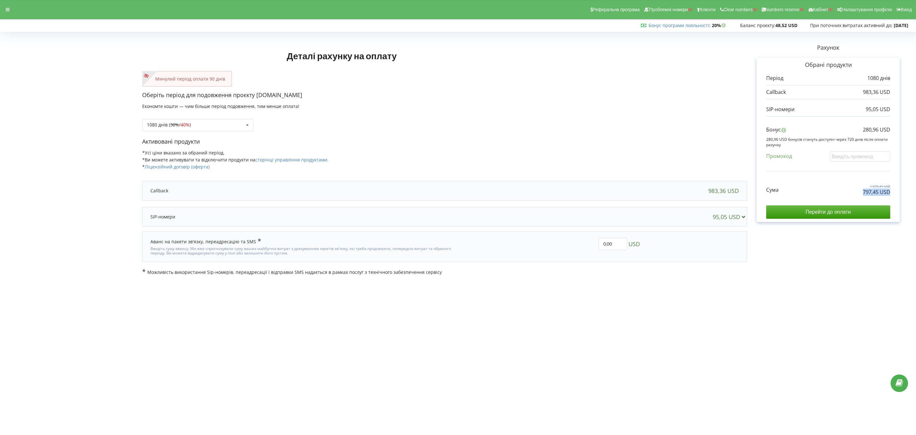
copy p "797,45 USD"
click at [678, 193] on div "Обрані продукти Період 1080 днів 983,36 USD 95,05 USD Бонус" at bounding box center [828, 140] width 143 height 164
drag, startPoint x: 858, startPoint y: 126, endPoint x: 907, endPoint y: 128, distance: 48.4
click at [678, 128] on div "Рахунок Обрані продукти Період 1080 днів 983,36 USD 95,05 USD Бонус 280,96 USD …" at bounding box center [828, 154] width 162 height 241
copy p "280,96 USD"
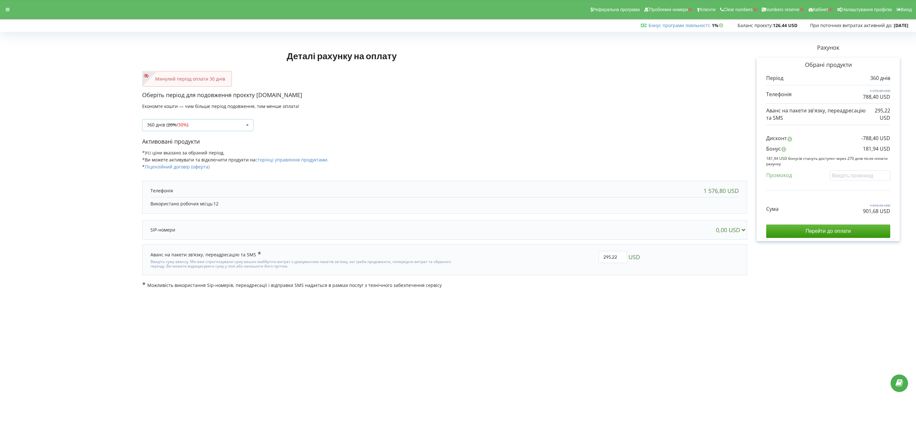
click at [233, 127] on div "360 днів ( 20% / 30% ) Поповнити баланс без подовження 20% / 30% 30% /" at bounding box center [197, 125] width 111 height 12
click at [204, 193] on div "1080 днів ( 30% / 40% )" at bounding box center [198, 196] width 111 height 12
drag, startPoint x: 847, startPoint y: 214, endPoint x: 897, endPoint y: 213, distance: 50.3
click at [897, 213] on div "Обрані продукти Період 1080 днів 4 730,40 USD 2 365,20 USD" at bounding box center [828, 149] width 143 height 183
copy p "2 575,07 USD"
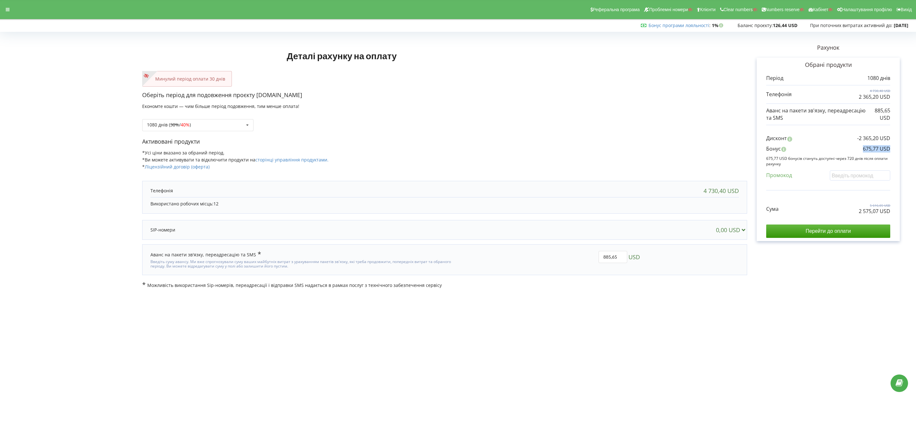
drag, startPoint x: 853, startPoint y: 147, endPoint x: 905, endPoint y: 147, distance: 51.5
click at [905, 147] on div "Рахунок Обрані продукти Період 1080 днів 4 730,40 USD 2 365,20 USD 885,65 USD Б…" at bounding box center [828, 161] width 162 height 254
copy p "675,77 USD"
copy p "901,68 USD"
drag, startPoint x: 859, startPoint y: 212, endPoint x: 909, endPoint y: 213, distance: 49.6
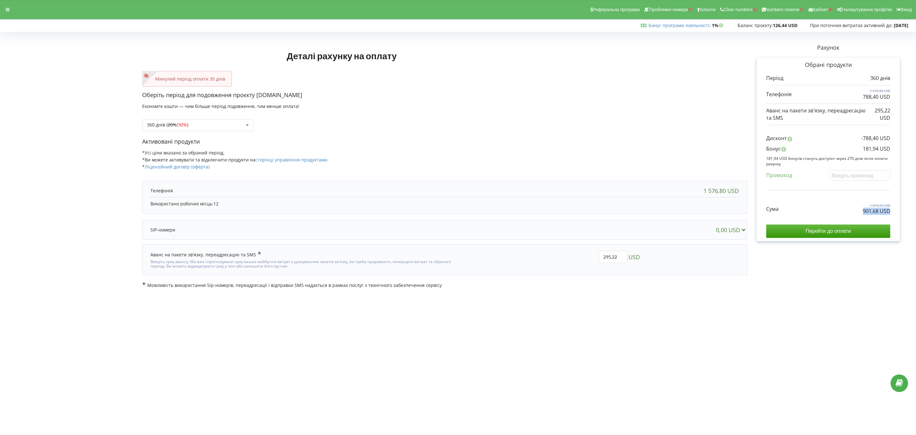
click at [909, 213] on div "Рахунок Обрані продукти Період 360 днів 1 576,80 USD 788,40 USD 295,22 USD Диск…" at bounding box center [828, 161] width 162 height 254
copy p "901,68 USD"
drag, startPoint x: 857, startPoint y: 151, endPoint x: 903, endPoint y: 151, distance: 45.5
click at [903, 151] on div "Рахунок Обрані продукти Період 360 днів 1 576,80 USD 788,40 USD 295,22 USD Диск…" at bounding box center [828, 161] width 162 height 254
copy p "181,94 USD"
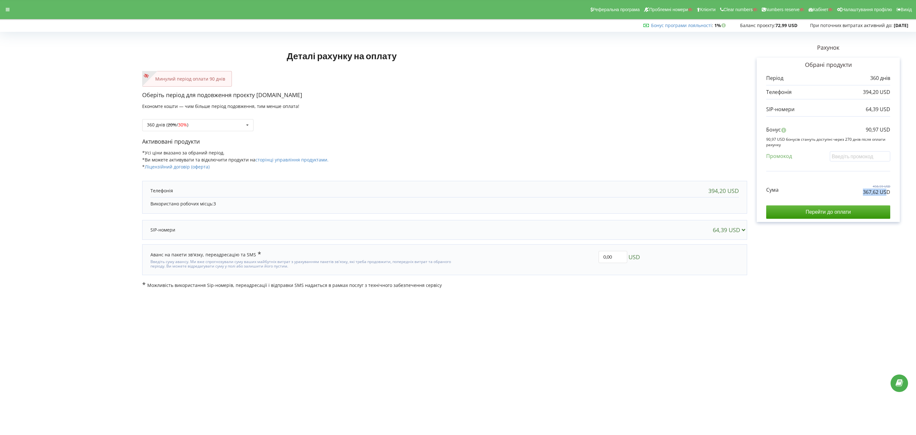
copy p "367,62 US"
copy p "367,62 USD"
drag, startPoint x: 874, startPoint y: 195, endPoint x: 889, endPoint y: 195, distance: 14.6
click at [678, 195] on div "Сума 458,59 USD 367,62 USD" at bounding box center [828, 184] width 124 height 21
drag, startPoint x: 862, startPoint y: 127, endPoint x: 914, endPoint y: 131, distance: 52.3
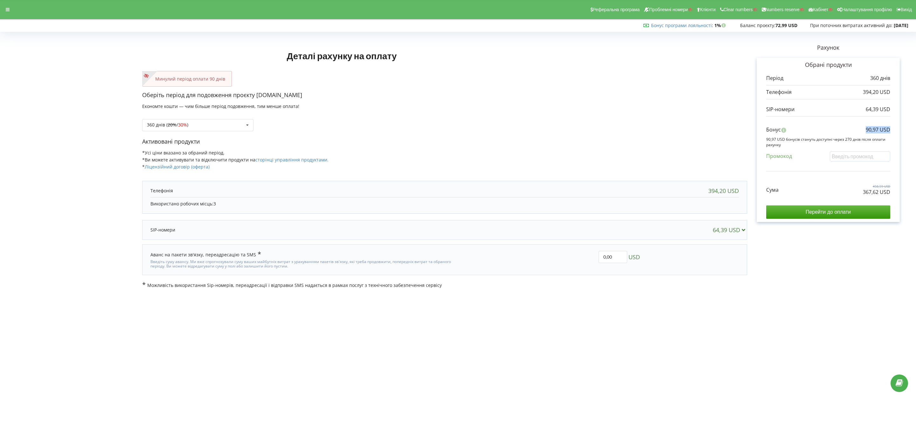
click at [678, 131] on div "Деталі рахунку на оплату Минулий період оплати 90 днів Оберіть період для подов…" at bounding box center [458, 161] width 916 height 268
copy p "90,97 USD"
click at [8, 10] on icon at bounding box center [8, 9] width 4 height 4
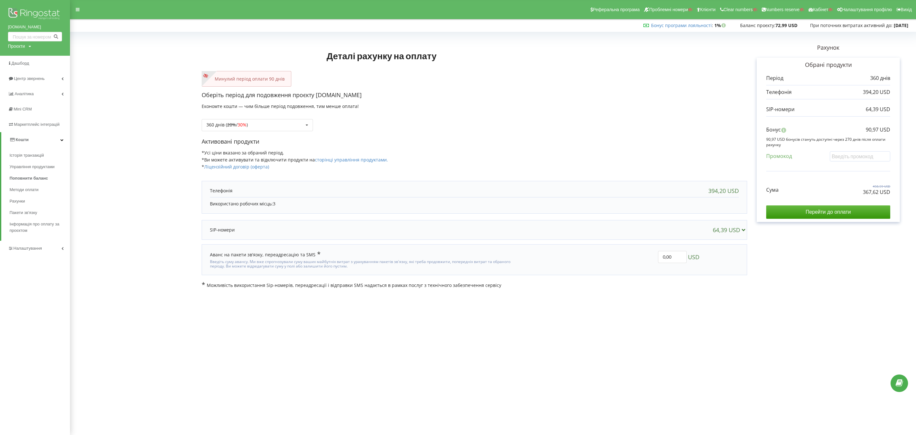
click at [21, 47] on div "Проєкти" at bounding box center [16, 46] width 17 height 6
drag, startPoint x: 25, startPoint y: 59, endPoint x: 38, endPoint y: 59, distance: 12.4
click at [25, 59] on input "text" at bounding box center [28, 59] width 32 height 9
paste input "metall-ekspo.com.ua"
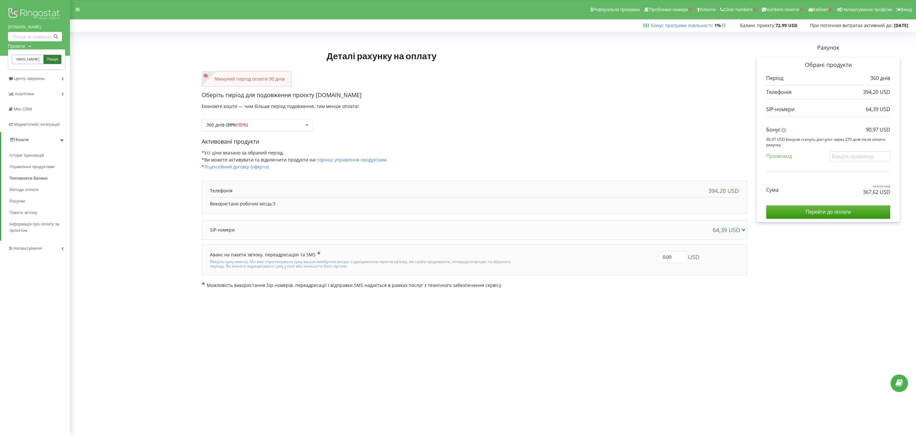
type input "metall-ekspo.com.ua"
drag, startPoint x: 55, startPoint y: 59, endPoint x: 55, endPoint y: 56, distance: 3.5
click at [55, 59] on span "Пошук" at bounding box center [52, 60] width 11 height 6
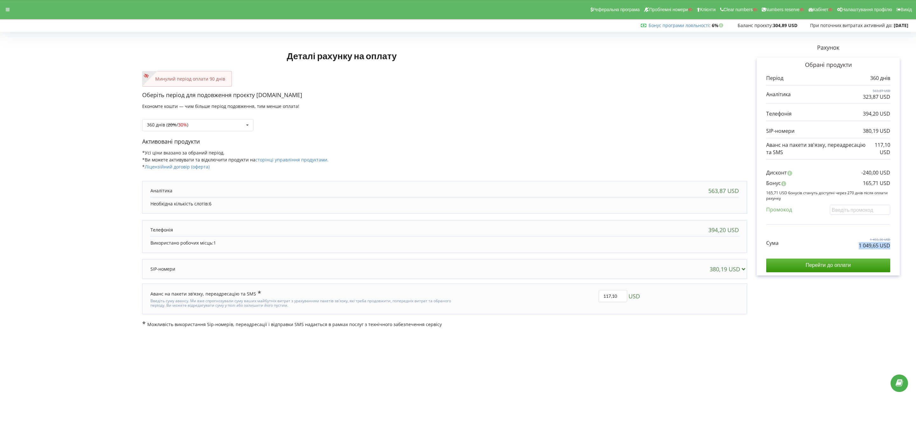
drag, startPoint x: 849, startPoint y: 247, endPoint x: 898, endPoint y: 245, distance: 48.7
click at [673, 245] on div "Обрані продукти Період 360 днів 563,87 USD 323,87 USD 394,20 USD" at bounding box center [828, 167] width 143 height 218
copy p "1 049,65 USD"
drag, startPoint x: 862, startPoint y: 185, endPoint x: 893, endPoint y: 184, distance: 30.9
click at [673, 184] on div "Обрані продукти Період 360 днів 563,87 USD 323,87 USD 394,20 USD" at bounding box center [828, 167] width 143 height 218
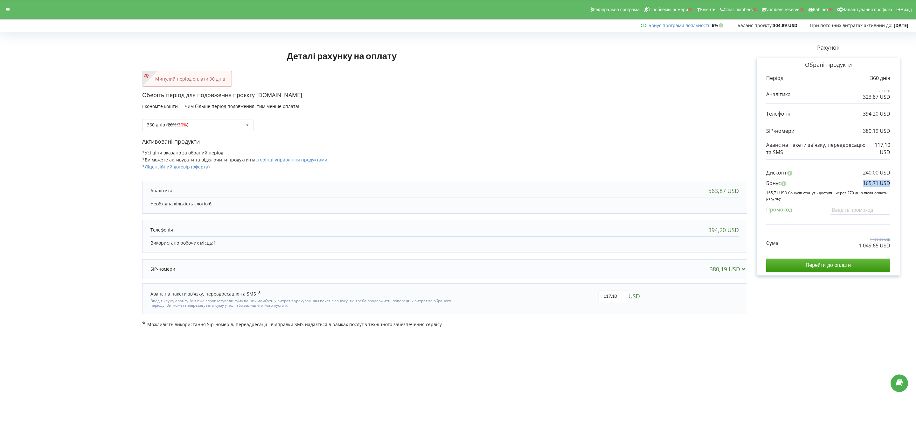
copy p "165,71 USD"
click at [207, 124] on div "360 днів ( 20% / 30% ) Поповнити баланс без подовження 20% / 30% 30% / 40%" at bounding box center [197, 125] width 111 height 12
click at [198, 194] on div "1080 днів ( 30% / 40% )" at bounding box center [198, 196] width 111 height 12
drag, startPoint x: 848, startPoint y: 249, endPoint x: 905, endPoint y: 249, distance: 57.3
click at [673, 249] on div "Рахунок Обрані продукти Період 1080 днів 1 691,61 USD 971,61 USD 1 182,60 USD 1…" at bounding box center [828, 180] width 162 height 293
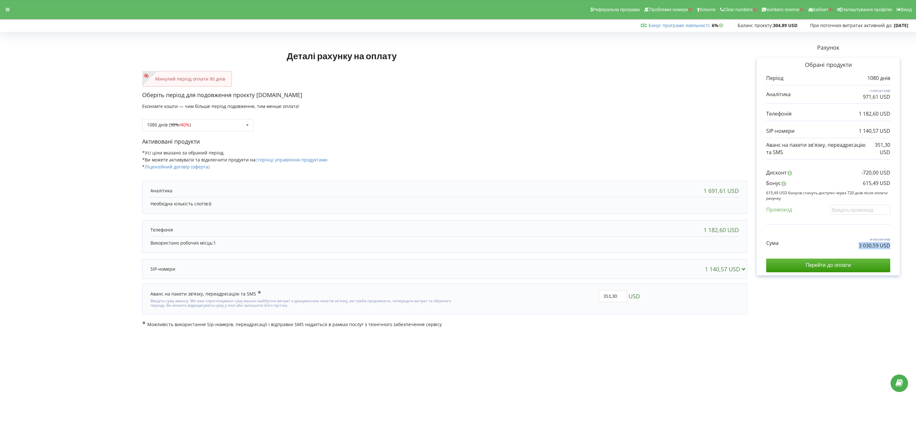
copy p "3 030,59 USD"
copy p "615,49 USD"
drag, startPoint x: 855, startPoint y: 184, endPoint x: 890, endPoint y: 184, distance: 35.0
click at [673, 184] on div "Бонус 615,49 USD" at bounding box center [828, 184] width 124 height 10
click at [673, 184] on p "615,49 USD" at bounding box center [876, 182] width 27 height 7
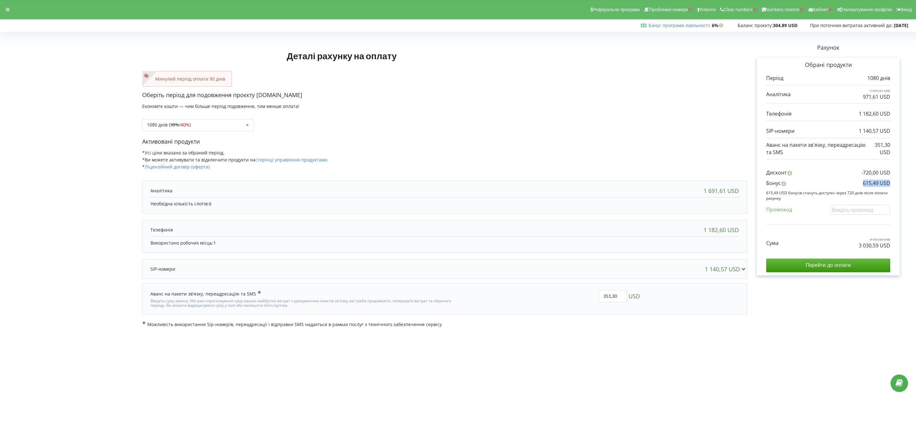
copy p "615,49 USD"
drag, startPoint x: 858, startPoint y: 181, endPoint x: 906, endPoint y: 184, distance: 47.8
click at [673, 184] on div "Рахунок Обрані продукти Період 1080 днів 1 691,61 USD 971,61 USD 1 182,60 USD 1…" at bounding box center [828, 180] width 162 height 293
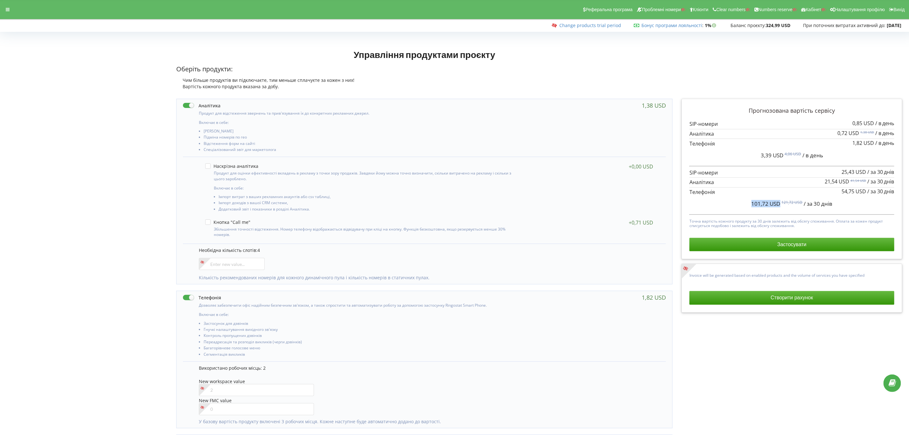
click at [780, 208] on div "101,72 USD 121,72 USD / за 30 днів" at bounding box center [791, 204] width 205 height 16
click at [187, 107] on label at bounding box center [202, 105] width 38 height 7
checkbox input "false"
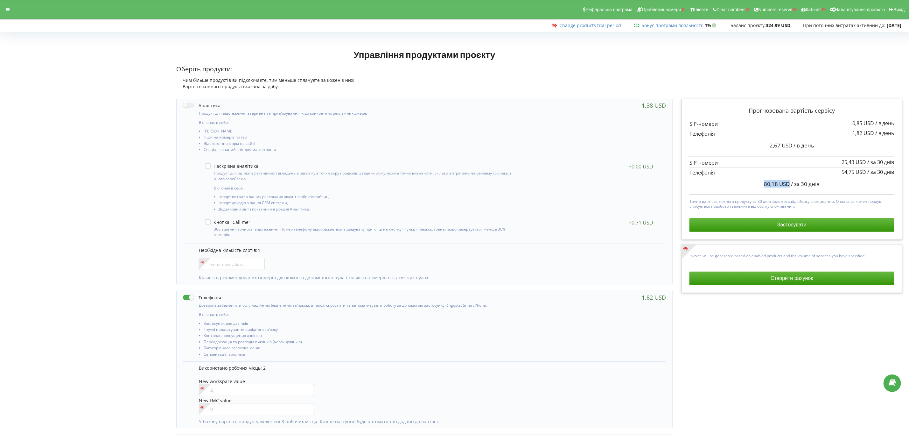
drag, startPoint x: 788, startPoint y: 183, endPoint x: 680, endPoint y: 181, distance: 108.5
click at [682, 181] on div "Прогнозована вартість сервісу 0,85 USD / в день 1,82 USD / в день" at bounding box center [791, 169] width 221 height 141
copy span "80,18 USD"
